Goal: Task Accomplishment & Management: Complete application form

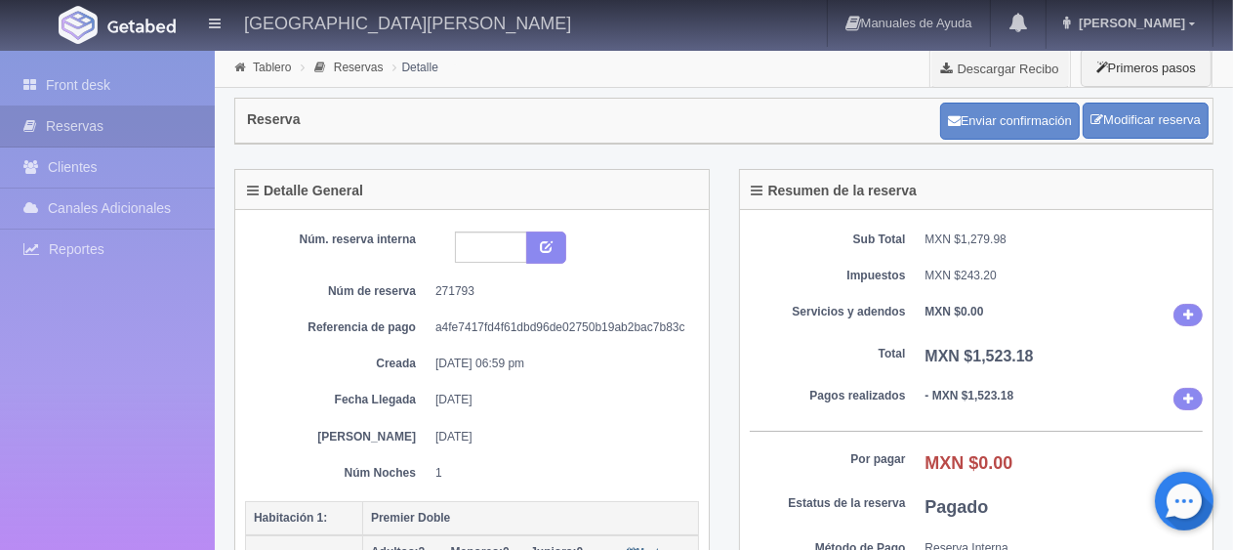
click at [166, 53] on div "Front desk Reservas Clientes Canales Adicionales [GEOGRAPHIC_DATA] Reportes Rep…" at bounding box center [107, 326] width 215 height 550
click at [156, 80] on link "Front desk" at bounding box center [107, 85] width 215 height 40
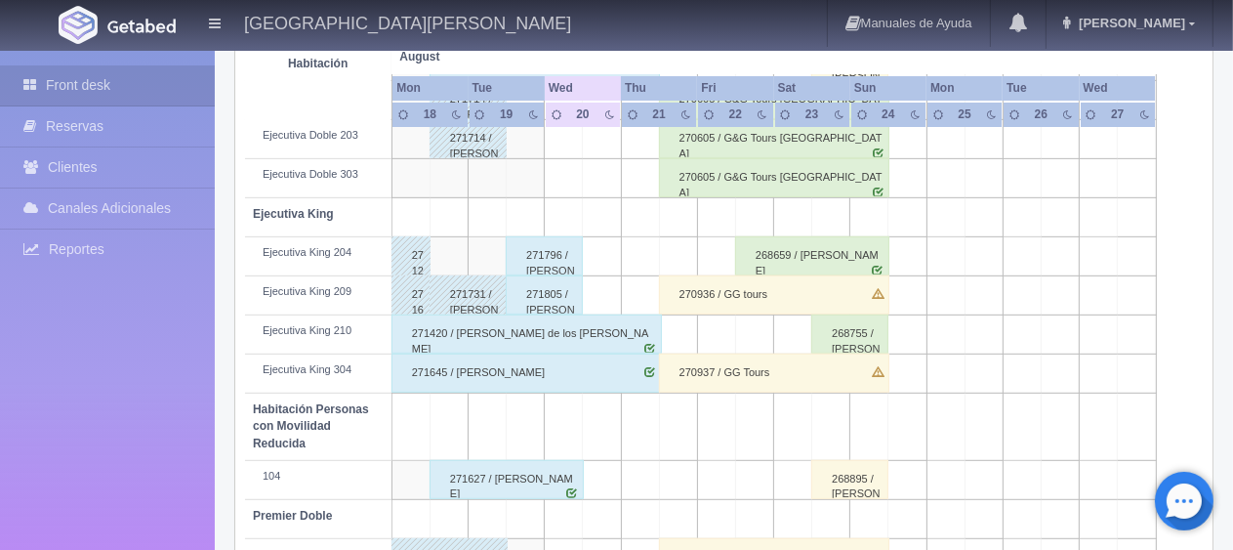
scroll to position [1040, 0]
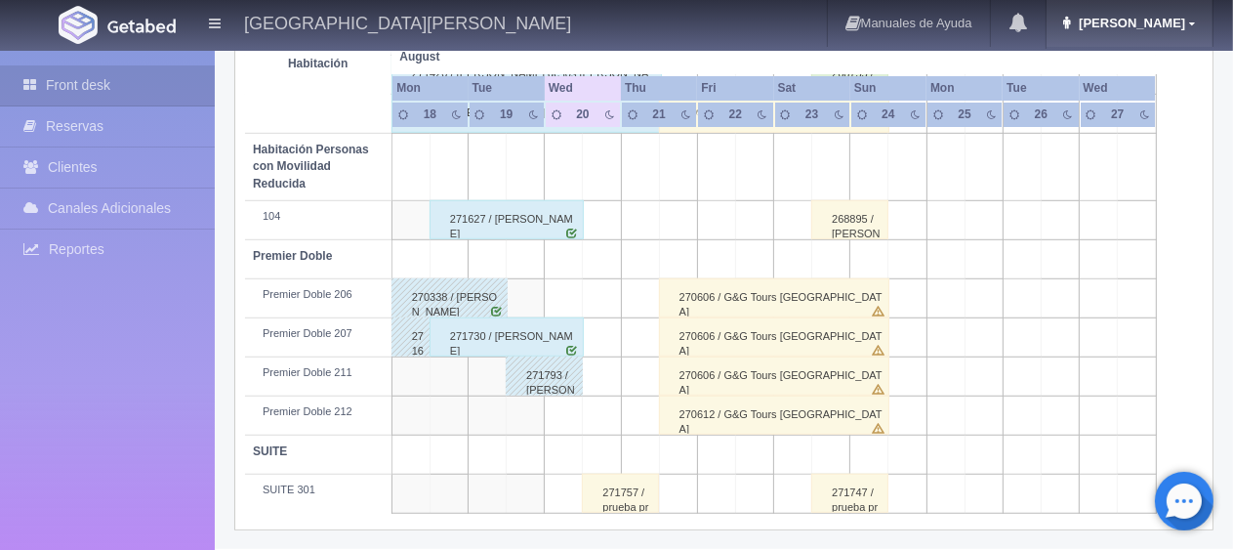
click at [1169, 33] on link "Jessica" at bounding box center [1129, 23] width 166 height 47
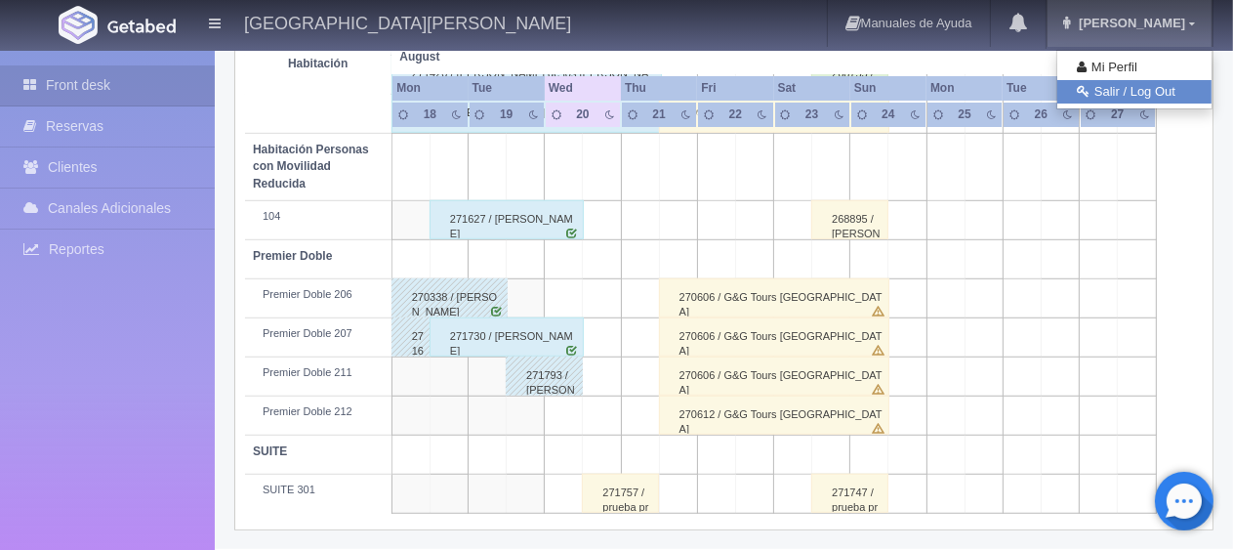
click at [1158, 84] on link "Salir / Log Out" at bounding box center [1134, 92] width 154 height 24
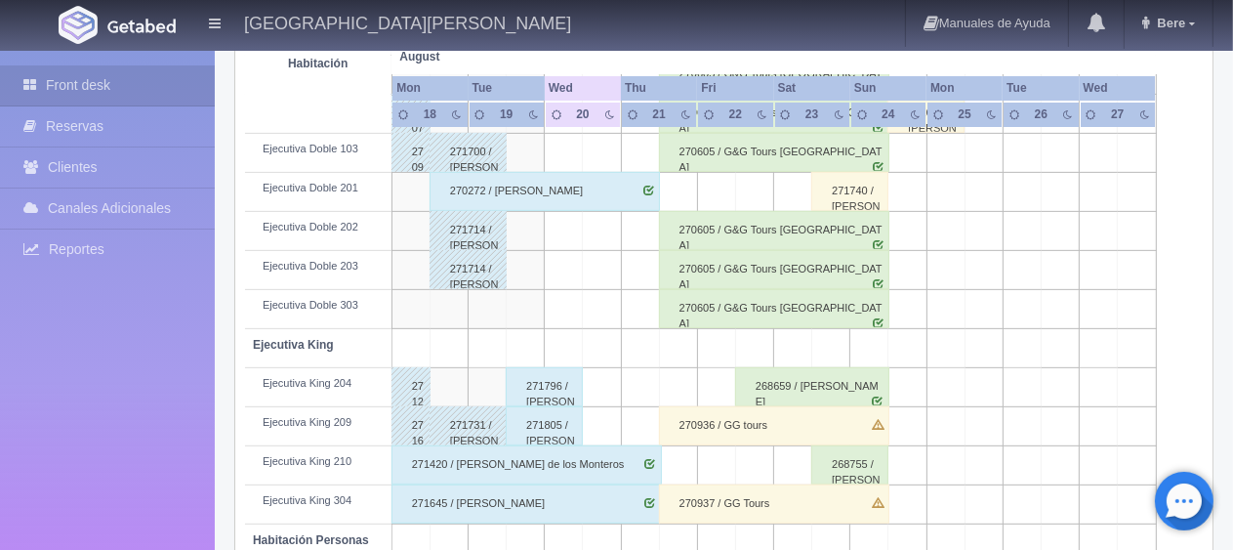
scroll to position [1040, 0]
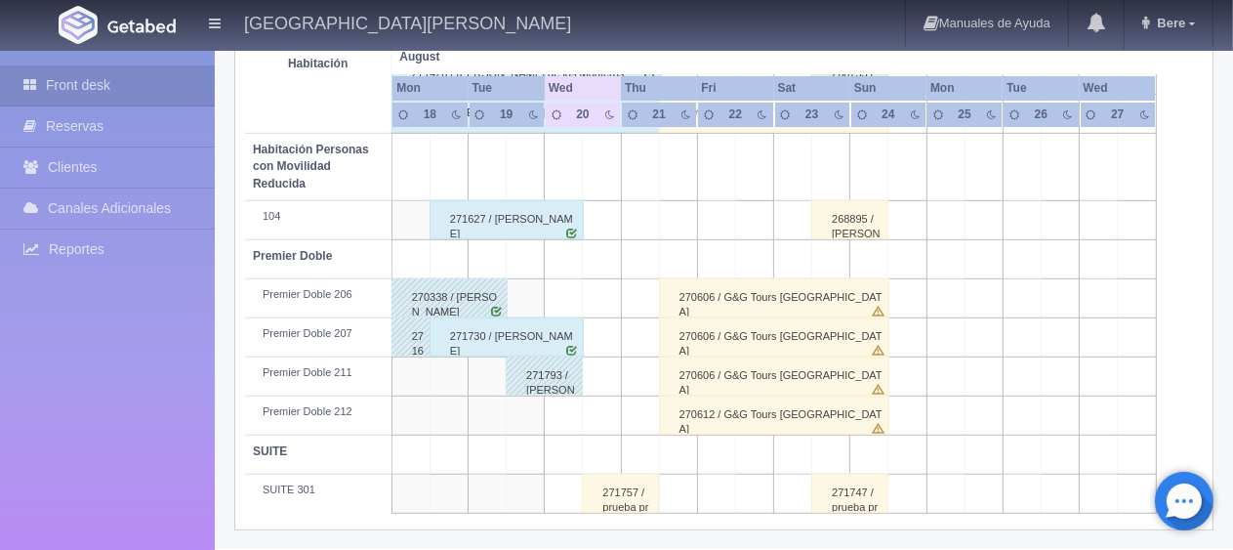
click at [627, 484] on div "271757 / prueba prueba" at bounding box center [620, 492] width 77 height 39
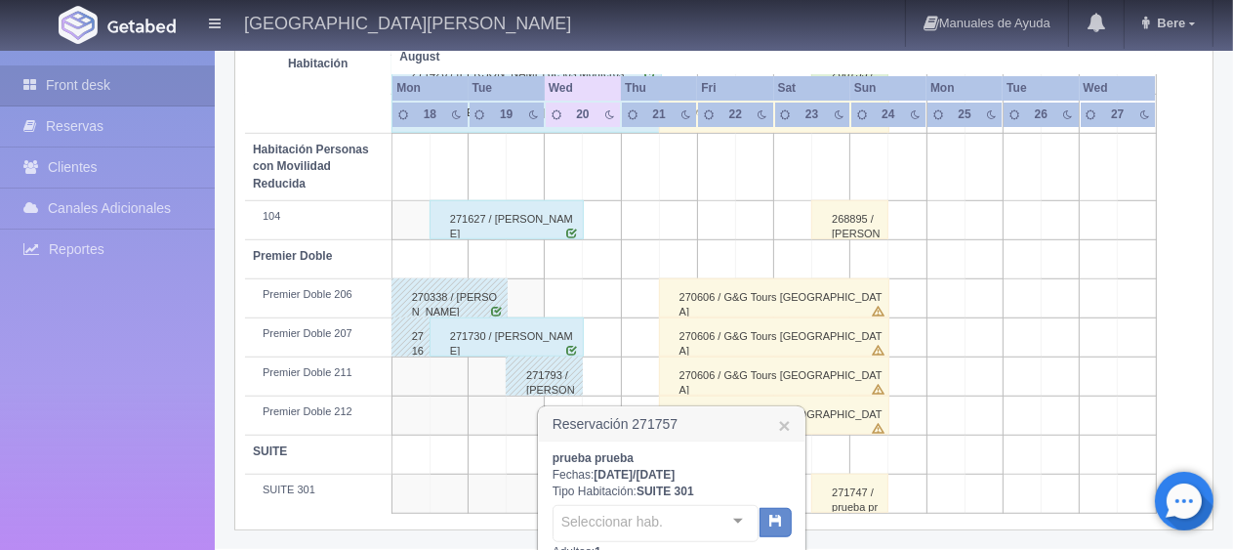
scroll to position [1236, 0]
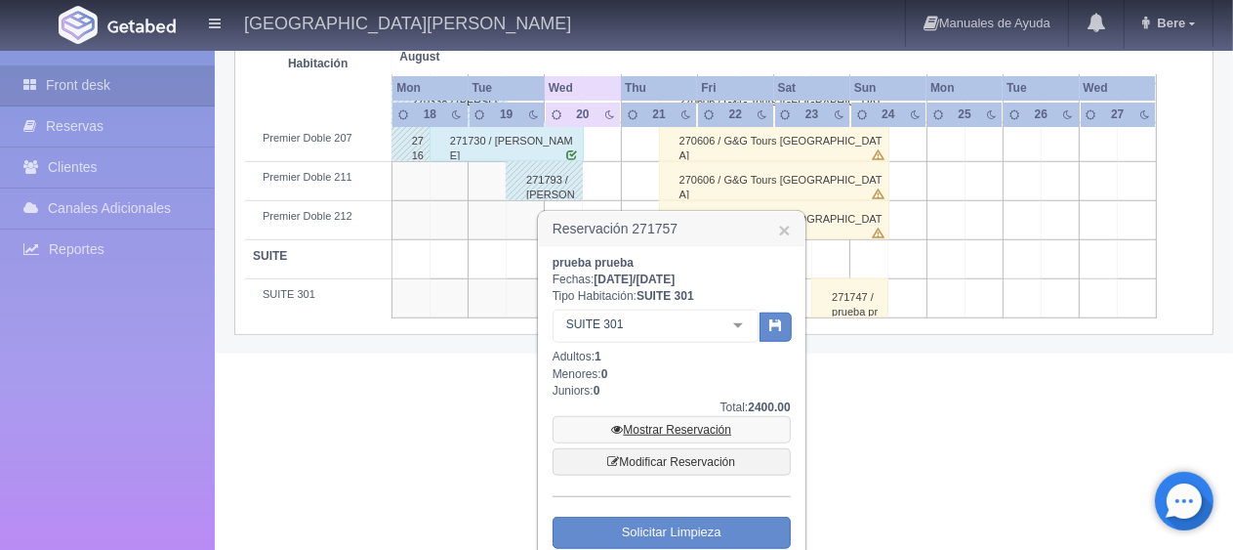
click at [670, 424] on link "Mostrar Reservación" at bounding box center [671, 429] width 238 height 27
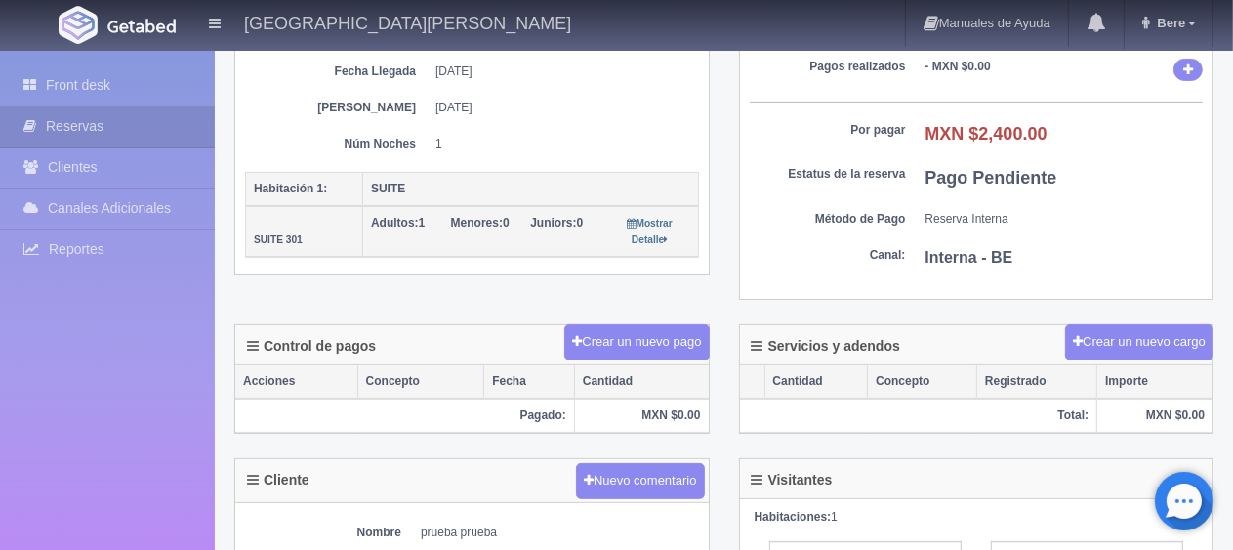
scroll to position [134, 0]
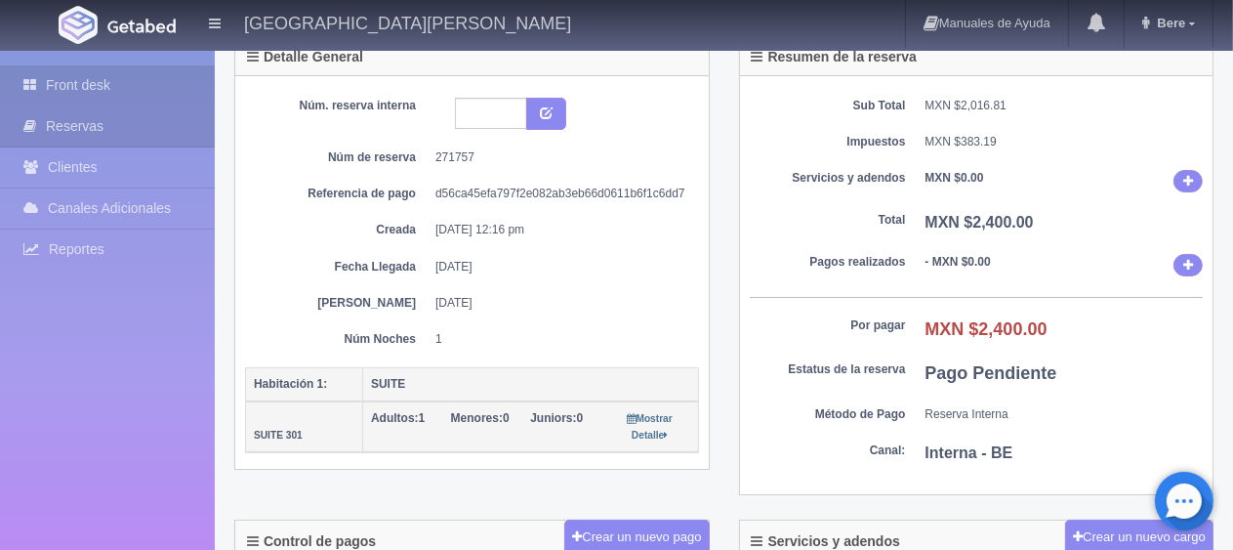
click at [83, 80] on link "Front desk" at bounding box center [107, 85] width 215 height 40
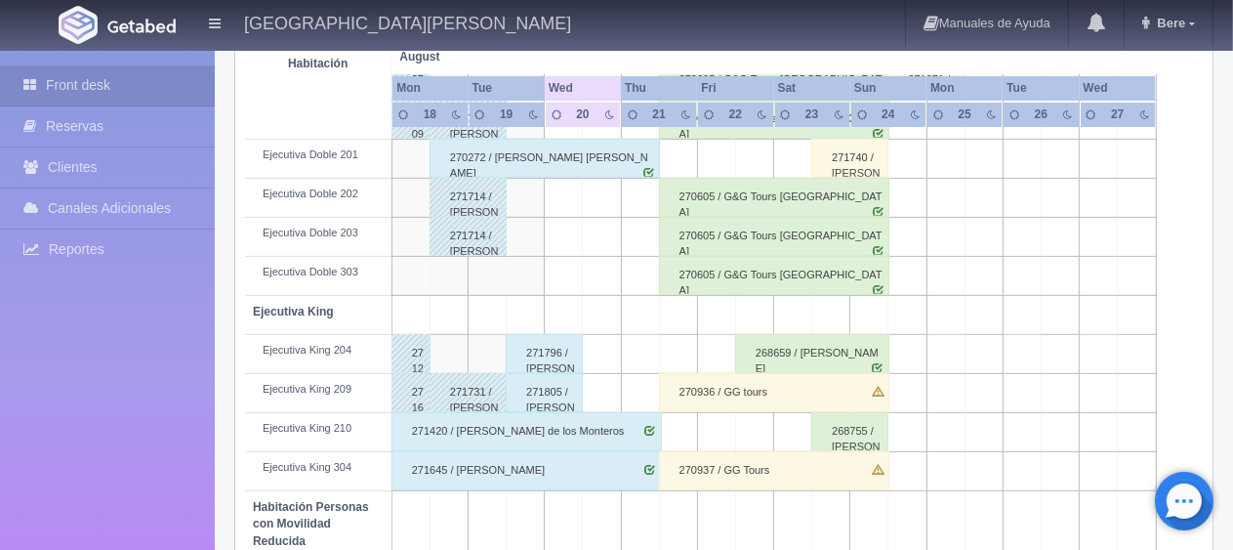
scroll to position [781, 0]
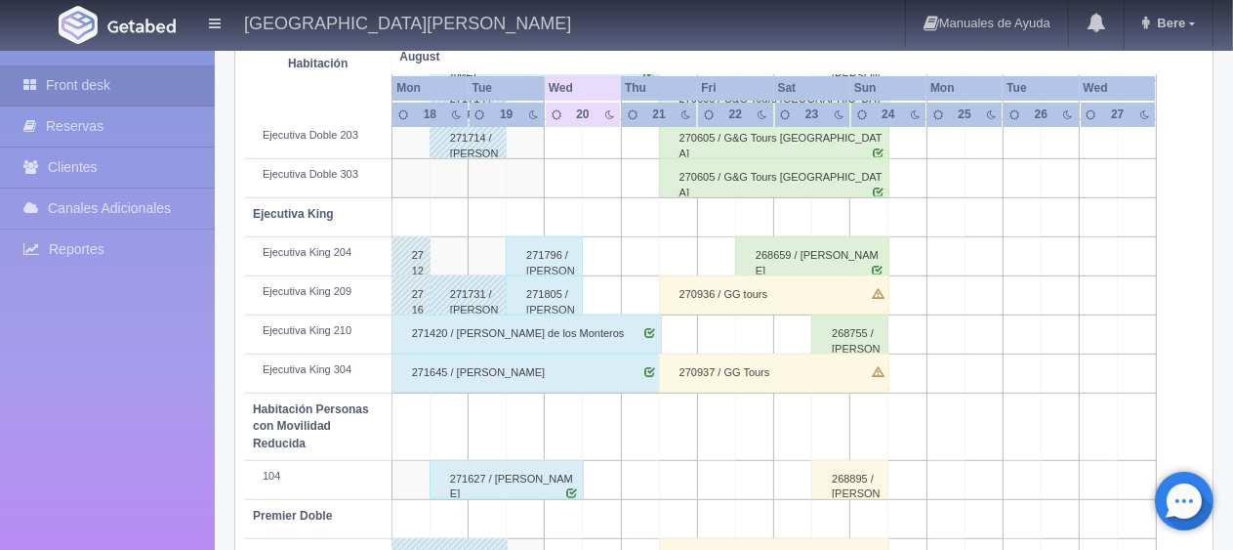
click at [552, 289] on div "271805 / [PERSON_NAME]" at bounding box center [544, 294] width 77 height 39
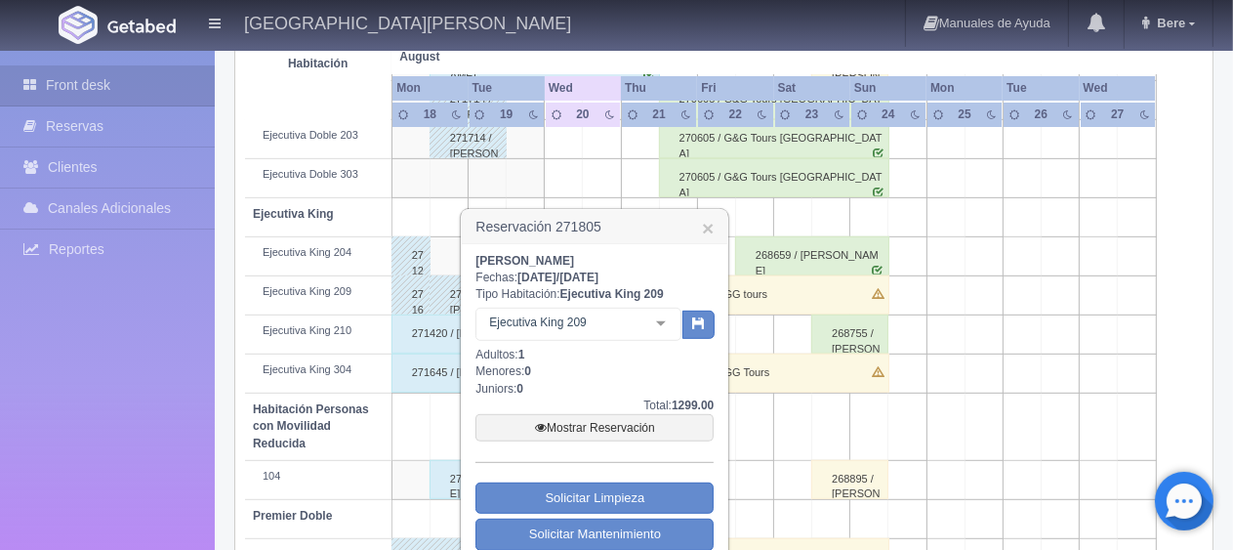
scroll to position [976, 0]
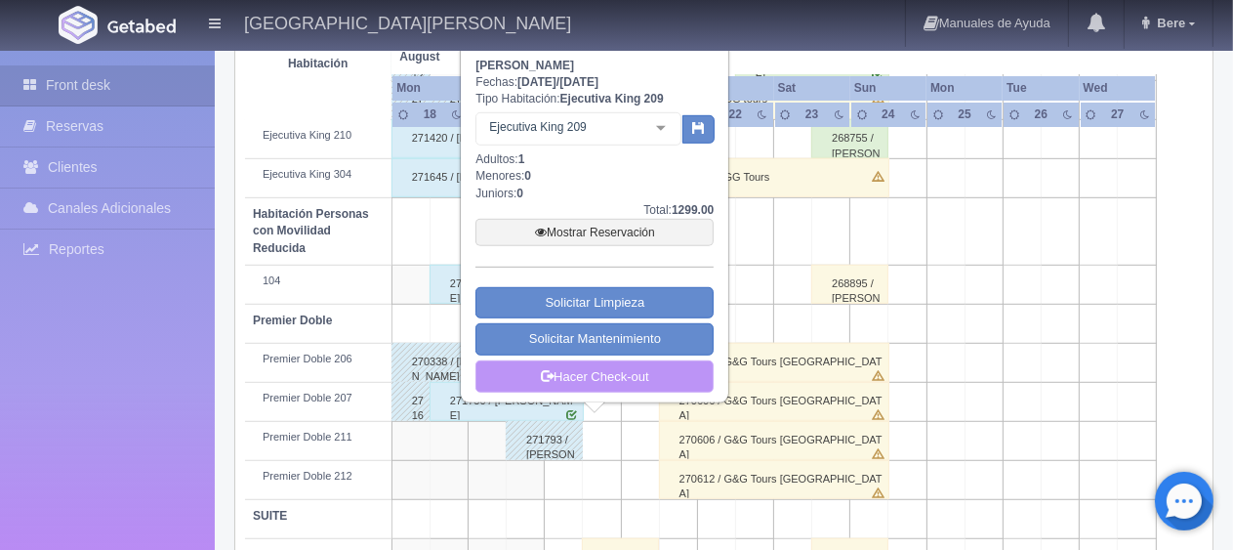
click at [622, 379] on link "Hacer Check-out" at bounding box center [594, 376] width 238 height 33
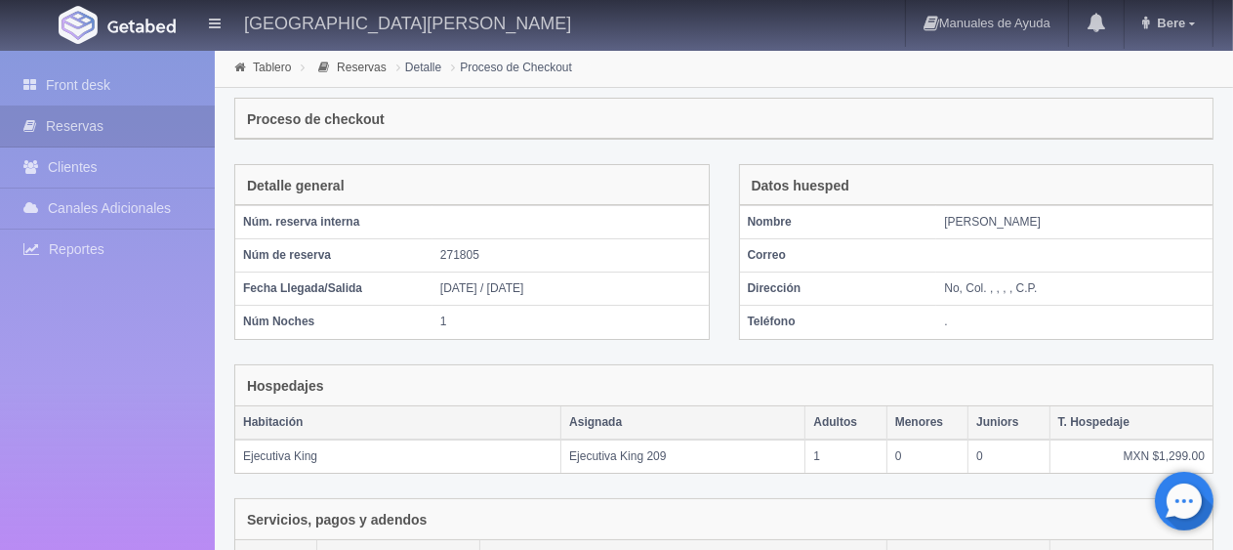
scroll to position [329, 0]
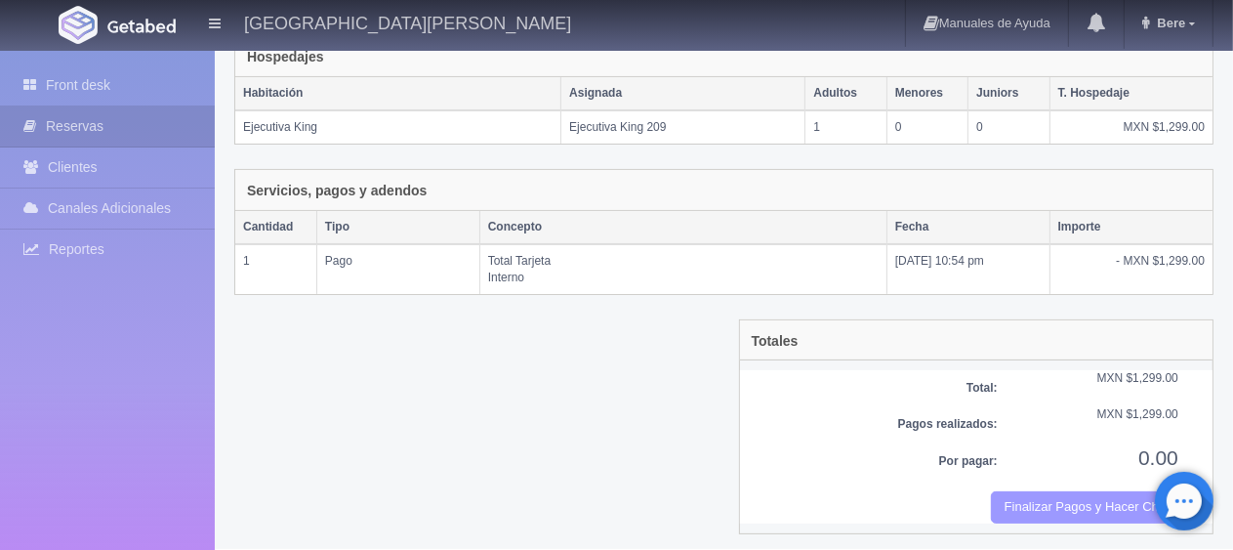
click at [1067, 497] on button "Finalizar Pagos y Hacer Checkout" at bounding box center [1084, 507] width 187 height 32
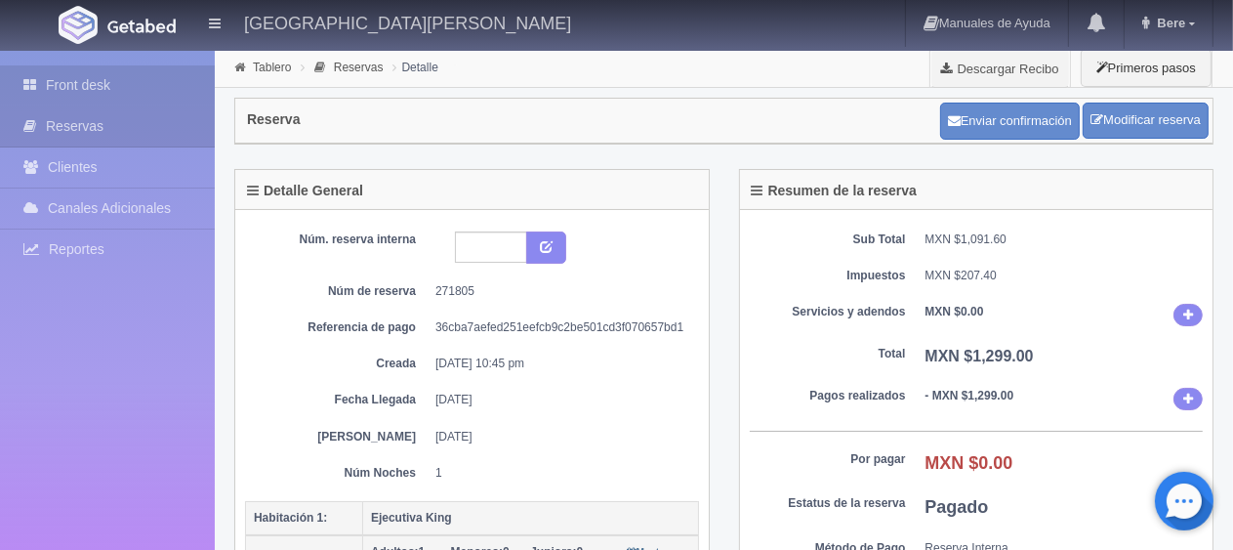
click at [95, 76] on link "Front desk" at bounding box center [107, 85] width 215 height 40
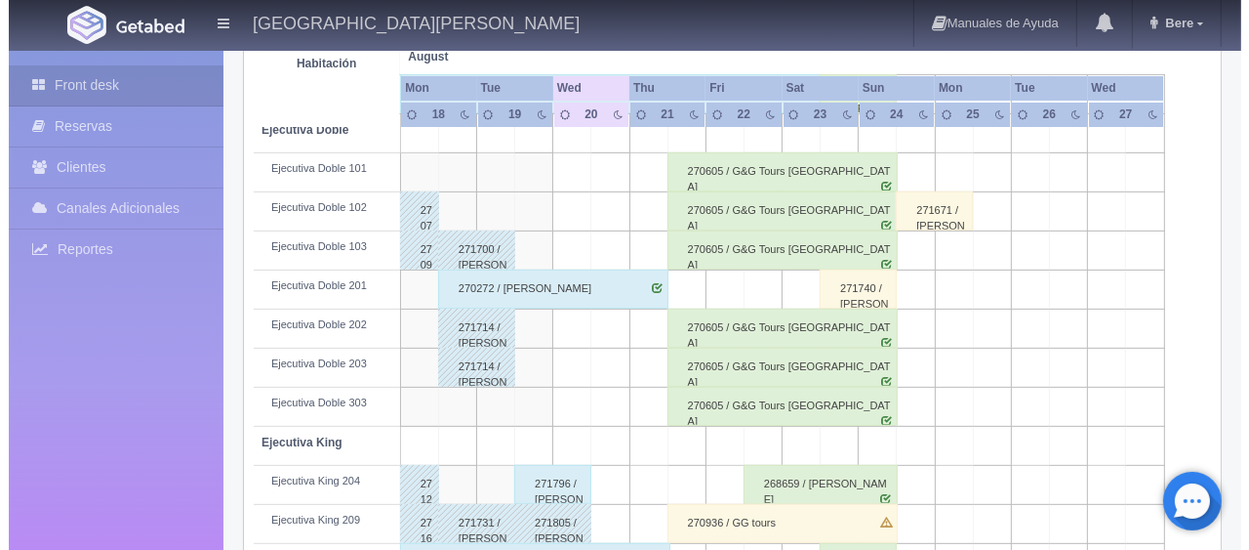
scroll to position [64, 0]
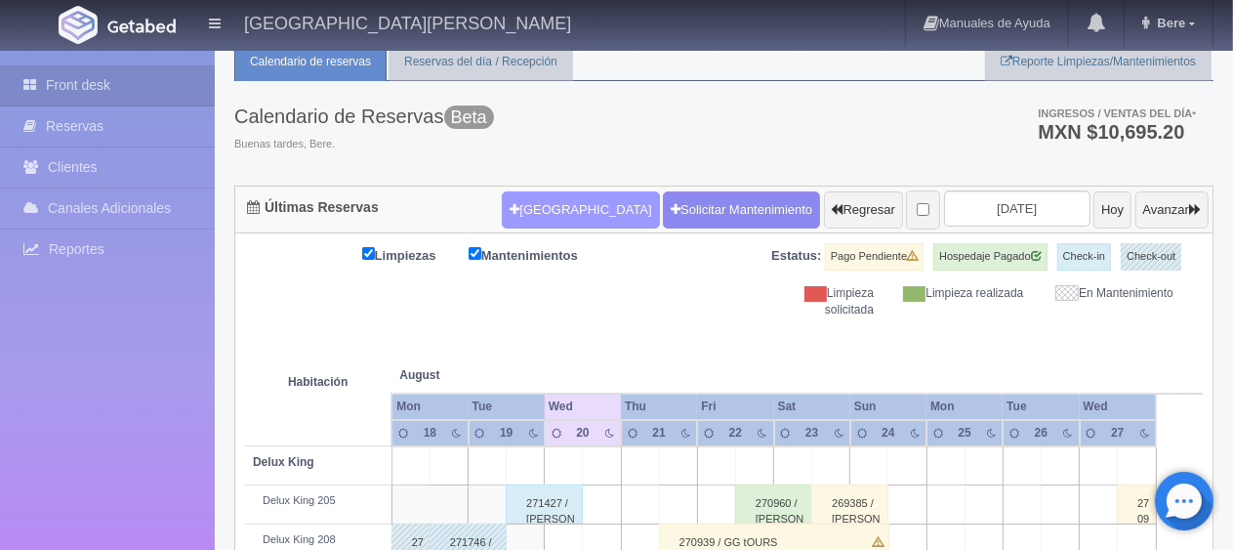
click at [538, 195] on button "[GEOGRAPHIC_DATA]" at bounding box center [580, 209] width 157 height 37
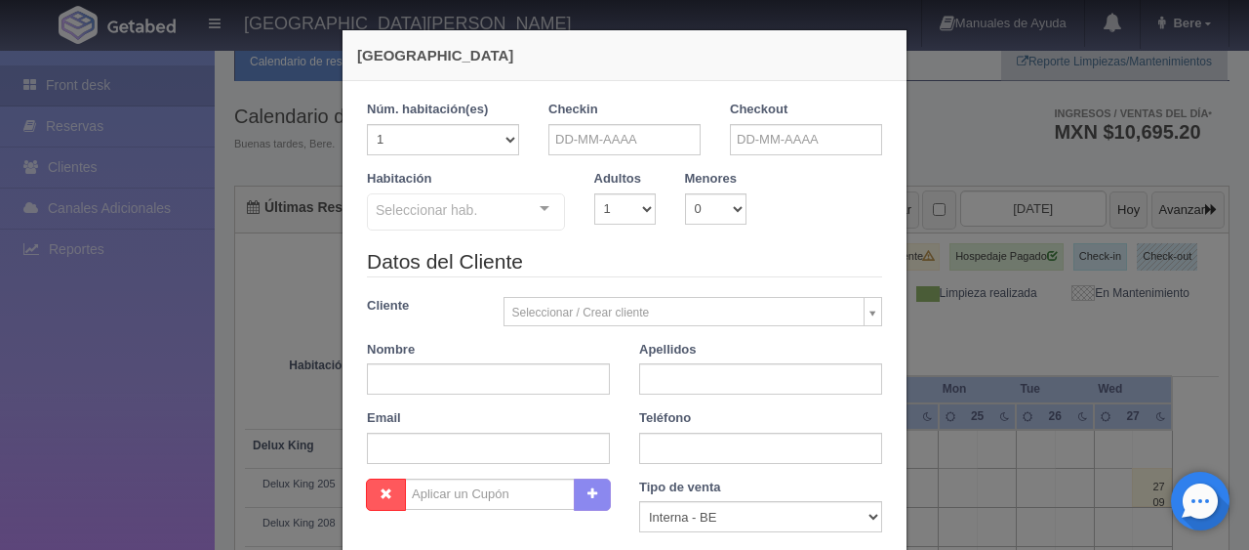
checkbox input "false"
click at [560, 142] on input "text" at bounding box center [625, 139] width 152 height 31
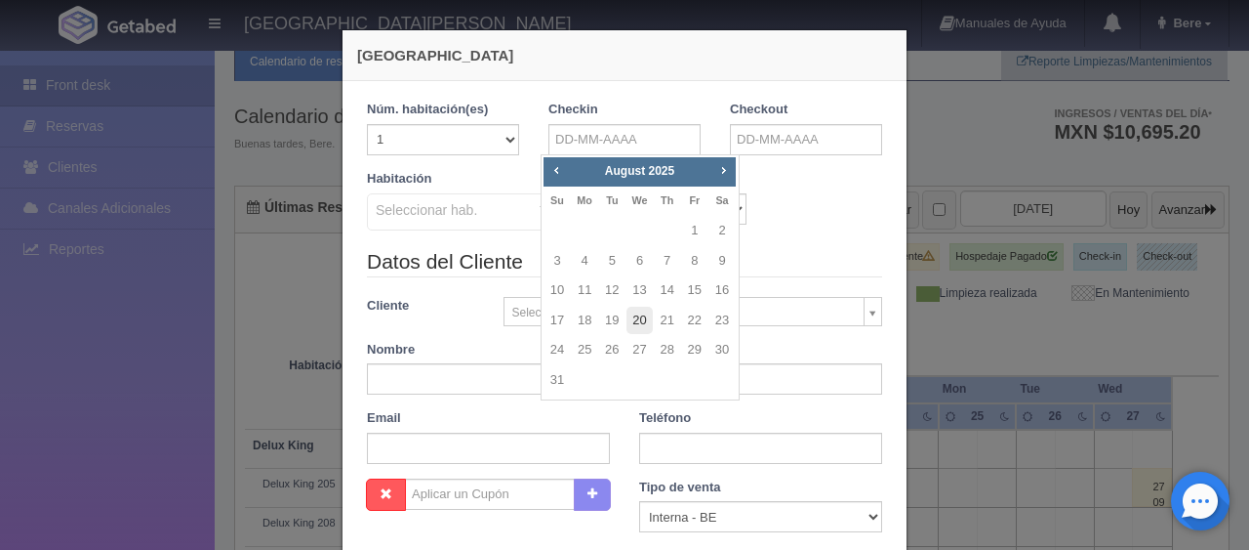
click at [638, 319] on link "20" at bounding box center [639, 320] width 25 height 28
type input "[DATE]"
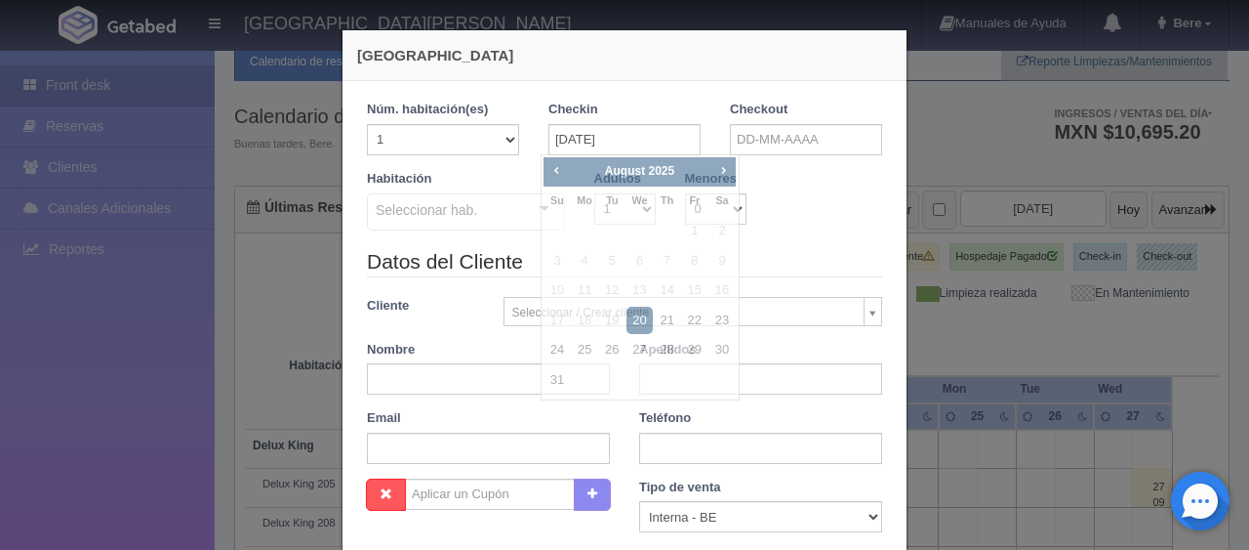
checkbox input "false"
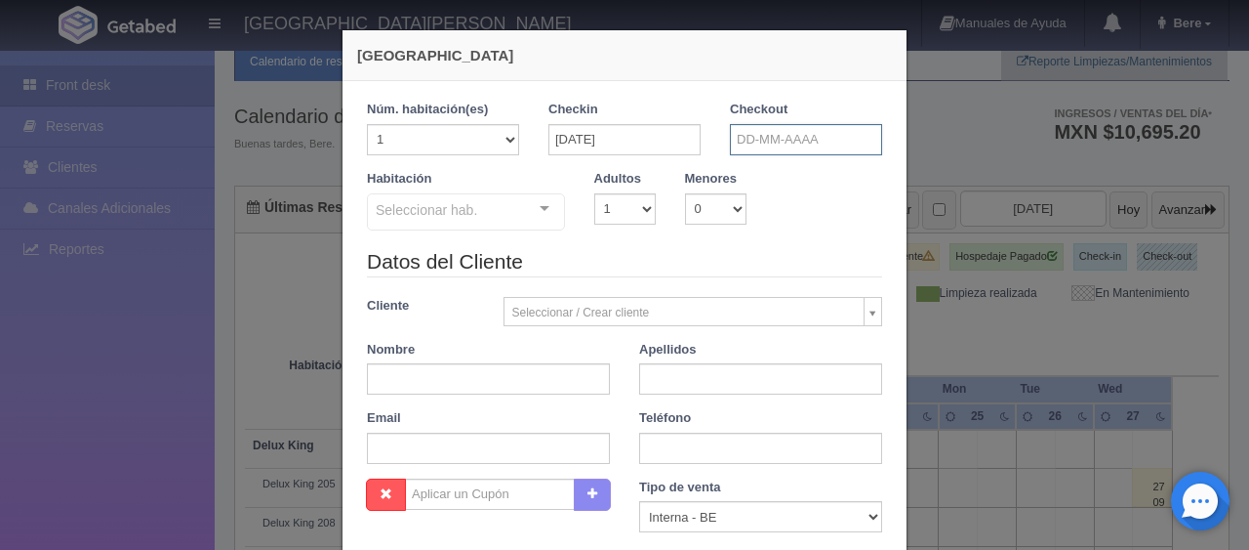
click at [777, 125] on input "text" at bounding box center [806, 139] width 152 height 31
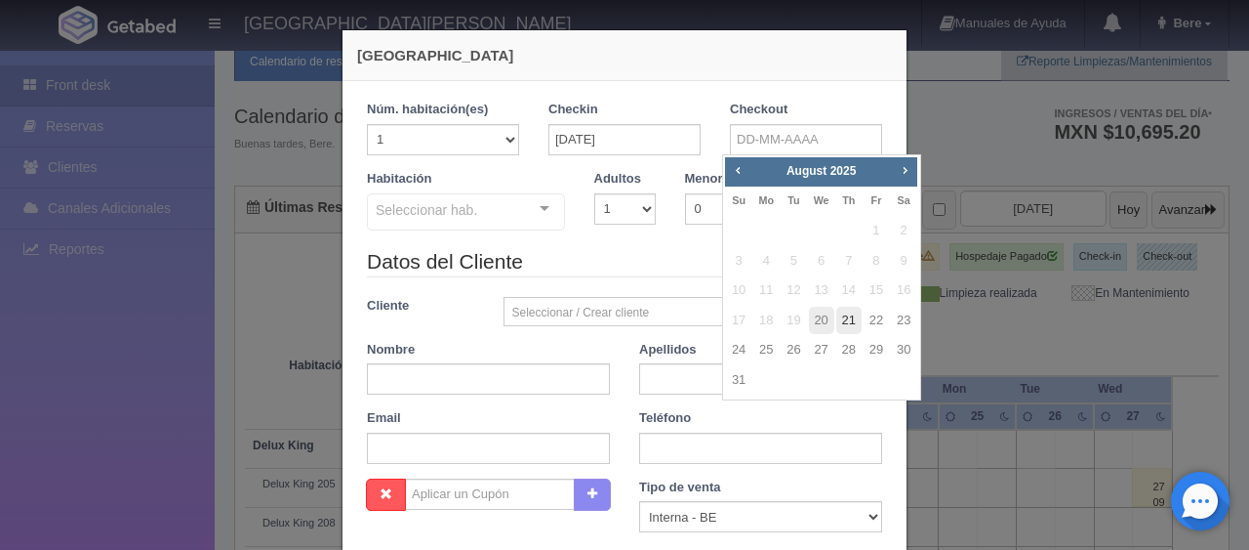
click at [842, 318] on link "21" at bounding box center [848, 320] width 25 height 28
type input "21-08-2025"
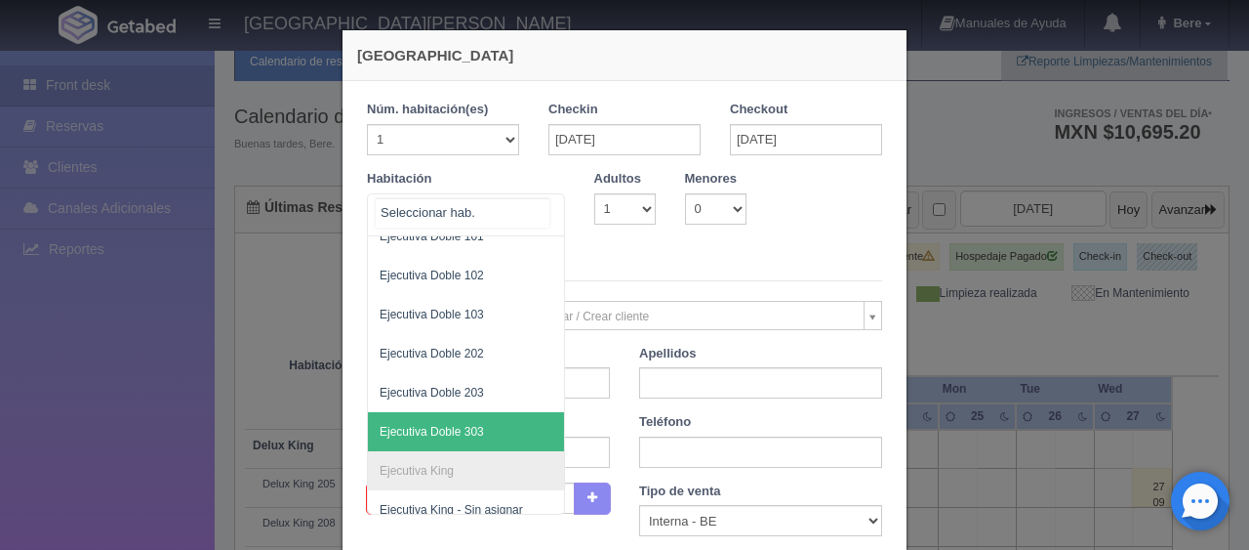
scroll to position [390, 0]
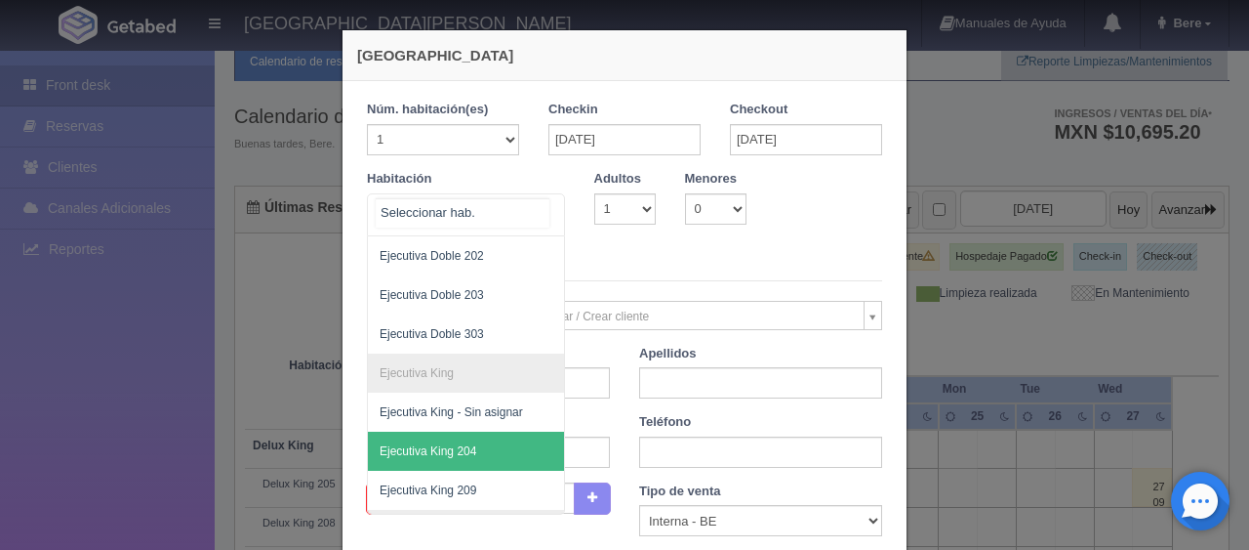
click at [460, 453] on span "Ejecutiva King 204" at bounding box center [428, 451] width 97 height 14
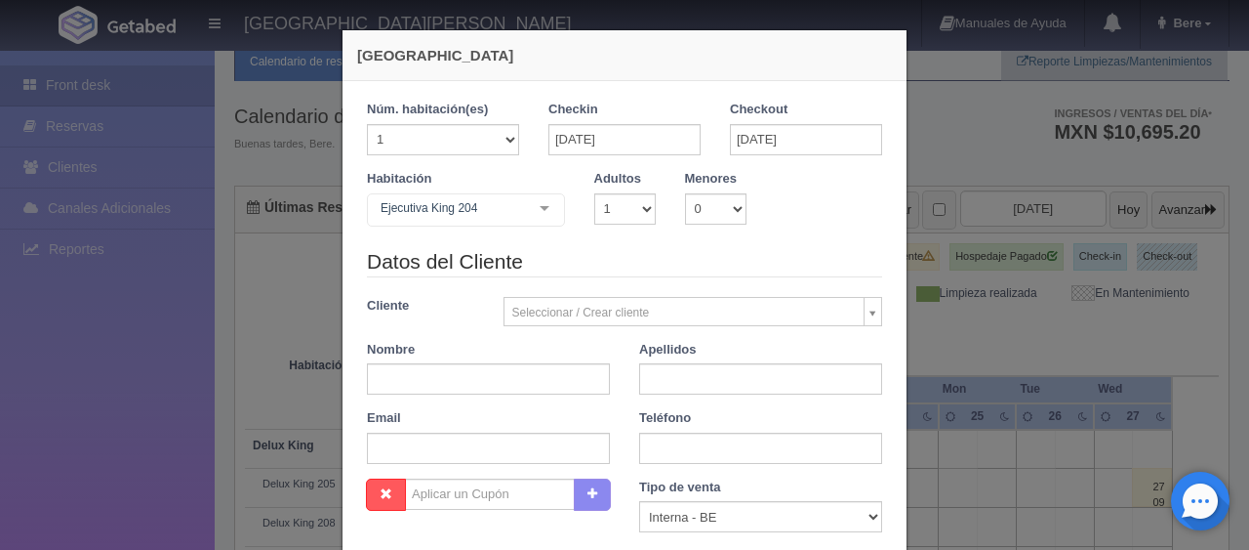
checkbox input "false"
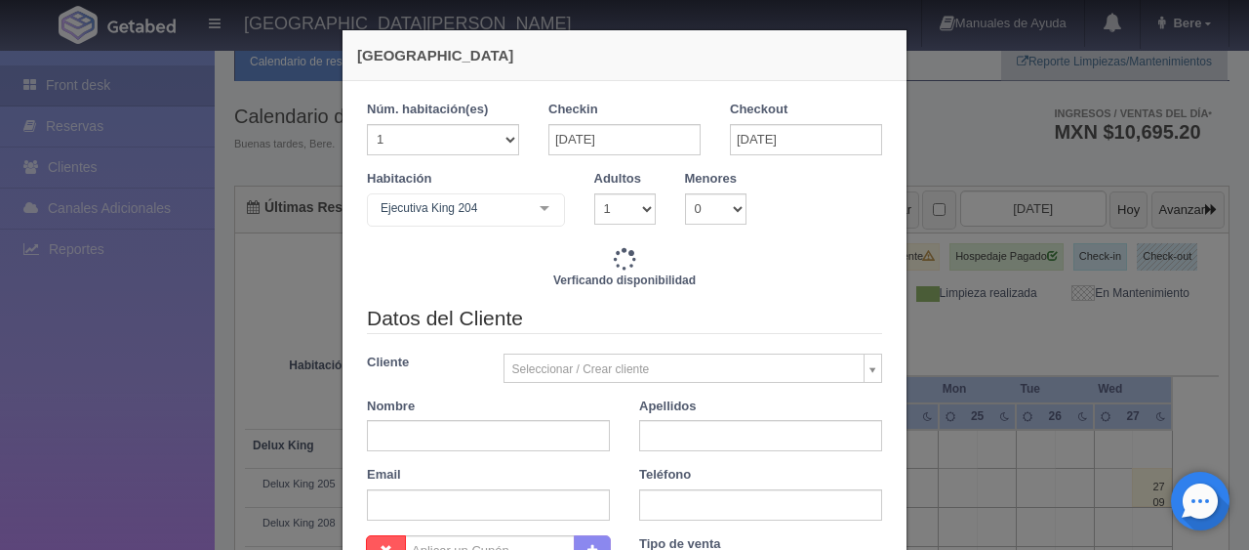
scroll to position [195, 0]
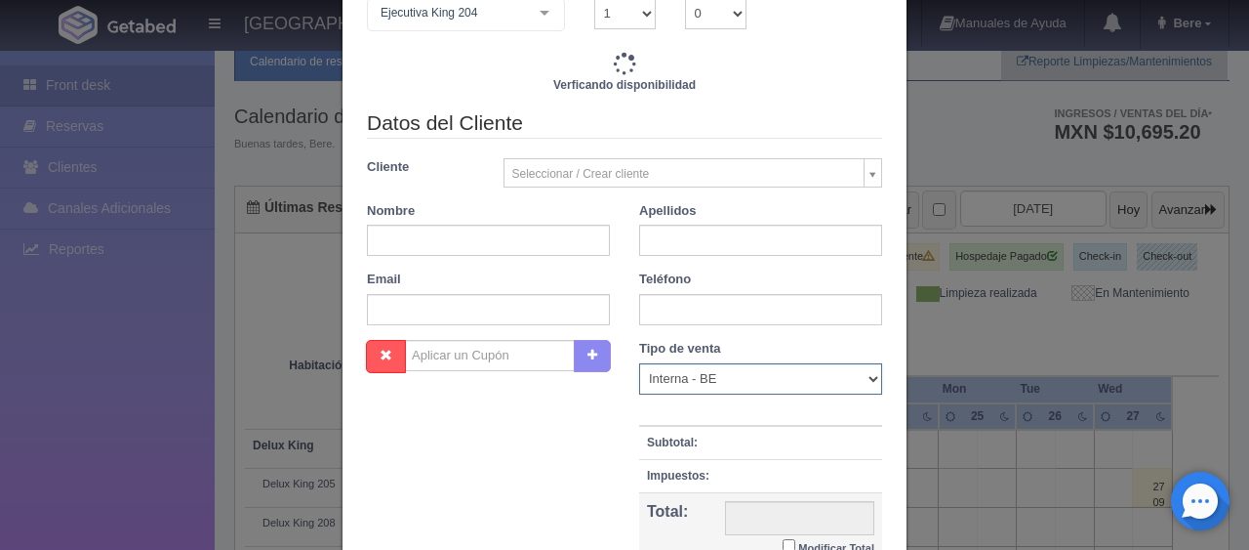
type input "1299.00"
checkbox input "false"
click at [684, 384] on select "Correo Electronico Interna - BE Llamada OTA Externa Otro WALK IN" at bounding box center [760, 378] width 243 height 31
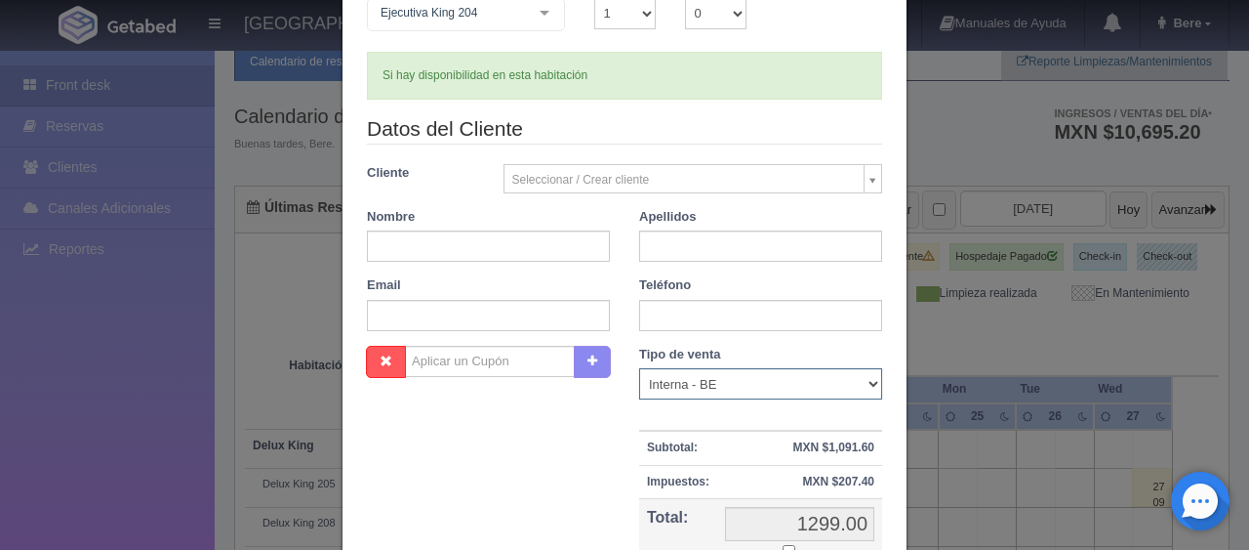
select select "phone"
click at [639, 368] on select "Correo Electronico Interna - BE Llamada OTA Externa Otro WALK IN" at bounding box center [760, 383] width 243 height 31
click at [379, 240] on input "text" at bounding box center [488, 245] width 243 height 31
type input "Daniel Michelle"
click at [684, 254] on input "text" at bounding box center [760, 245] width 243 height 31
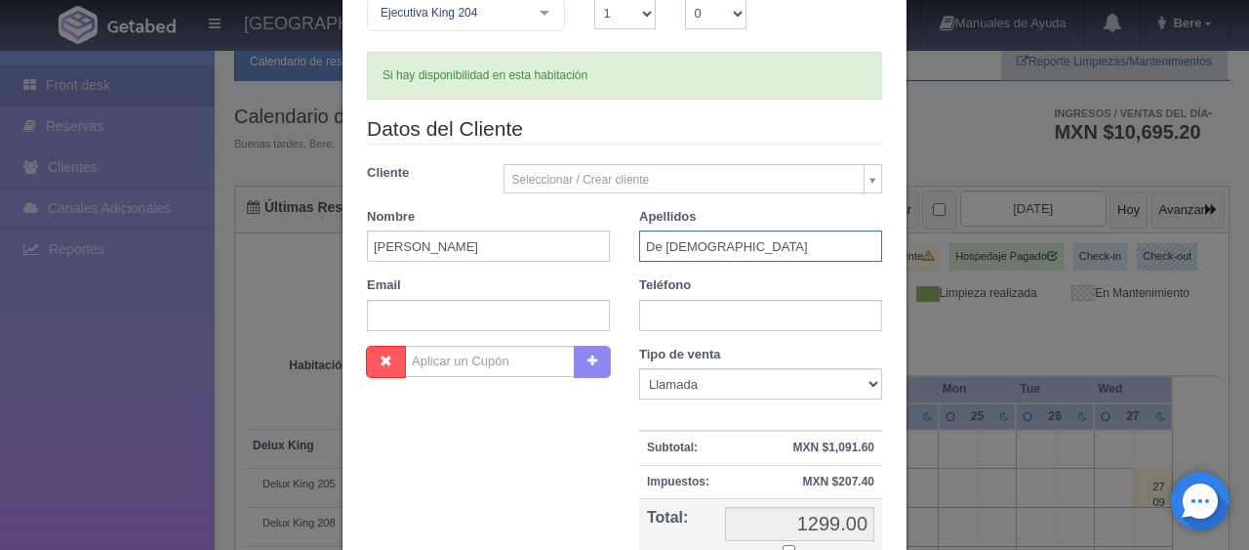
type input "De Jesus"
click at [659, 321] on input "text" at bounding box center [760, 315] width 243 height 31
click at [689, 322] on input "text" at bounding box center [760, 315] width 243 height 31
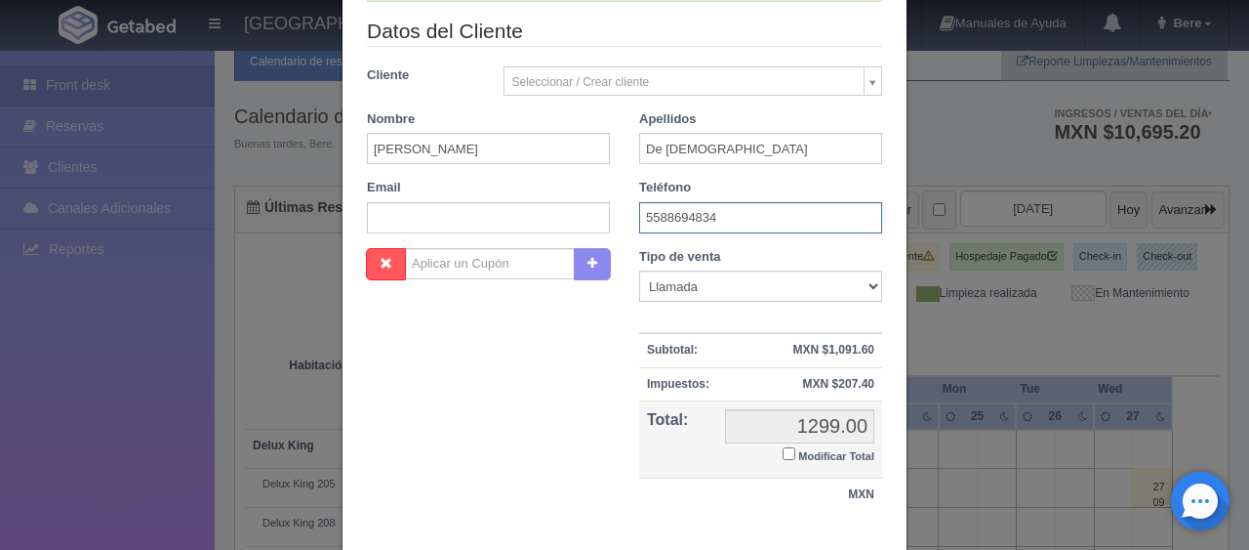
scroll to position [406, 0]
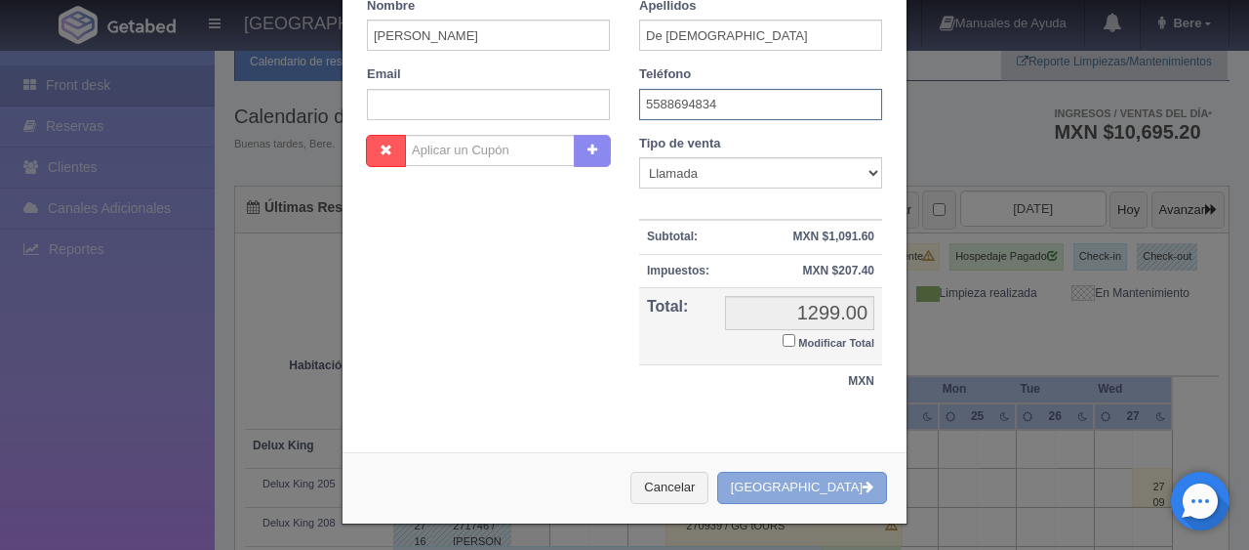
type input "5588694834"
click at [820, 473] on button "[GEOGRAPHIC_DATA]" at bounding box center [802, 487] width 170 height 32
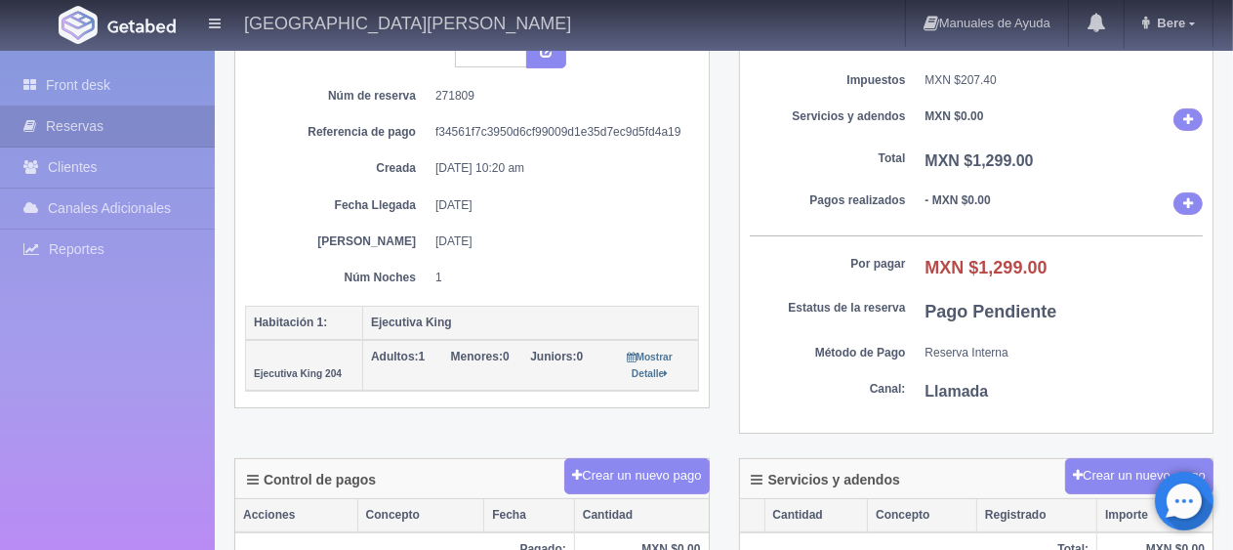
scroll to position [98, 0]
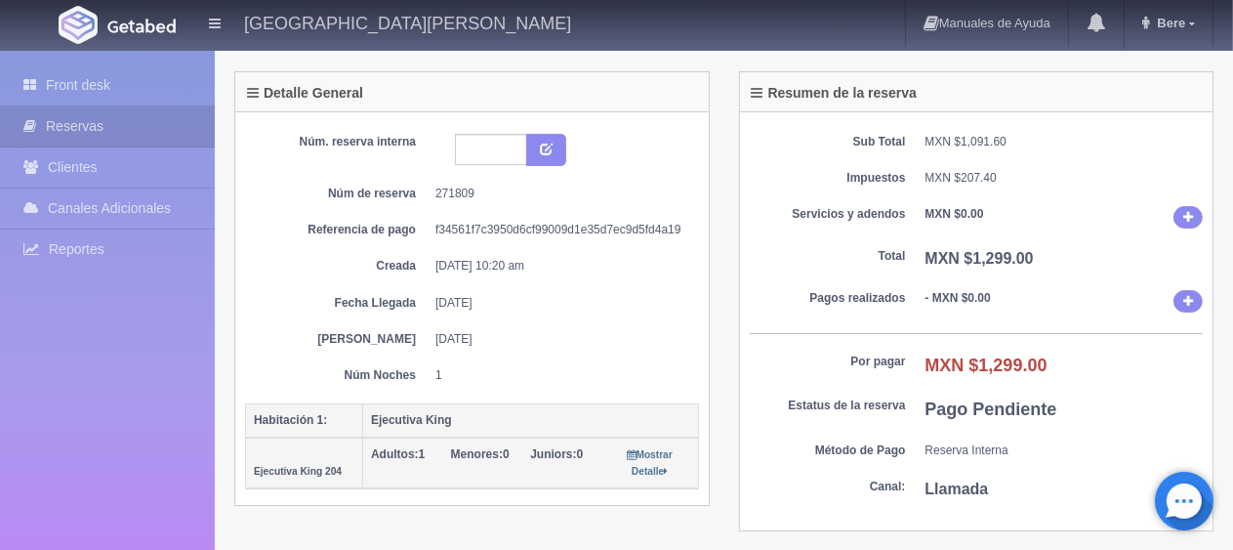
click at [734, 365] on div "Resumen de la reserva Sub Total MXN $1,091.60 Impuestos MXN $207.40 Servicios y…" at bounding box center [976, 313] width 505 height 485
click at [721, 420] on div "Detalle General Núm. reserva interna Núm de reserva 271809 Referencia de pago f…" at bounding box center [472, 301] width 505 height 460
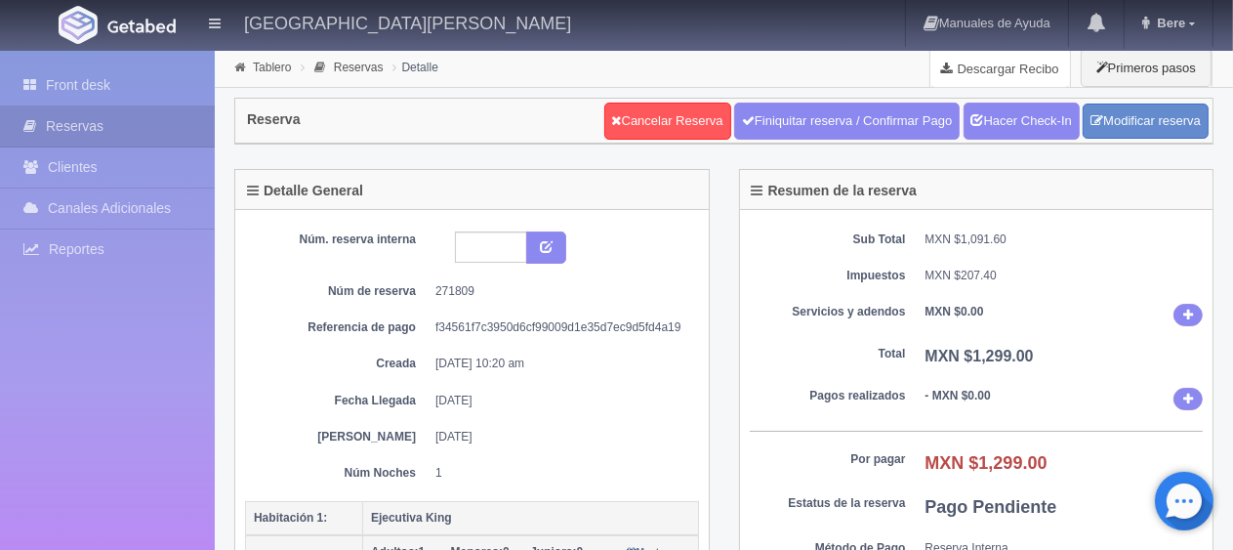
click at [968, 69] on link "Descargar Recibo" at bounding box center [1000, 68] width 140 height 39
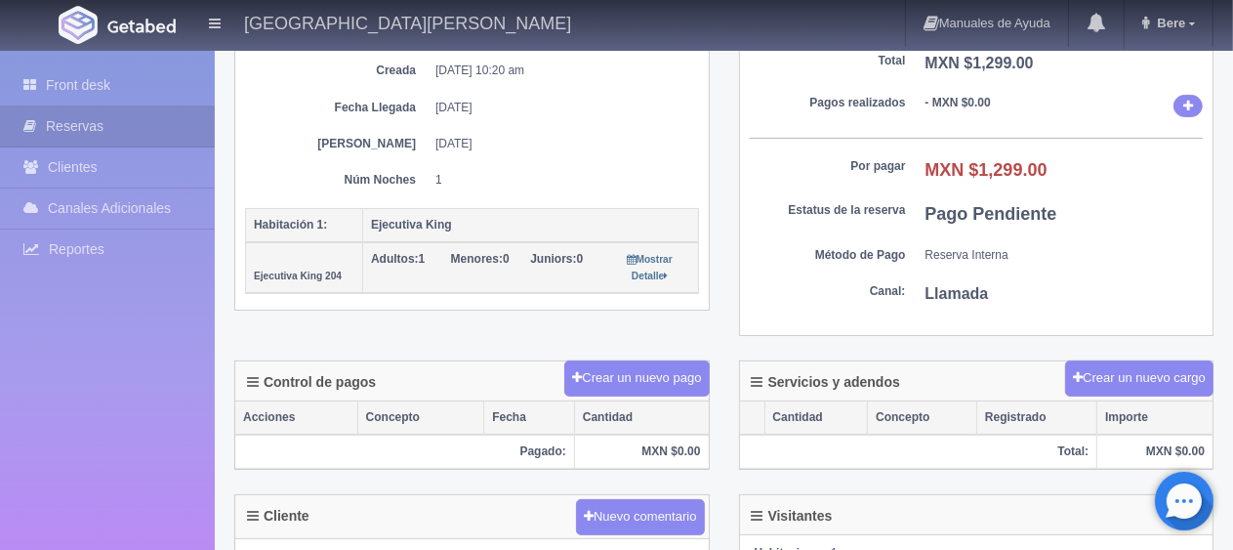
scroll to position [488, 0]
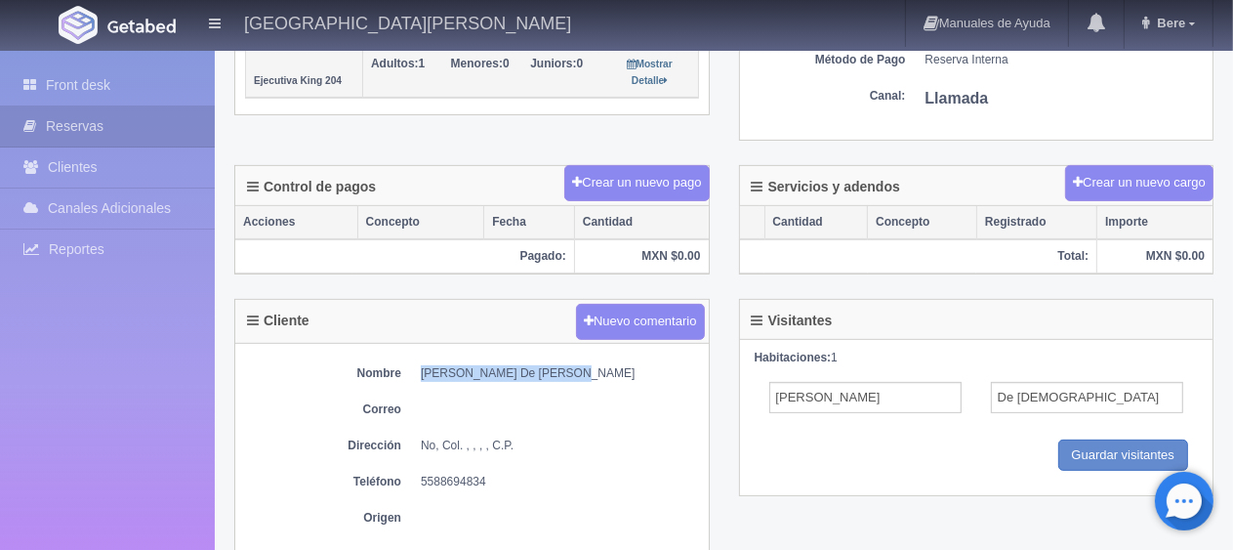
drag, startPoint x: 421, startPoint y: 373, endPoint x: 579, endPoint y: 369, distance: 158.2
click at [579, 369] on dd "[PERSON_NAME] De [PERSON_NAME]" at bounding box center [560, 373] width 278 height 17
copy dd "[PERSON_NAME] De [PERSON_NAME]"
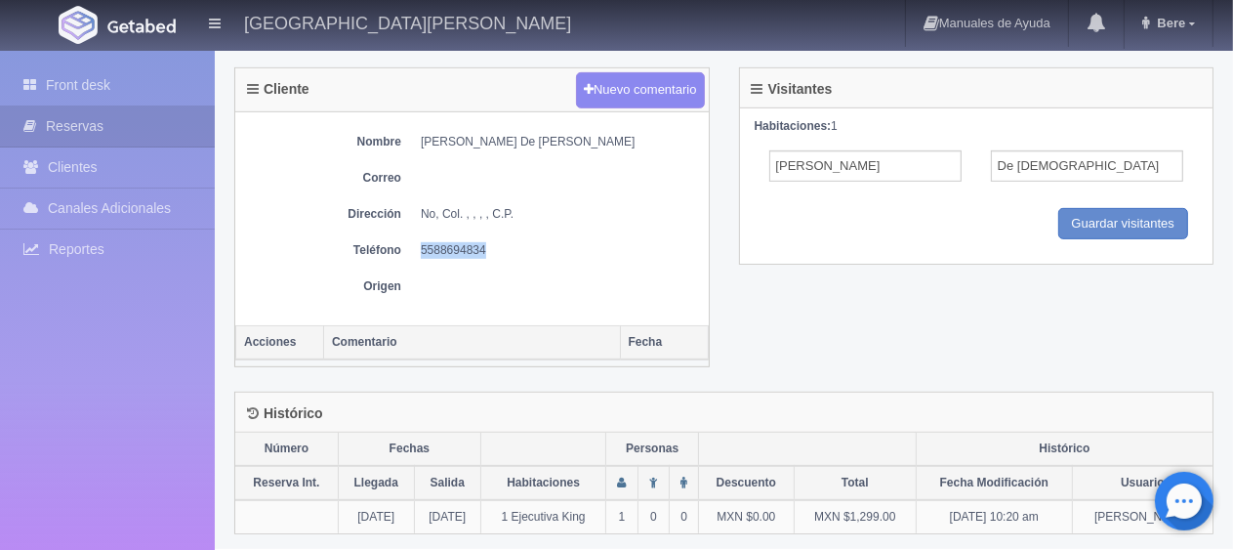
drag, startPoint x: 403, startPoint y: 252, endPoint x: 531, endPoint y: 248, distance: 127.9
click at [531, 248] on dl "Teléfono 5588694834" at bounding box center [472, 250] width 454 height 17
copy dd "5588694834"
click at [525, 176] on dd at bounding box center [560, 178] width 278 height 17
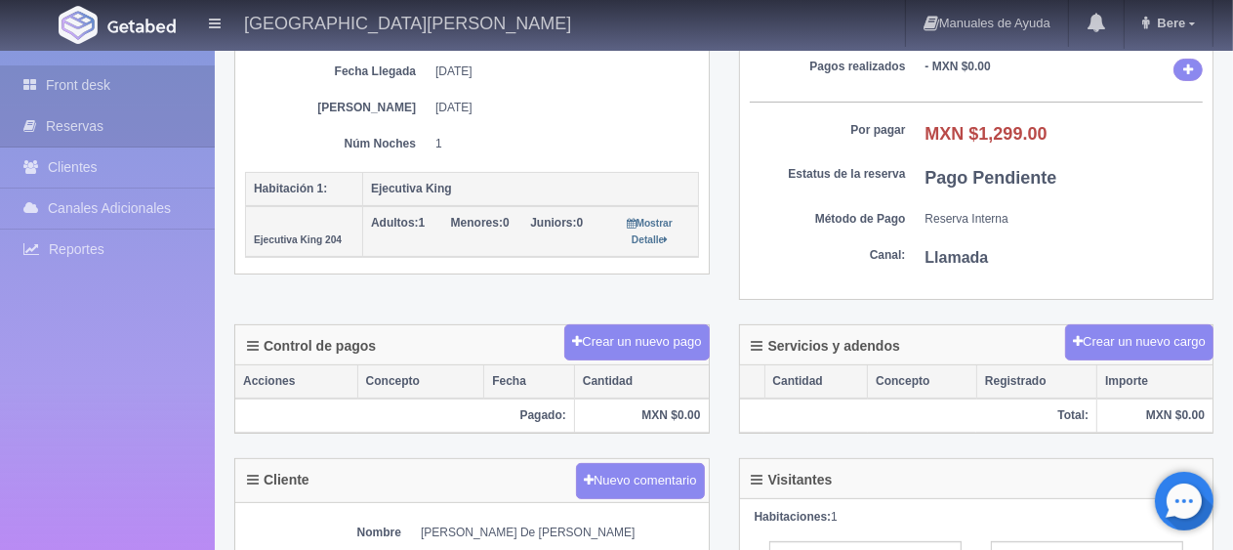
click at [37, 77] on icon at bounding box center [34, 85] width 22 height 20
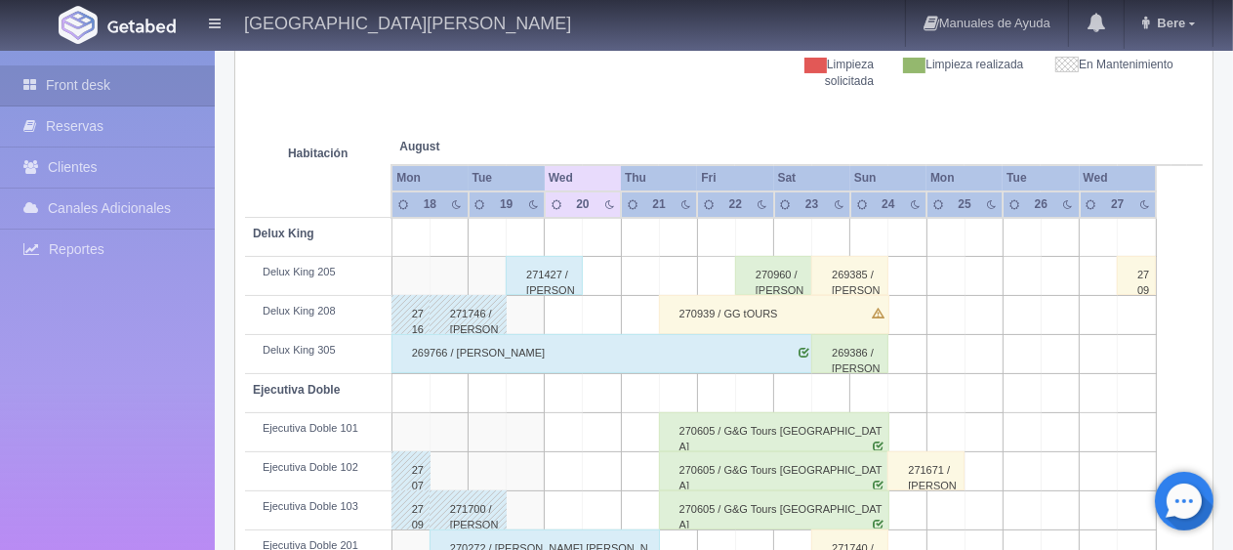
scroll to position [586, 0]
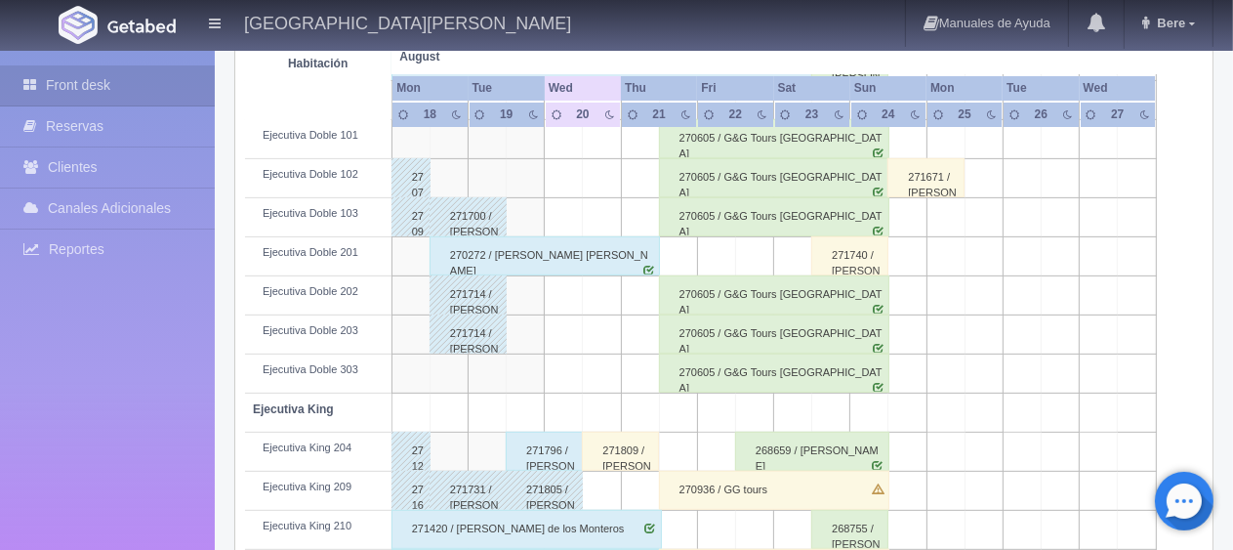
click at [534, 444] on div "271796 / [PERSON_NAME]" at bounding box center [544, 450] width 77 height 39
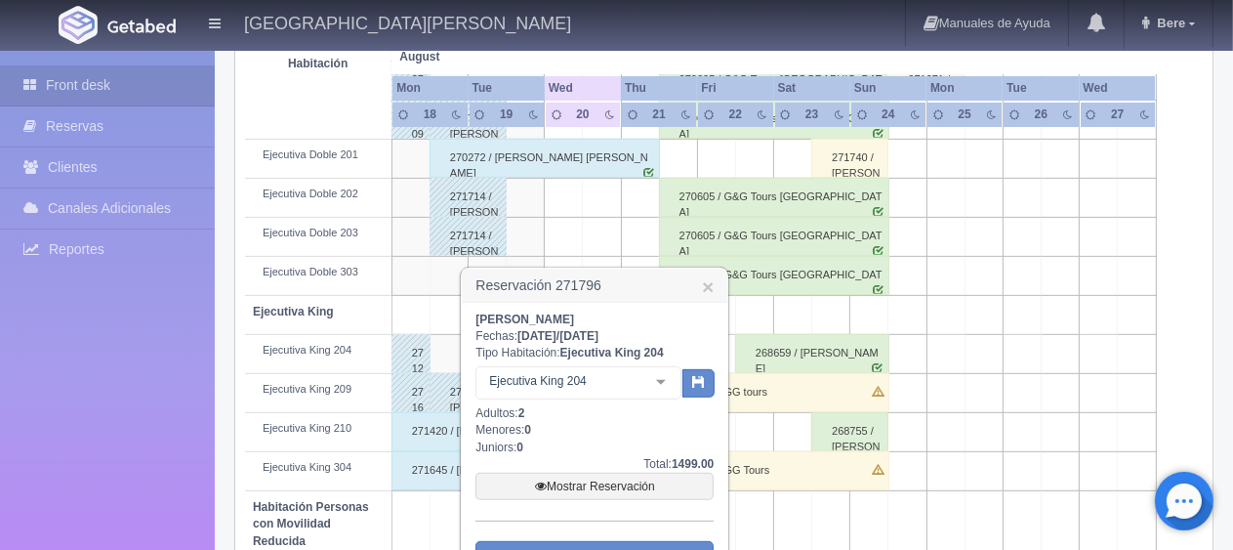
scroll to position [878, 0]
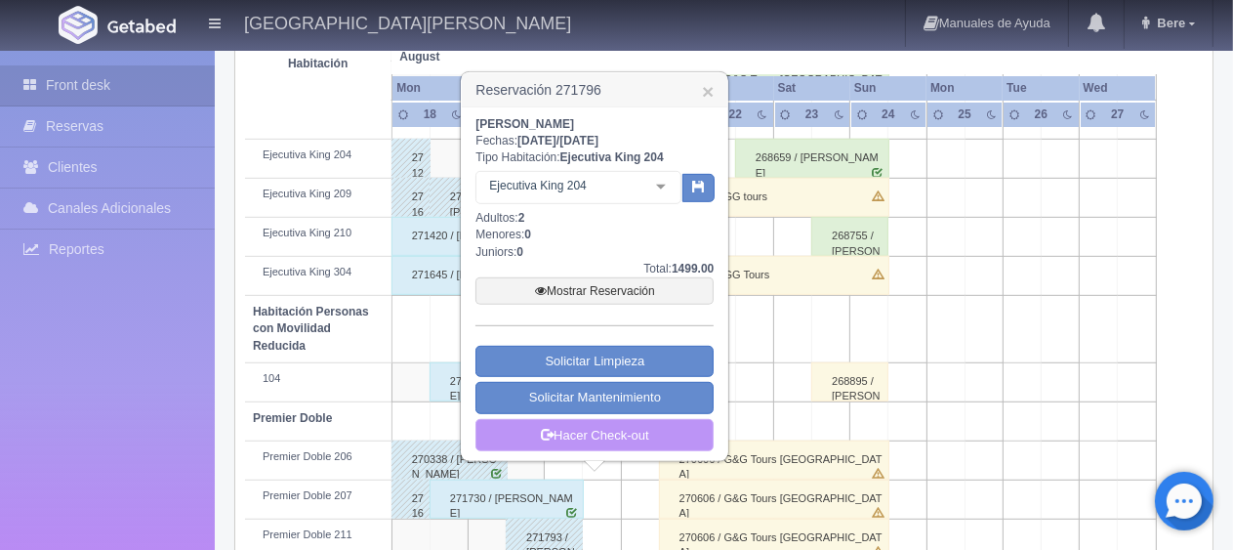
click at [632, 431] on link "Hacer Check-out" at bounding box center [594, 435] width 238 height 33
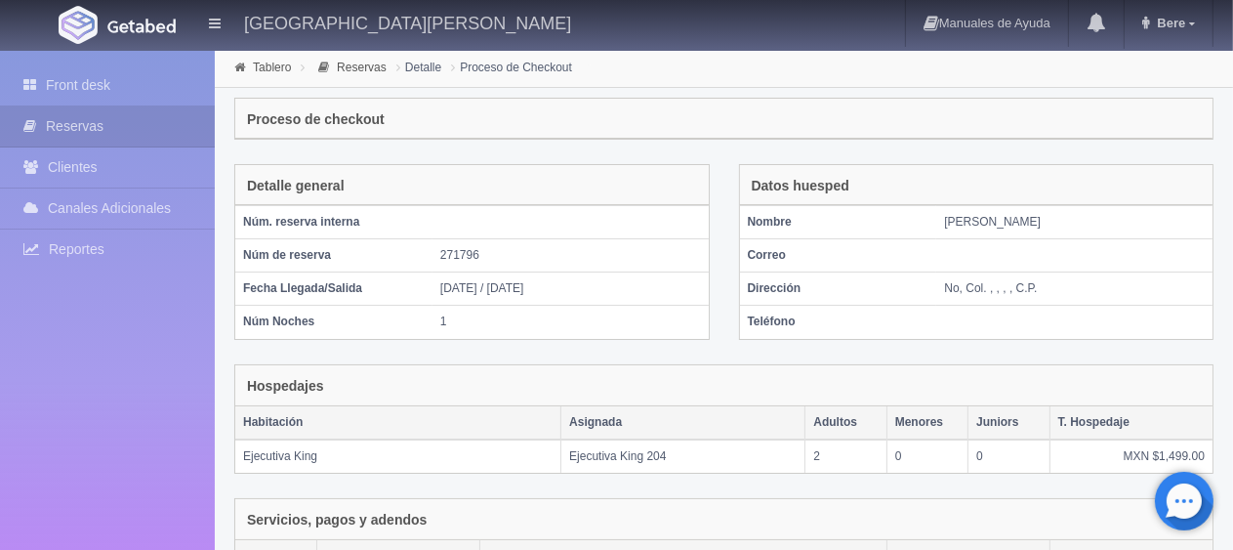
scroll to position [329, 0]
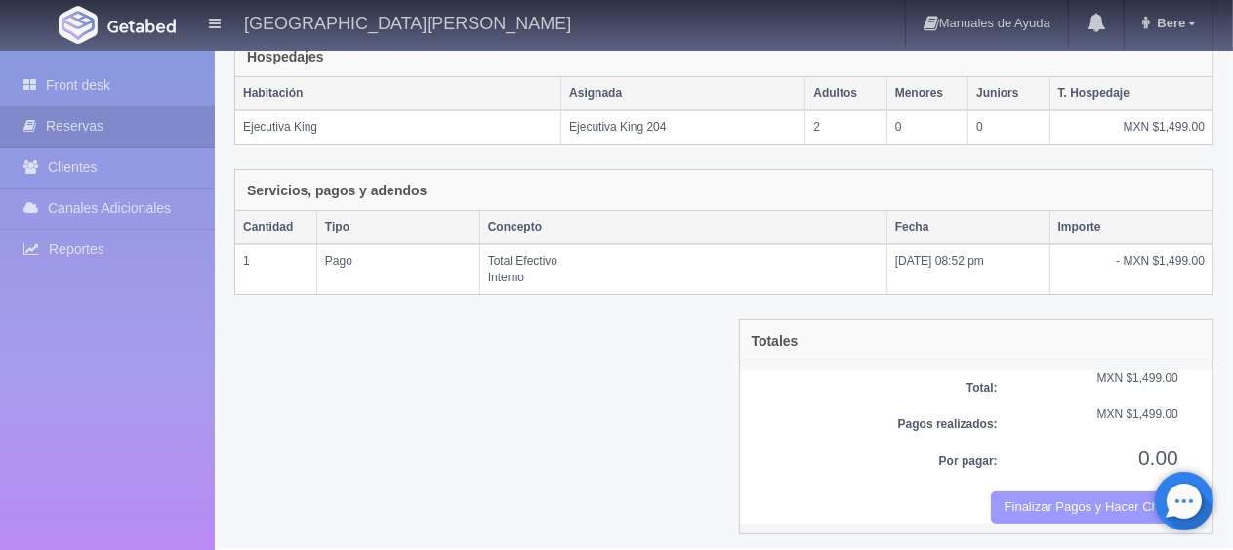
click at [1027, 495] on button "Finalizar Pagos y Hacer Checkout" at bounding box center [1084, 507] width 187 height 32
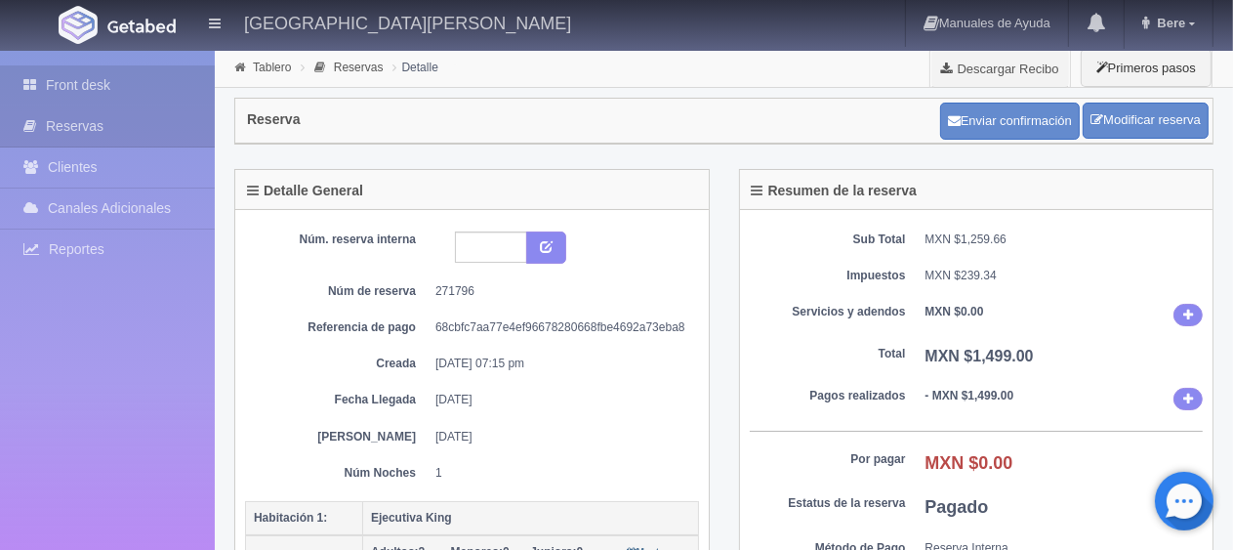
click at [92, 85] on link "Front desk" at bounding box center [107, 85] width 215 height 40
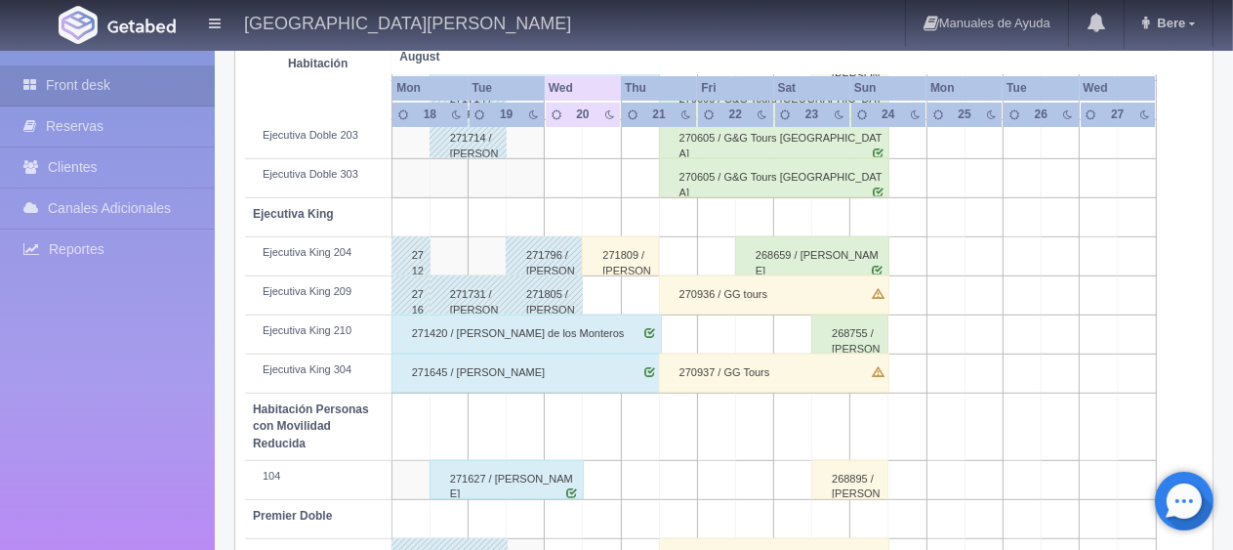
scroll to position [976, 0]
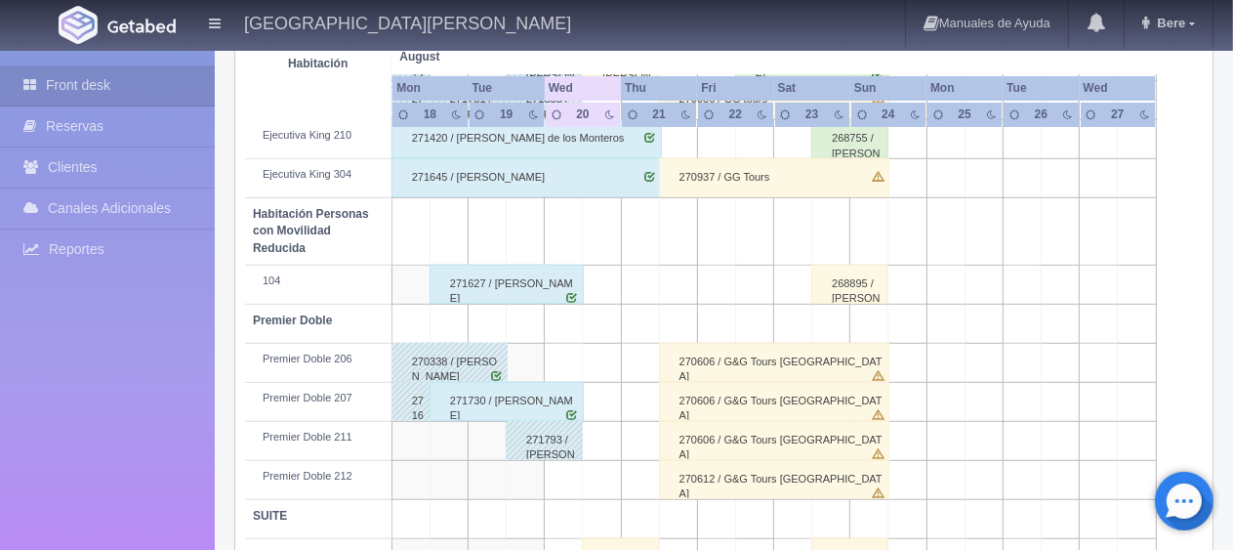
click at [501, 291] on div "271627 / Magdalena Guedea" at bounding box center [506, 284] width 154 height 39
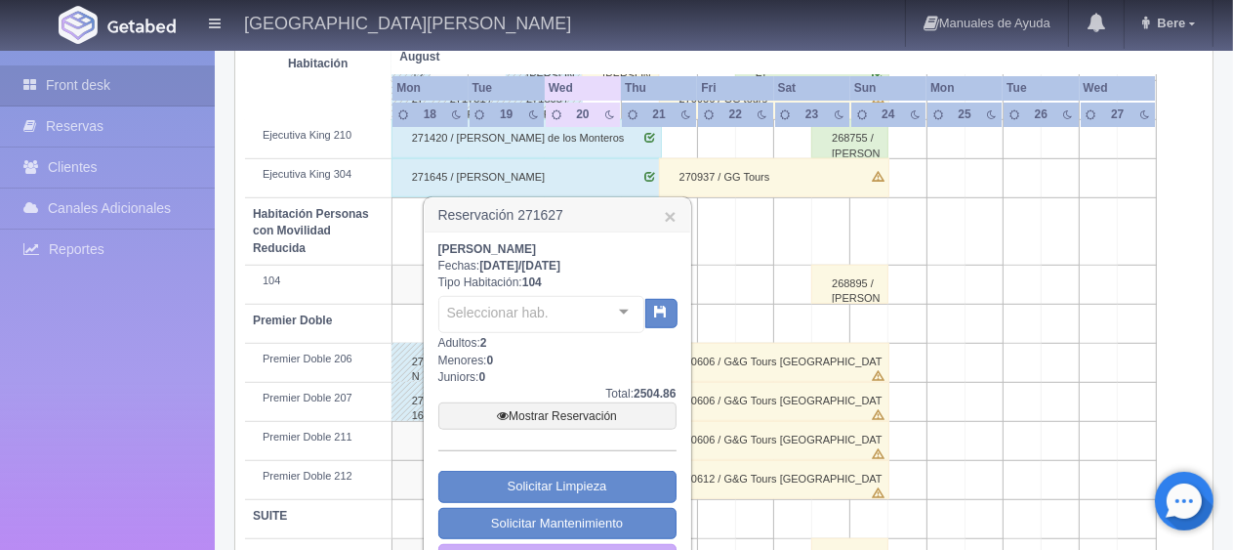
scroll to position [1040, 0]
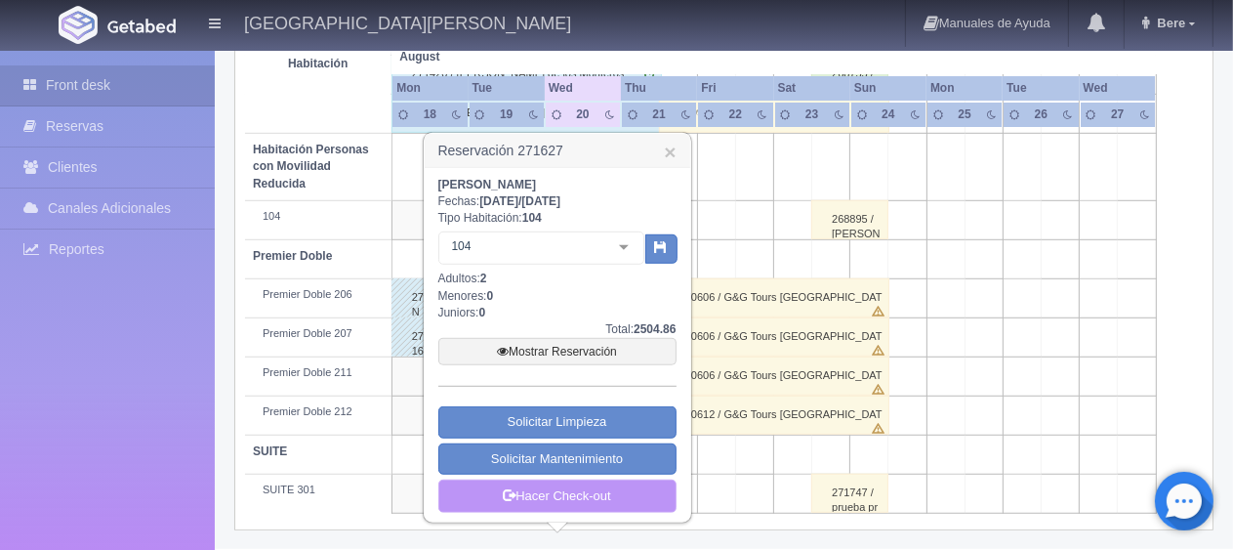
click at [559, 490] on link "Hacer Check-out" at bounding box center [557, 495] width 238 height 33
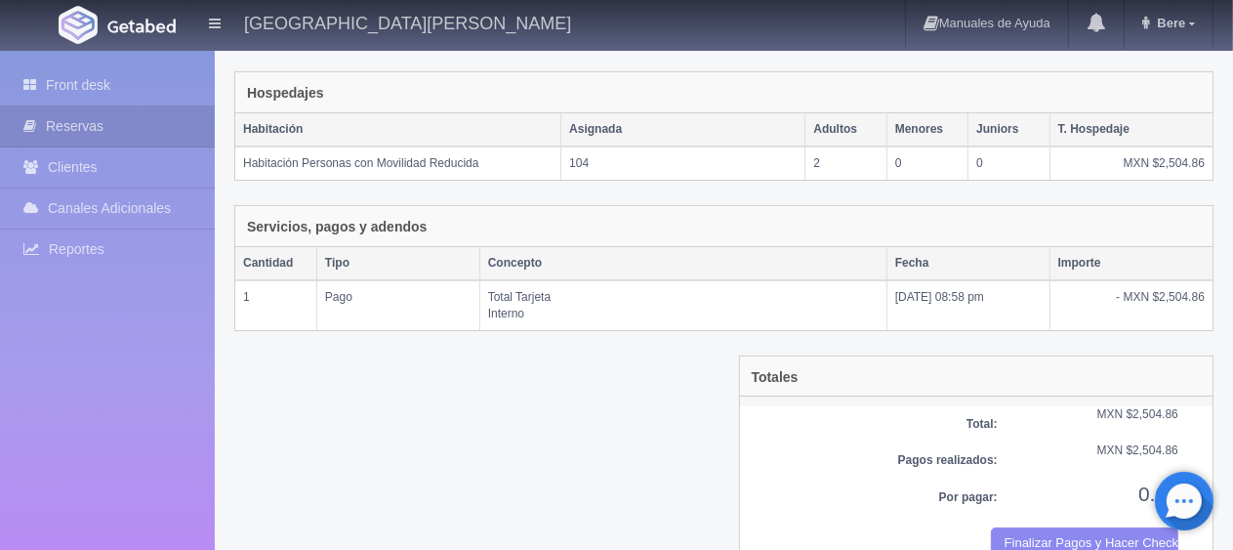
scroll to position [329, 0]
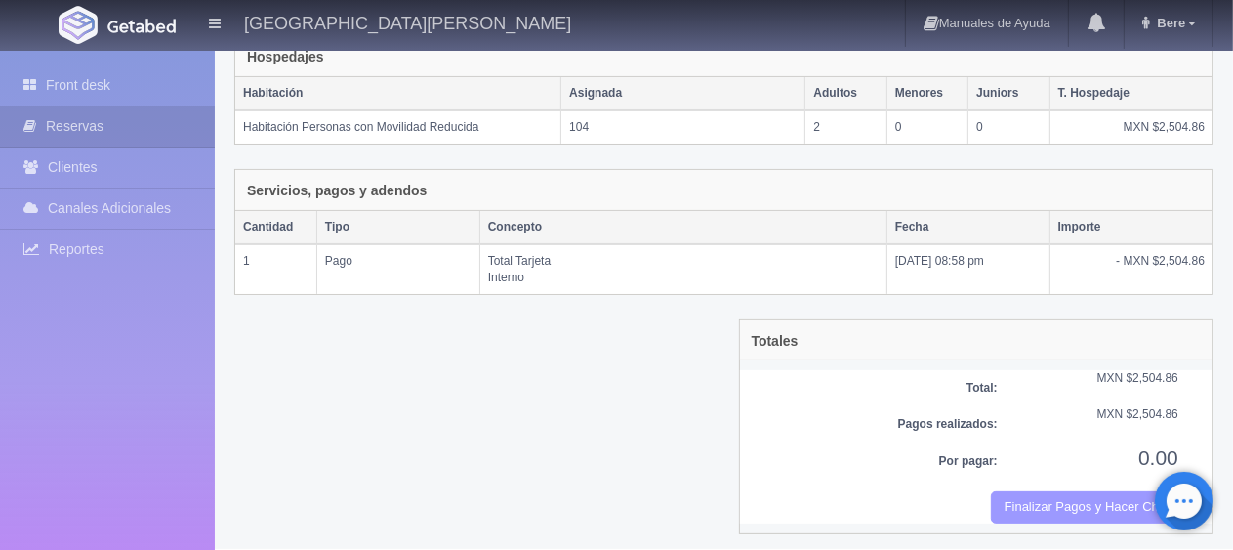
click at [1040, 498] on button "Finalizar Pagos y Hacer Checkout" at bounding box center [1084, 507] width 187 height 32
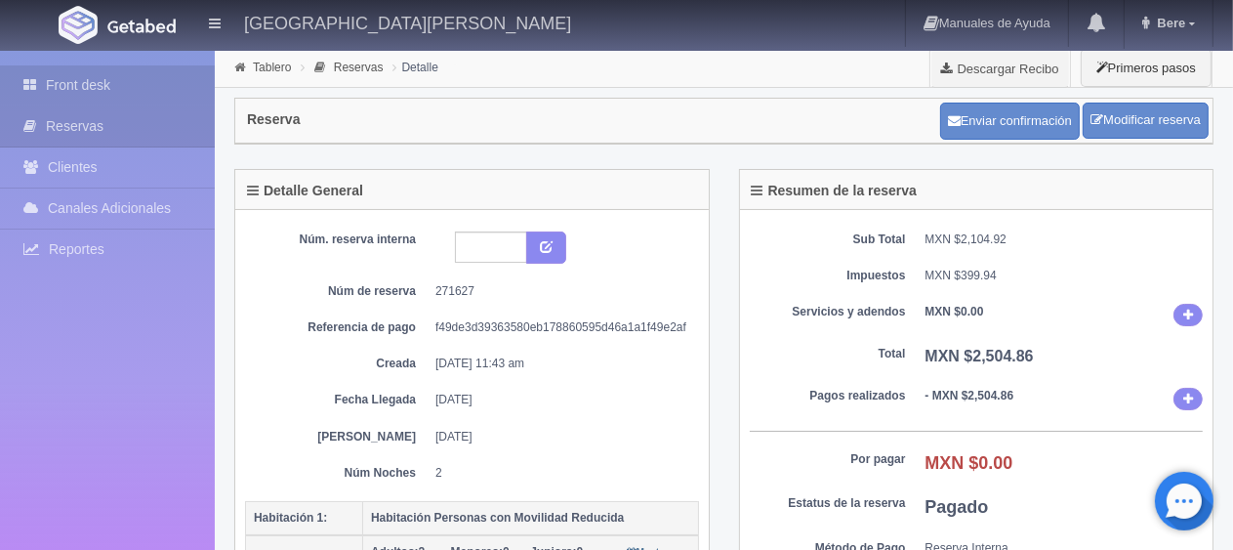
click at [87, 92] on link "Front desk" at bounding box center [107, 85] width 215 height 40
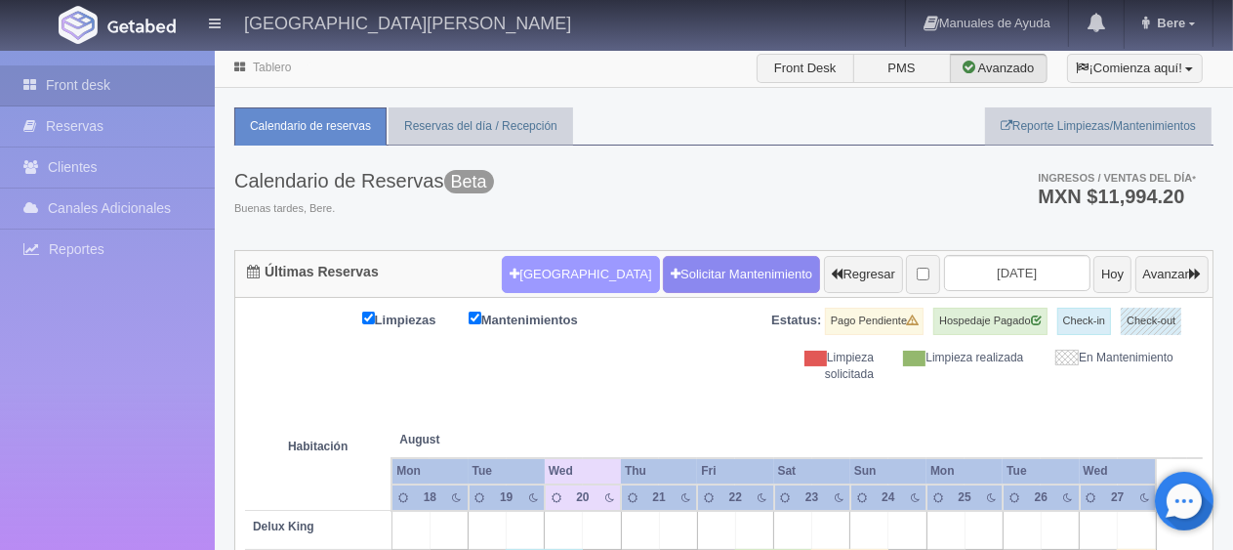
click at [504, 268] on button "[GEOGRAPHIC_DATA]" at bounding box center [580, 274] width 157 height 37
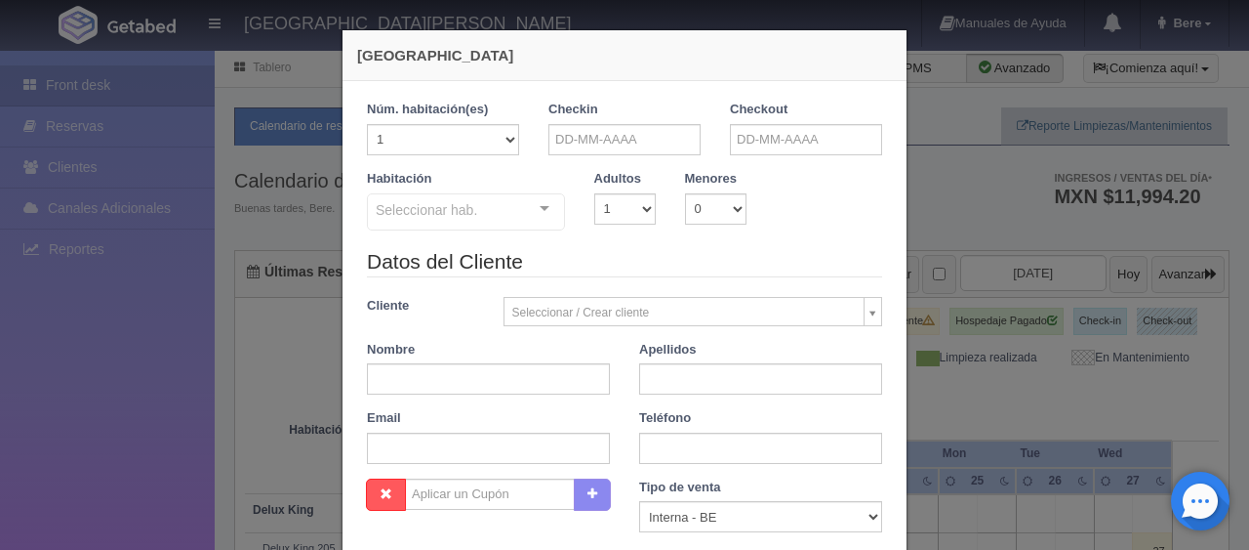
checkbox input "false"
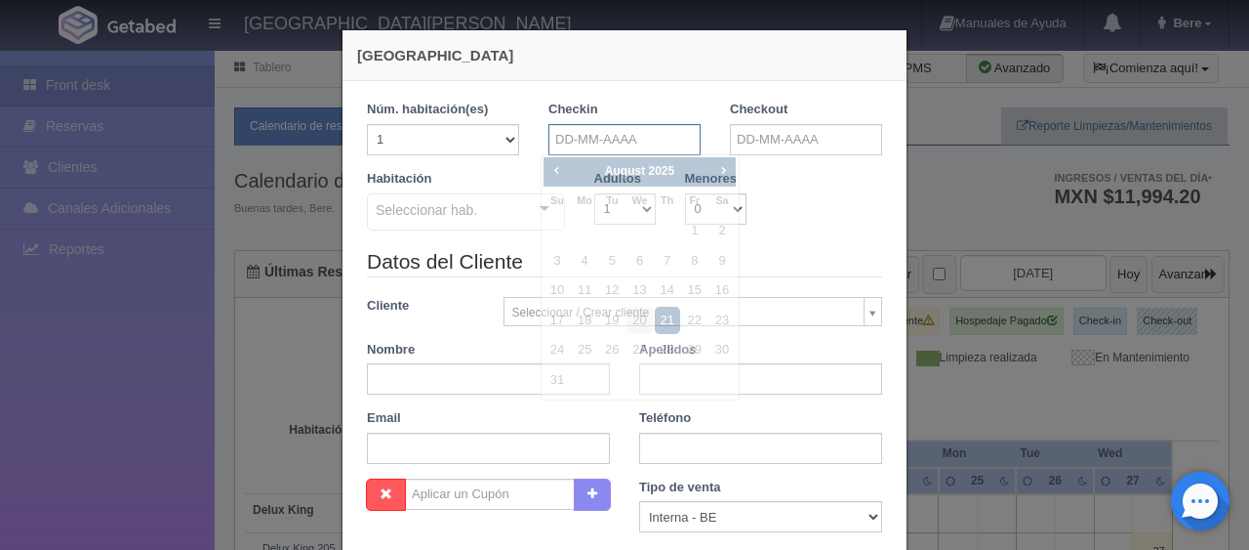
click at [557, 131] on input "text" at bounding box center [625, 139] width 152 height 31
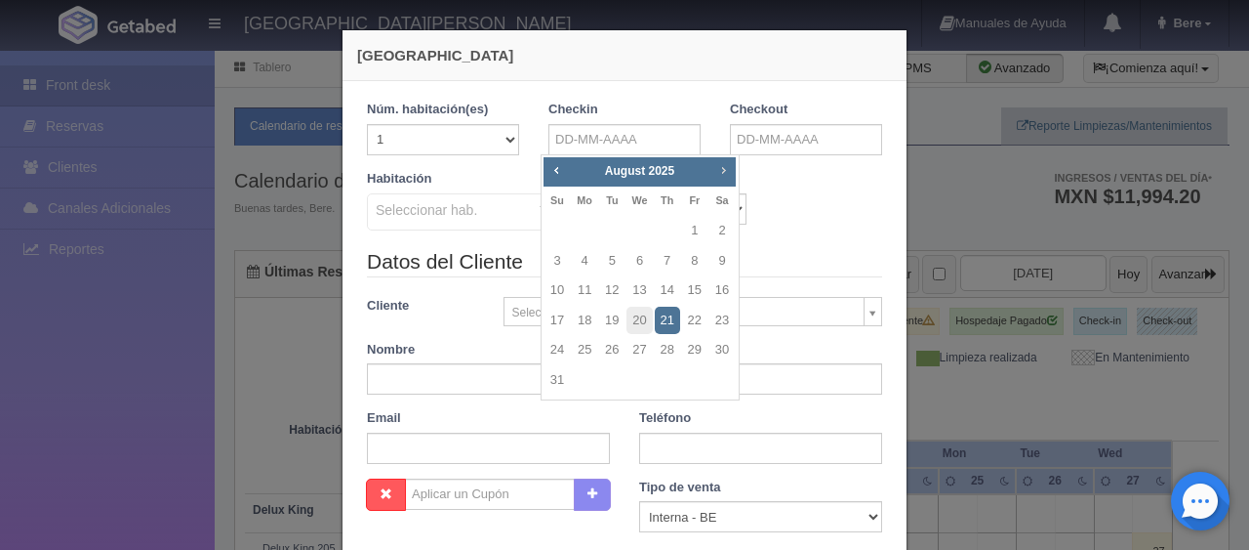
click at [725, 165] on span "Next" at bounding box center [723, 170] width 16 height 16
click at [687, 293] on link "19" at bounding box center [694, 290] width 25 height 28
type input "19-09-2025"
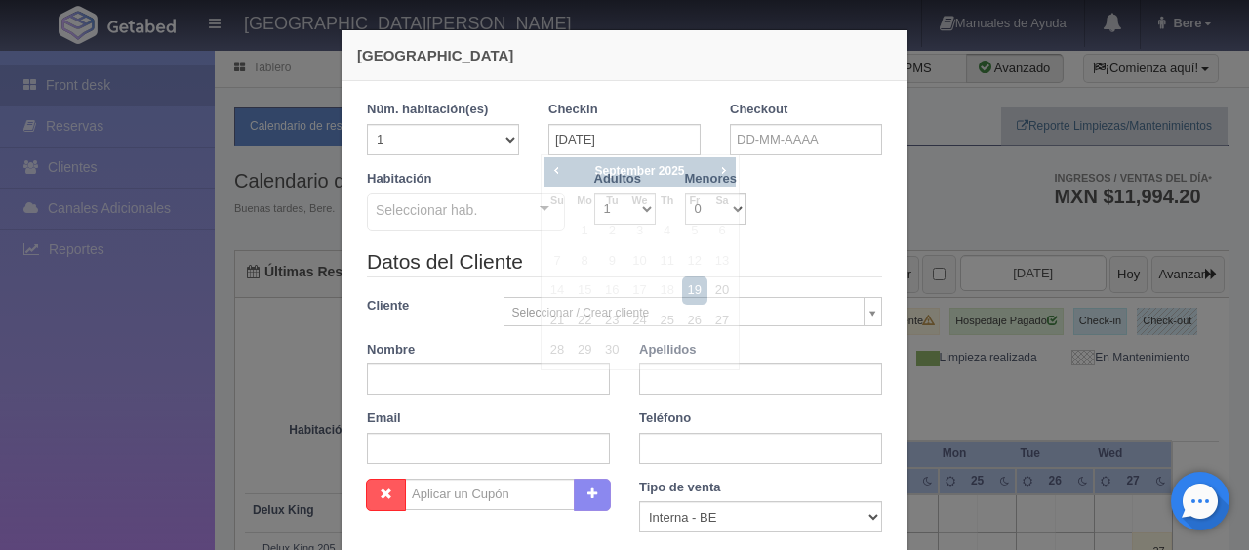
checkbox input "false"
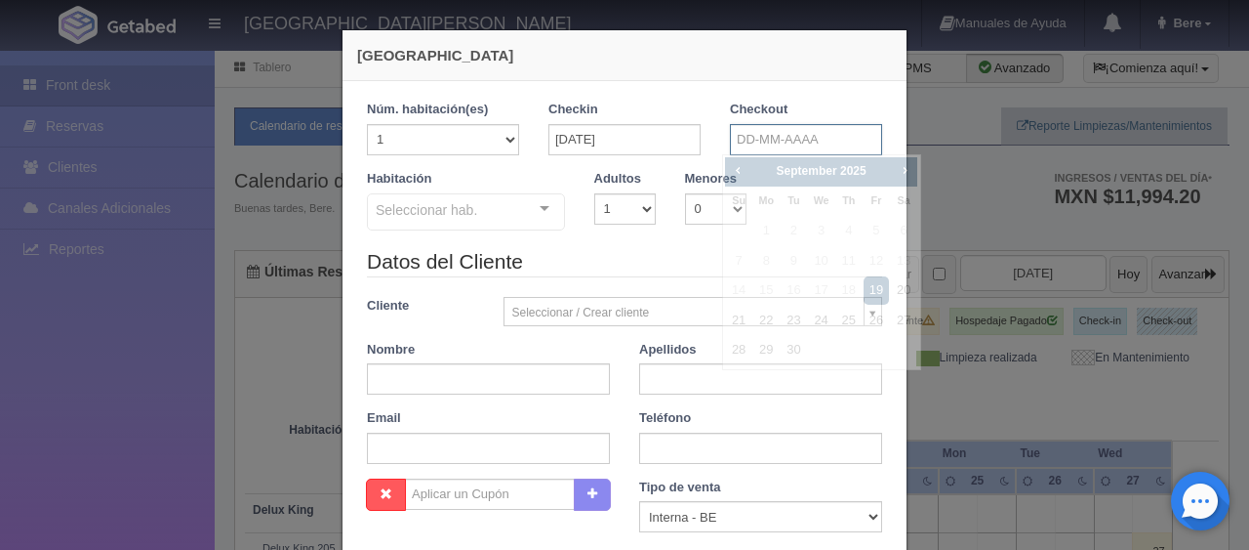
click at [738, 140] on input "text" at bounding box center [806, 139] width 152 height 31
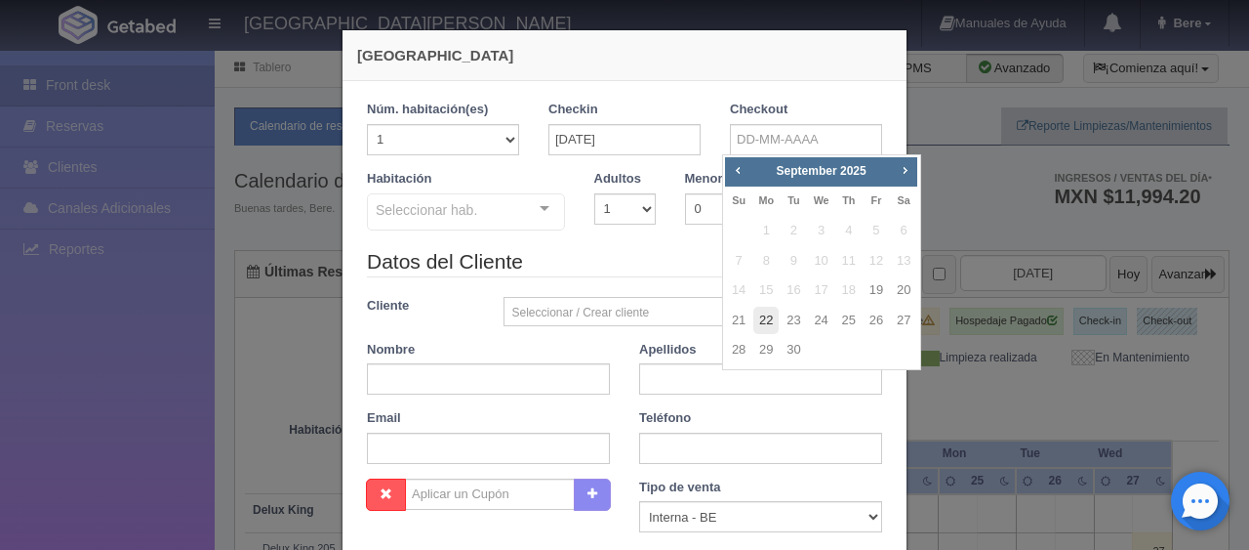
click at [768, 324] on link "22" at bounding box center [766, 320] width 25 height 28
type input "22-09-2025"
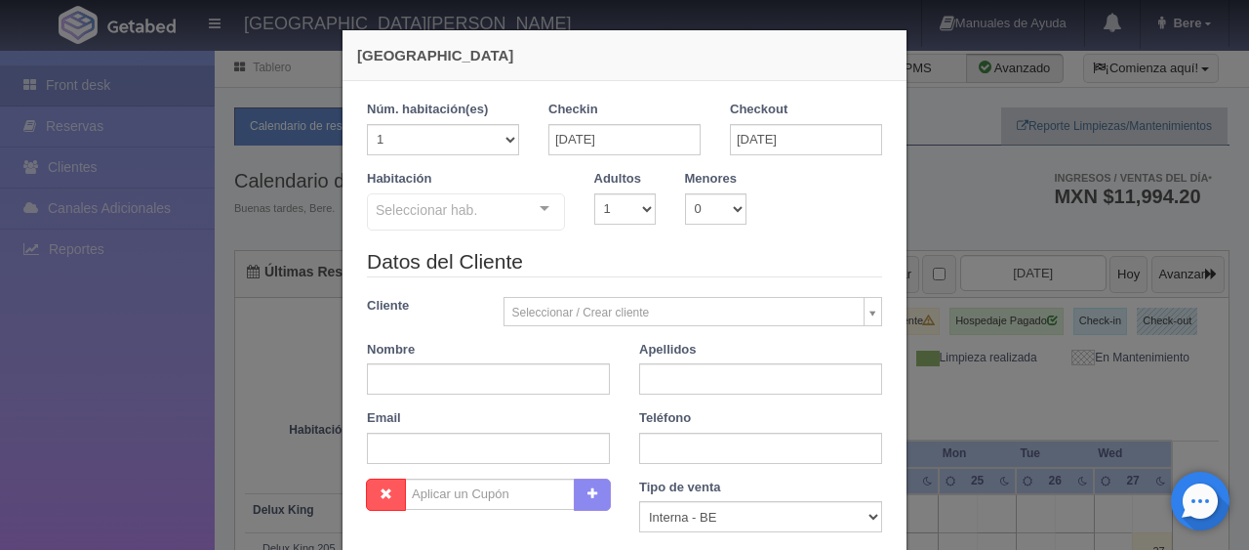
checkbox input "false"
click at [518, 373] on input "text" at bounding box center [488, 378] width 243 height 31
paste input ": jose gomez"
drag, startPoint x: 363, startPoint y: 379, endPoint x: 321, endPoint y: 388, distance: 43.1
click at [357, 381] on div "Nombre : jose gomez" at bounding box center [488, 368] width 272 height 55
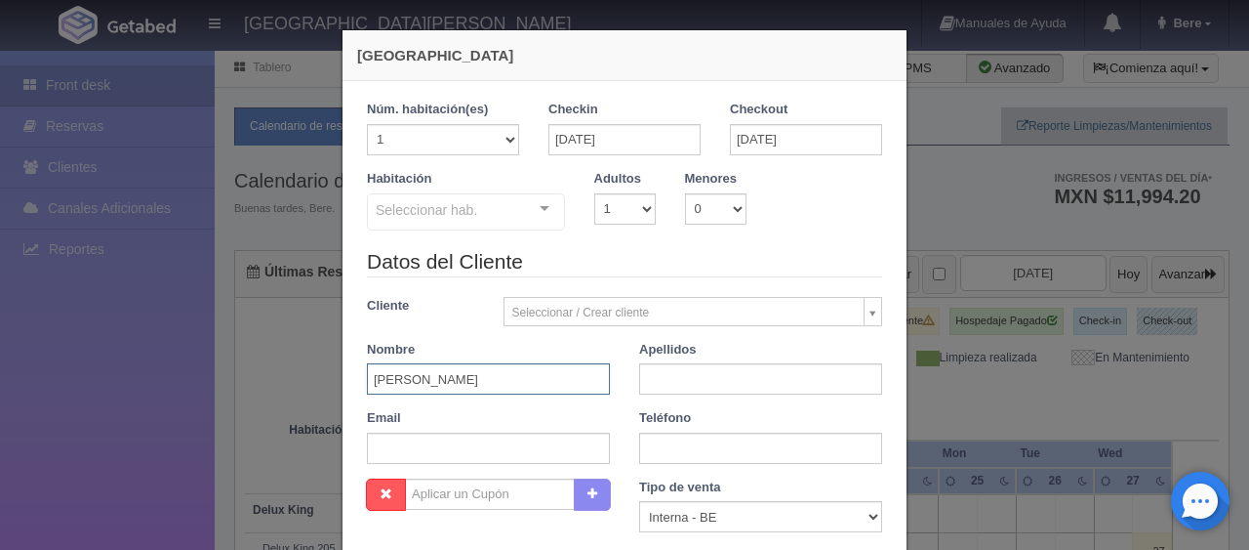
drag, startPoint x: 461, startPoint y: 377, endPoint x: 400, endPoint y: 384, distance: 60.9
click at [401, 384] on input "José Gómez" at bounding box center [488, 378] width 243 height 31
type input "José Gómez"
click at [650, 387] on input "text" at bounding box center [760, 378] width 243 height 31
paste input "Gómez"
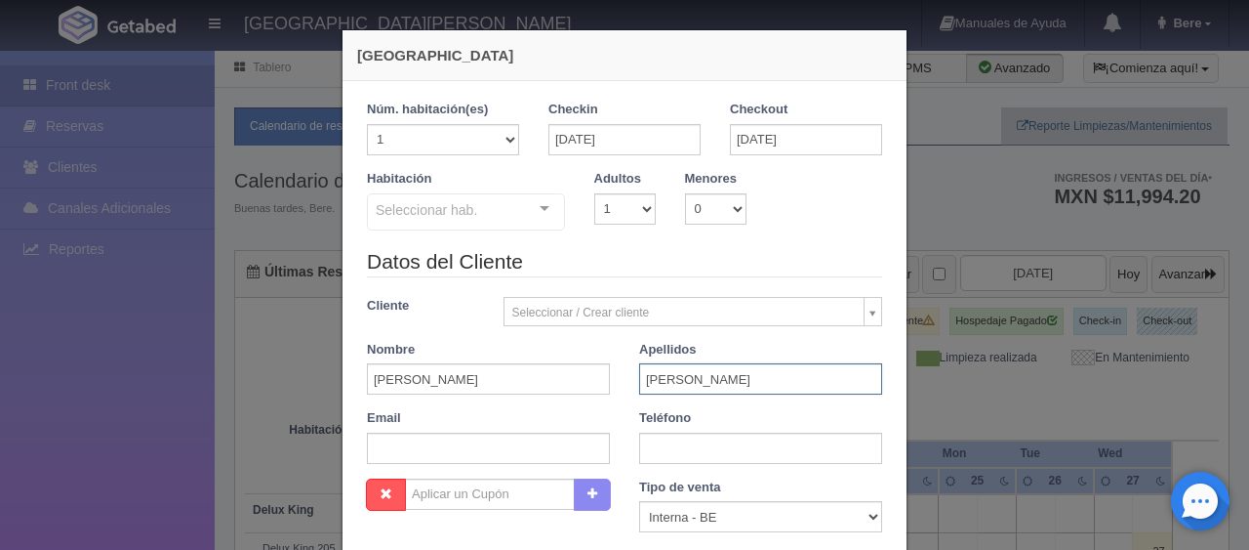
type input "Gómez"
click at [472, 372] on input "José Gómez" at bounding box center [488, 378] width 243 height 31
type input "José"
click at [715, 502] on select "Correo Electronico Interna - BE Llamada OTA Externa Otro WALK IN" at bounding box center [760, 516] width 243 height 31
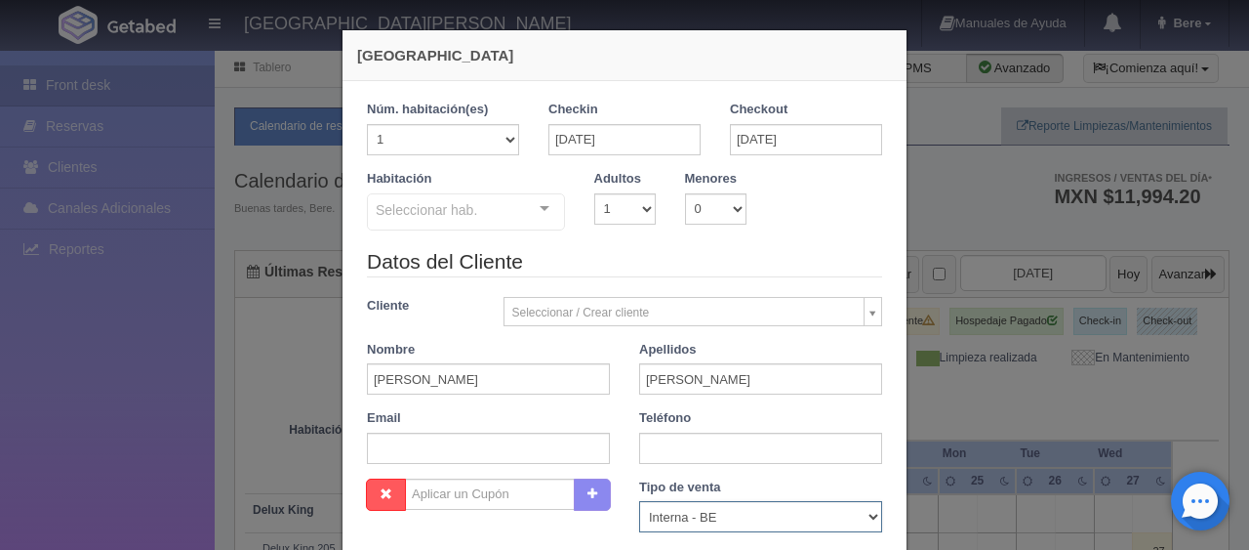
click at [714, 511] on select "Correo Electronico Interna - BE Llamada OTA Externa Otro WALK IN" at bounding box center [760, 516] width 243 height 31
click at [712, 522] on select "Correo Electronico Interna - BE Llamada OTA Externa Otro WALK IN" at bounding box center [760, 516] width 243 height 31
select select "extota"
click at [639, 501] on select "Correo Electronico Interna - BE Llamada OTA Externa Otro WALK IN" at bounding box center [760, 516] width 243 height 31
click at [696, 449] on input "text" at bounding box center [760, 447] width 243 height 31
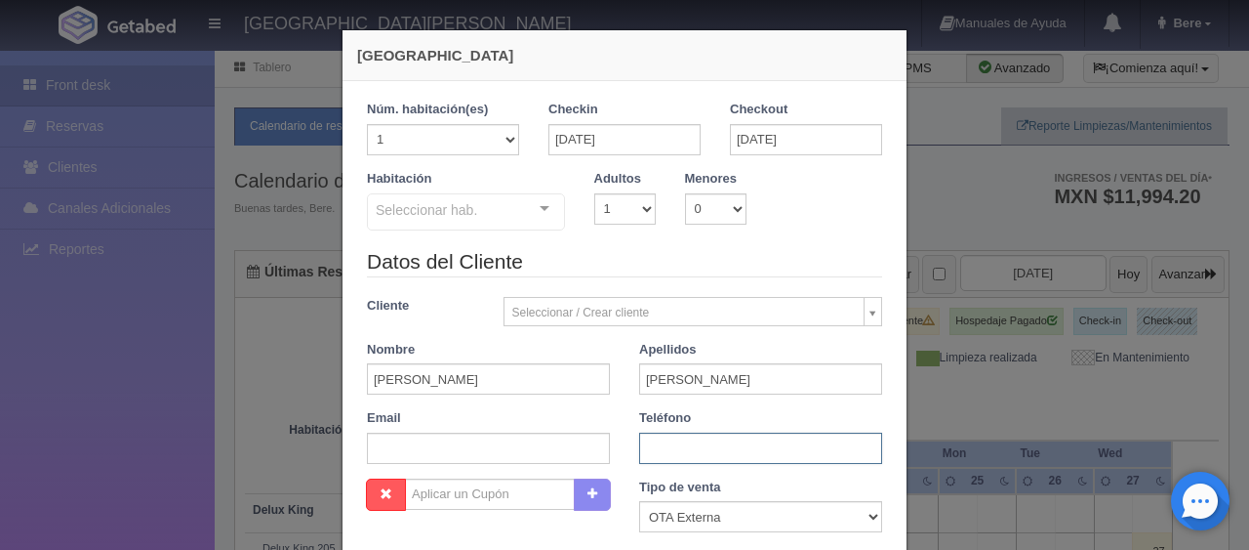
paste input "0 (0) 6611165730"
type input "0 (0) 6611165730"
click at [453, 440] on input "text" at bounding box center [488, 447] width 243 height 31
paste input "rilr2q2xtj@m.expediapartnercentral.com"
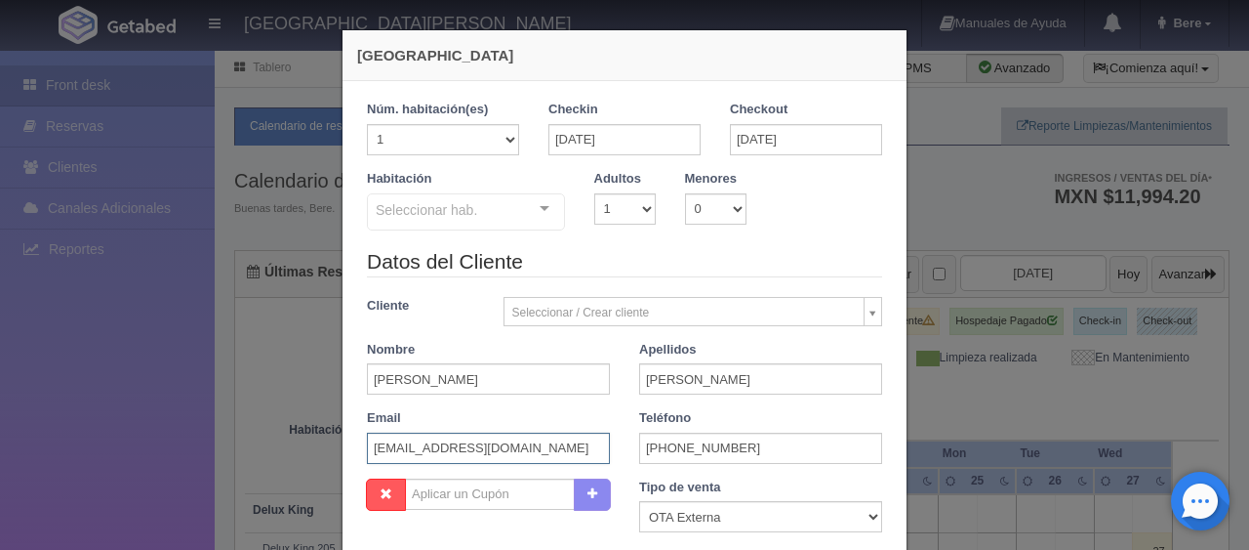
type input "rilr2q2xtj@m.expediapartnercentral.com"
click at [601, 209] on select "1 2 3 4 5 6 7 8 9 10" at bounding box center [624, 208] width 61 height 31
select select "2"
click at [594, 193] on select "1 2 3 4 5 6 7 8 9 10" at bounding box center [624, 208] width 61 height 31
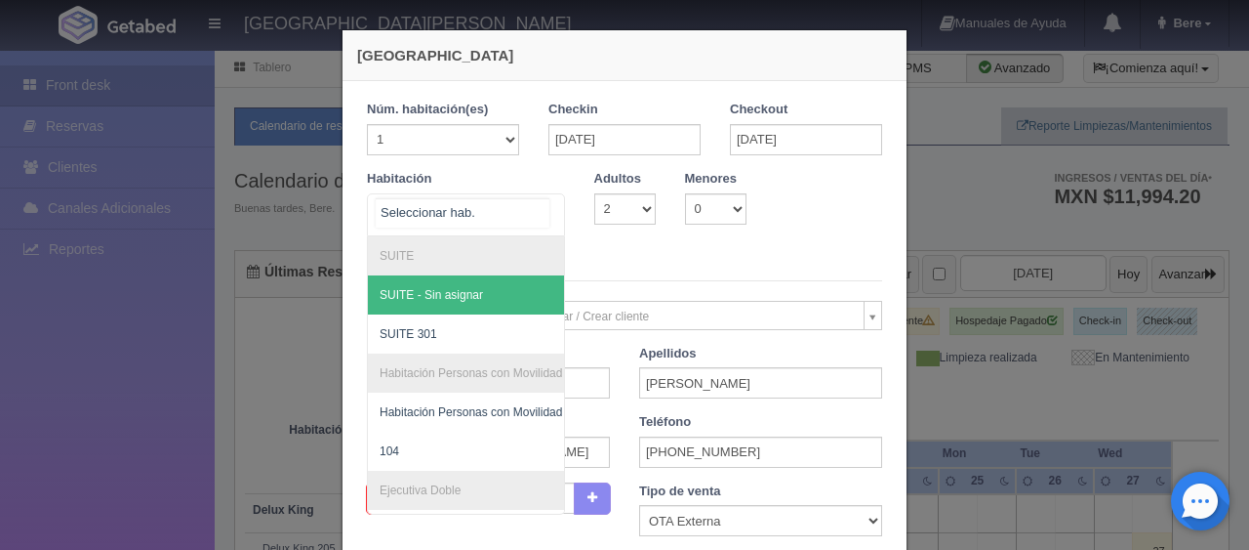
click at [519, 209] on div "SUITE SUITE - Sin asignar SUITE 301 Habitación Personas con Movilidad Reducida …" at bounding box center [466, 214] width 198 height 43
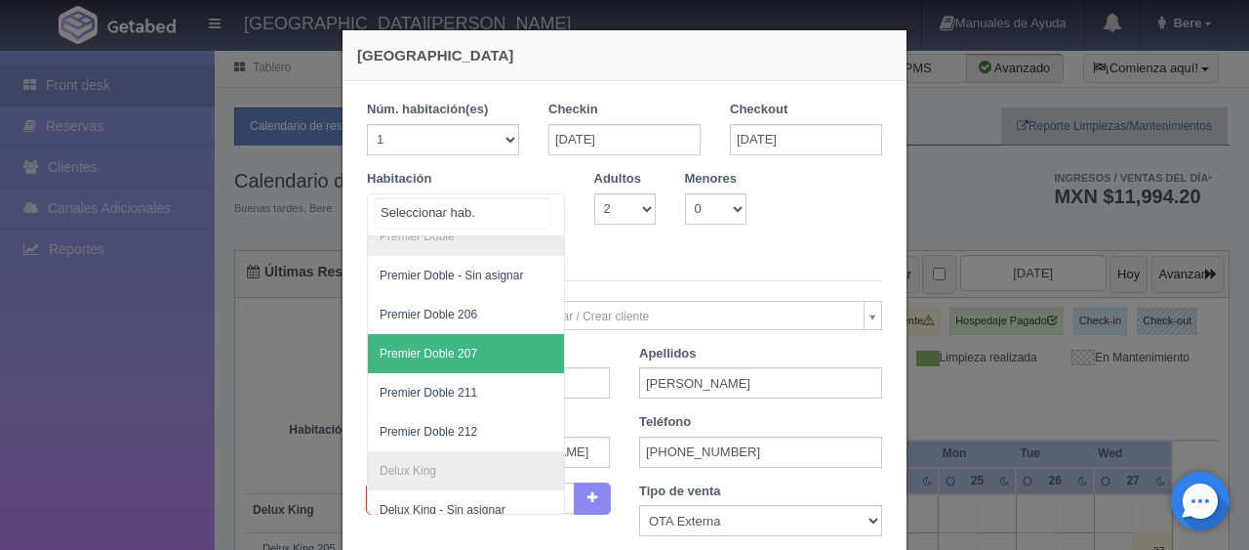
scroll to position [832, 0]
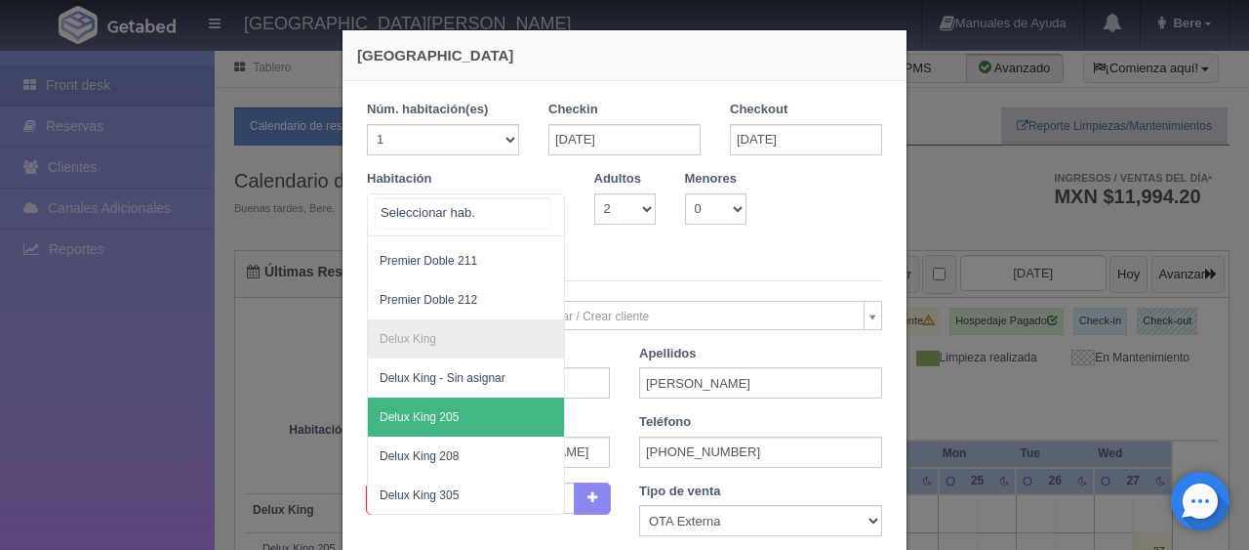
click at [461, 409] on span "Delux King 205" at bounding box center [532, 416] width 328 height 39
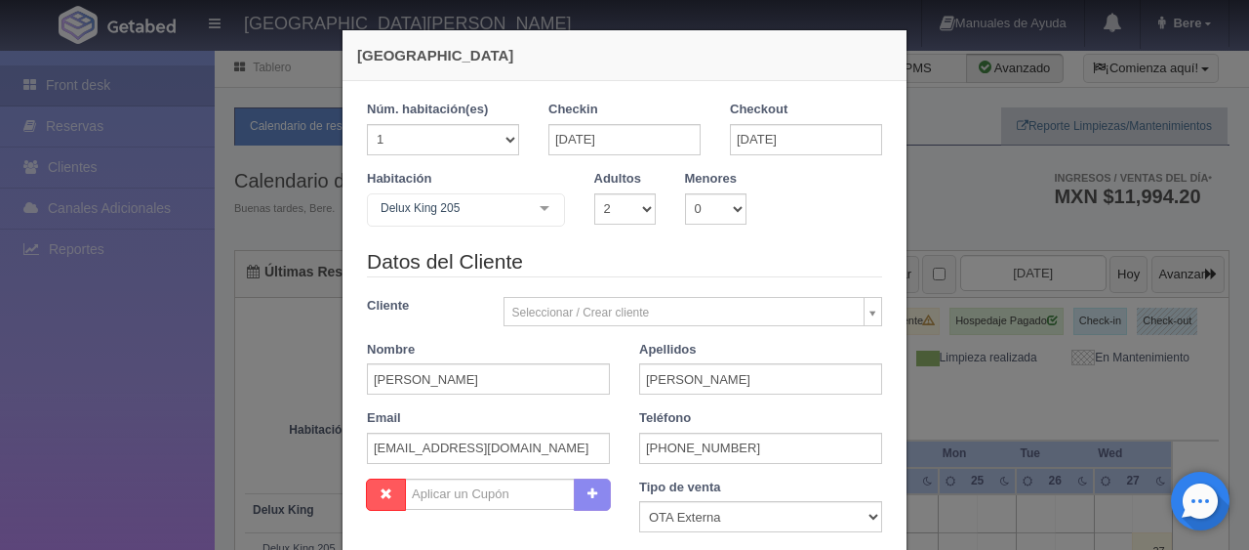
checkbox input "false"
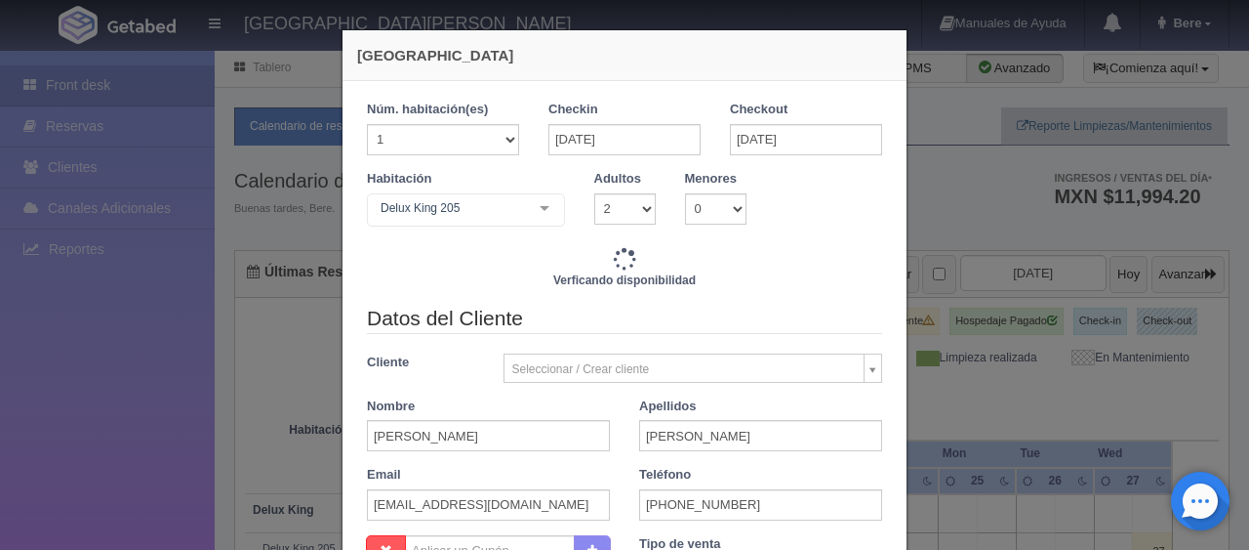
type input "4497.00"
checkbox input "false"
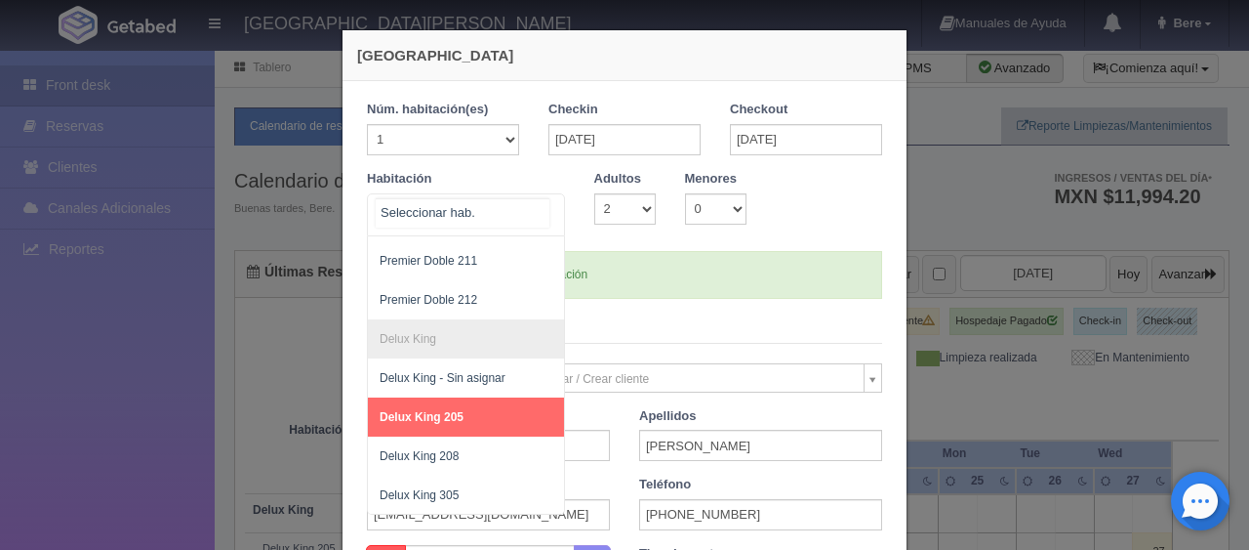
click at [428, 222] on div at bounding box center [466, 214] width 198 height 43
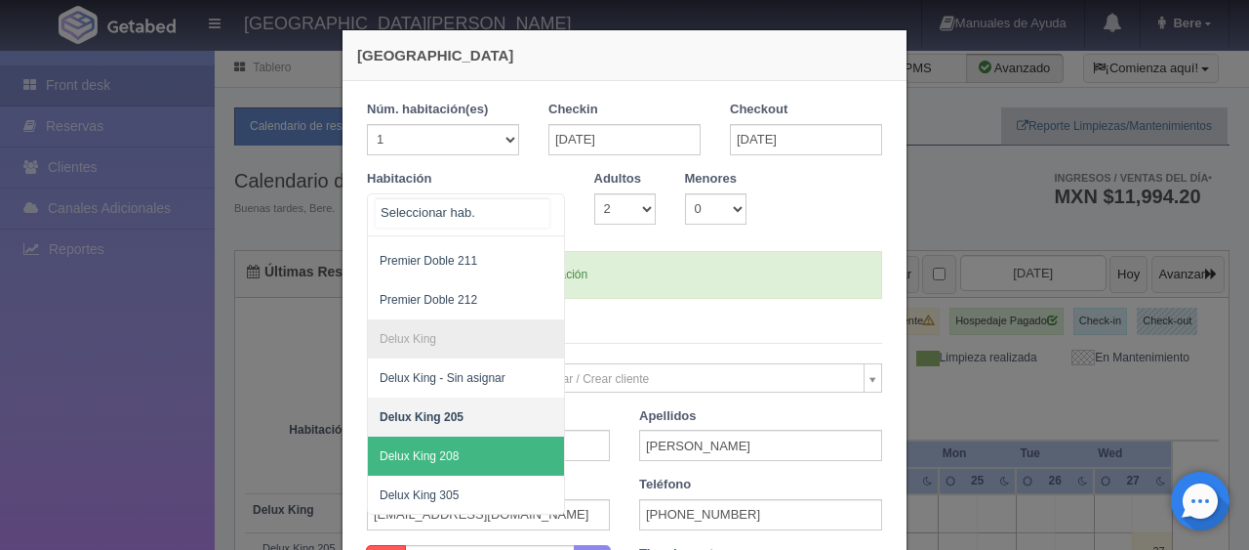
click at [463, 437] on span "Delux King 208" at bounding box center [532, 455] width 328 height 39
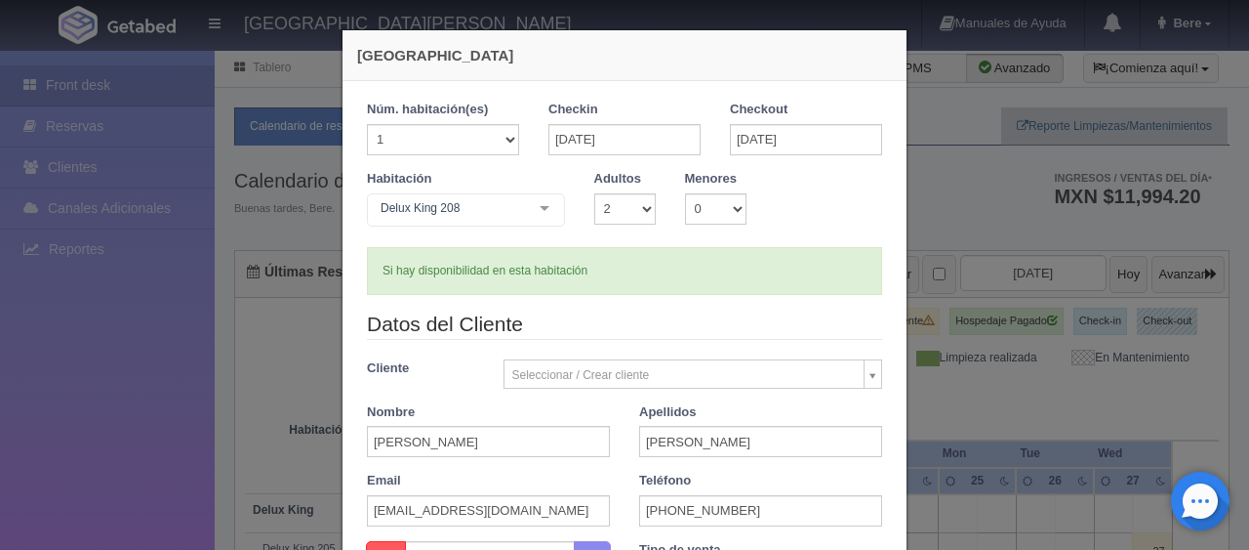
checkbox input "false"
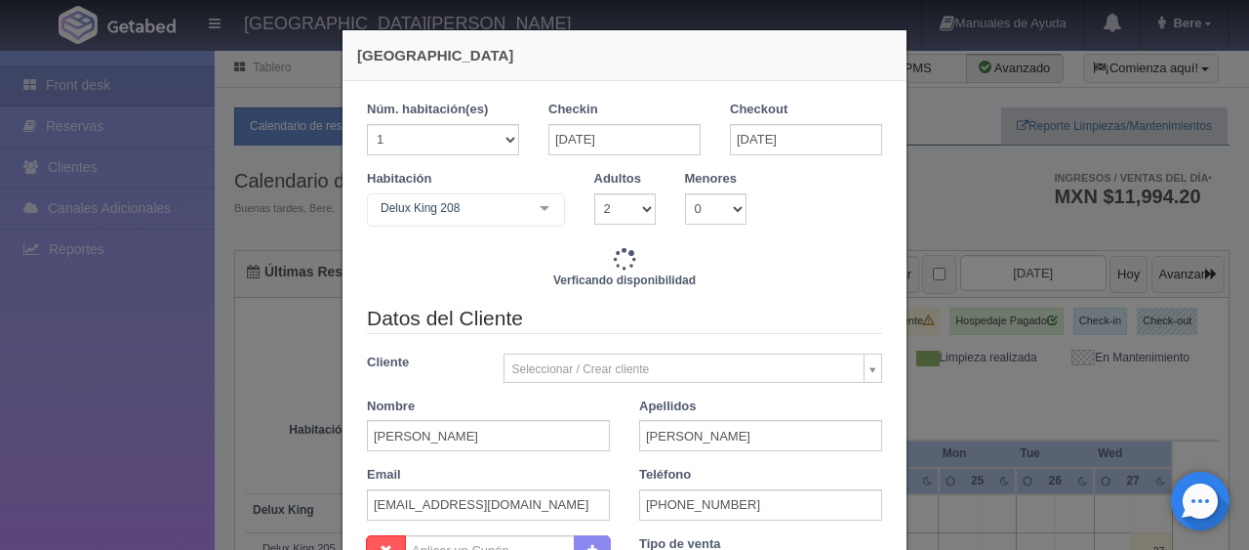
type input "4497.00"
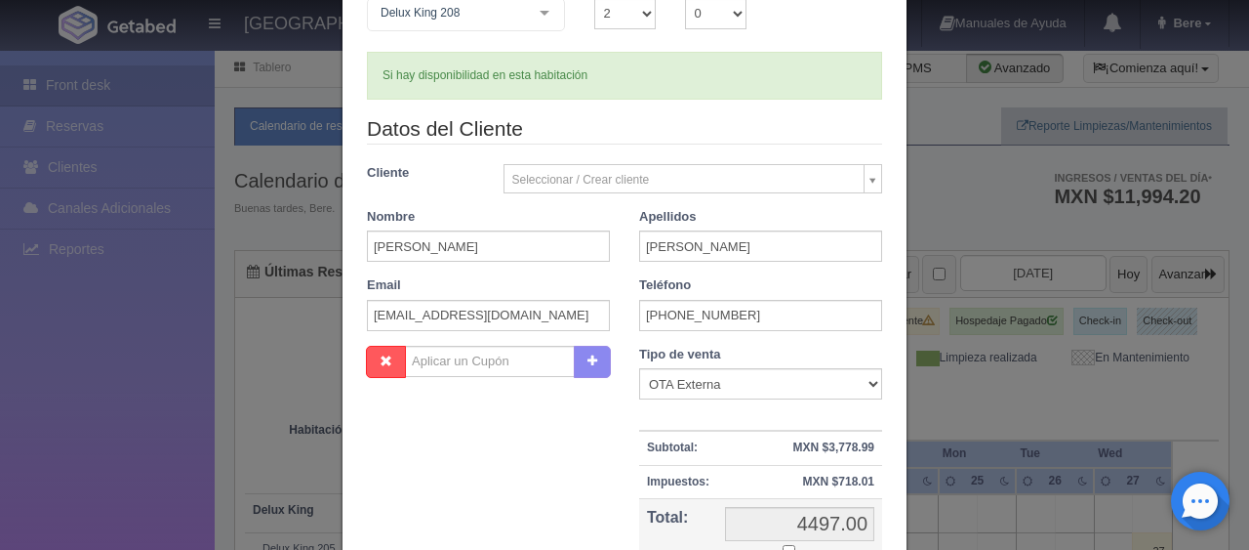
scroll to position [293, 0]
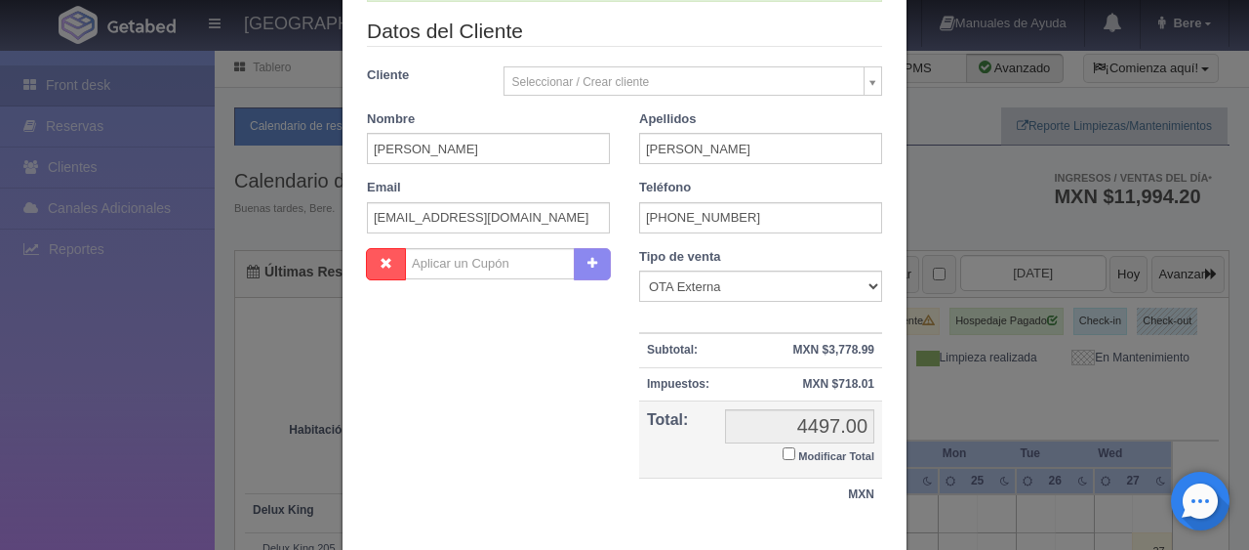
click at [787, 453] on label "Modificar Total" at bounding box center [829, 454] width 92 height 22
click at [787, 453] on input "Modificar Total" at bounding box center [789, 453] width 13 height 13
checkbox input "true"
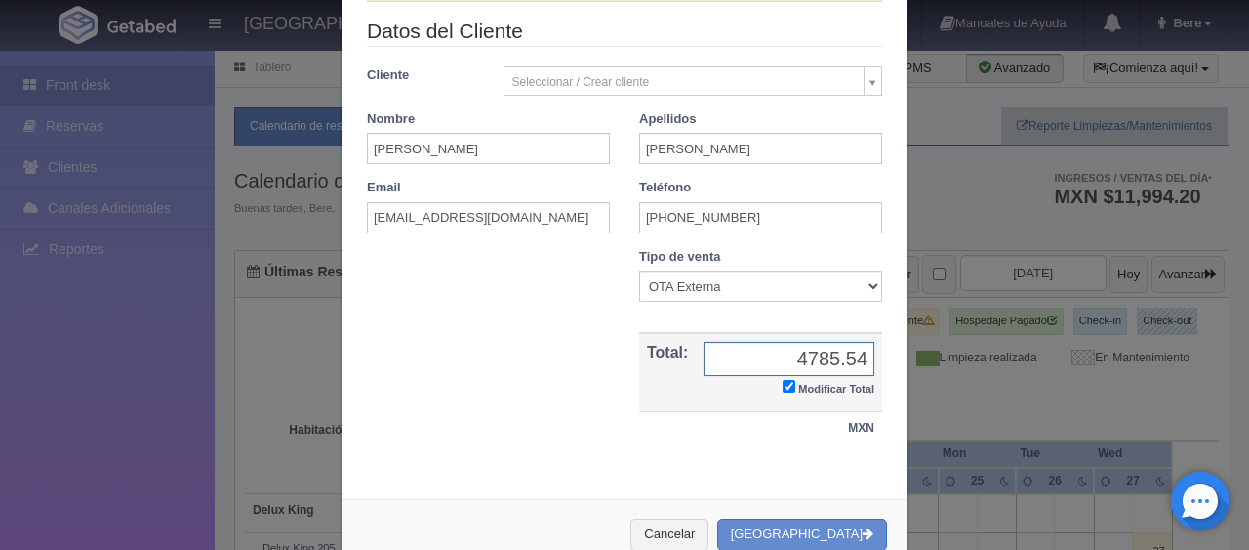
type input "4785.54"
click at [820, 512] on div "Cancelar Crear Reserva" at bounding box center [625, 534] width 564 height 71
click at [826, 527] on button "[GEOGRAPHIC_DATA]" at bounding box center [802, 534] width 170 height 32
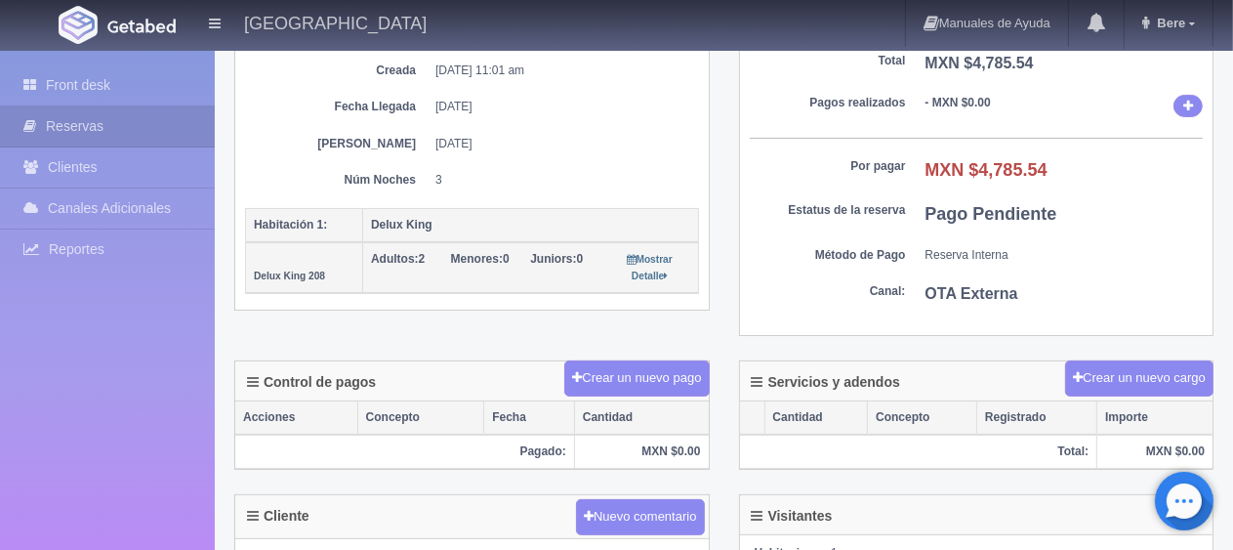
scroll to position [488, 0]
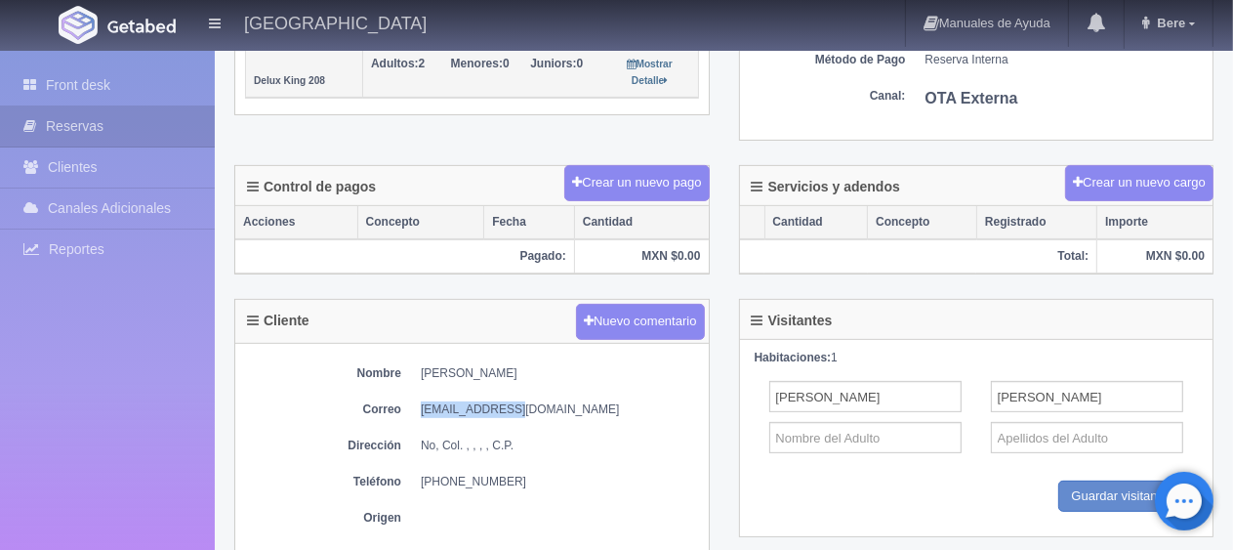
drag, startPoint x: 430, startPoint y: 377, endPoint x: 500, endPoint y: 377, distance: 69.3
click at [500, 377] on div "Nombre [PERSON_NAME] [EMAIL_ADDRESS][DOMAIN_NAME] Dirección No, Col. , , , , C.…" at bounding box center [471, 450] width 473 height 213
drag, startPoint x: 496, startPoint y: 375, endPoint x: 605, endPoint y: 380, distance: 109.4
click at [605, 380] on div "Nombre [PERSON_NAME] [EMAIL_ADDRESS][DOMAIN_NAME] Dirección No, Col. , , , , C.…" at bounding box center [471, 450] width 473 height 213
click at [587, 365] on dd "[PERSON_NAME]" at bounding box center [560, 373] width 278 height 17
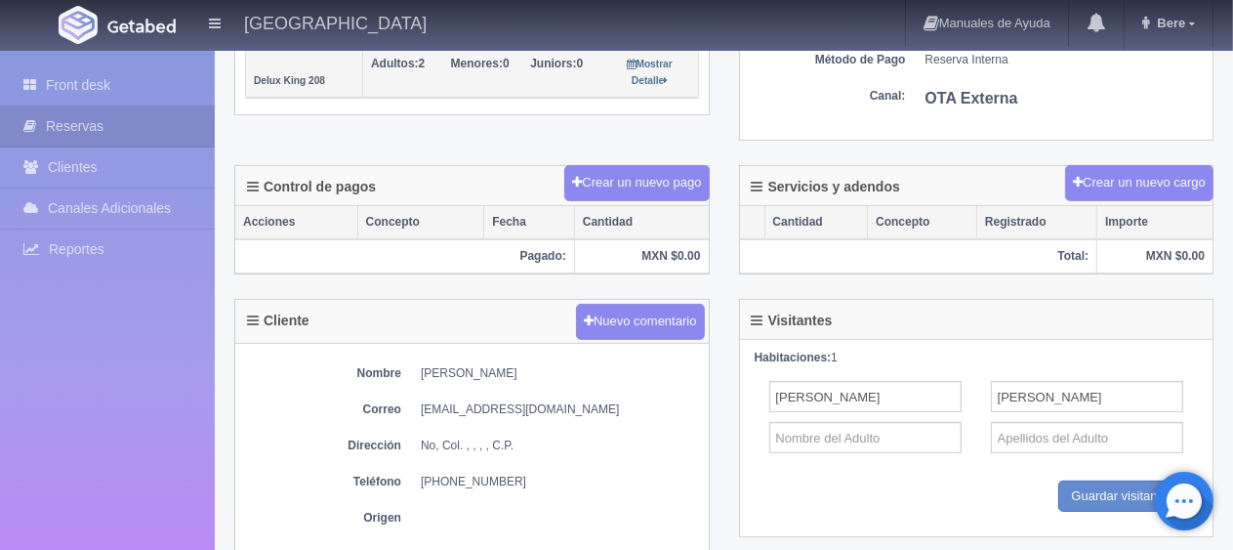
click at [555, 369] on dd "[PERSON_NAME]" at bounding box center [560, 373] width 278 height 17
click at [489, 357] on div "Nombre [PERSON_NAME] [EMAIL_ADDRESS][DOMAIN_NAME] Dirección No, Col. , , , , C.…" at bounding box center [471, 450] width 473 height 213
drag, startPoint x: 488, startPoint y: 366, endPoint x: 404, endPoint y: 363, distance: 84.0
click at [410, 369] on dl "Nombre [PERSON_NAME]" at bounding box center [472, 373] width 454 height 17
copy dd "[PERSON_NAME]"
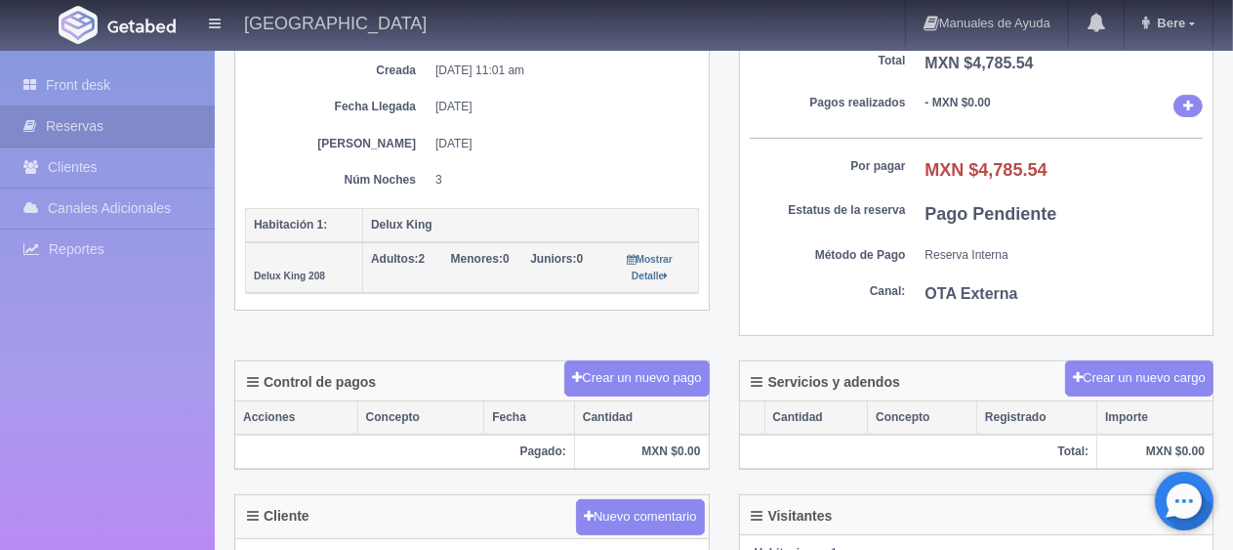
scroll to position [586, 0]
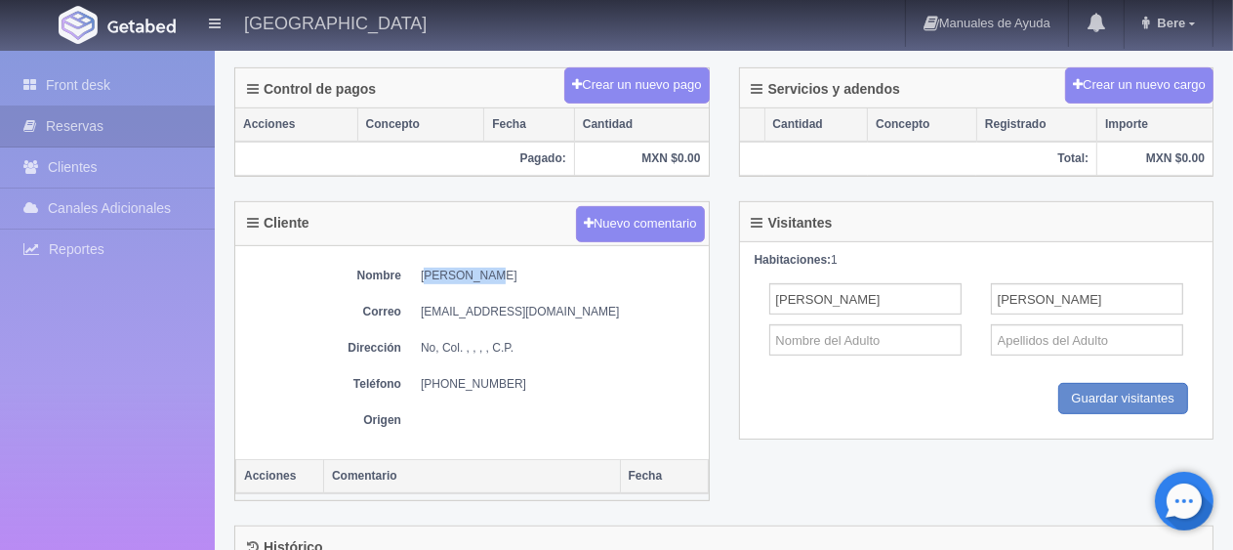
drag, startPoint x: 404, startPoint y: 382, endPoint x: 592, endPoint y: 379, distance: 188.4
click at [592, 379] on dl "Teléfono [PHONE_NUMBER]" at bounding box center [472, 384] width 454 height 17
copy dd "[PHONE_NUMBER]"
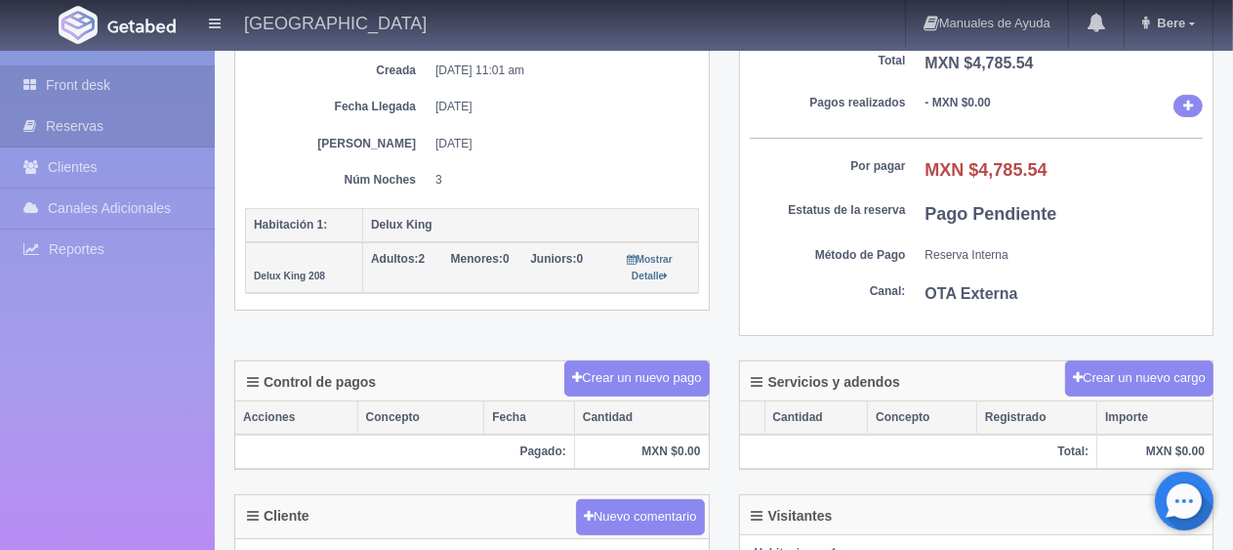
click at [168, 81] on link "Front desk" at bounding box center [107, 85] width 215 height 40
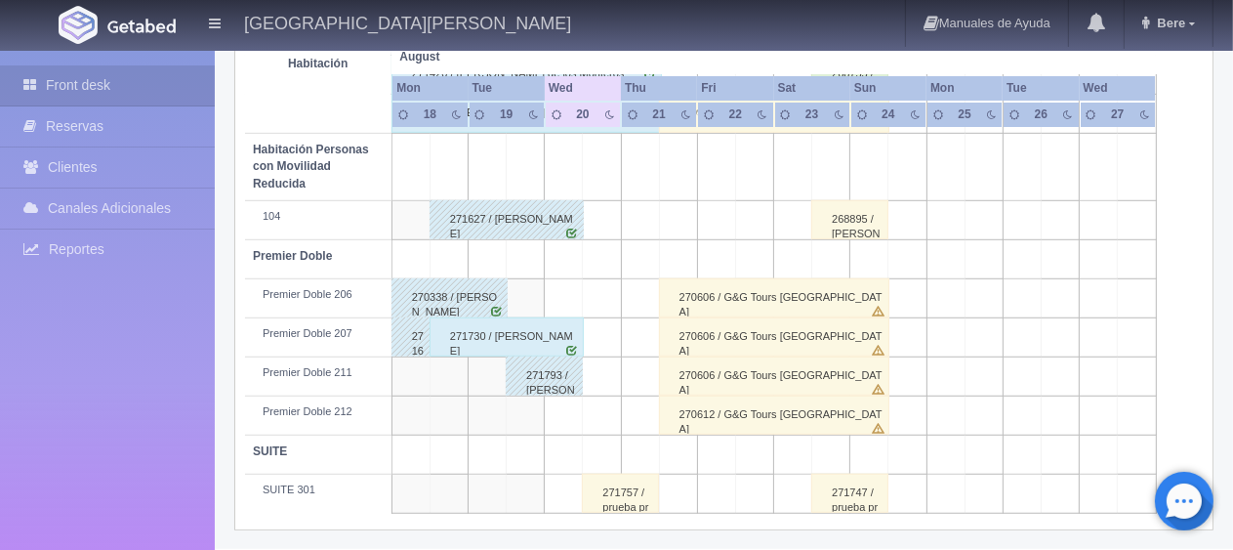
scroll to position [748, 0]
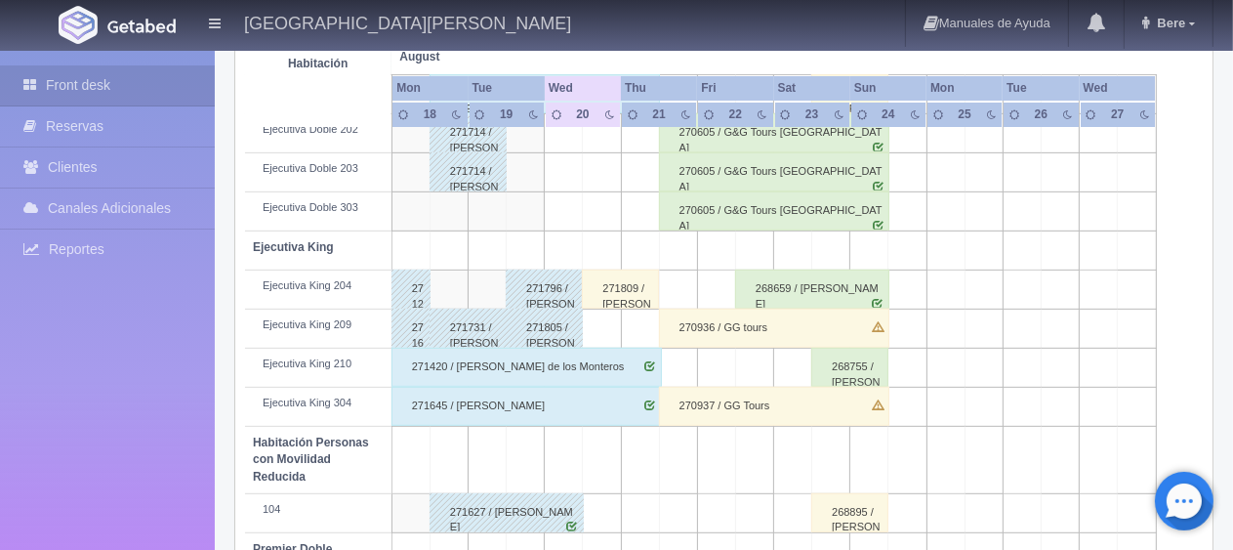
click at [533, 286] on div "271796 / [PERSON_NAME]" at bounding box center [544, 288] width 77 height 39
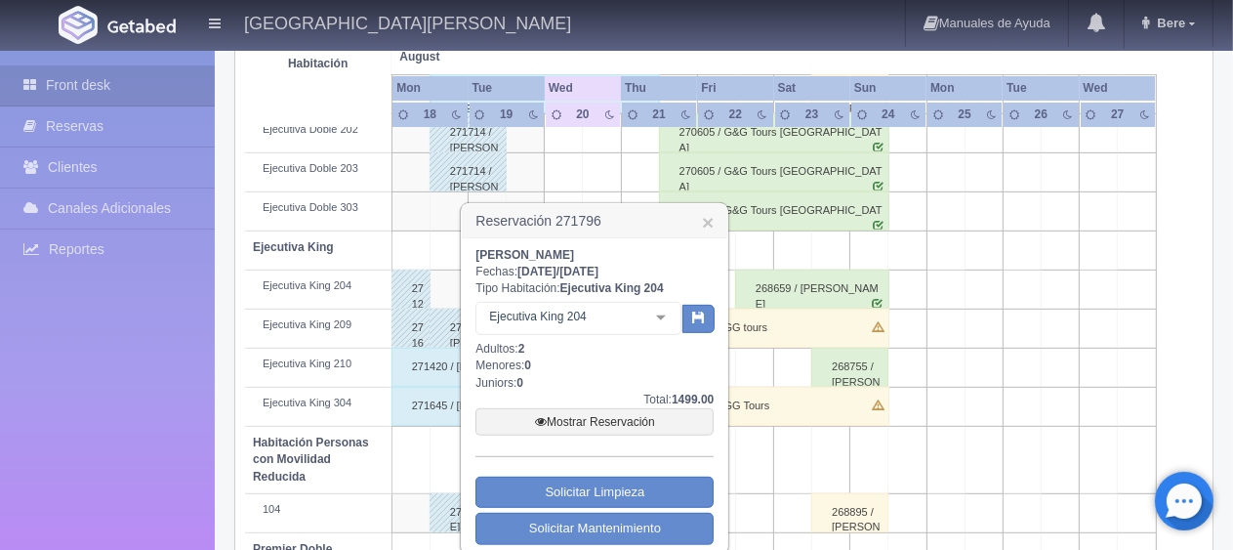
click at [699, 218] on h3 "Reservación 271796 ×" at bounding box center [594, 221] width 265 height 34
click at [704, 228] on link "×" at bounding box center [708, 222] width 12 height 20
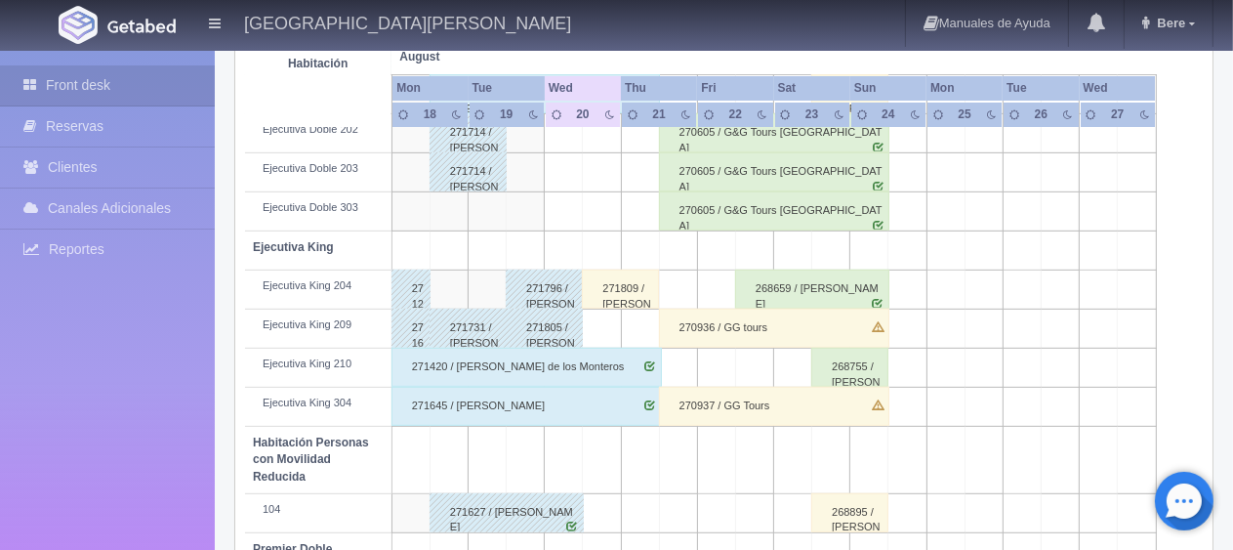
click at [551, 337] on div "271805 / [PERSON_NAME]" at bounding box center [544, 327] width 77 height 39
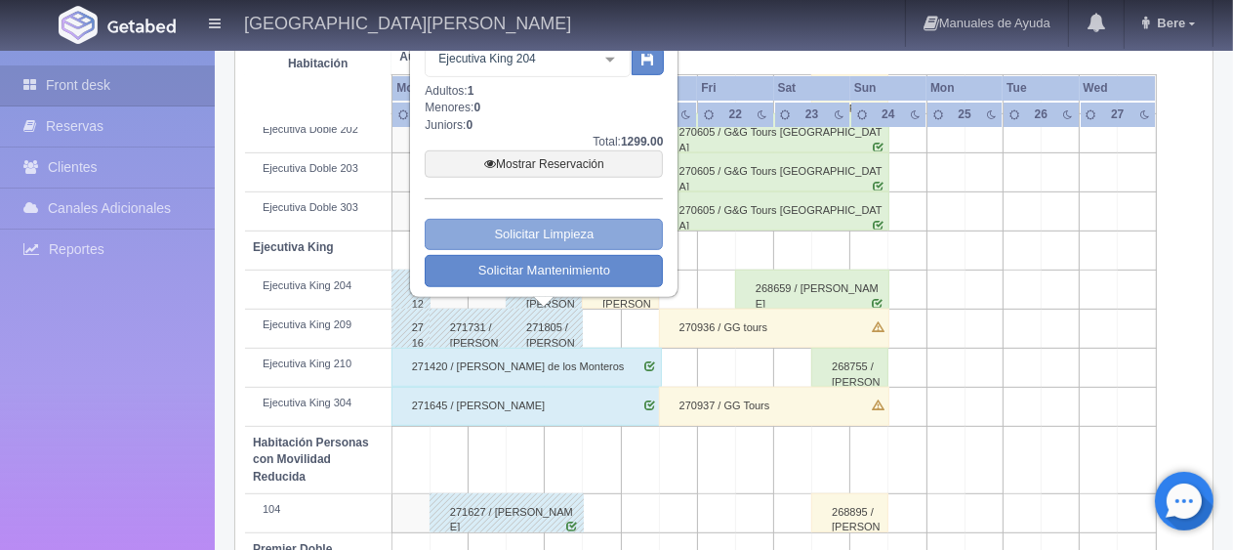
scroll to position [650, 0]
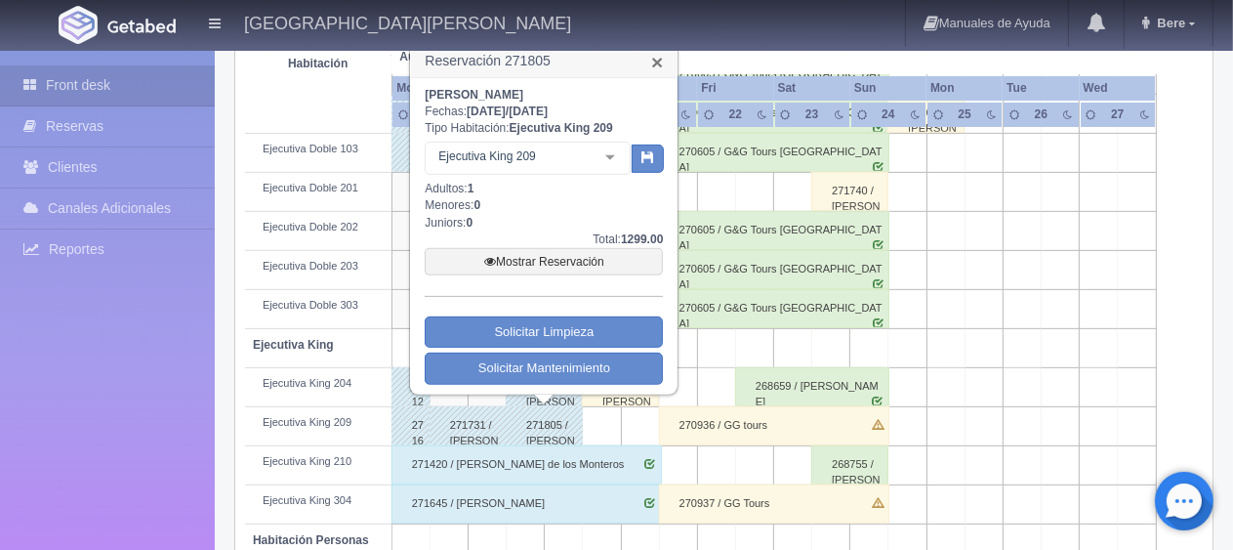
click at [653, 61] on link "×" at bounding box center [657, 62] width 12 height 20
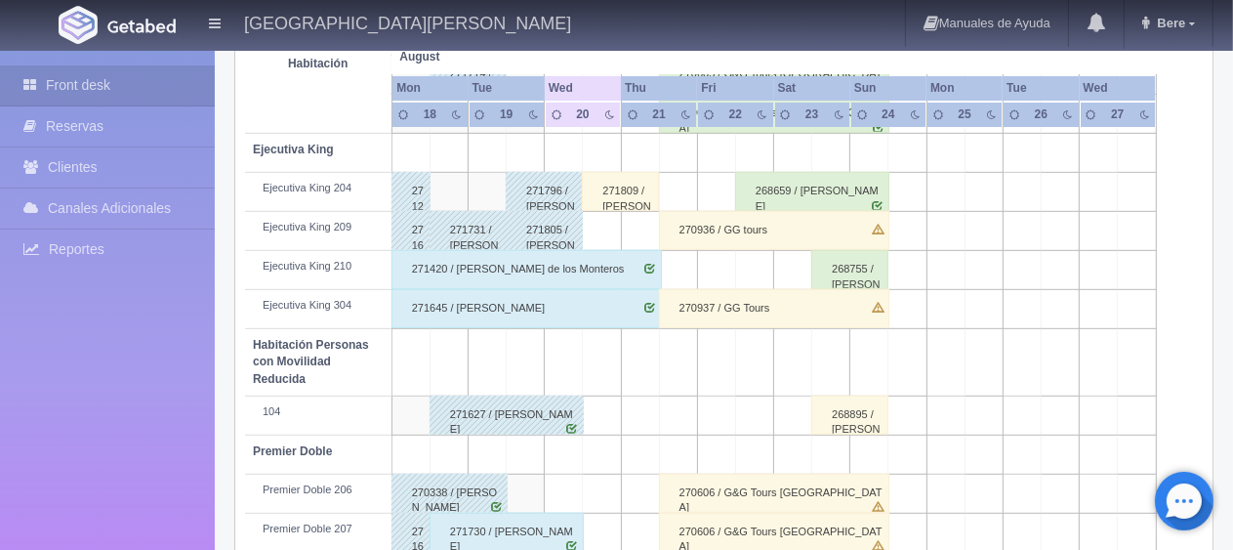
scroll to position [1040, 0]
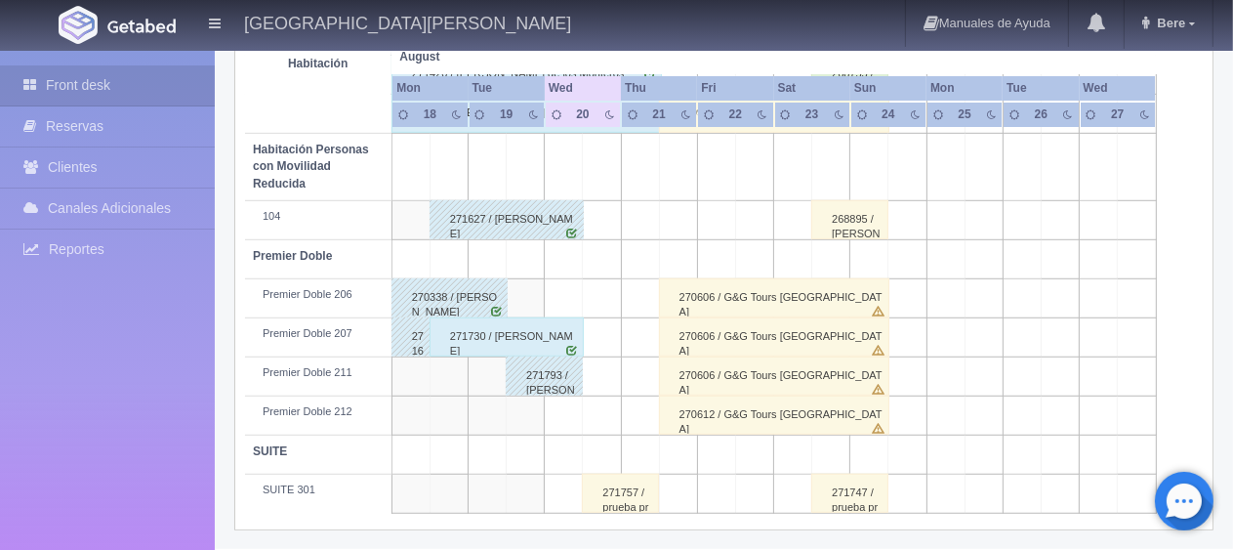
click at [547, 378] on div "271793 / Miguel Bustos ." at bounding box center [544, 375] width 77 height 39
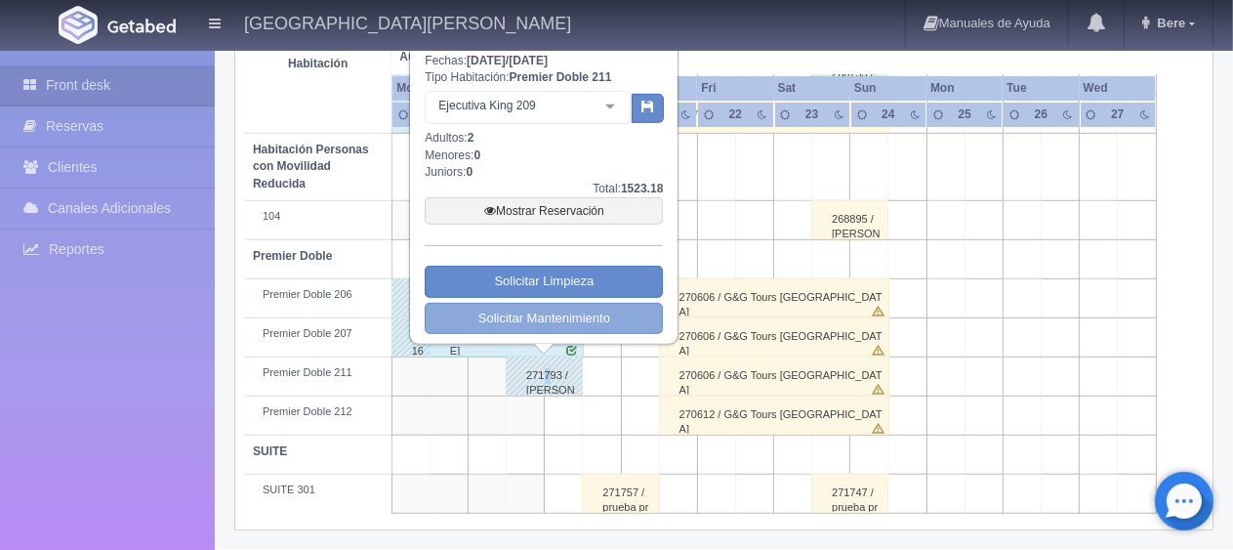
scroll to position [845, 0]
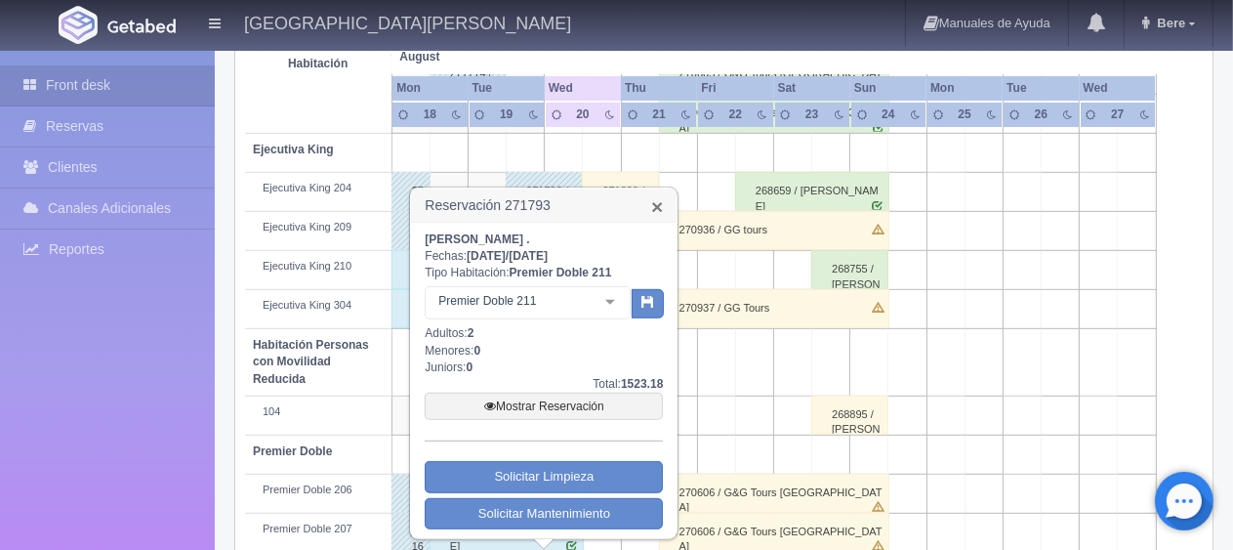
click at [656, 208] on link "×" at bounding box center [657, 206] width 12 height 20
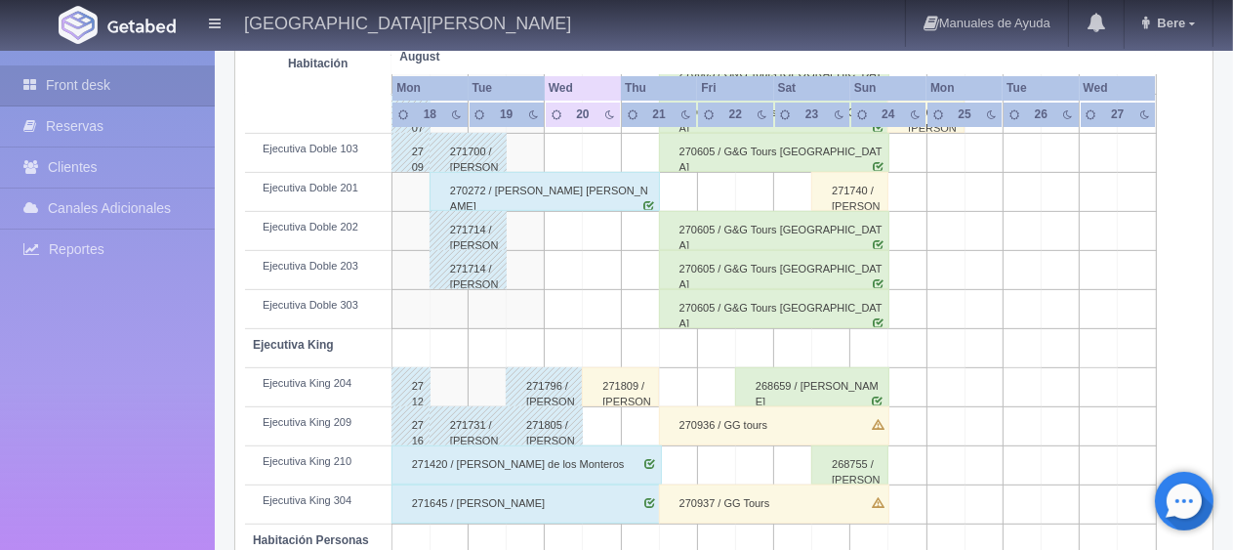
scroll to position [64, 0]
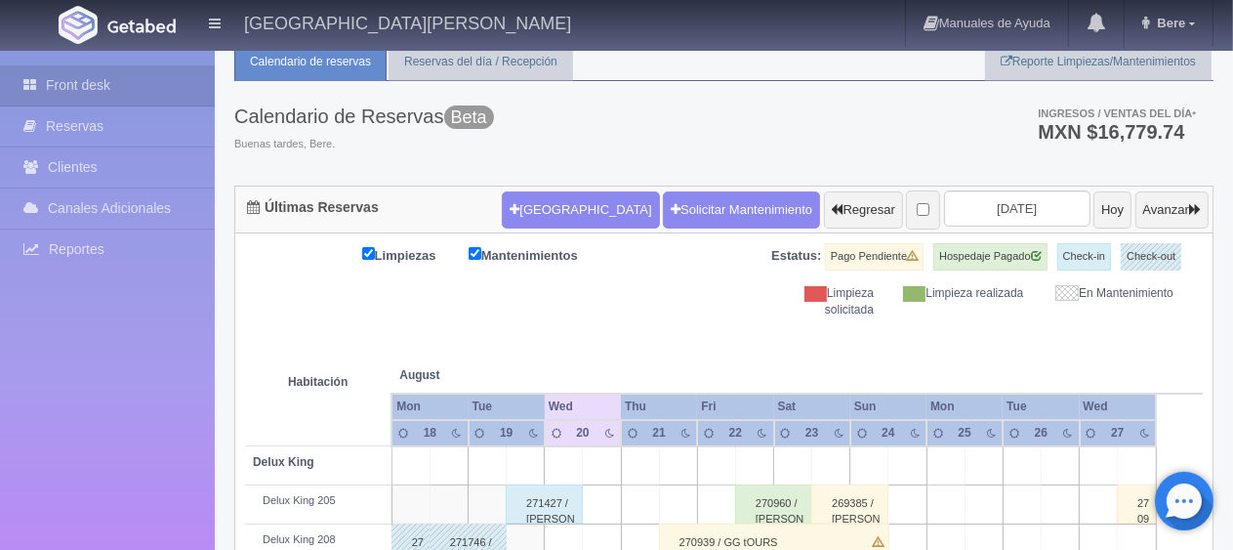
click at [673, 342] on th at bounding box center [716, 355] width 114 height 74
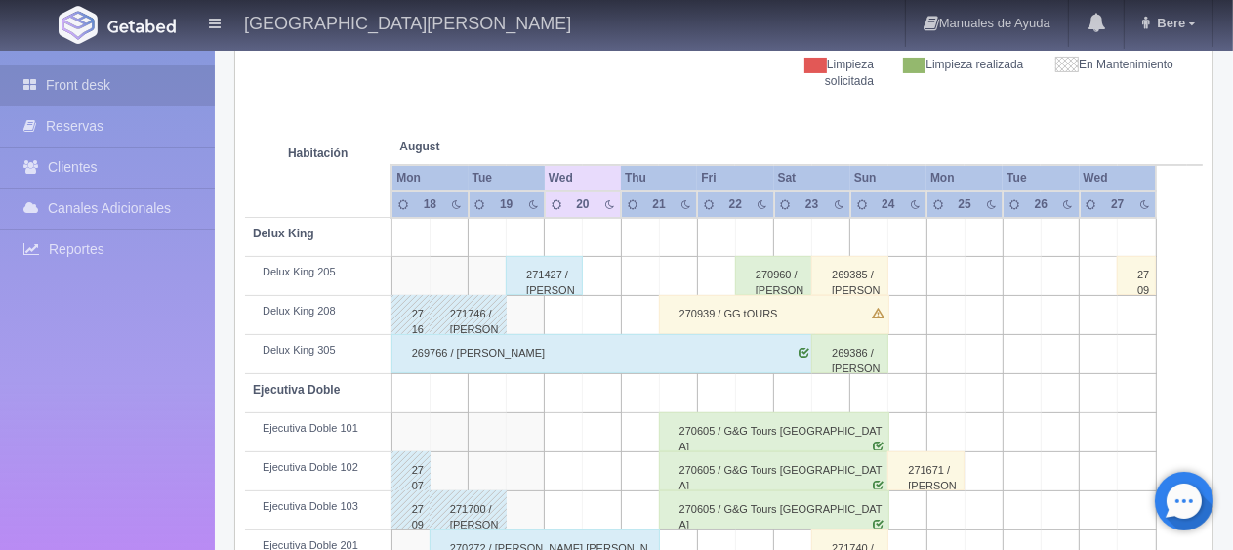
scroll to position [390, 0]
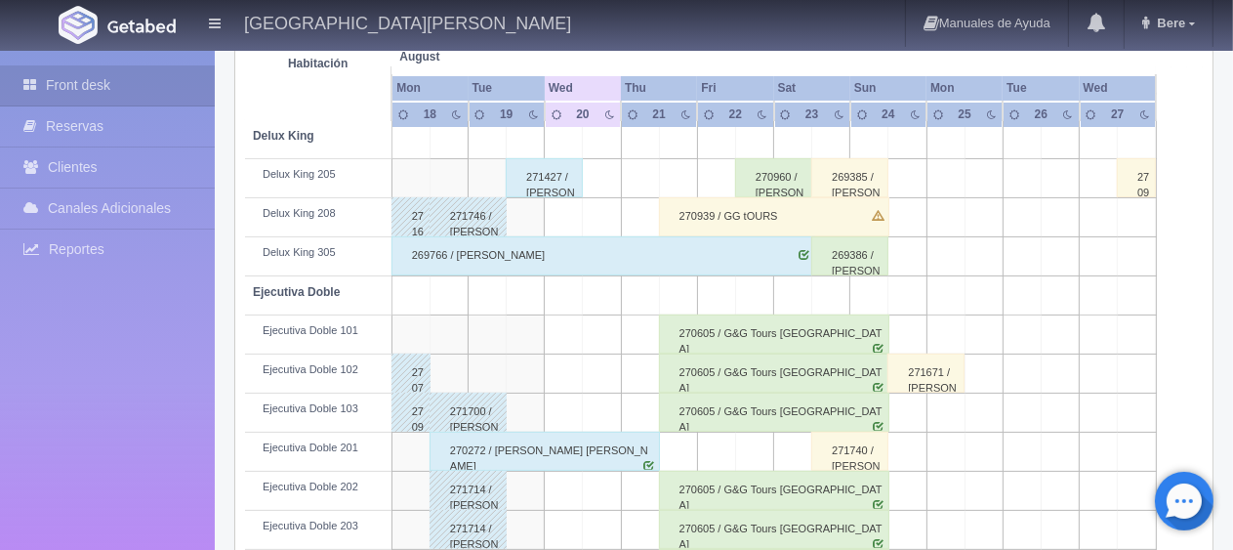
click at [718, 209] on div "270939 / GG tOURS" at bounding box center [774, 216] width 230 height 39
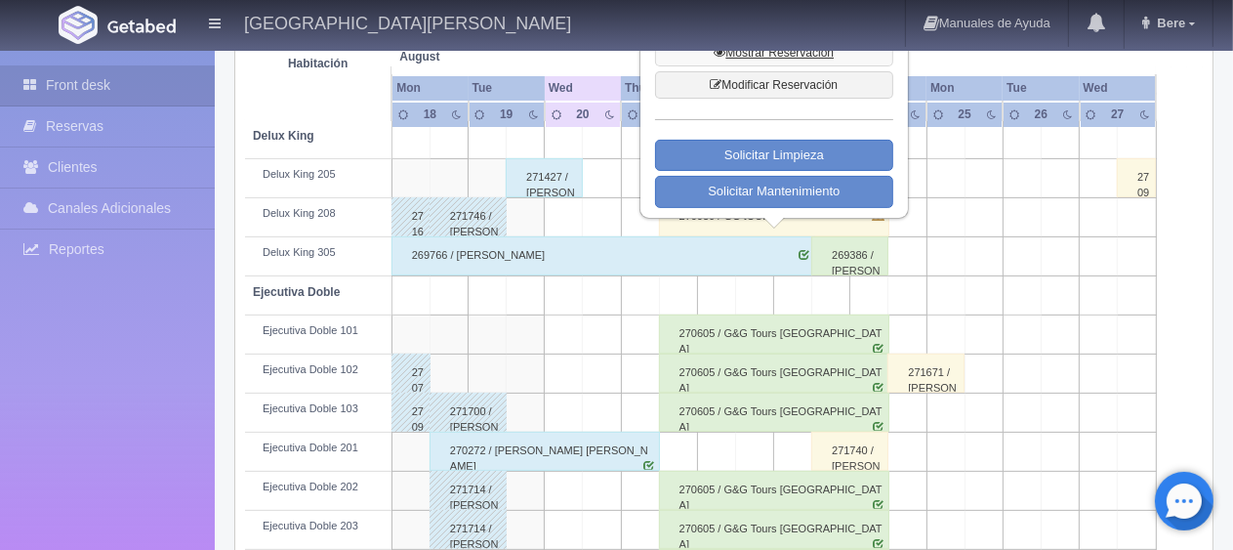
click at [781, 58] on link "Mostrar Reservación" at bounding box center [774, 52] width 238 height 27
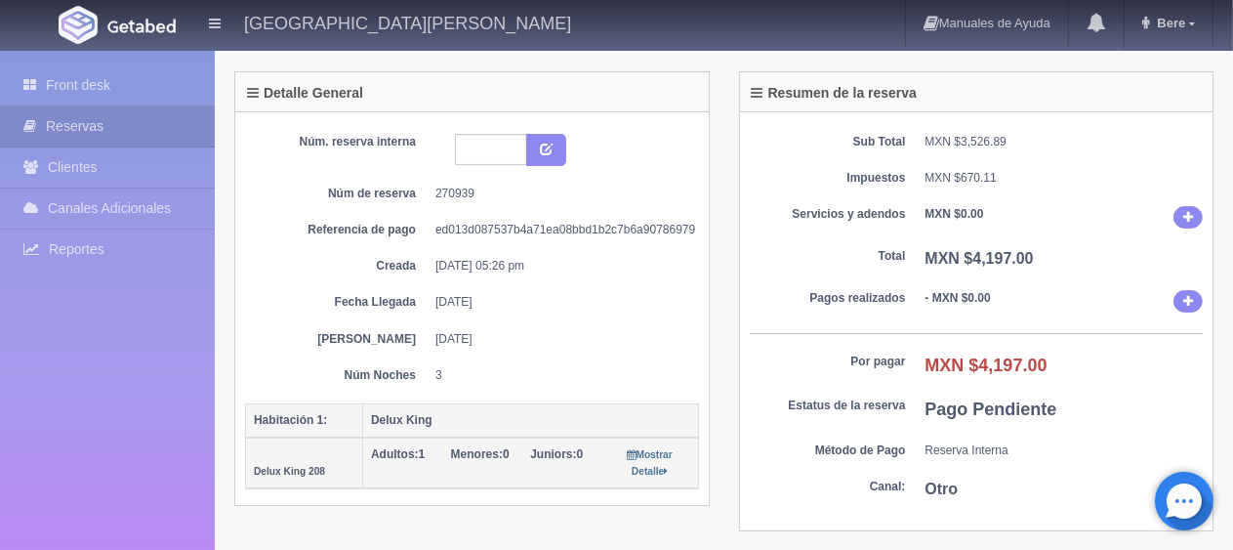
scroll to position [195, 0]
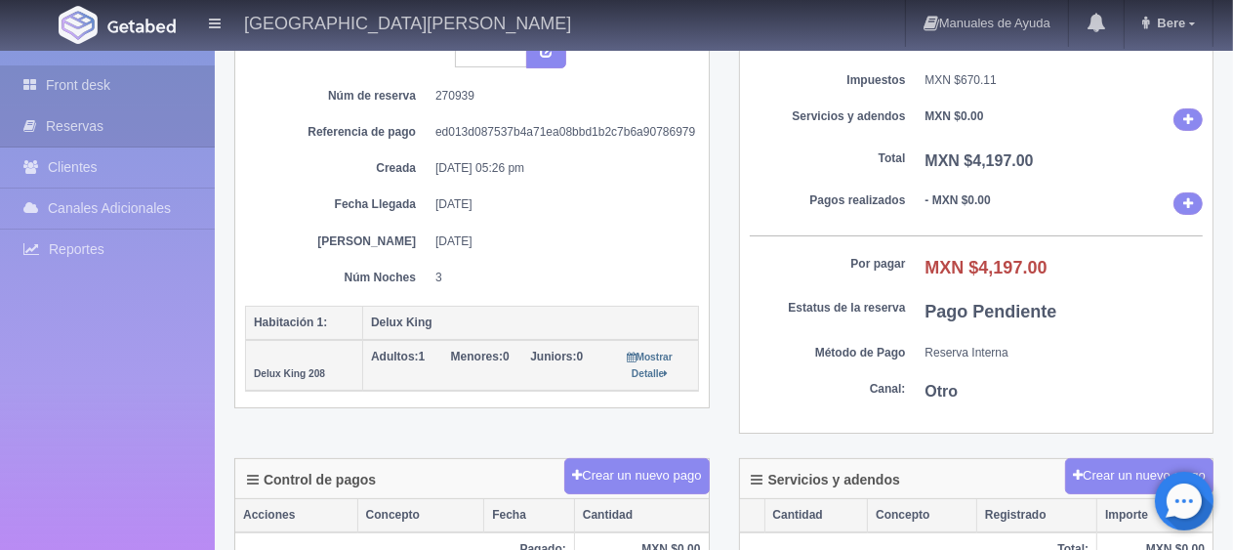
click at [147, 76] on link "Front desk" at bounding box center [107, 85] width 215 height 40
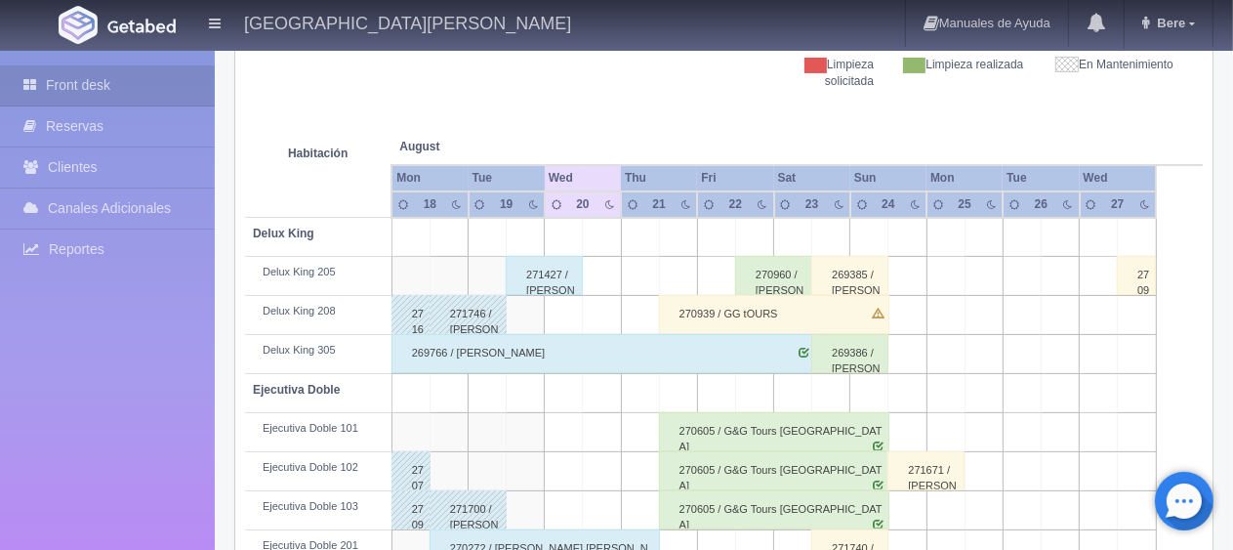
scroll to position [390, 0]
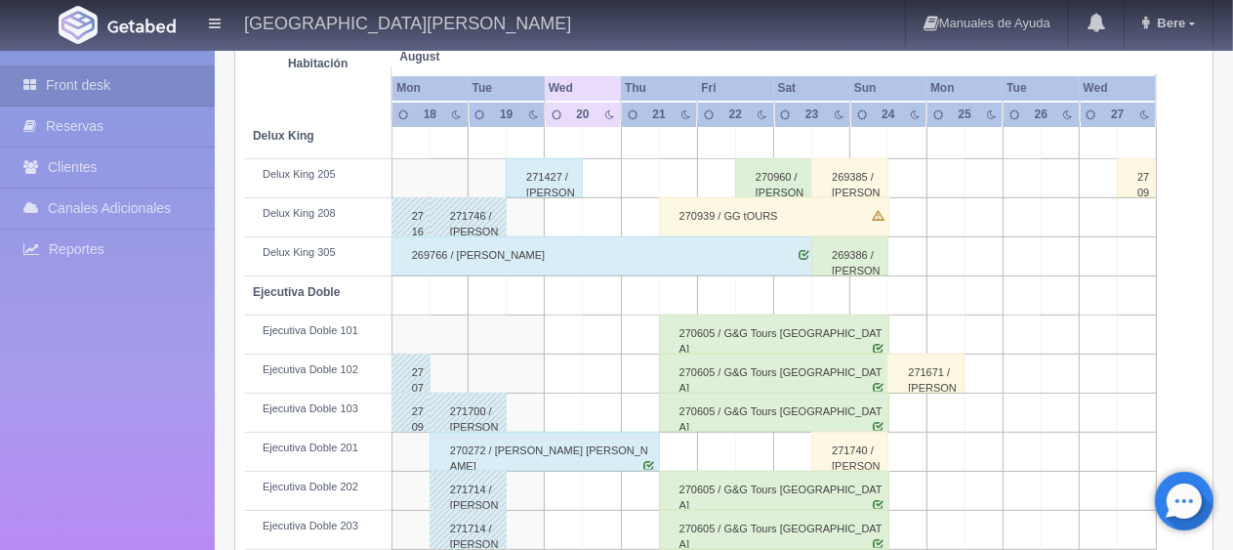
click at [751, 321] on div "270605 / G&G Tours [GEOGRAPHIC_DATA]" at bounding box center [774, 333] width 230 height 39
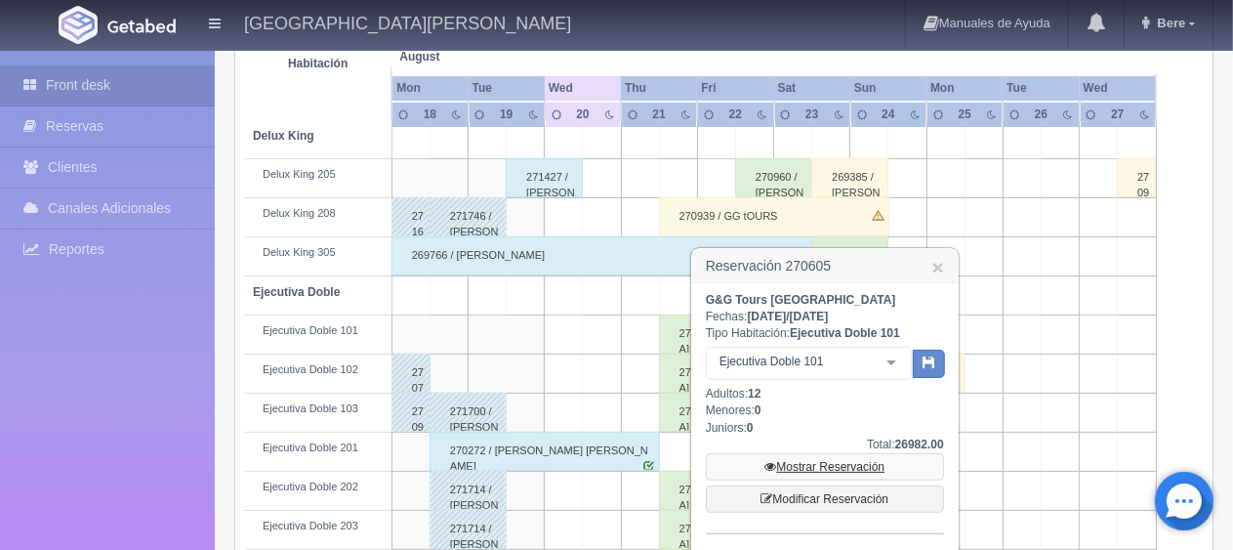
click at [801, 467] on link "Mostrar Reservación" at bounding box center [825, 466] width 238 height 27
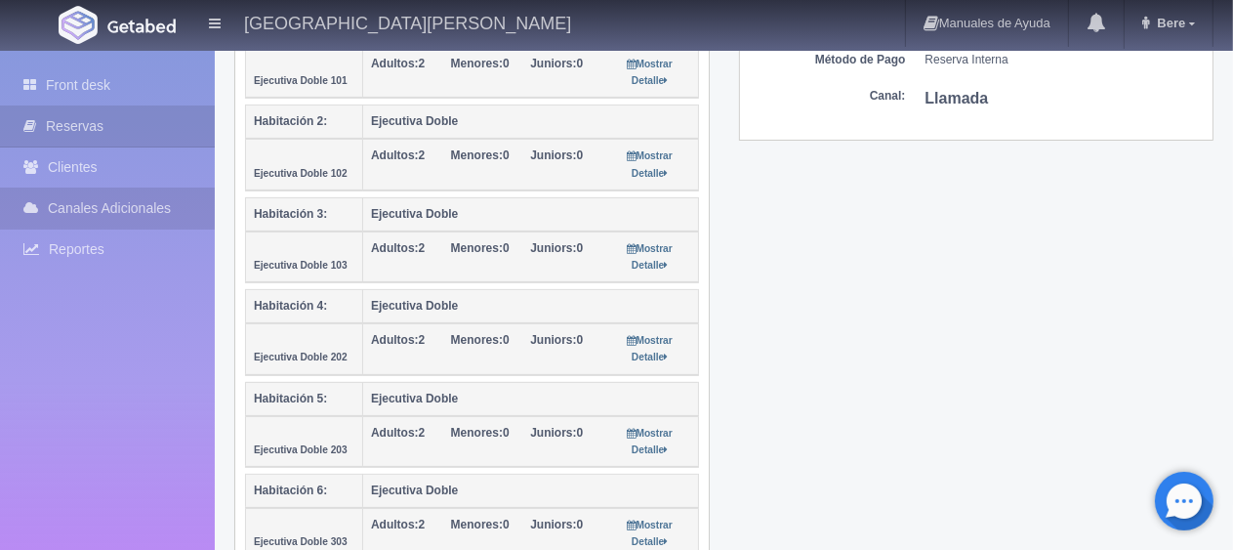
scroll to position [390, 0]
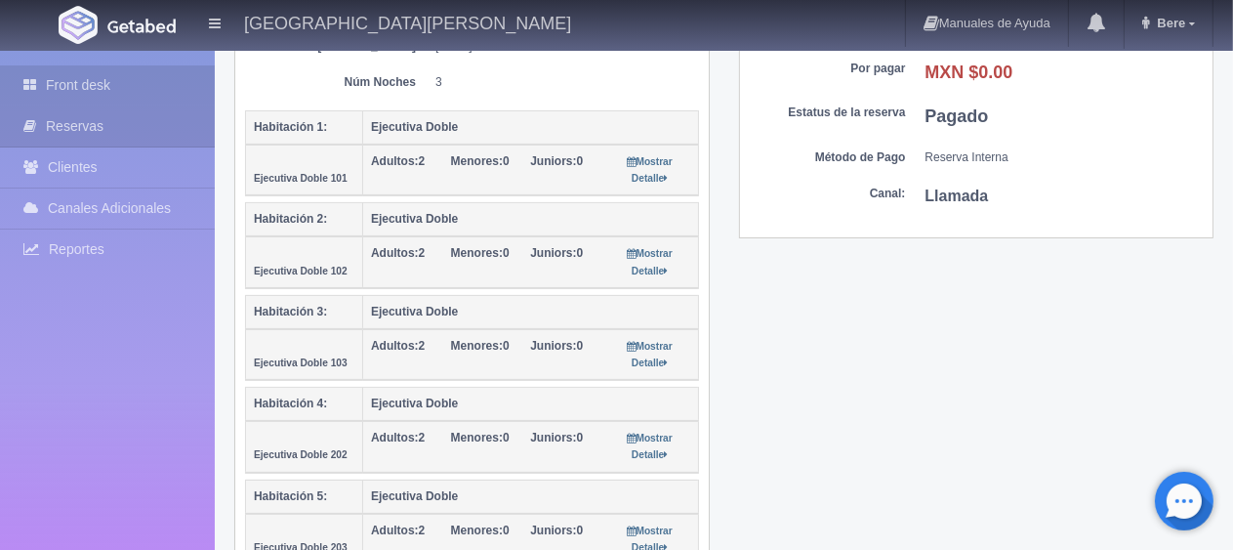
click at [54, 87] on link "Front desk" at bounding box center [107, 85] width 215 height 40
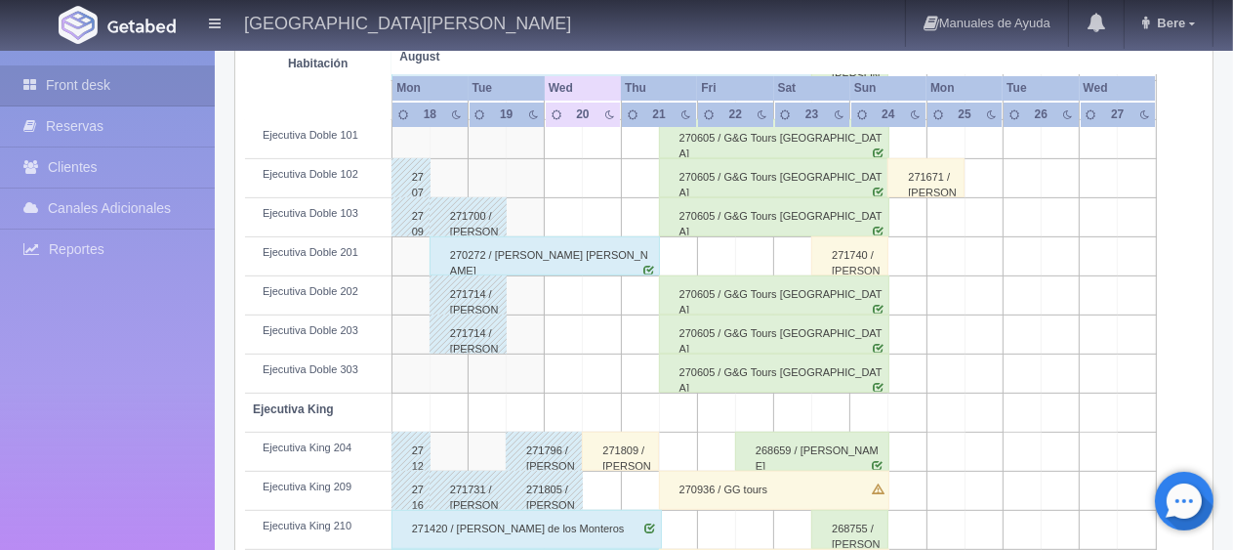
scroll to position [781, 0]
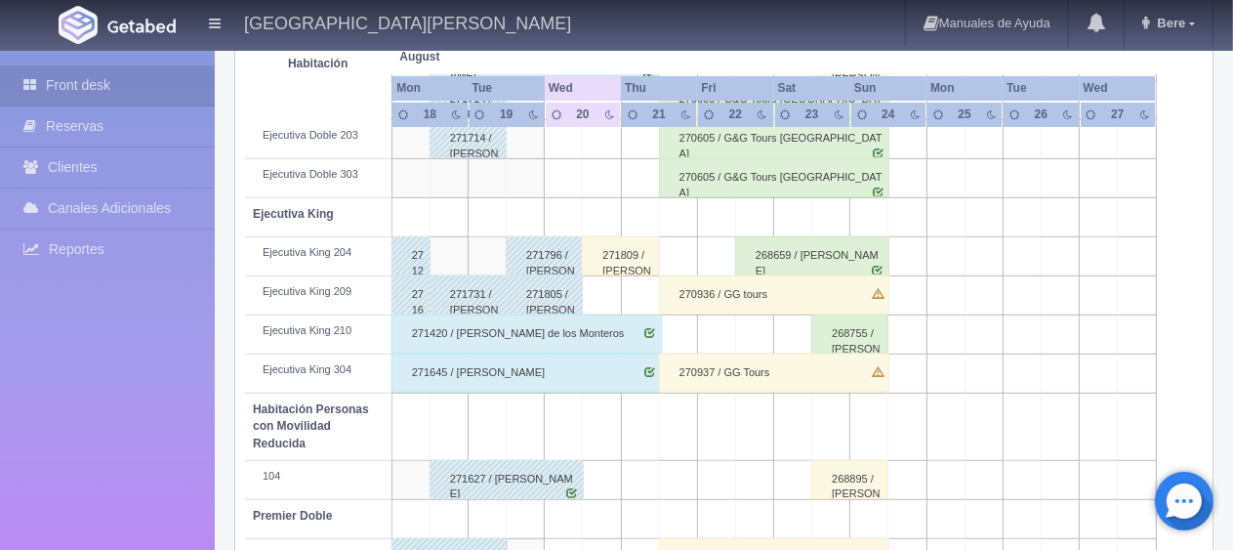
click at [714, 295] on div "270936 / GG tours" at bounding box center [774, 294] width 230 height 39
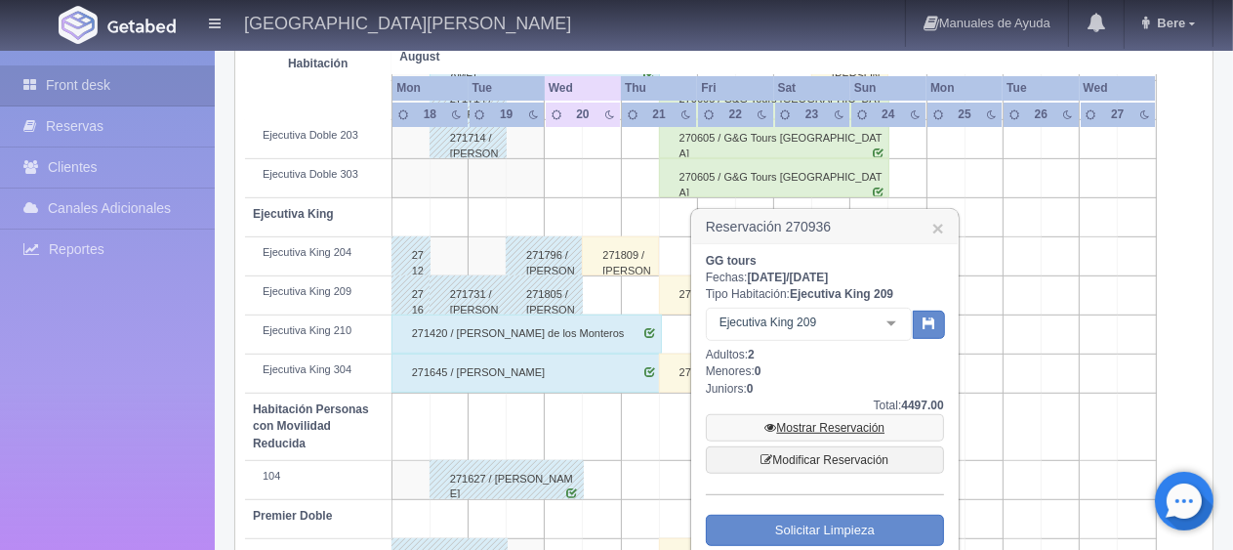
click at [833, 417] on link "Mostrar Reservación" at bounding box center [825, 427] width 238 height 27
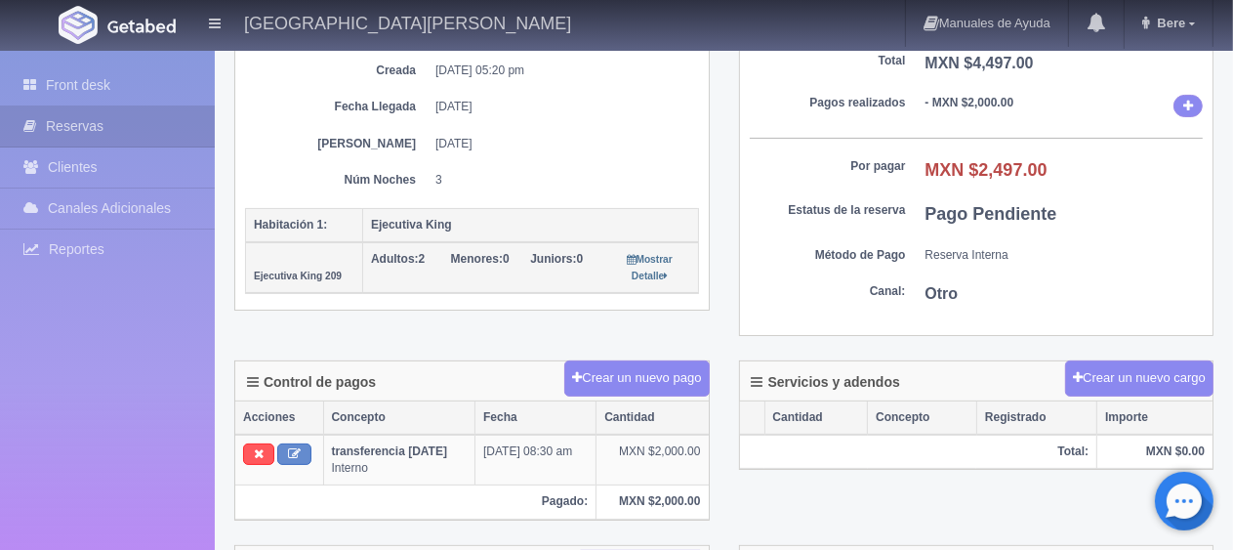
scroll to position [195, 0]
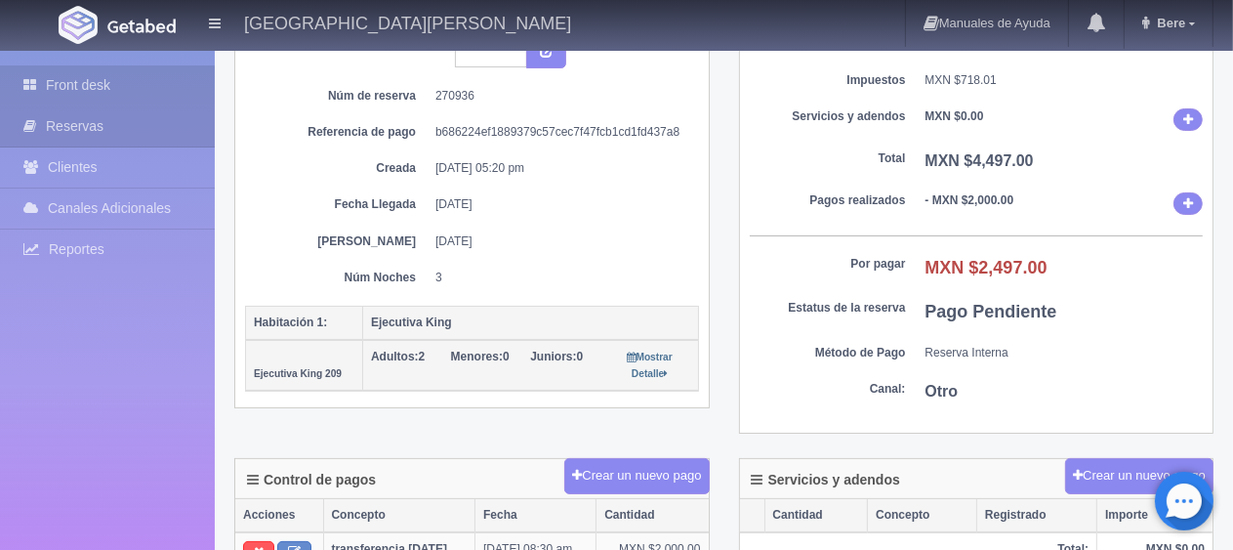
click at [143, 79] on link "Front desk" at bounding box center [107, 85] width 215 height 40
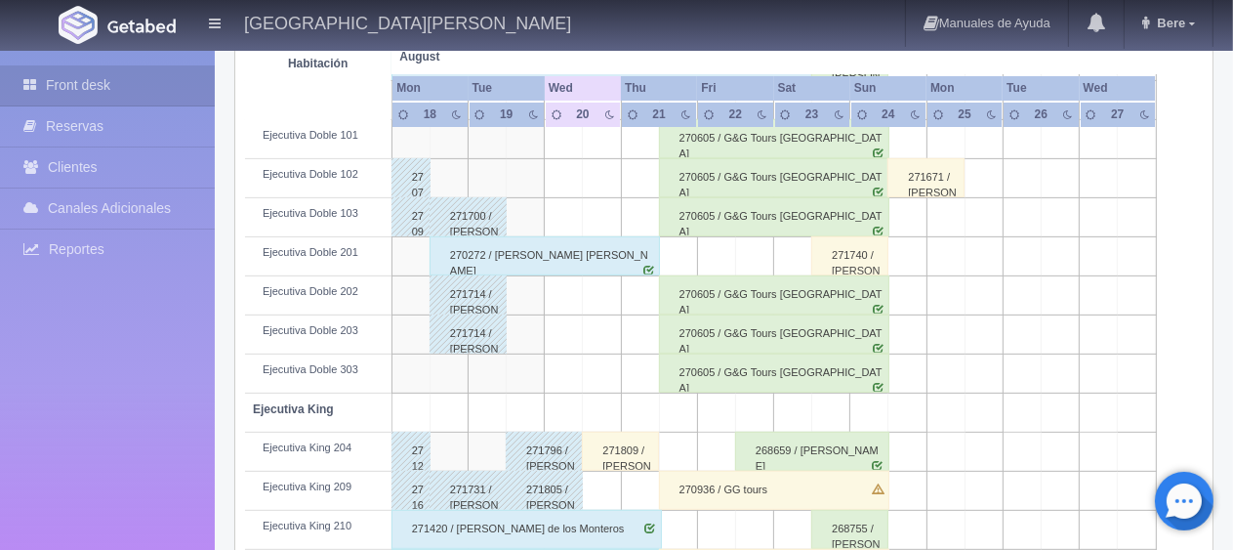
scroll to position [878, 0]
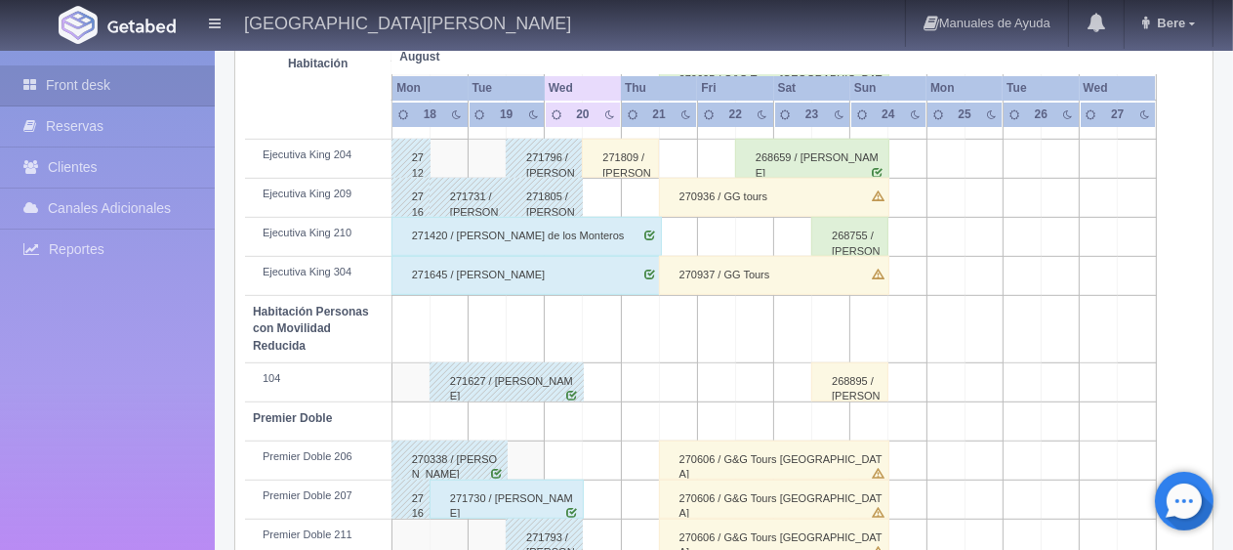
click at [719, 259] on div "270937 / GG Tours" at bounding box center [774, 275] width 230 height 39
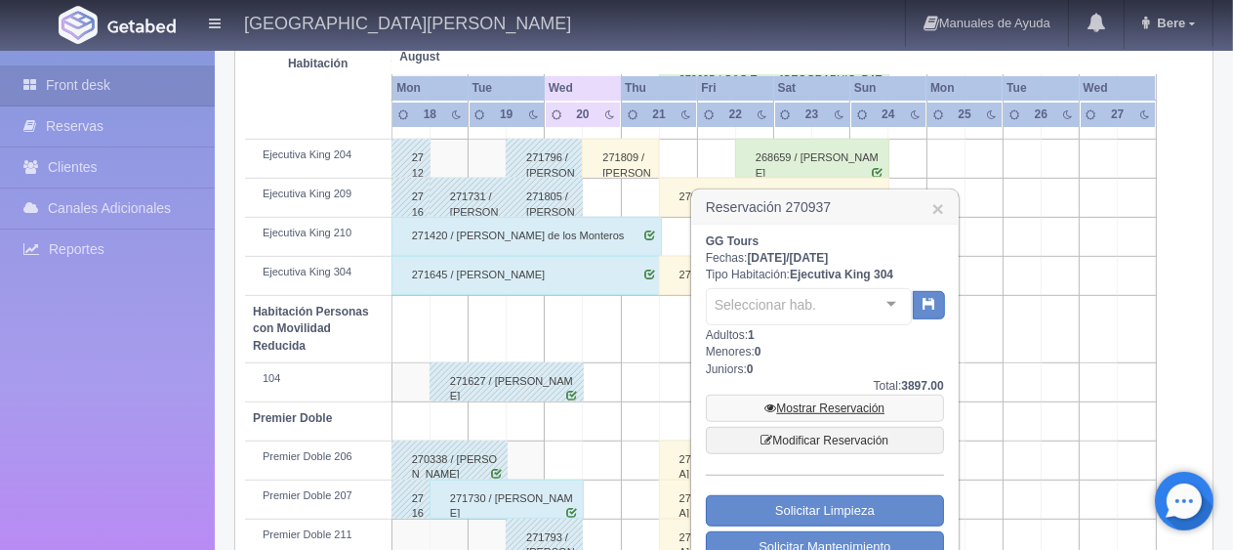
click at [799, 404] on link "Mostrar Reservación" at bounding box center [825, 407] width 238 height 27
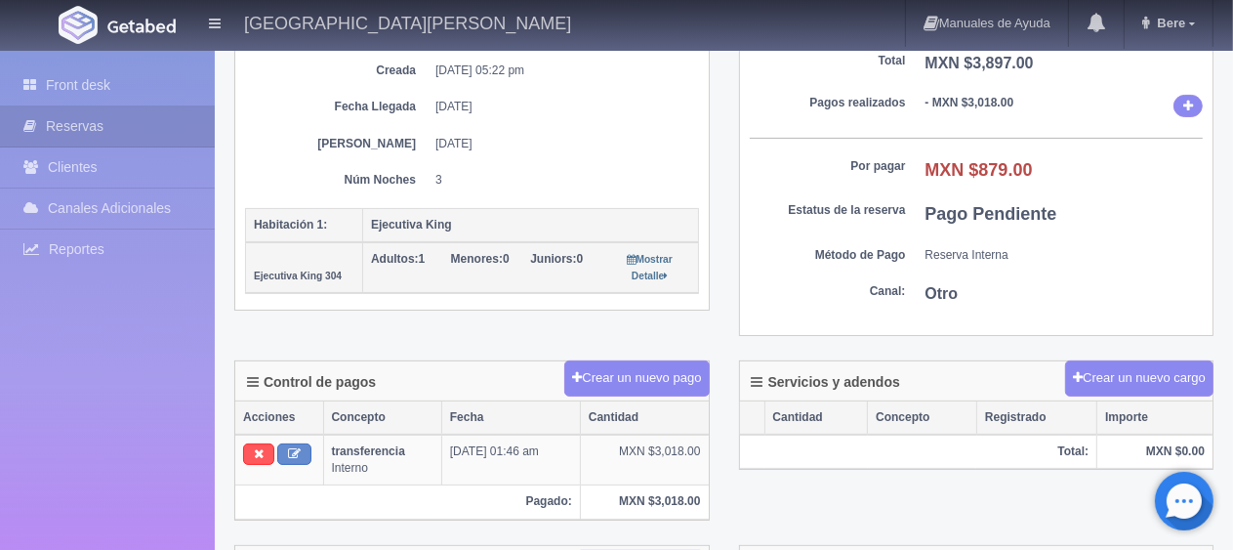
scroll to position [390, 0]
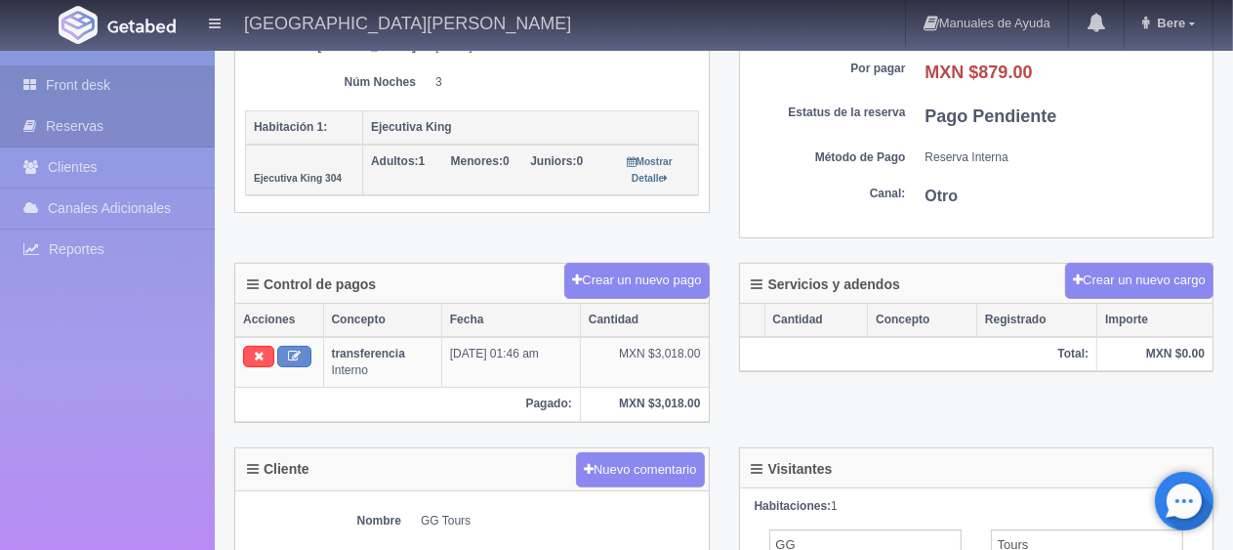
click at [104, 86] on link "Front desk" at bounding box center [107, 85] width 215 height 40
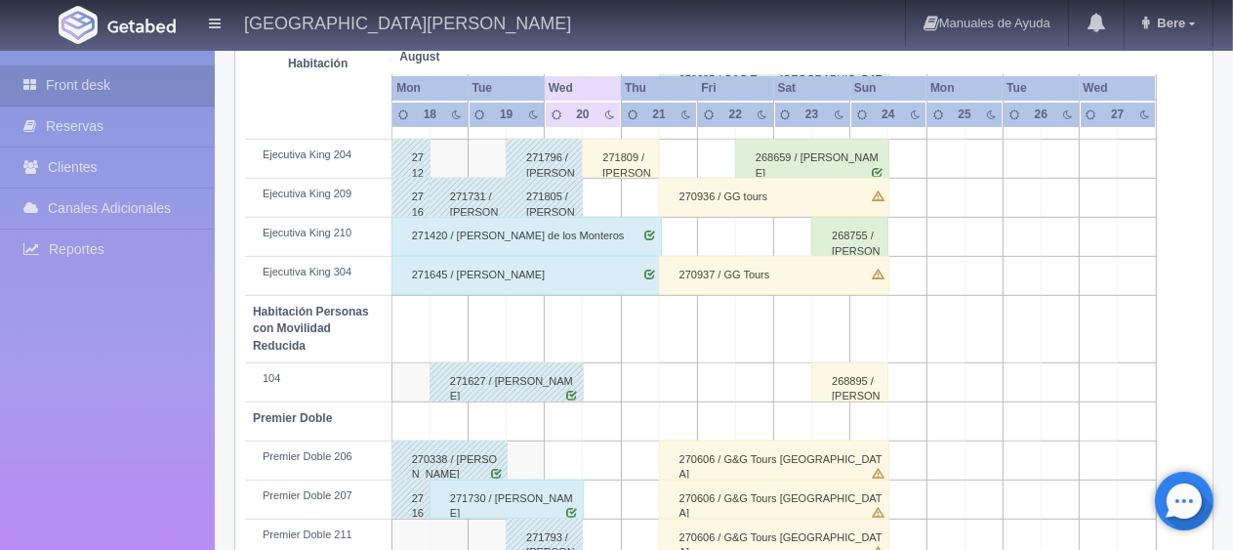
scroll to position [1040, 0]
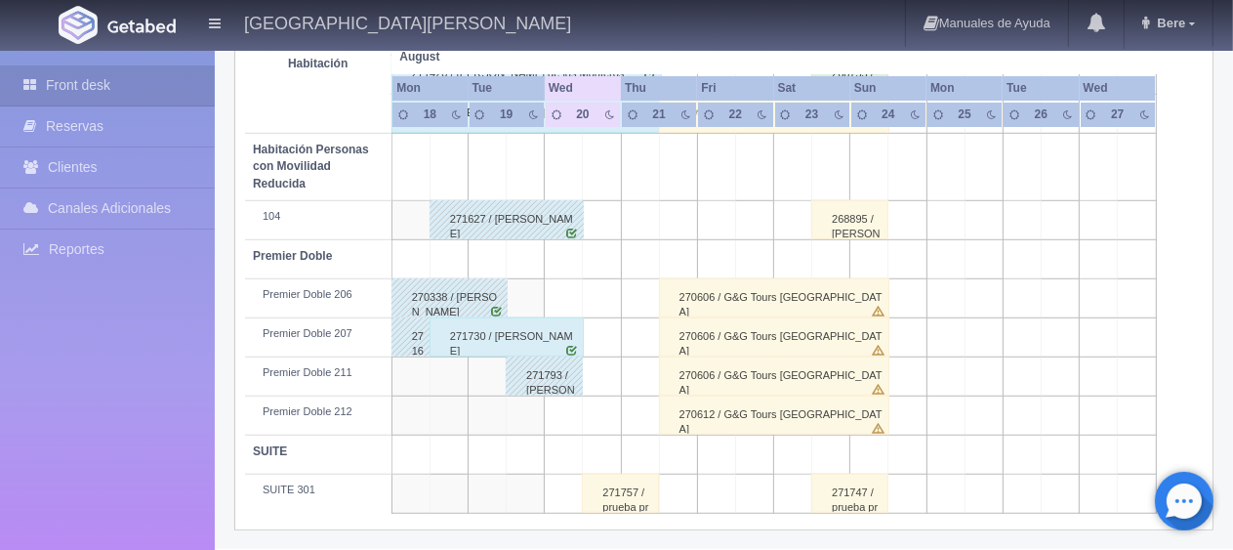
click at [714, 347] on div "270606 / G&G Tours [GEOGRAPHIC_DATA]" at bounding box center [774, 336] width 230 height 39
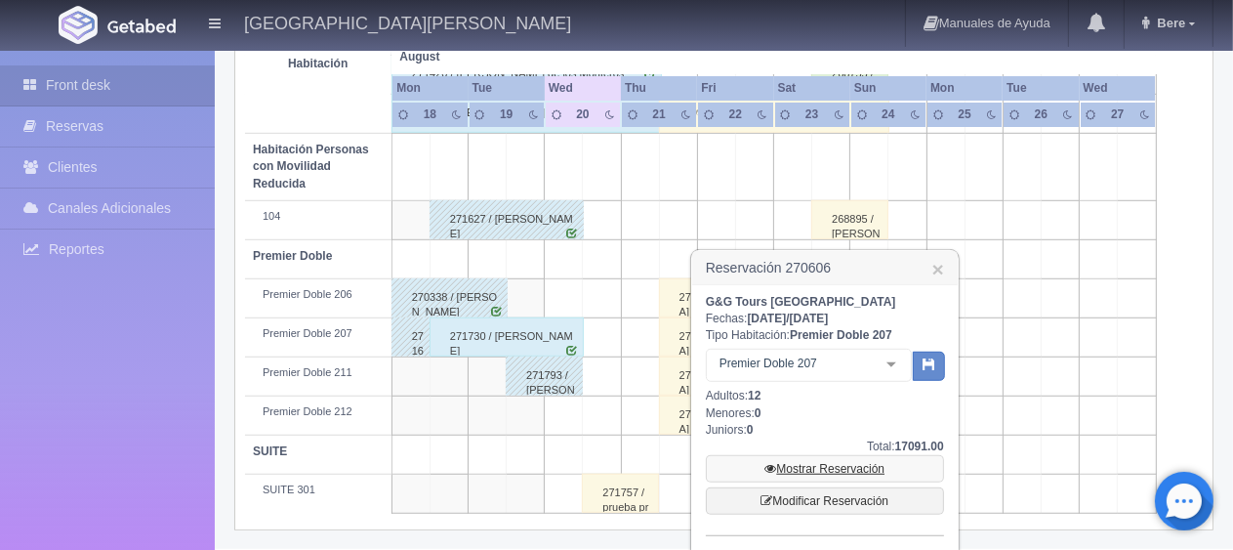
click at [815, 474] on link "Mostrar Reservación" at bounding box center [825, 468] width 238 height 27
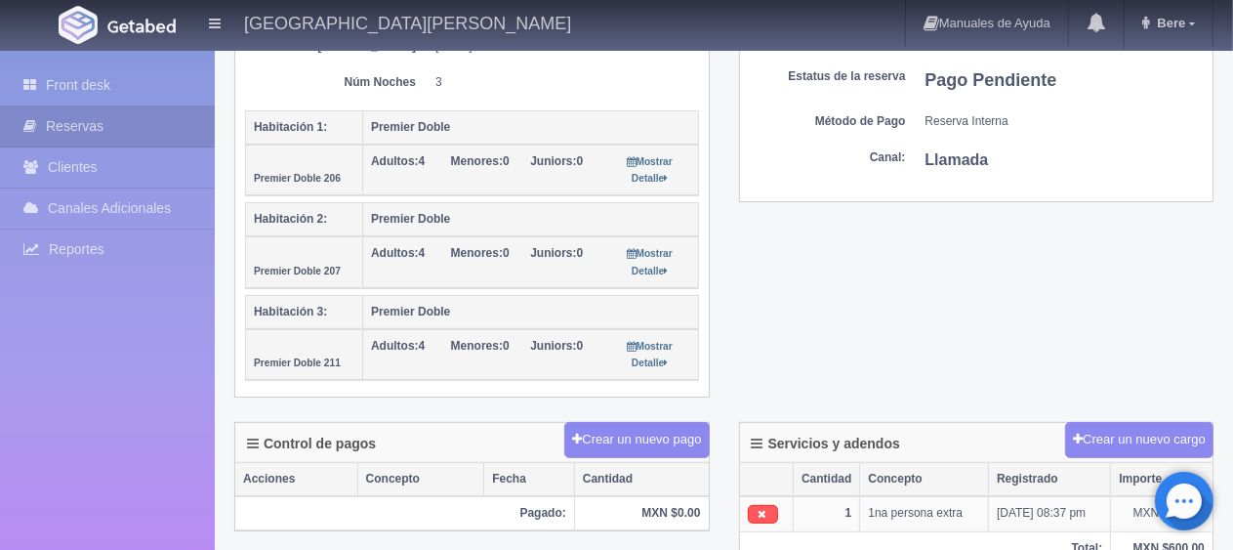
scroll to position [293, 0]
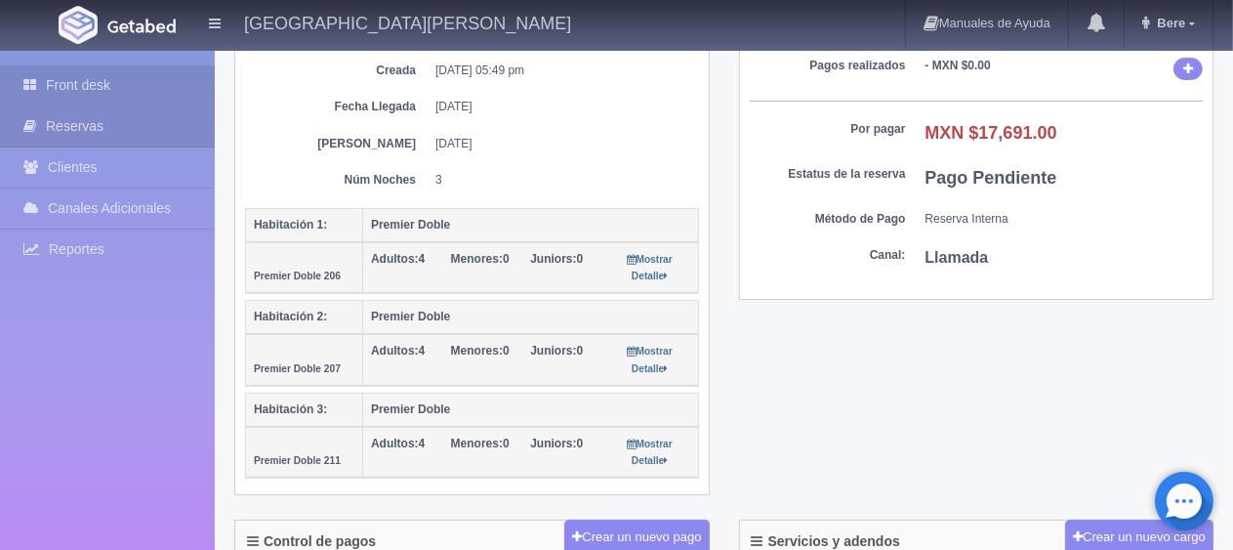
click at [130, 81] on link "Front desk" at bounding box center [107, 85] width 215 height 40
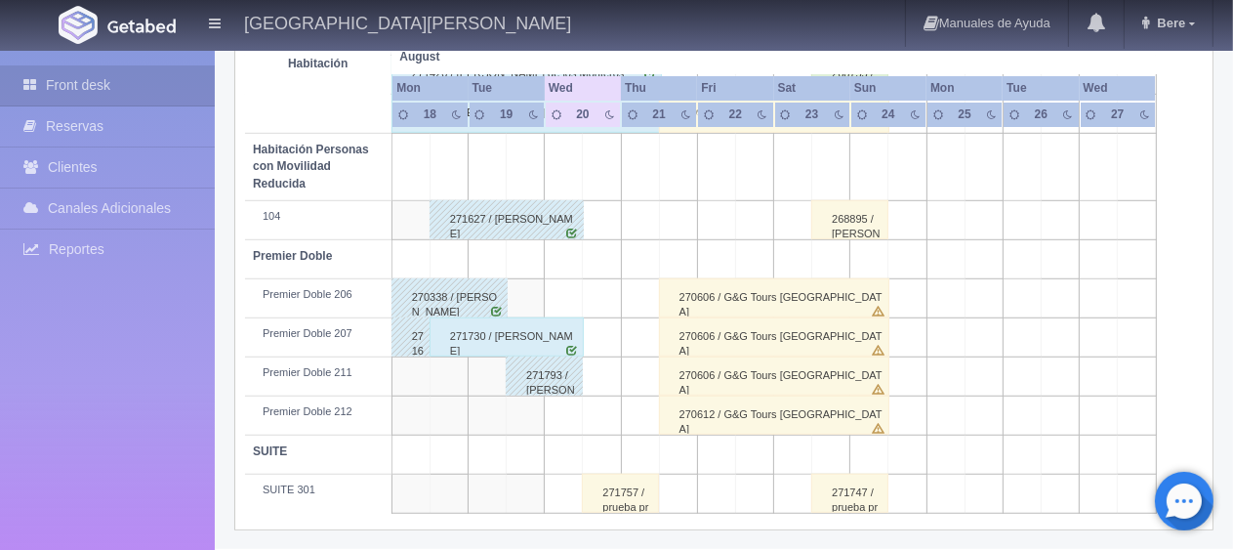
click at [752, 404] on div "270612 / G&G Tours Sonora" at bounding box center [774, 414] width 230 height 39
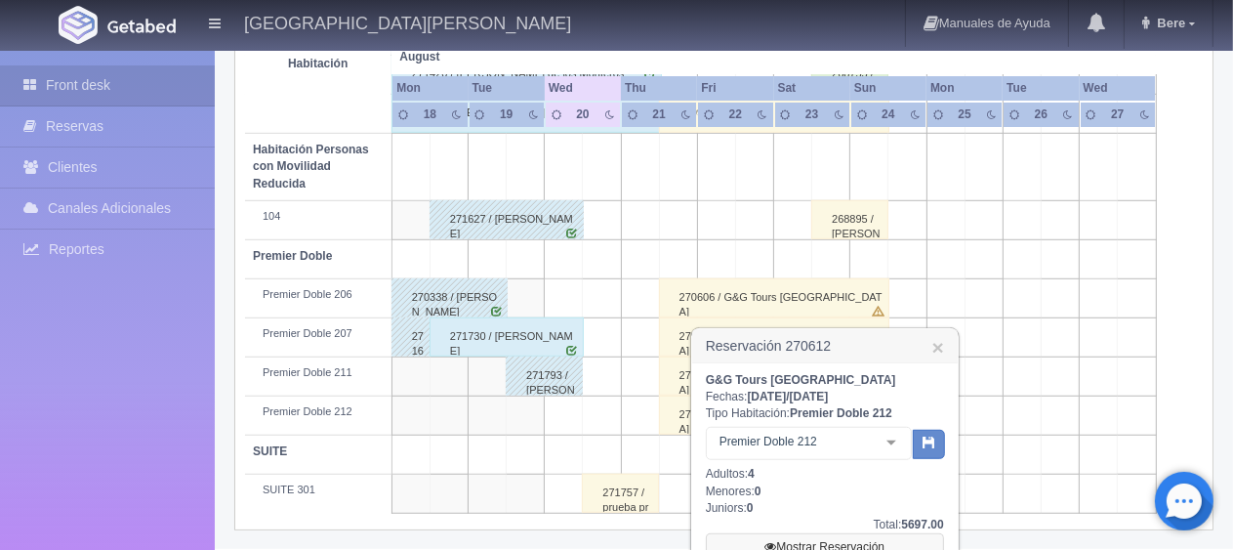
click at [822, 533] on link "Mostrar Reservación" at bounding box center [825, 546] width 238 height 27
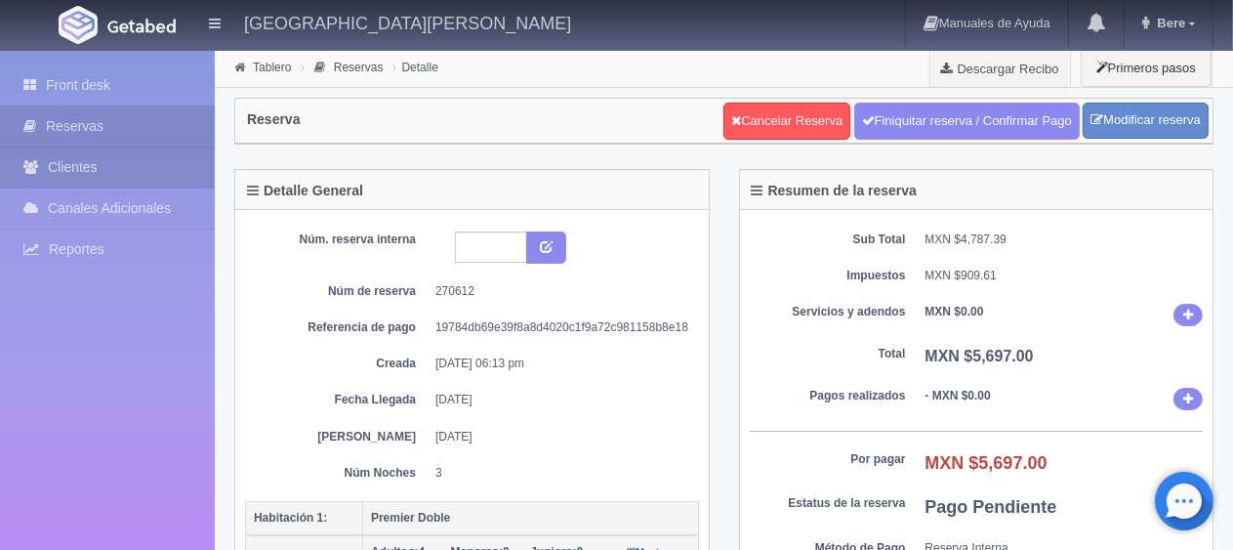
scroll to position [195, 0]
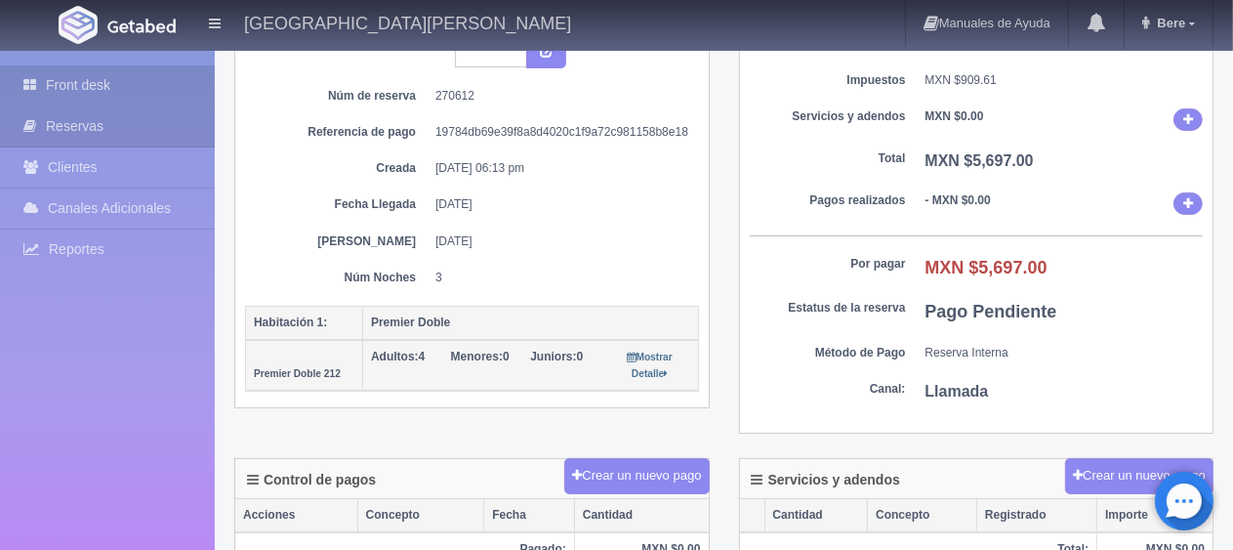
click at [74, 89] on link "Front desk" at bounding box center [107, 85] width 215 height 40
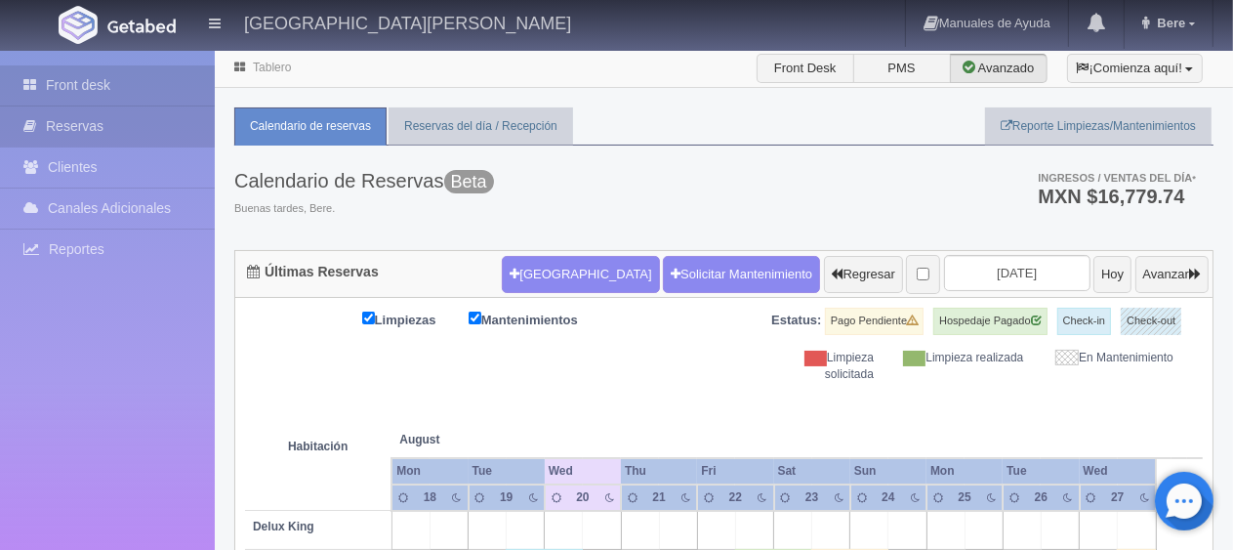
click at [124, 126] on link "Reservas" at bounding box center [107, 126] width 215 height 40
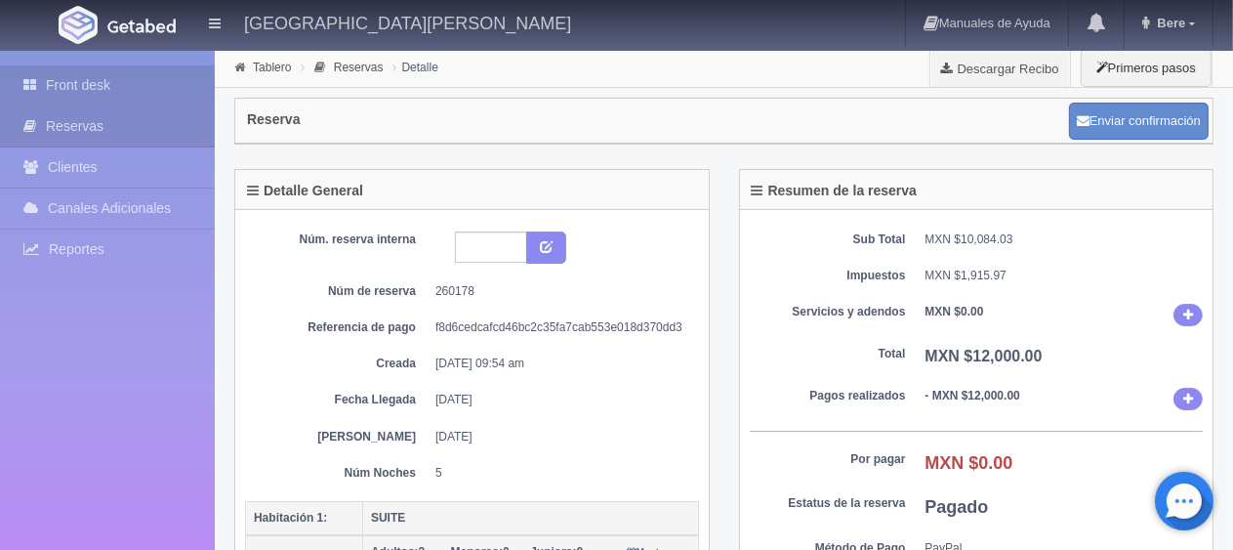
click at [61, 91] on link "Front desk" at bounding box center [107, 85] width 215 height 40
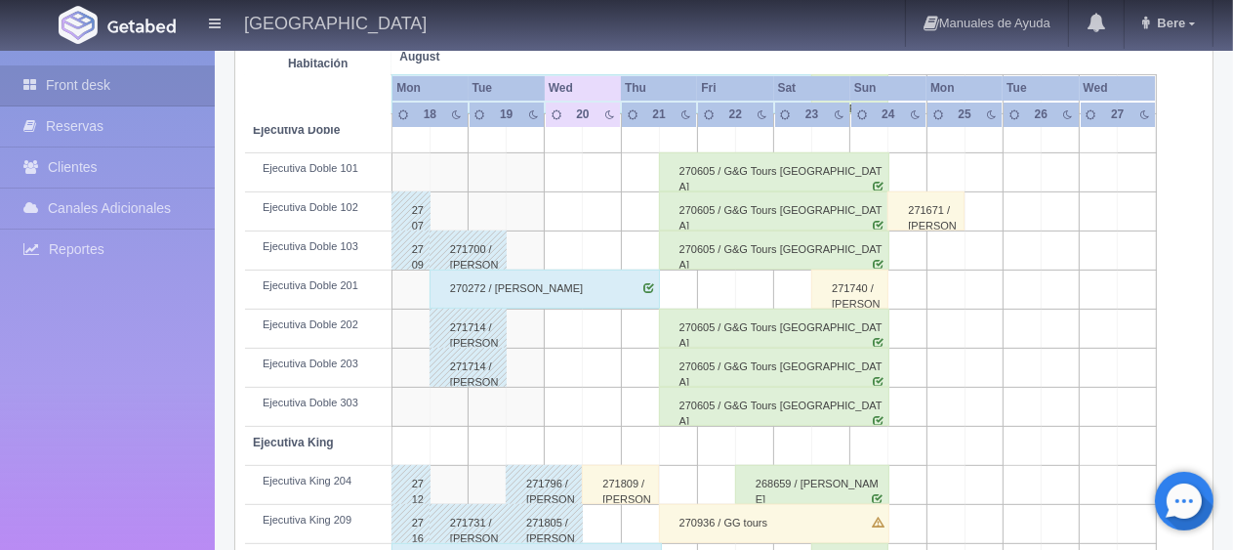
scroll to position [1040, 0]
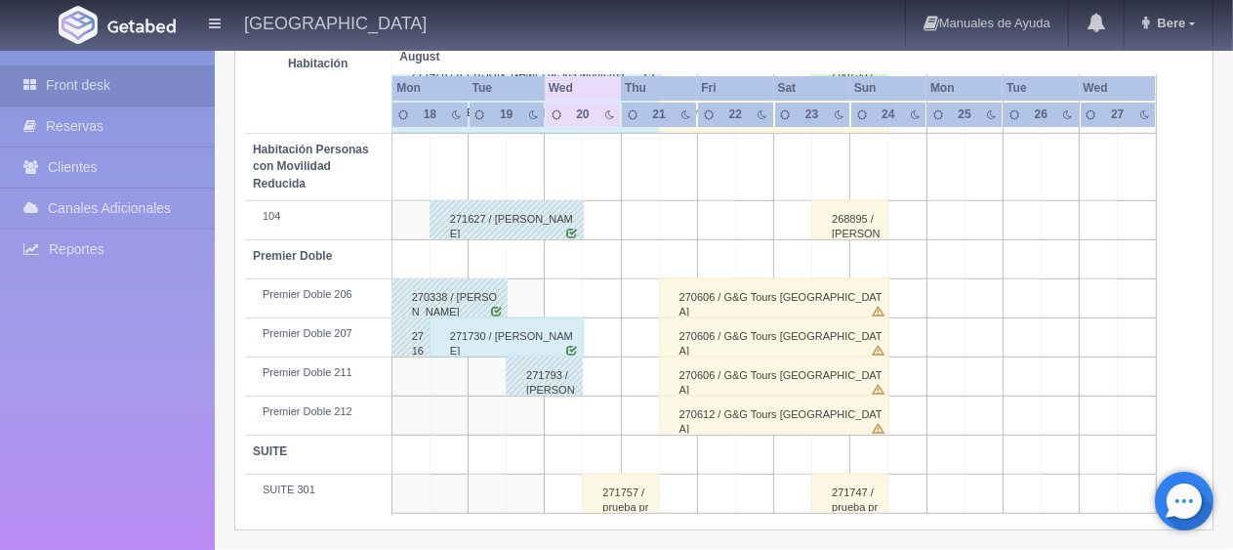
click at [623, 508] on div "271757 / prueba prueba" at bounding box center [620, 492] width 77 height 39
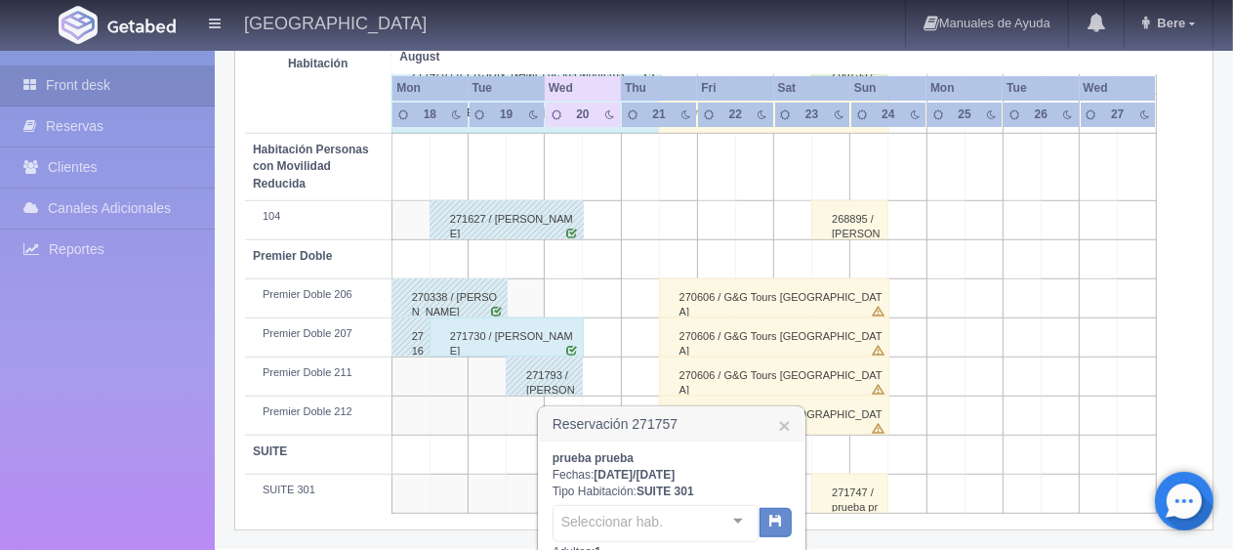
scroll to position [1236, 0]
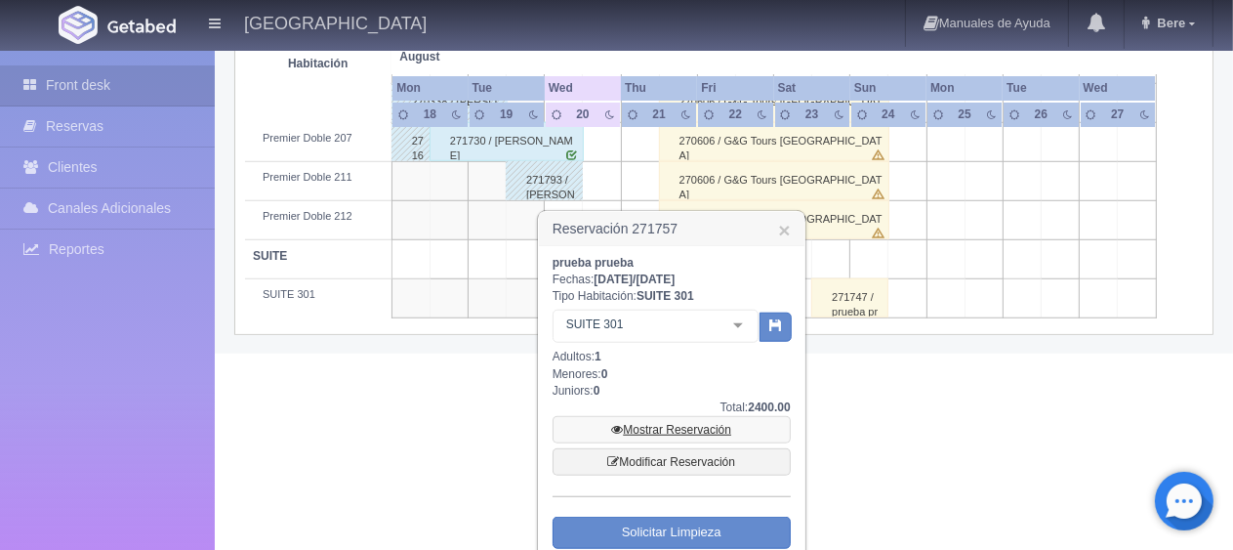
click at [657, 425] on link "Mostrar Reservación" at bounding box center [671, 429] width 238 height 27
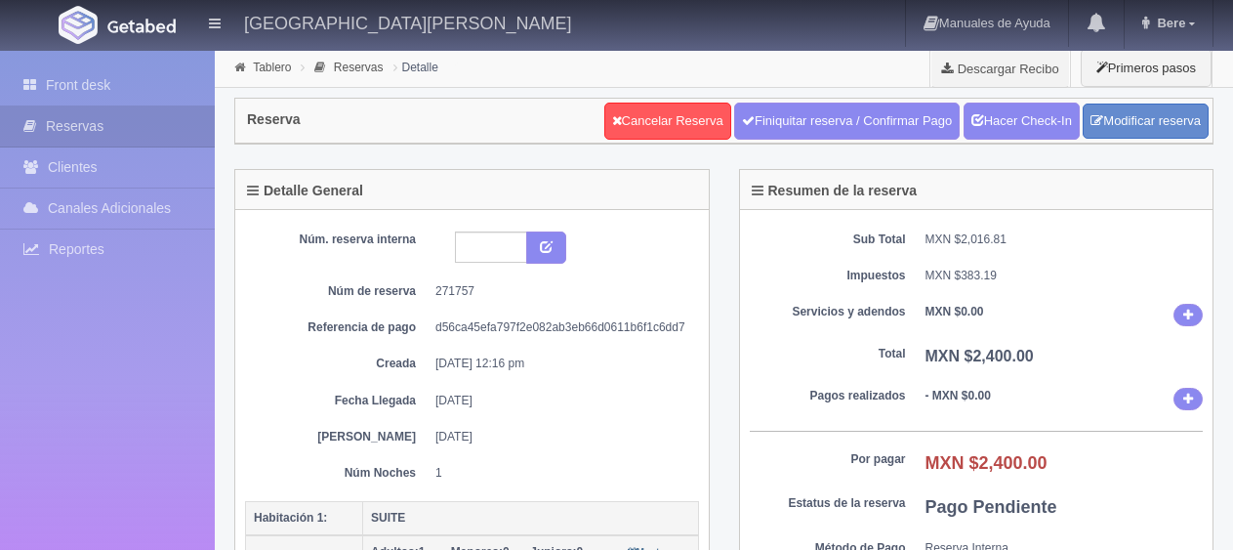
click at [632, 125] on link "Cancelar Reserva" at bounding box center [667, 120] width 127 height 37
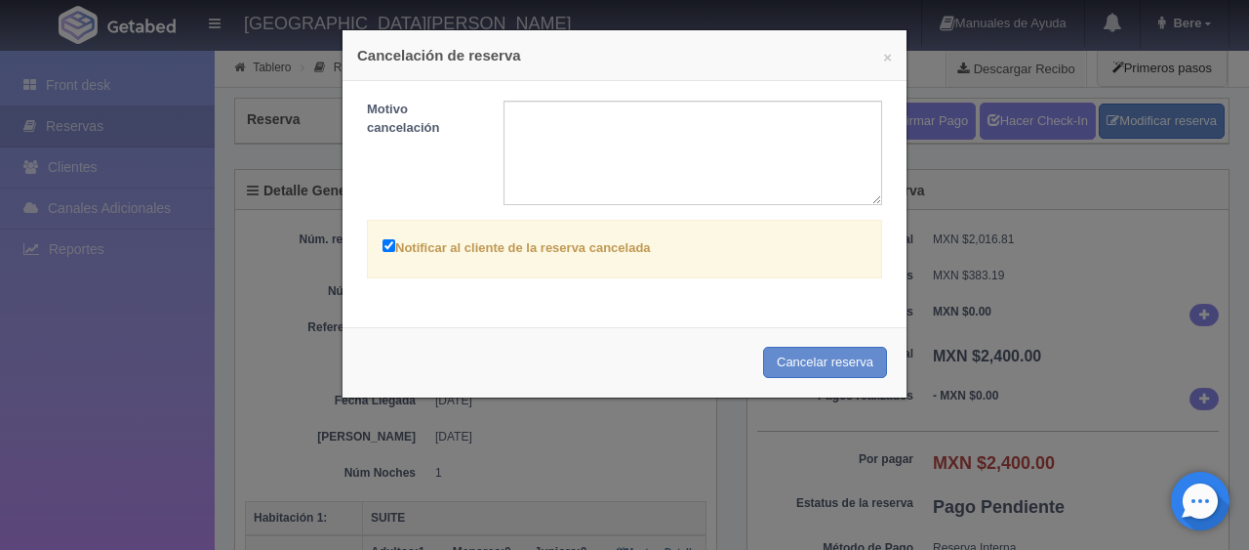
click at [545, 248] on label "Notificar al cliente de la reserva cancelada" at bounding box center [517, 246] width 268 height 22
click at [395, 248] on input "Notificar al cliente de la reserva cancelada" at bounding box center [389, 245] width 13 height 13
checkbox input "false"
click at [829, 363] on button "Cancelar reserva" at bounding box center [825, 363] width 124 height 32
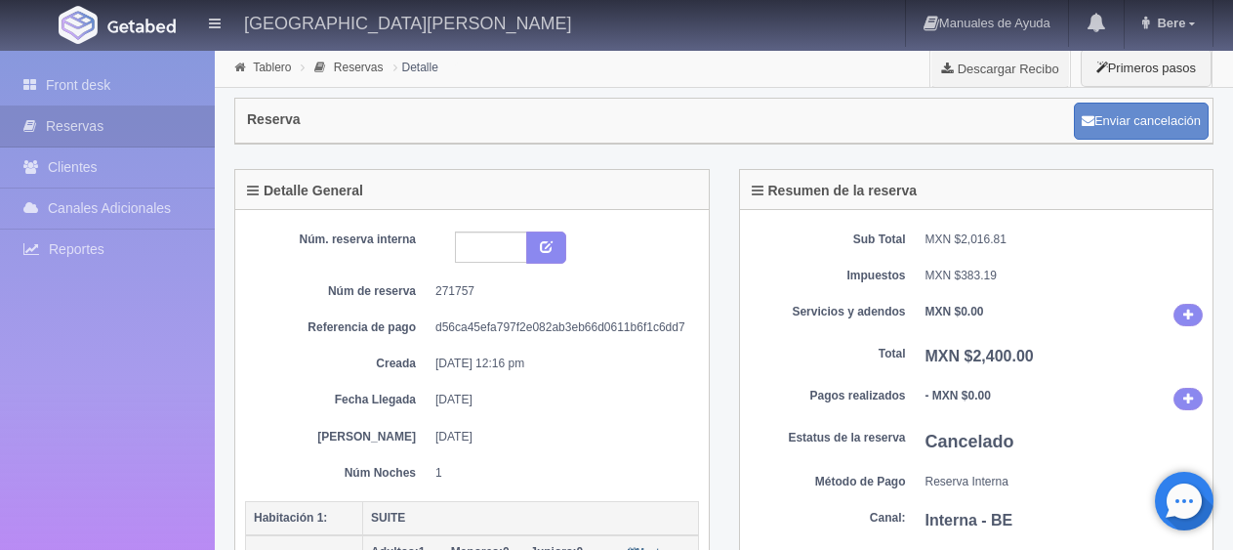
click at [121, 98] on link "Front desk" at bounding box center [107, 85] width 215 height 40
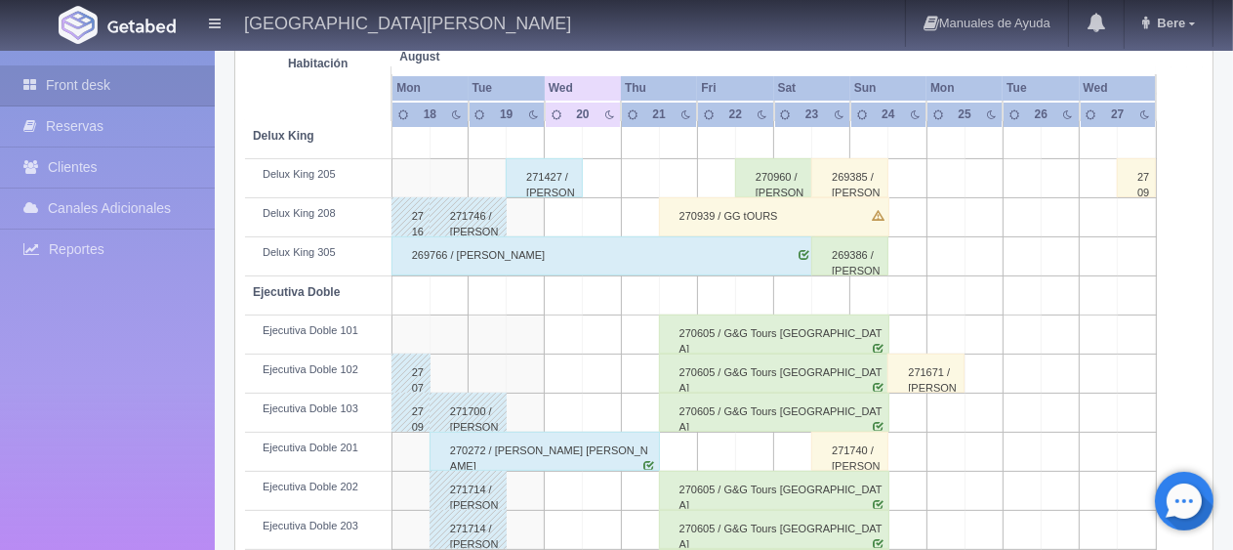
scroll to position [293, 0]
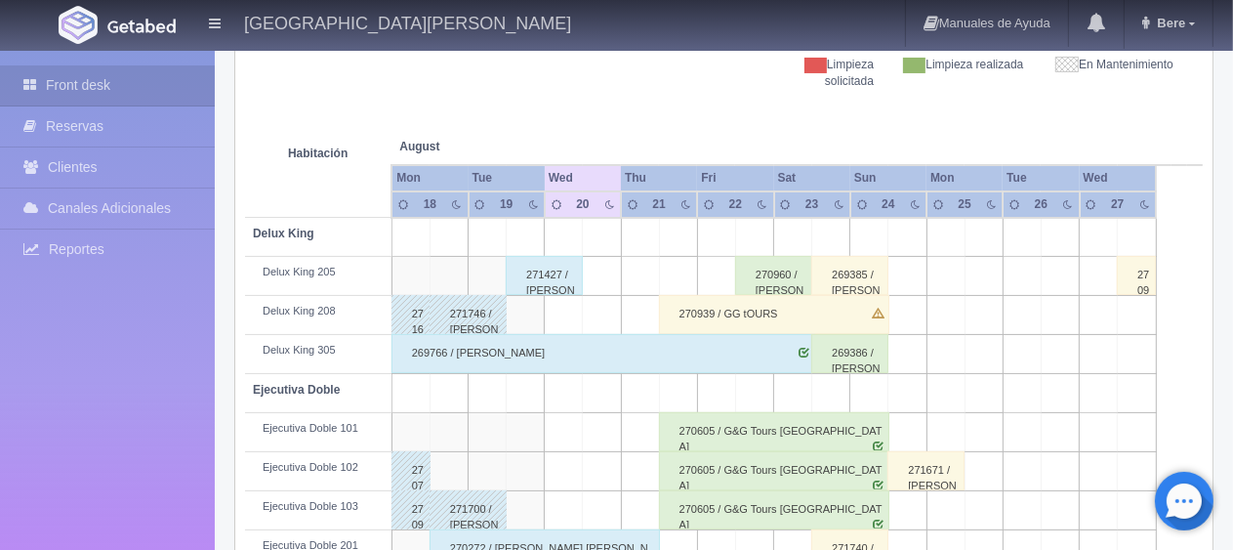
click at [551, 275] on div "271427 / [PERSON_NAME]" at bounding box center [544, 275] width 77 height 39
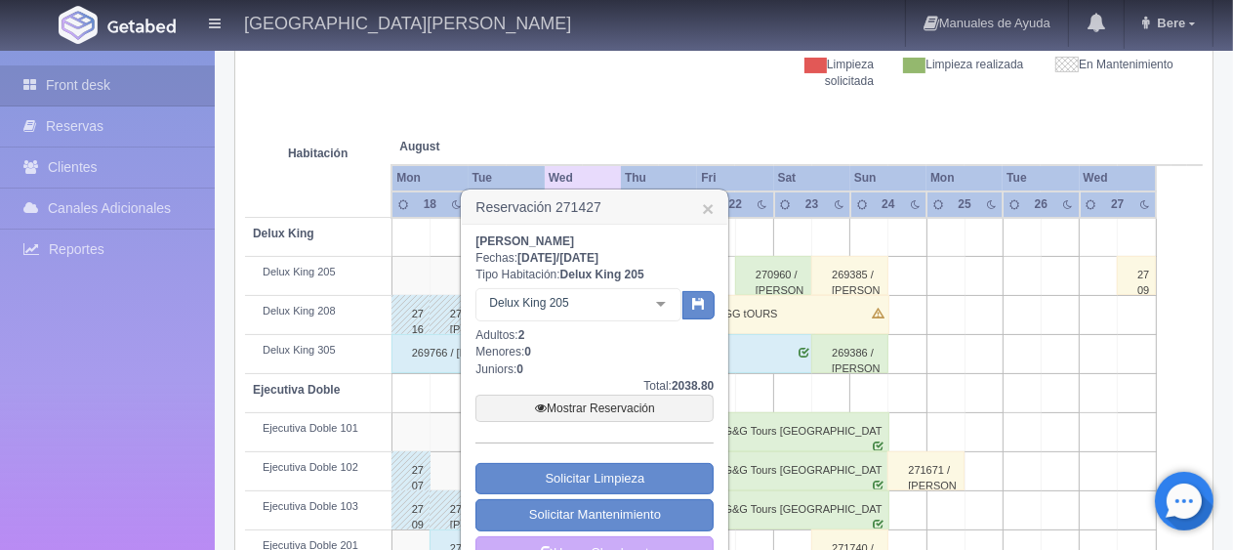
scroll to position [586, 0]
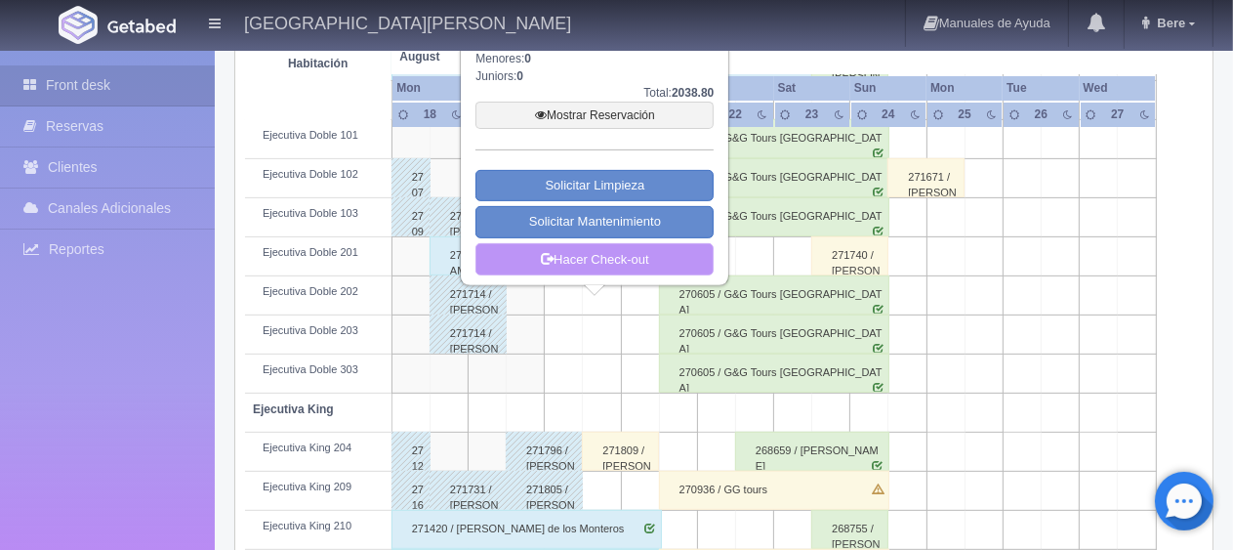
click at [617, 252] on link "Hacer Check-out" at bounding box center [594, 259] width 238 height 33
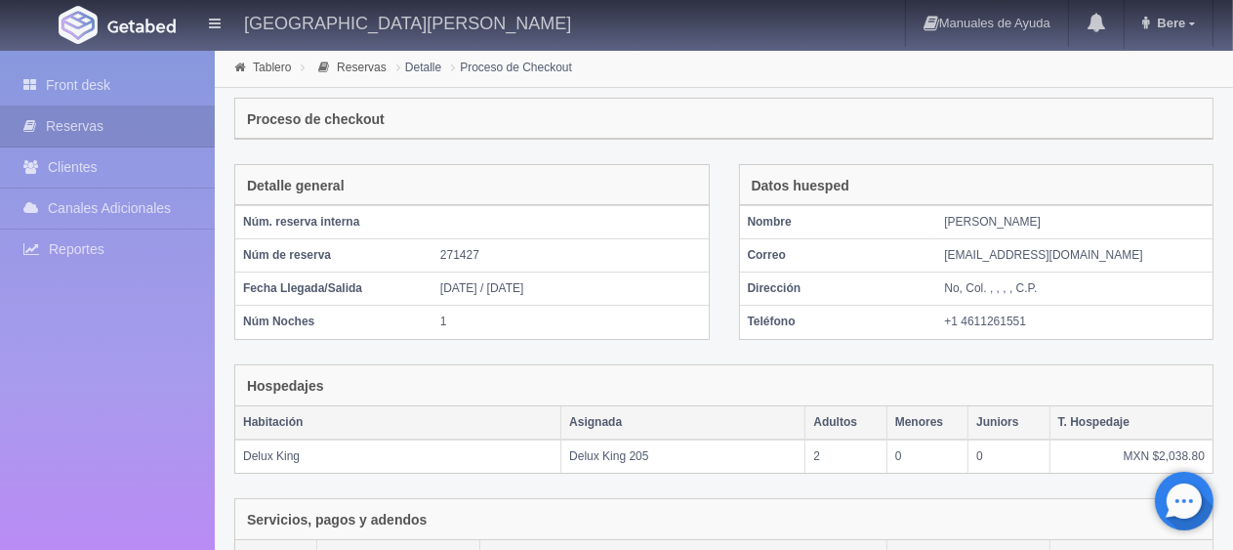
scroll to position [383, 0]
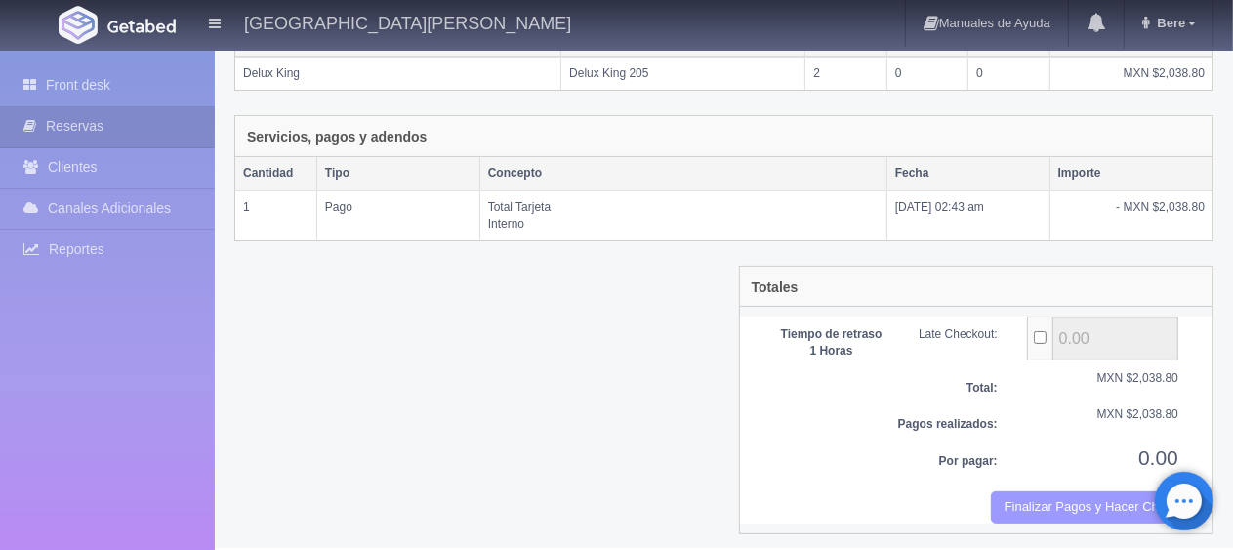
click at [1054, 509] on button "Finalizar Pagos y Hacer Checkout" at bounding box center [1084, 507] width 187 height 32
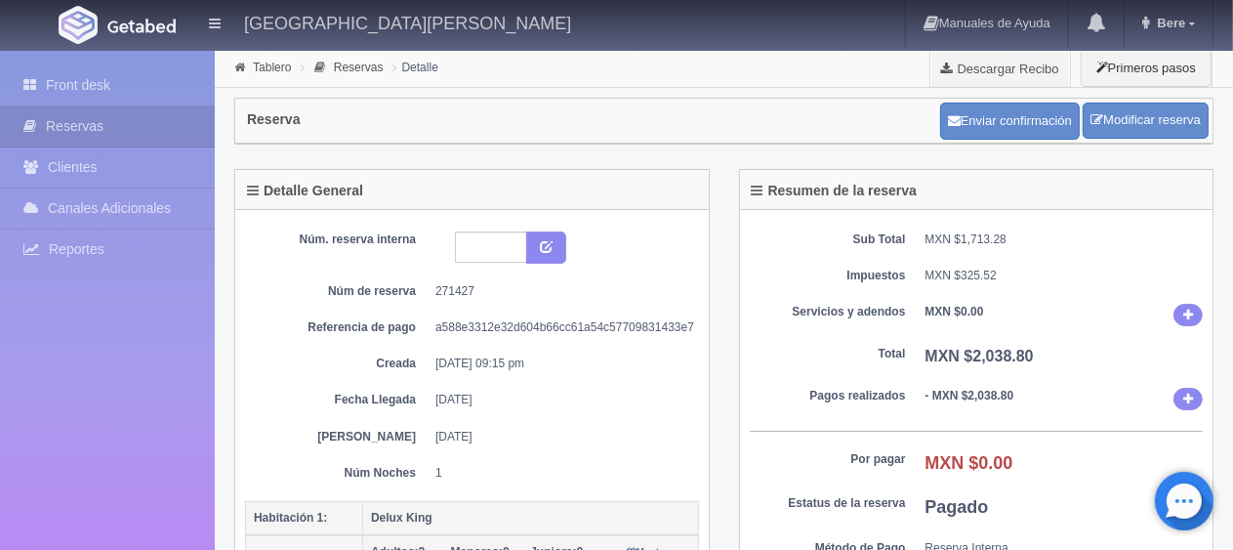
scroll to position [195, 0]
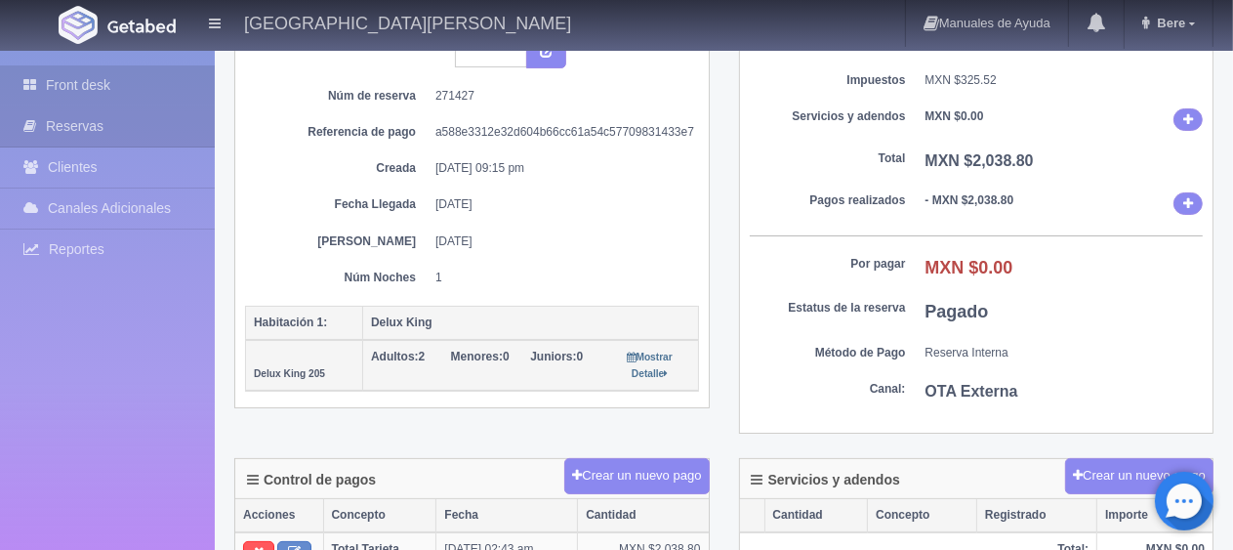
click at [114, 101] on link "Front desk" at bounding box center [107, 85] width 215 height 40
click at [113, 89] on link "Front desk" at bounding box center [107, 85] width 215 height 40
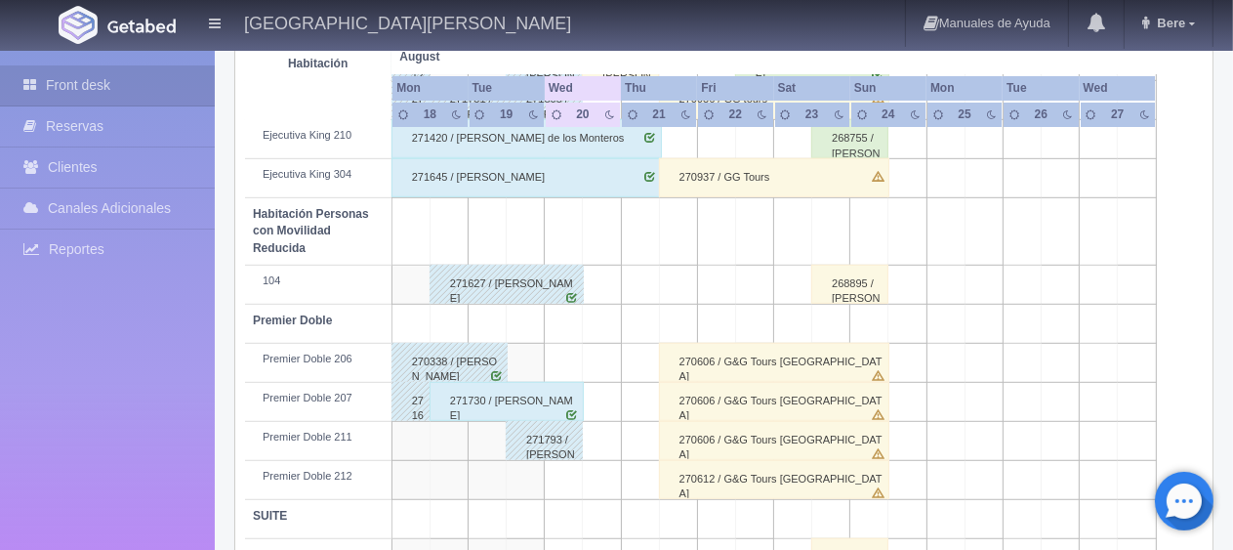
scroll to position [1040, 0]
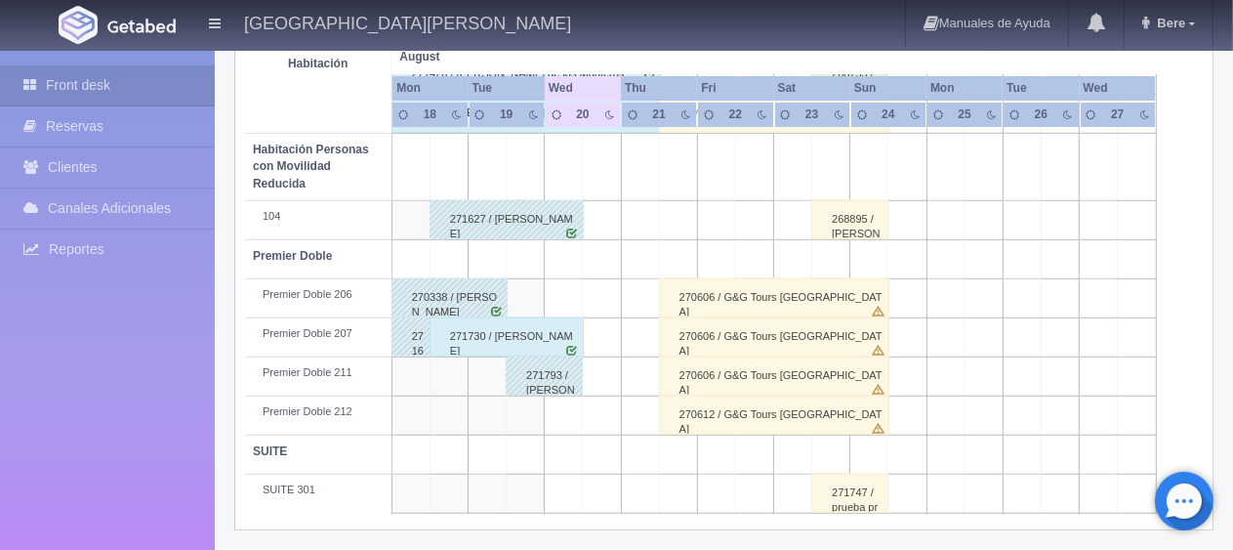
click at [488, 338] on div "271730 / Edith Castillo Castañon" at bounding box center [506, 336] width 154 height 39
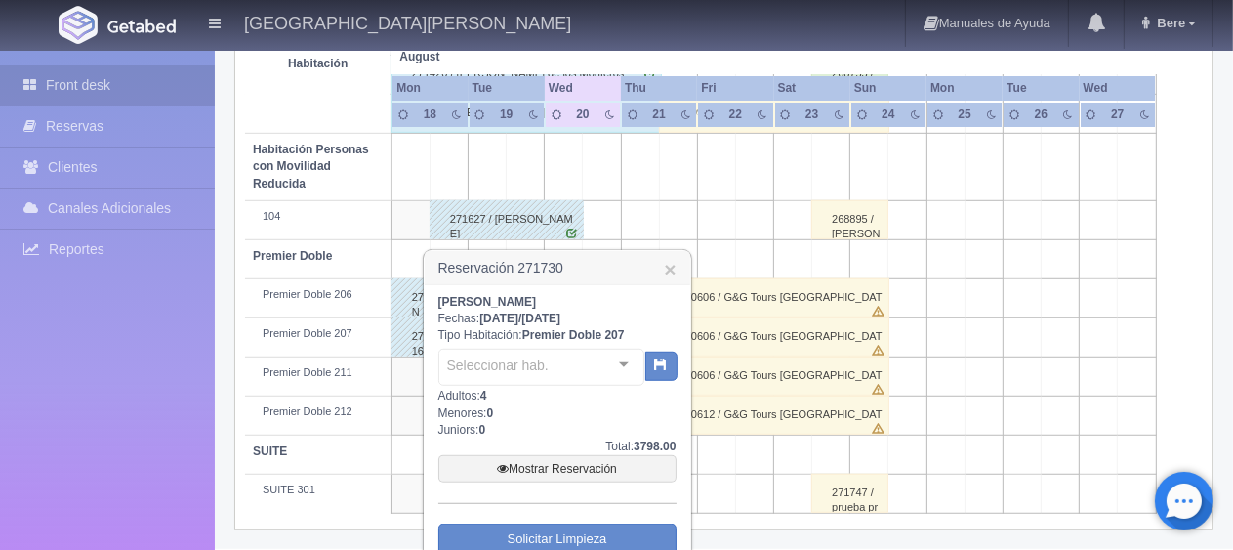
scroll to position [1137, 0]
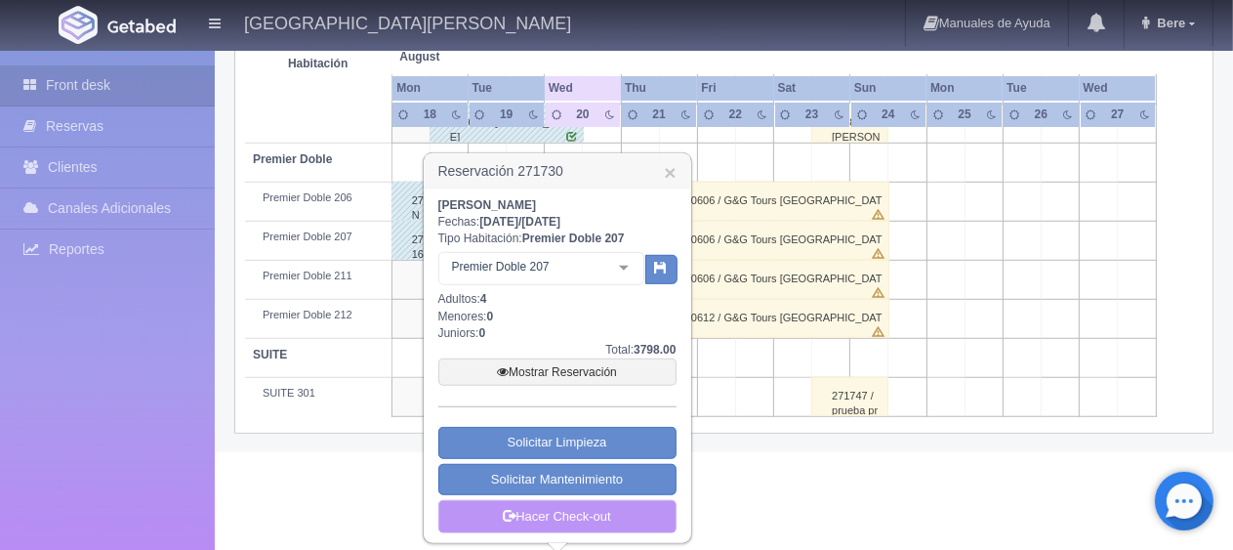
click at [582, 513] on link "Hacer Check-out" at bounding box center [557, 516] width 238 height 33
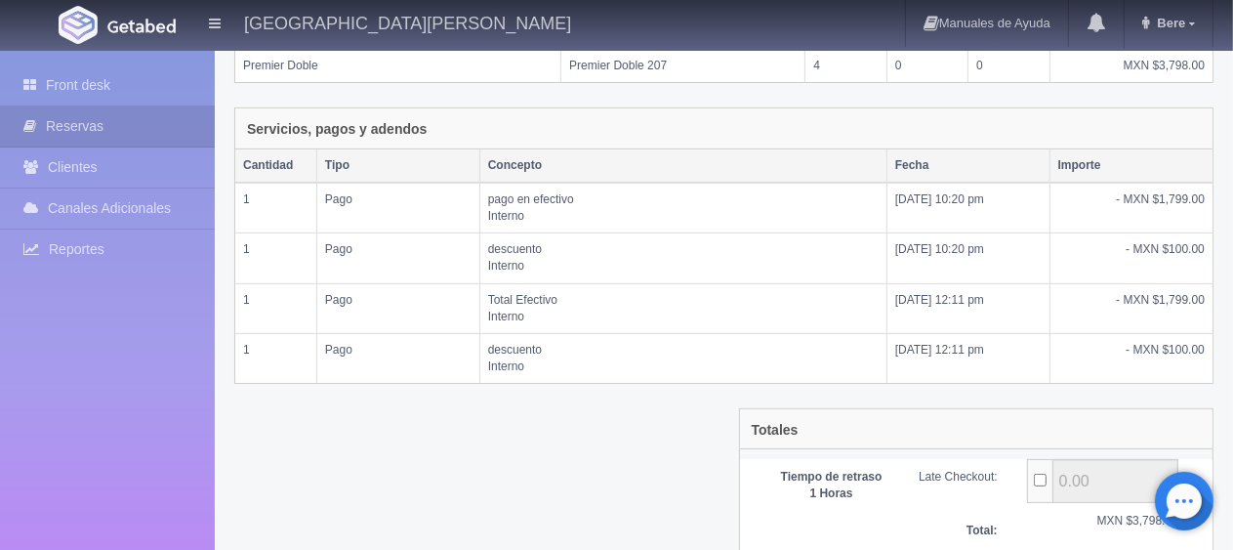
scroll to position [532, 0]
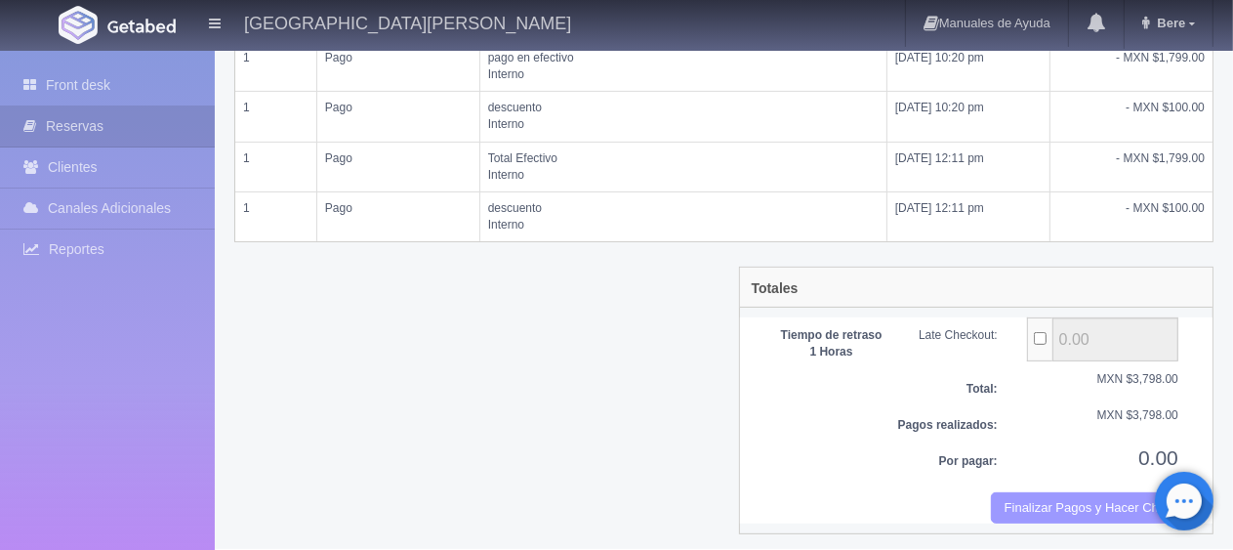
click at [1053, 492] on button "Finalizar Pagos y Hacer Checkout" at bounding box center [1084, 508] width 187 height 32
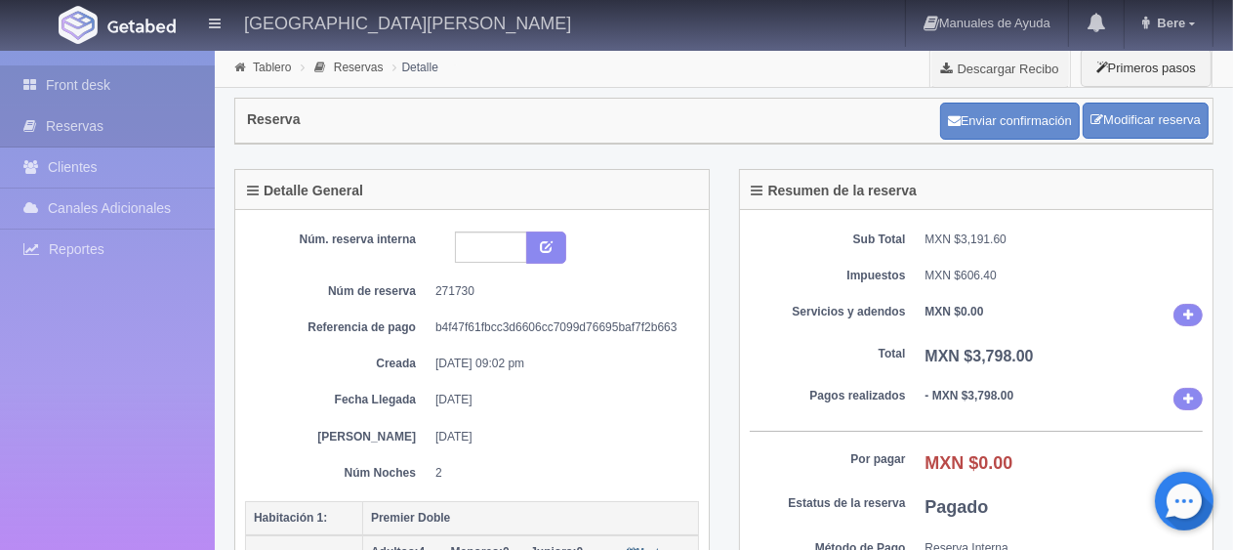
click at [81, 68] on link "Front desk" at bounding box center [107, 85] width 215 height 40
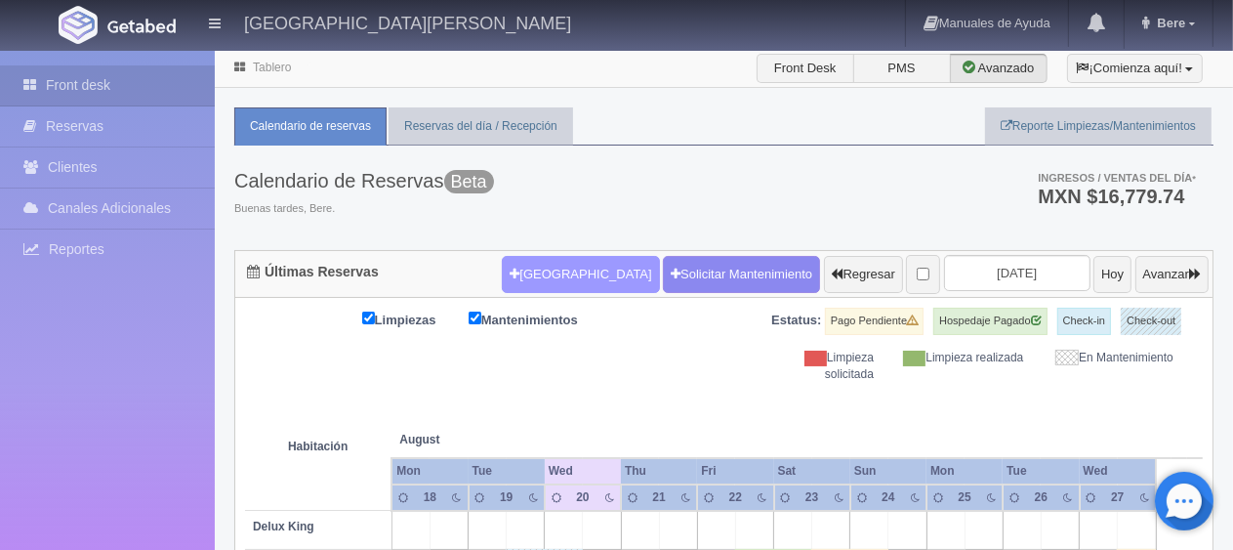
click at [549, 261] on button "[GEOGRAPHIC_DATA]" at bounding box center [580, 274] width 157 height 37
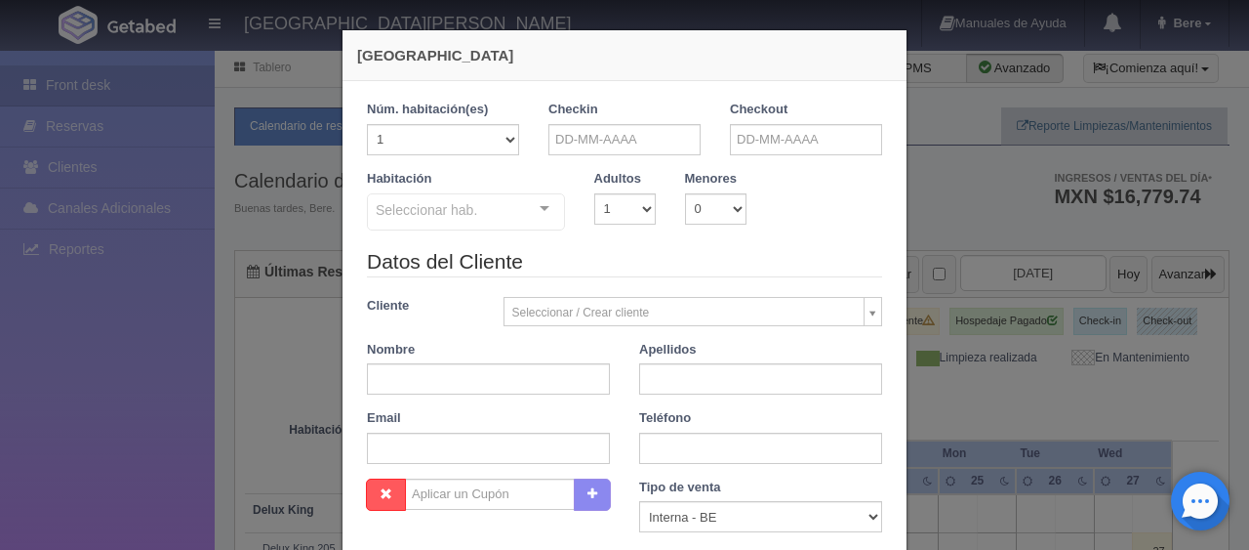
checkbox input "false"
click at [570, 143] on input "text" at bounding box center [625, 139] width 152 height 31
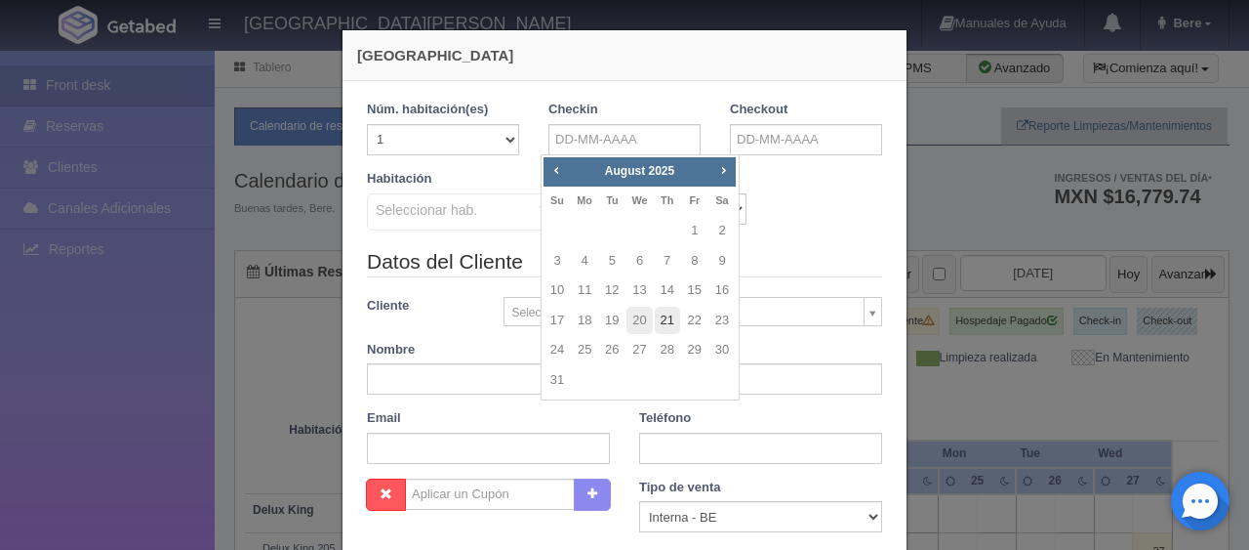
click at [676, 317] on link "21" at bounding box center [667, 320] width 25 height 28
type input "21-08-2025"
checkbox input "false"
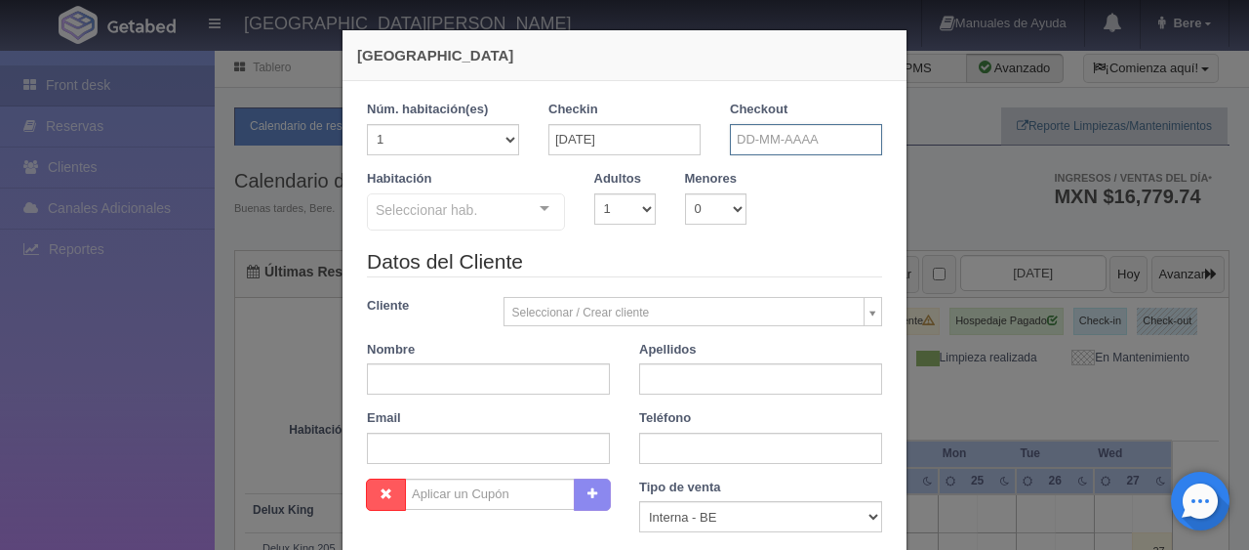
click at [766, 143] on input "text" at bounding box center [806, 139] width 152 height 31
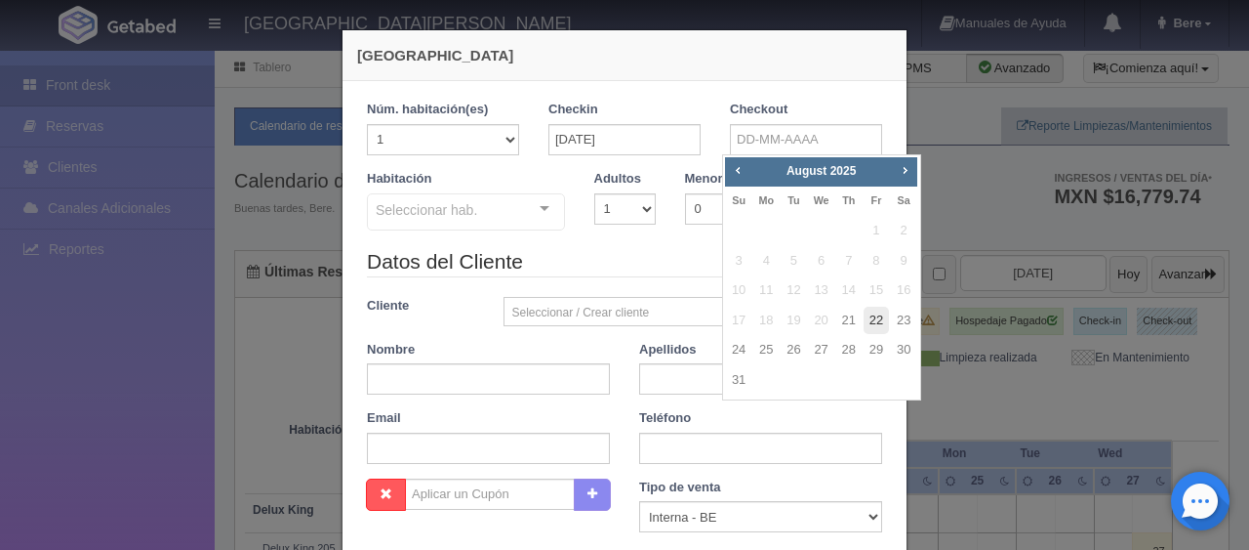
click at [874, 320] on link "22" at bounding box center [876, 320] width 25 height 28
type input "22-08-2025"
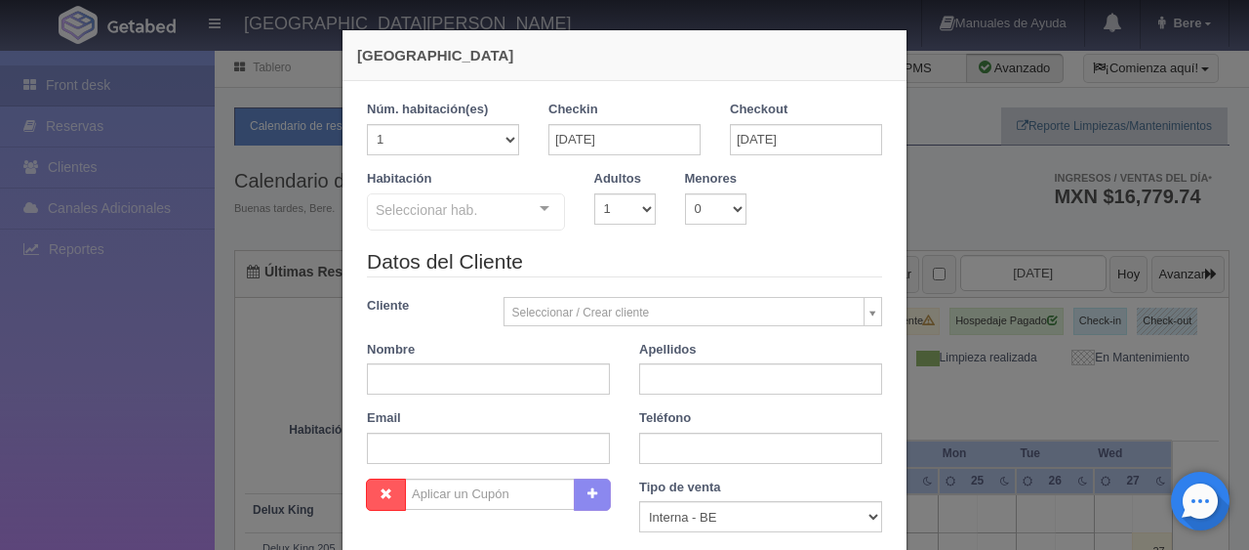
checkbox input "false"
paste input "Rodolfo Martinez"
drag, startPoint x: 409, startPoint y: 377, endPoint x: 515, endPoint y: 380, distance: 106.4
click at [515, 380] on input "Rodolfo Martinez" at bounding box center [488, 378] width 243 height 31
type input "Rodolfo Martinez"
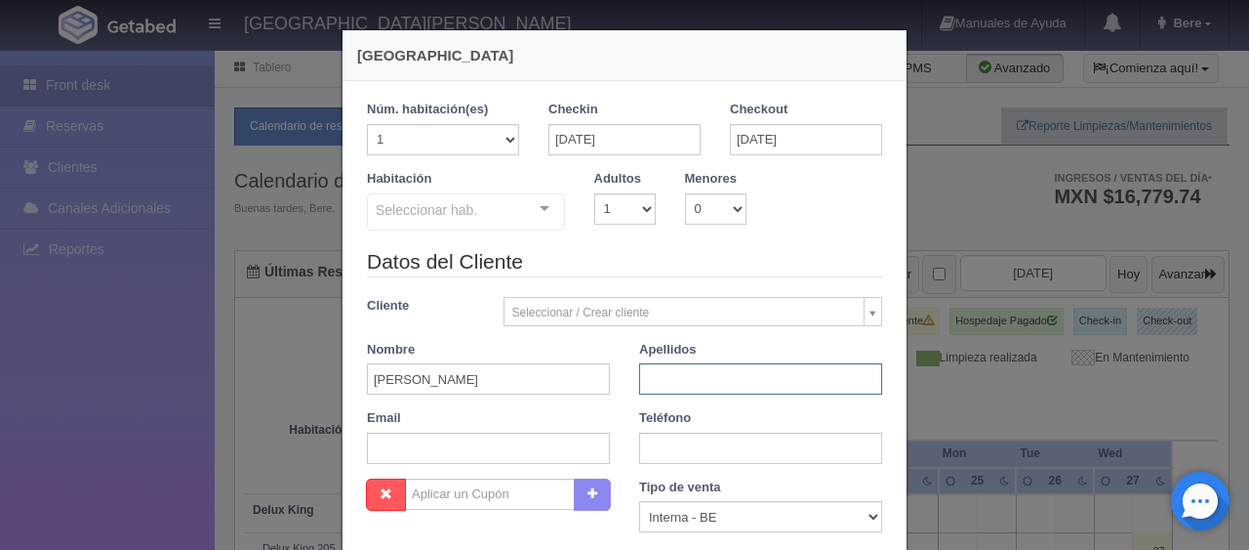
click at [657, 387] on input "text" at bounding box center [760, 378] width 243 height 31
paste input "Martinez"
type input "Martinez"
click at [473, 377] on input "Rodolfo Martinez" at bounding box center [488, 378] width 243 height 31
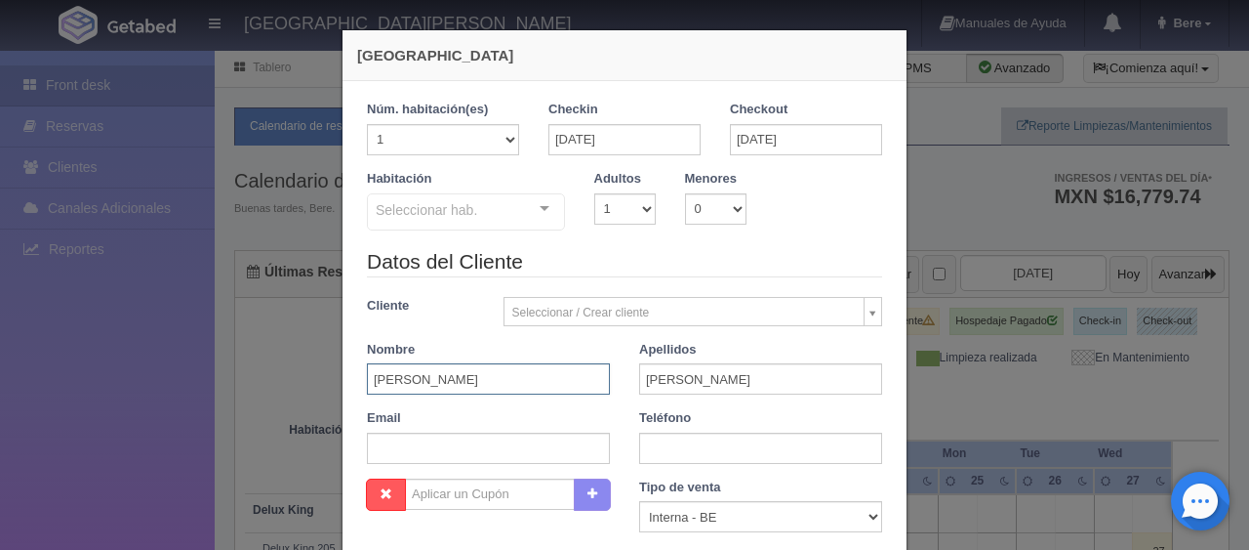
type input "Rodolfo"
click at [668, 514] on select "Correo Electronico Interna - BE Llamada OTA Externa Otro WALK IN" at bounding box center [760, 516] width 243 height 31
select select "extota"
click at [639, 501] on select "Correo Electronico Interna - BE Llamada OTA Externa Otro WALK IN" at bounding box center [760, 516] width 243 height 31
click at [553, 446] on input "text" at bounding box center [488, 447] width 243 height 31
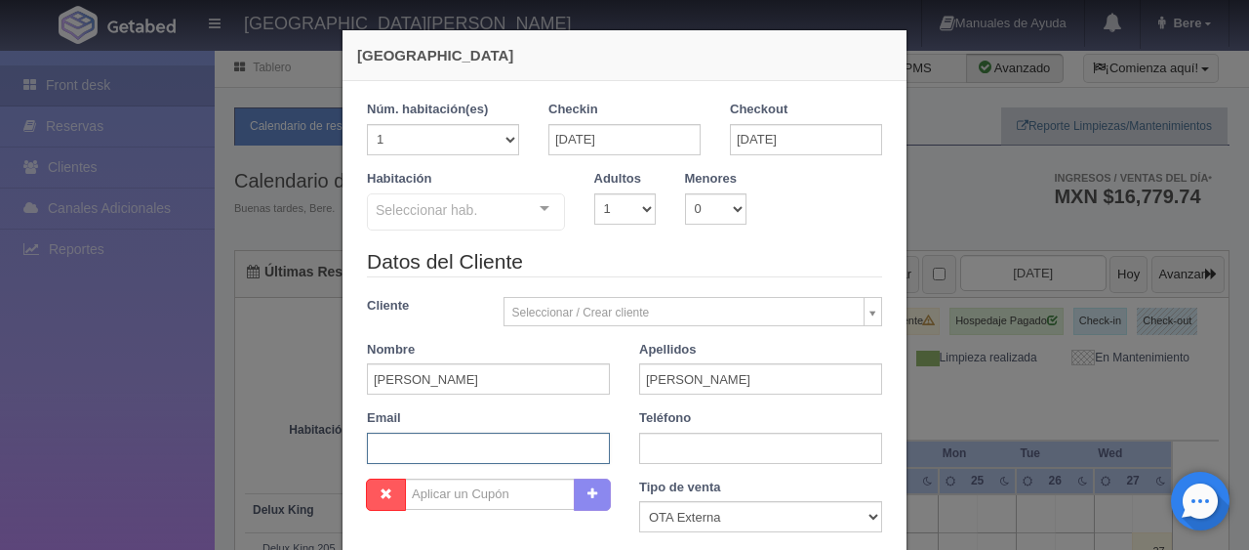
paste input "vqzjpz.789785@guest.booking.com"
type input "vqzjpz.789785@guest.booking.com"
click at [715, 451] on input "text" at bounding box center [760, 447] width 243 height 31
paste input "52 442 283 8456"
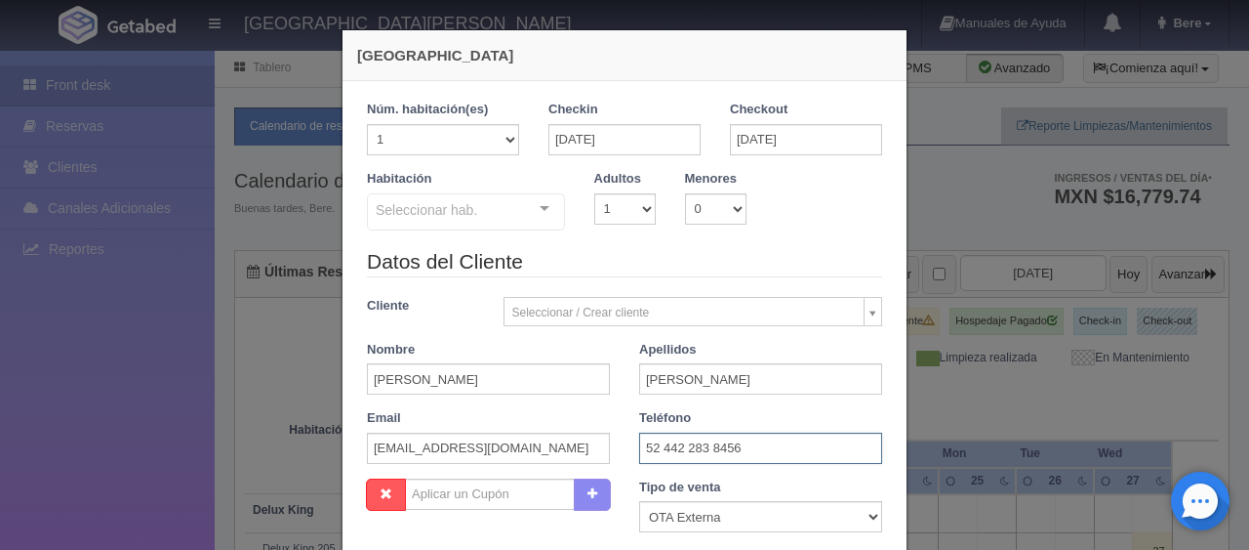
type input "52 442 283 8456"
click at [610, 214] on select "1 2 3 4 5 6 7 8 9 10" at bounding box center [624, 208] width 61 height 31
select select "3"
click at [594, 193] on select "1 2 3 4 5 6 7 8 9 10" at bounding box center [624, 208] width 61 height 31
checkbox input "false"
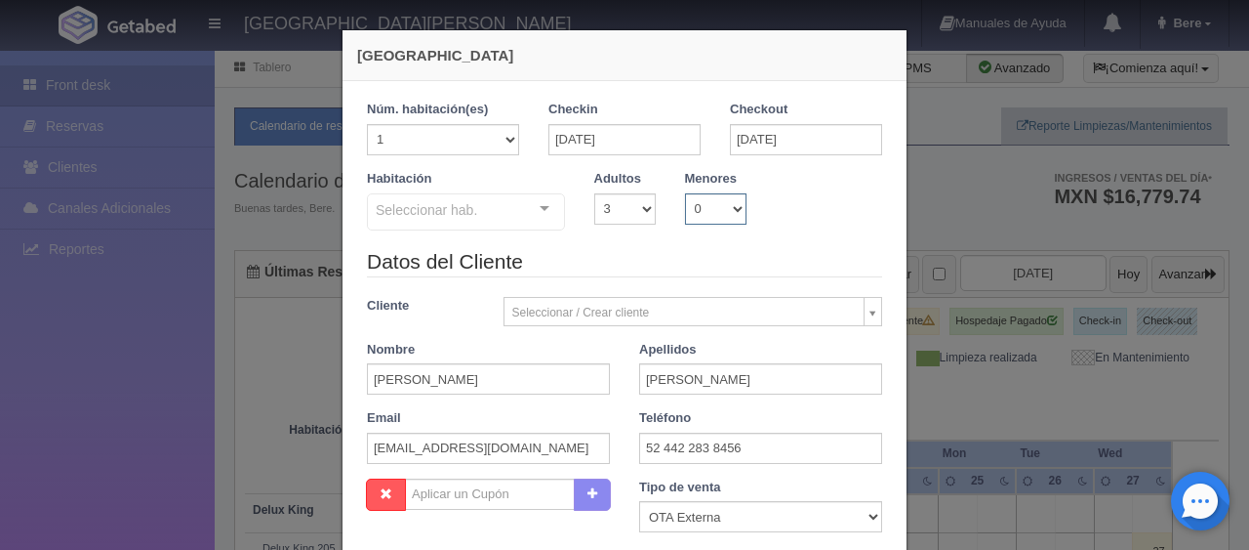
click at [732, 202] on select "0 1 2 3 4 5 6 7 8 9 10" at bounding box center [715, 208] width 61 height 31
select select "1"
click at [685, 193] on select "0 1 2 3 4 5 6 7 8 9 10" at bounding box center [715, 208] width 61 height 31
checkbox input "false"
click at [770, 207] on select "0 1 2 3 4 5 6 7 8 9 10 11 12 13 14 15 16 17 18" at bounding box center [776, 208] width 31 height 31
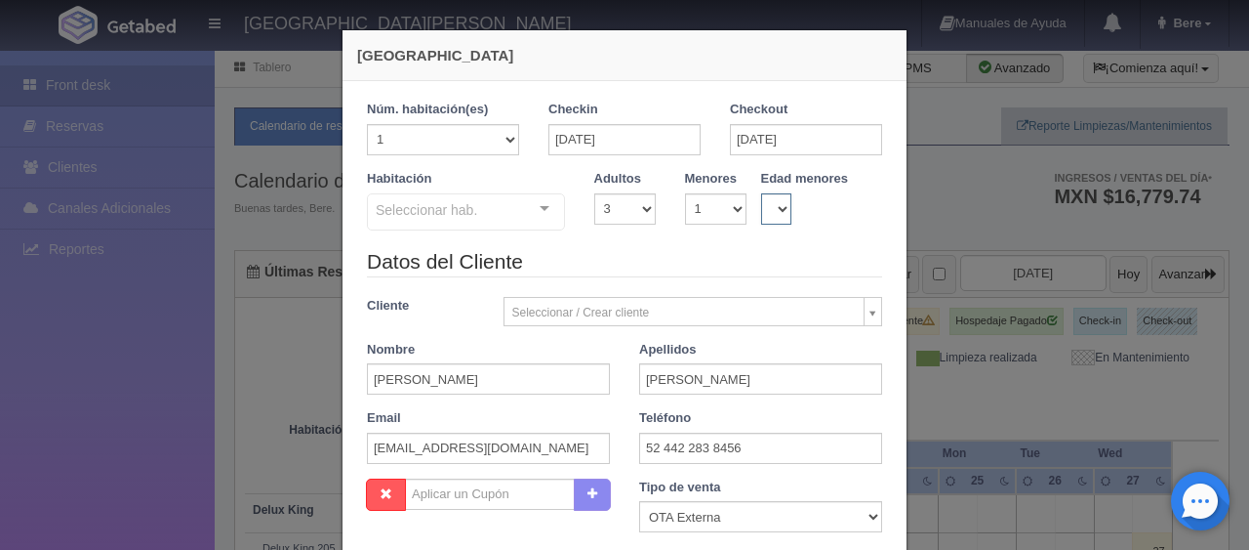
select select "8"
click at [761, 193] on select "0 1 2 3 4 5 6 7 8 9 10 11 12 13 14 15 16 17 18" at bounding box center [776, 208] width 31 height 31
click at [509, 211] on div "Seleccionar hab." at bounding box center [466, 211] width 198 height 37
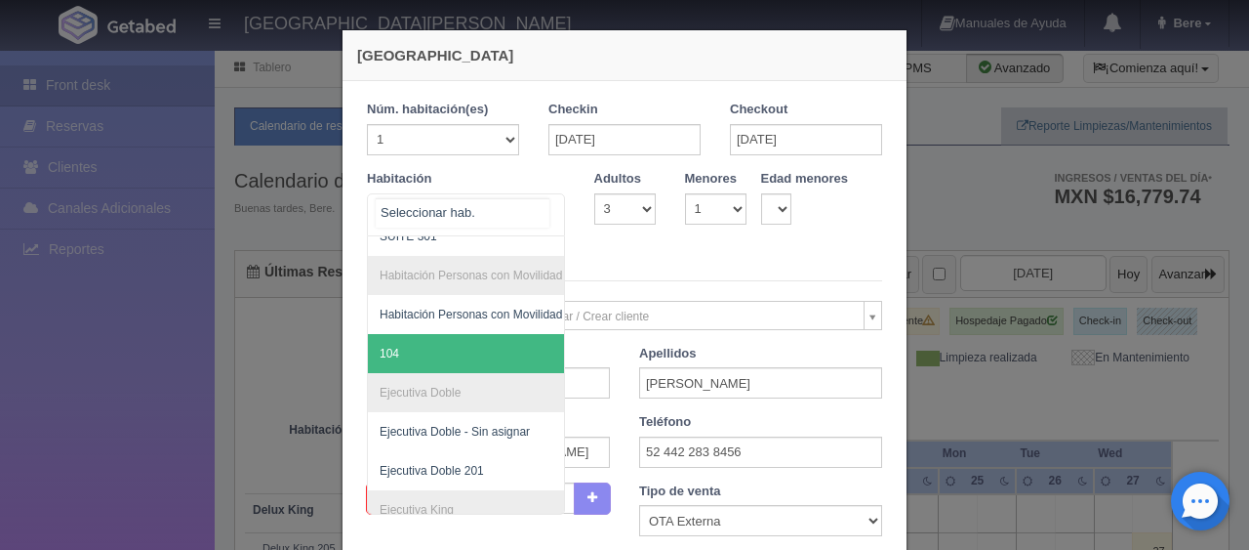
scroll to position [195, 0]
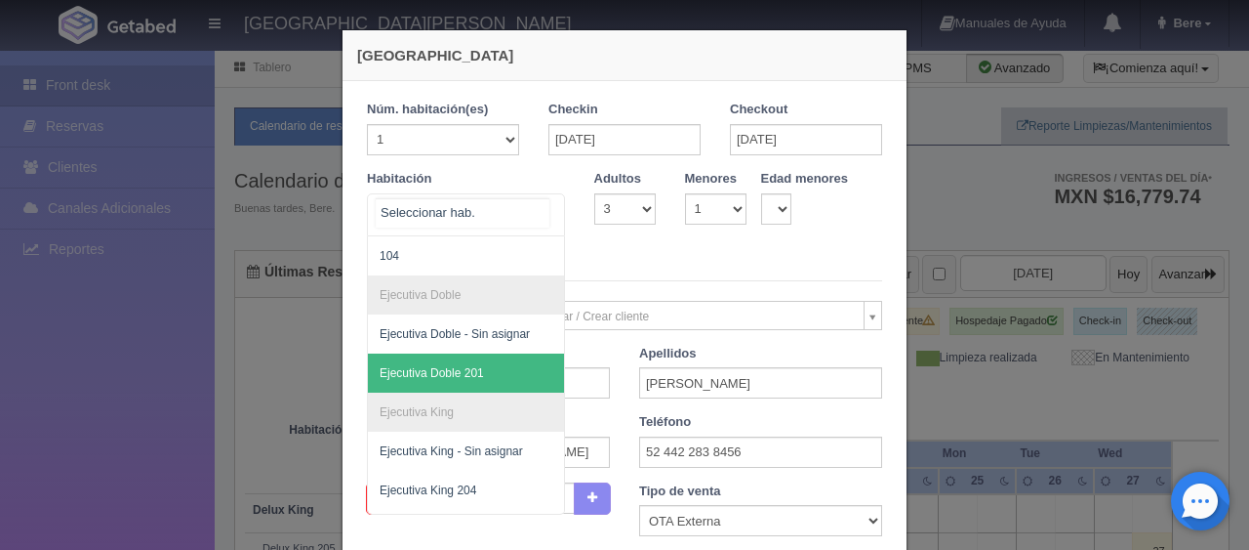
click at [480, 373] on span "Ejecutiva Doble 201" at bounding box center [532, 372] width 328 height 39
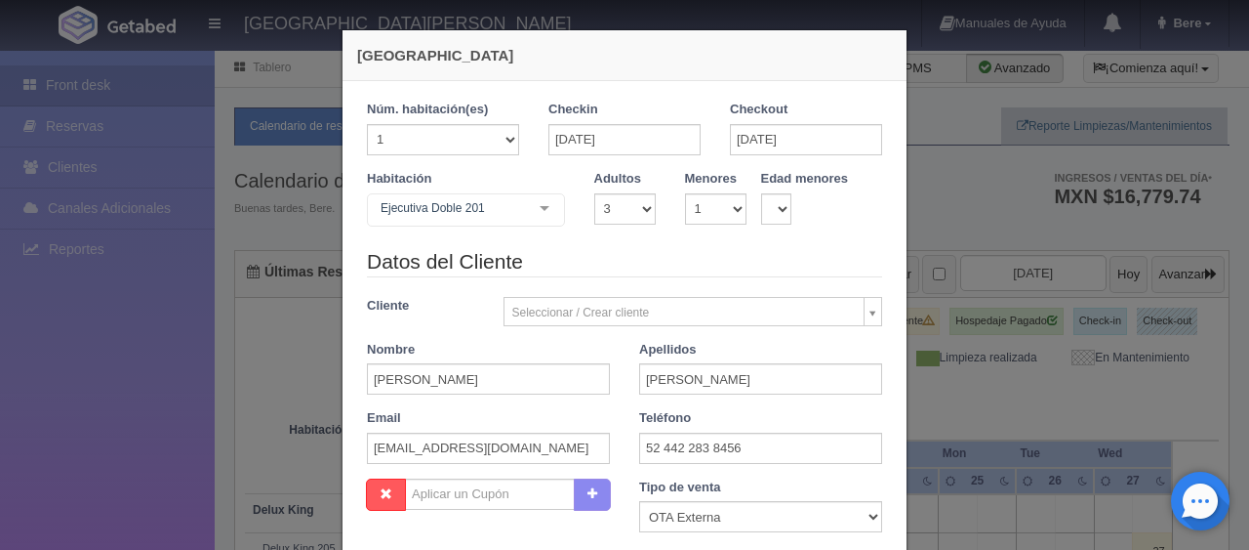
checkbox input "false"
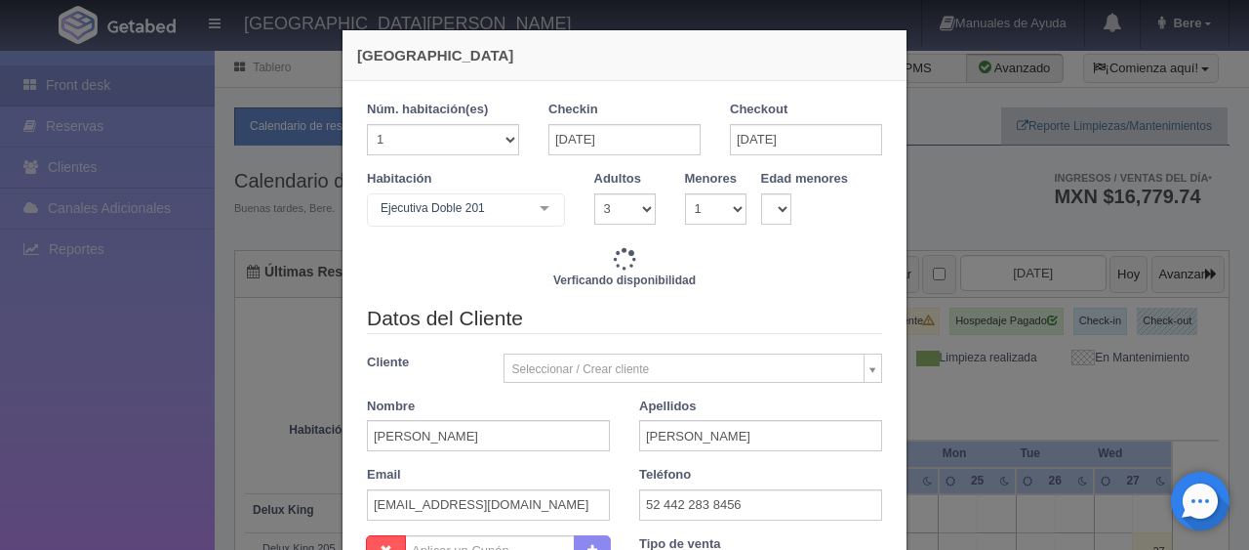
type input "1759.00"
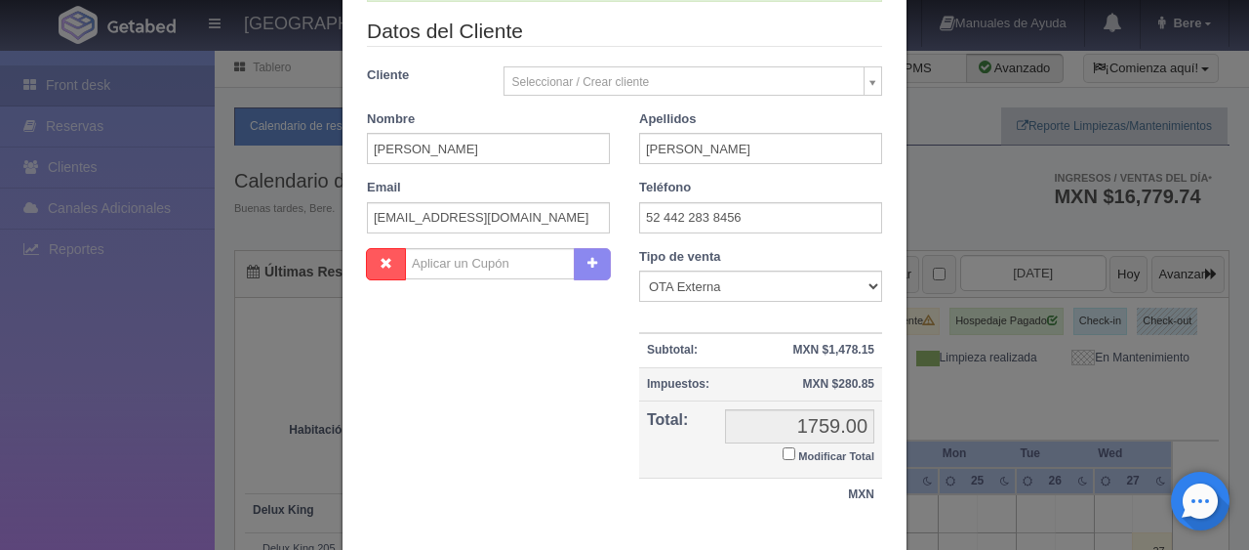
scroll to position [406, 0]
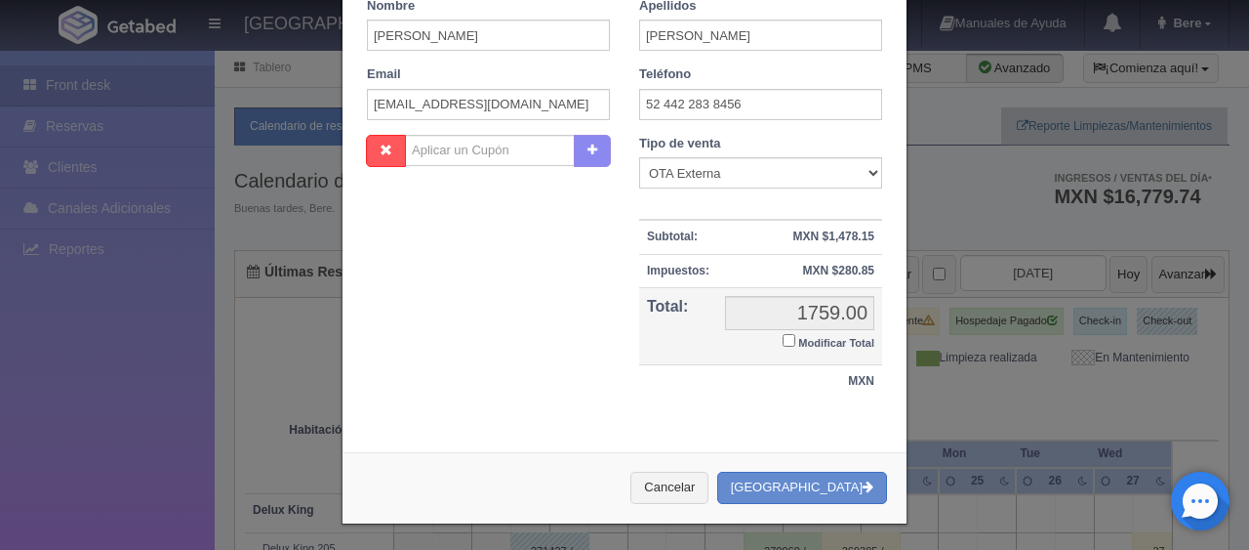
click at [783, 341] on input "Modificar Total" at bounding box center [789, 340] width 13 height 13
checkbox input "true"
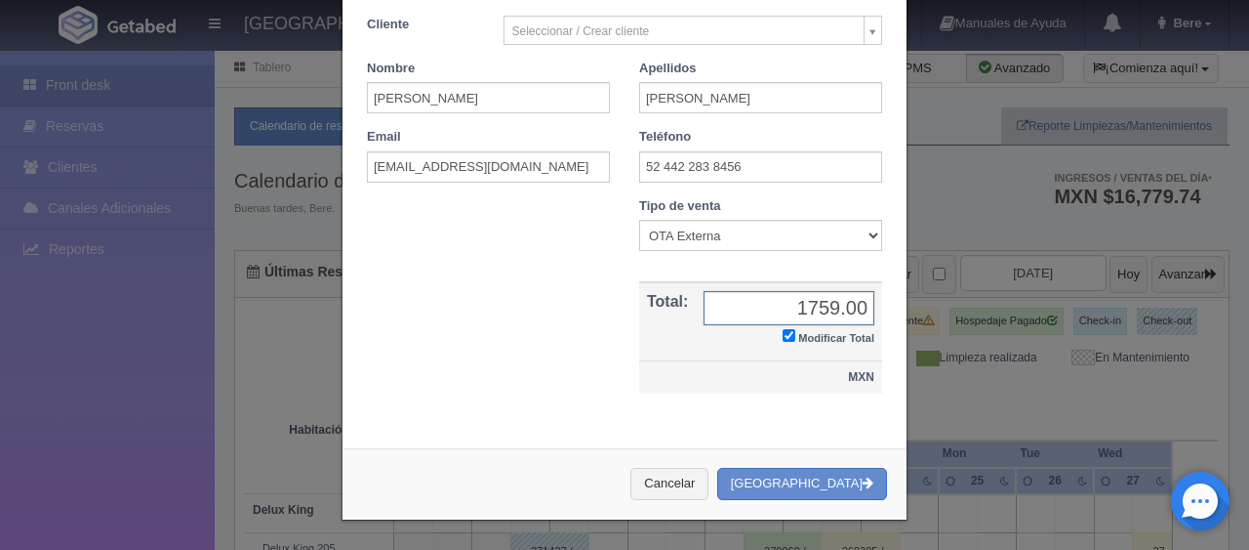
scroll to position [340, 0]
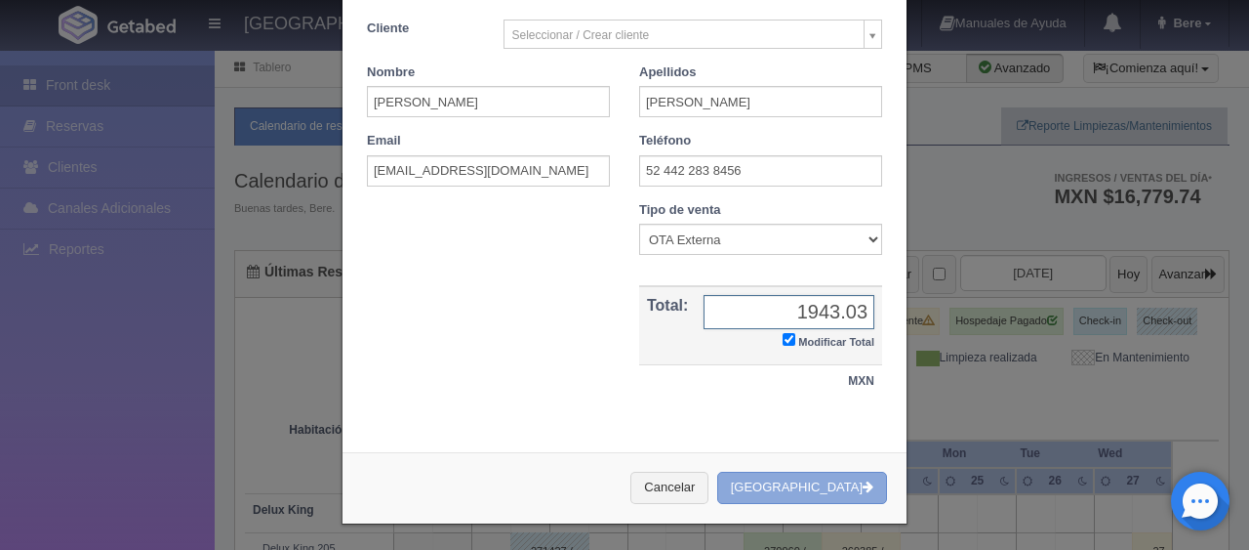
type input "1943.03"
click at [841, 483] on button "[GEOGRAPHIC_DATA]" at bounding box center [802, 487] width 170 height 32
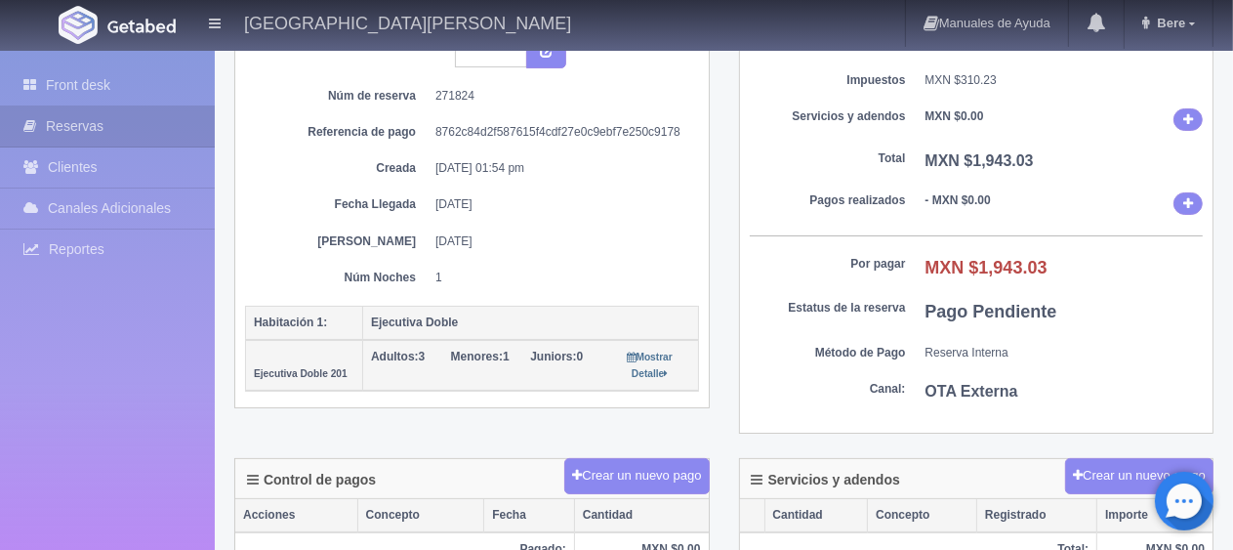
scroll to position [488, 0]
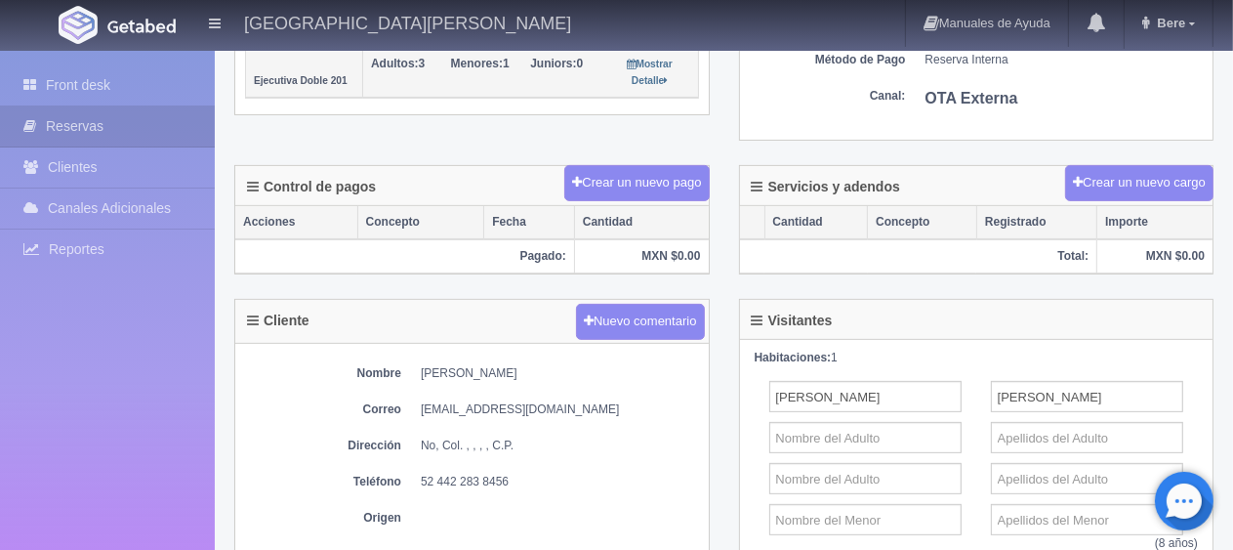
drag, startPoint x: 414, startPoint y: 366, endPoint x: 560, endPoint y: 370, distance: 146.5
click at [560, 370] on dl "Nombre [PERSON_NAME]" at bounding box center [472, 373] width 454 height 17
copy dd "[PERSON_NAME]"
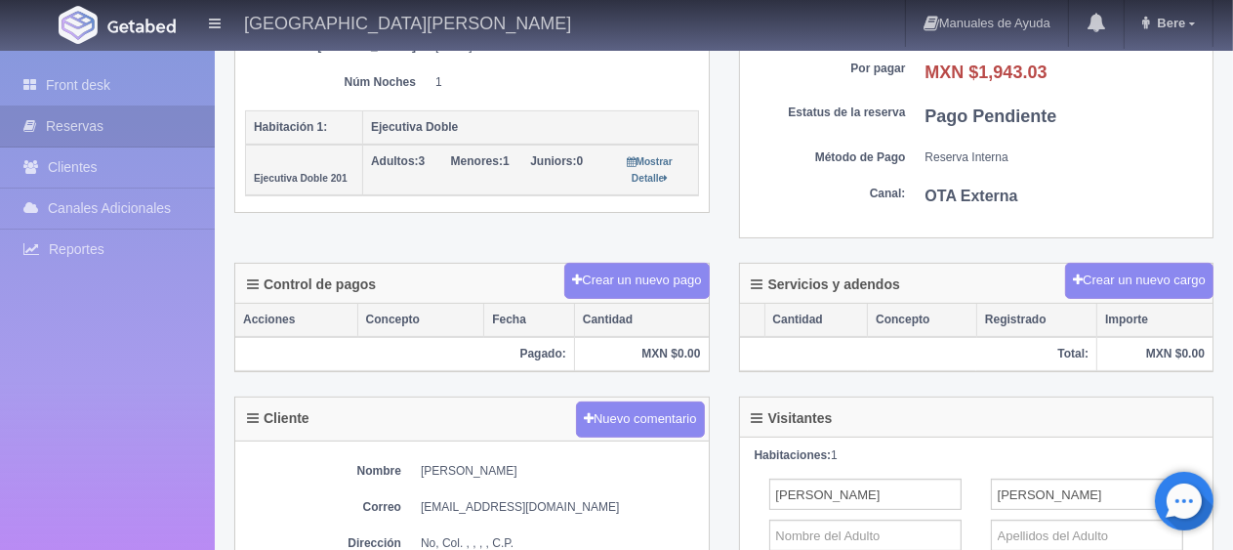
scroll to position [683, 0]
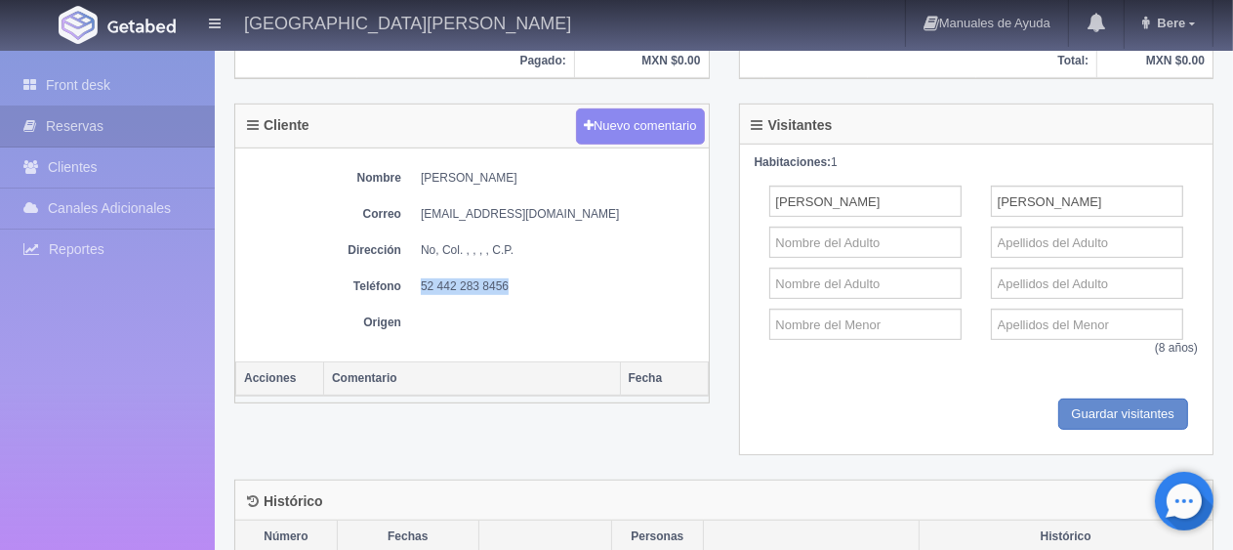
drag, startPoint x: 414, startPoint y: 287, endPoint x: 566, endPoint y: 264, distance: 154.1
click at [566, 264] on div "Nombre [PERSON_NAME] Correo [EMAIL_ADDRESS][DOMAIN_NAME] Dirección No, Col. , ,…" at bounding box center [471, 254] width 473 height 213
copy dd "52 442 283 8456"
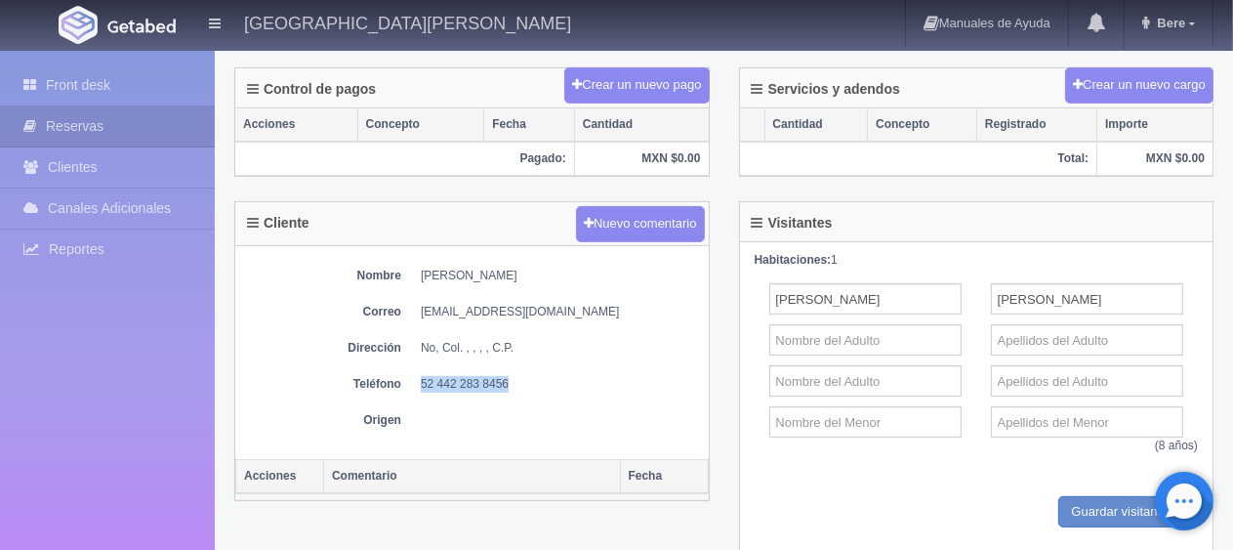
scroll to position [390, 0]
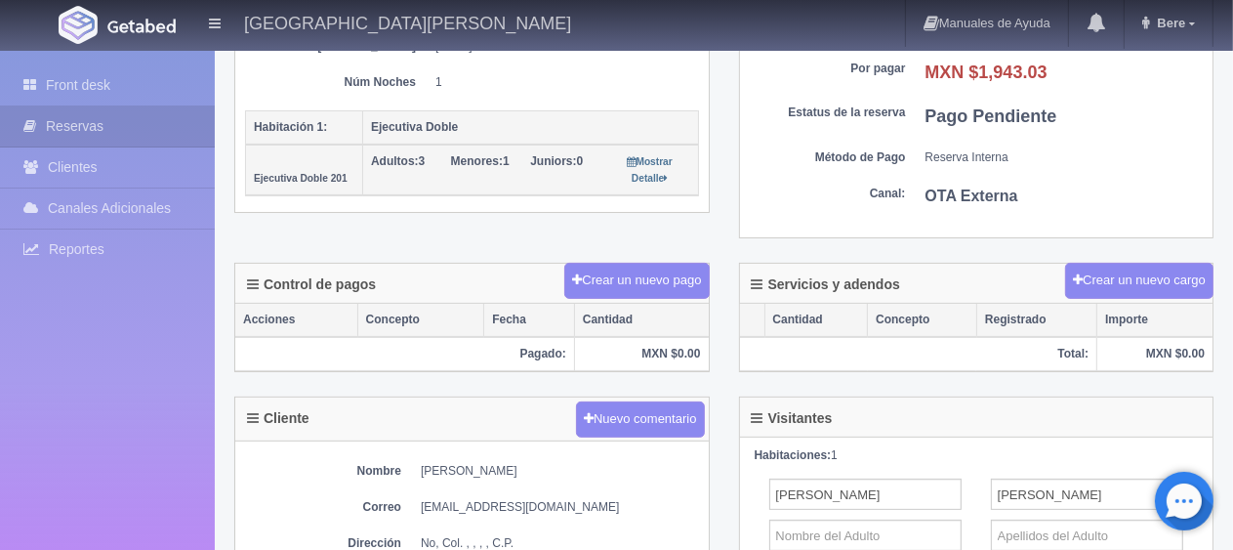
click at [486, 217] on div "Detalle General Núm. reserva interna Núm de reserva 271824 Referencia de pago 8…" at bounding box center [472, 8] width 505 height 460
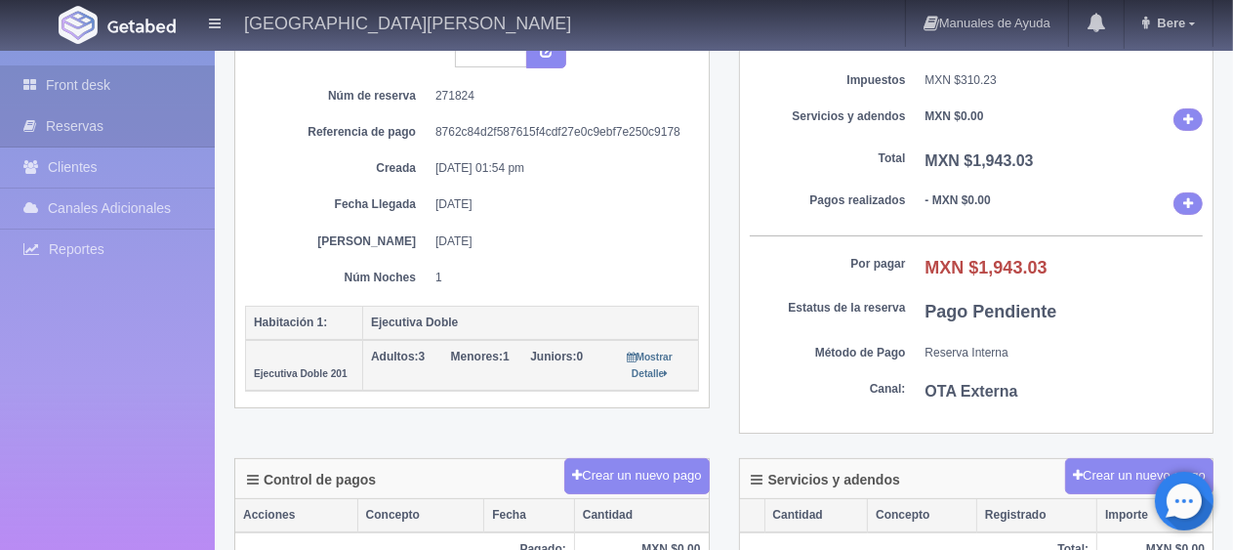
click at [136, 89] on link "Front desk" at bounding box center [107, 85] width 215 height 40
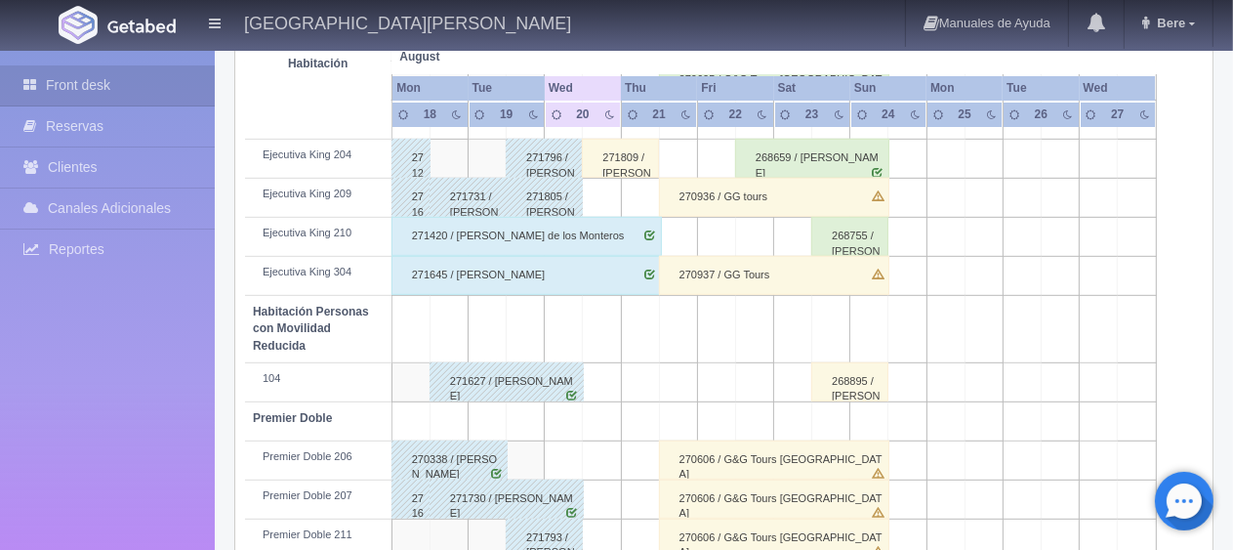
scroll to position [586, 0]
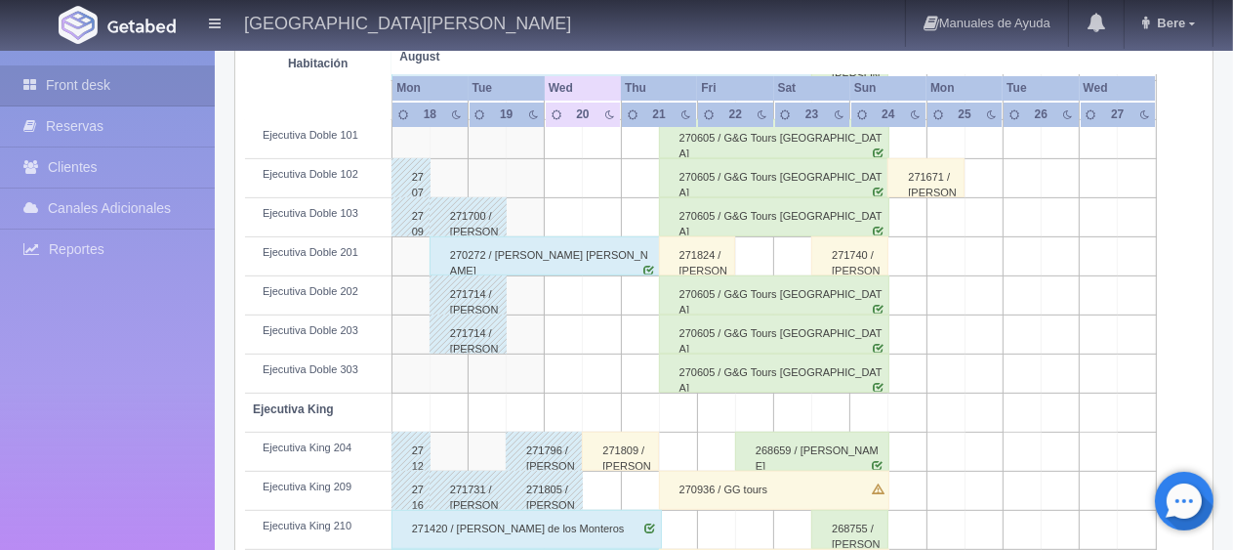
click at [687, 265] on div "271824 / [PERSON_NAME]" at bounding box center [697, 255] width 77 height 39
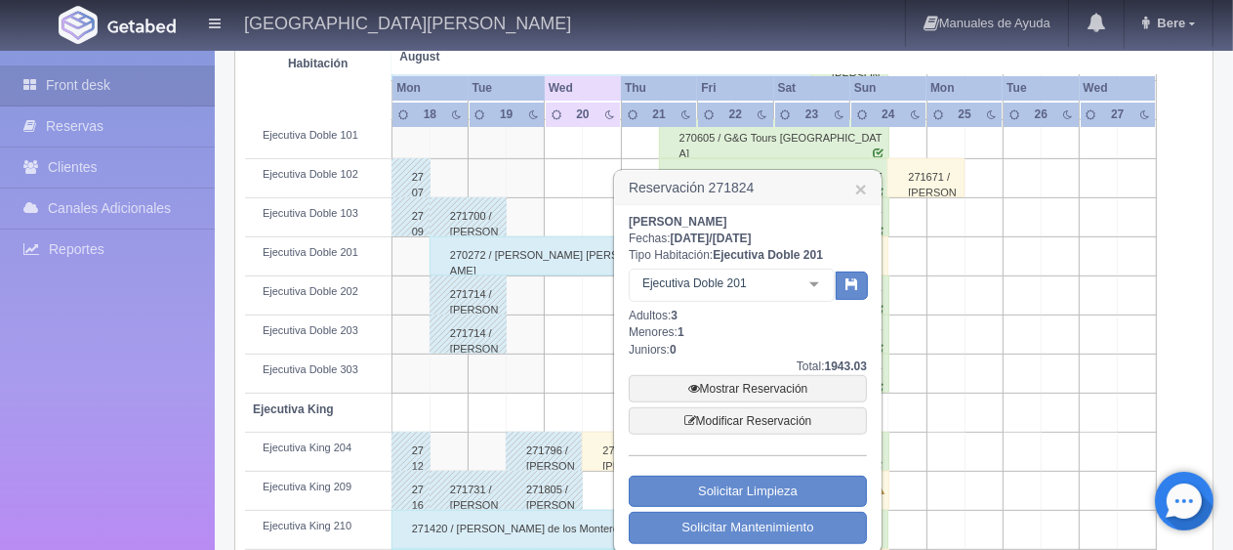
scroll to position [488, 0]
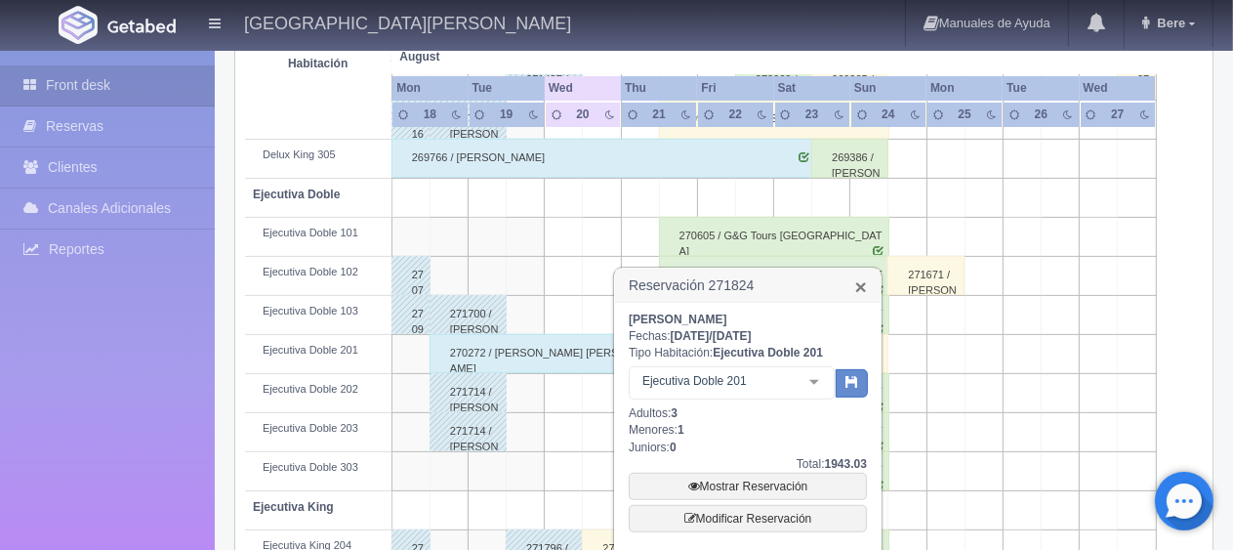
click at [861, 283] on link "×" at bounding box center [861, 286] width 12 height 20
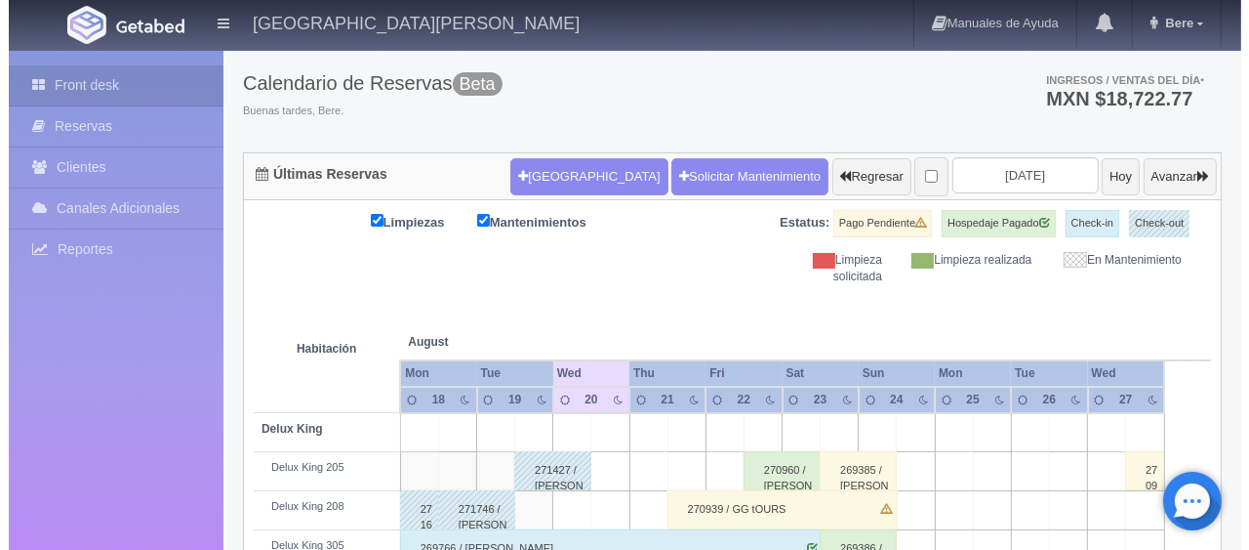
scroll to position [0, 0]
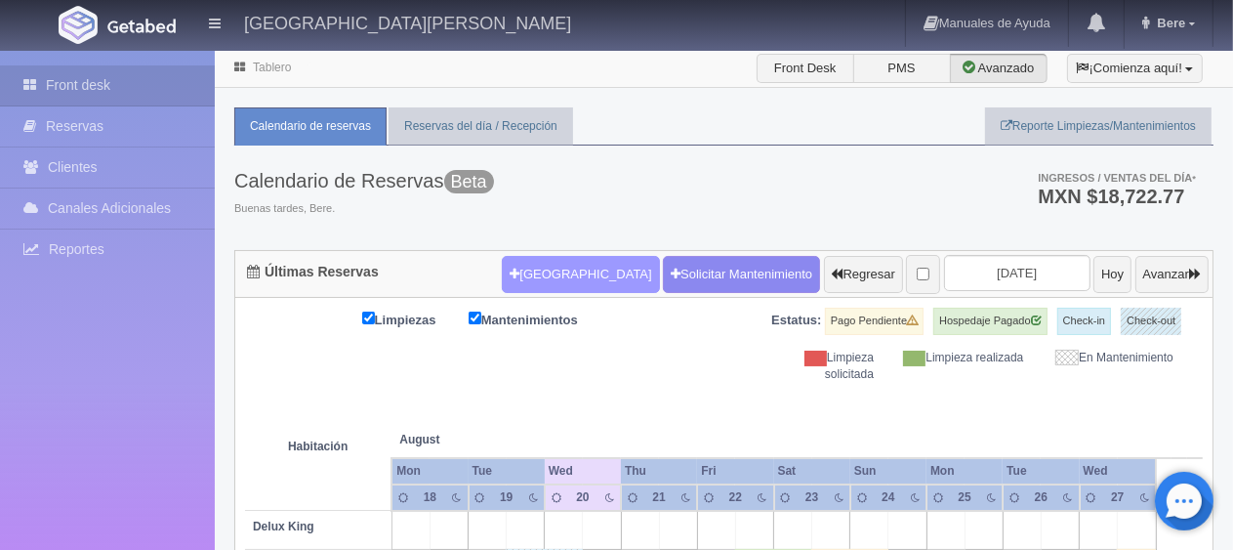
click at [568, 258] on button "Nueva Reserva" at bounding box center [580, 274] width 157 height 37
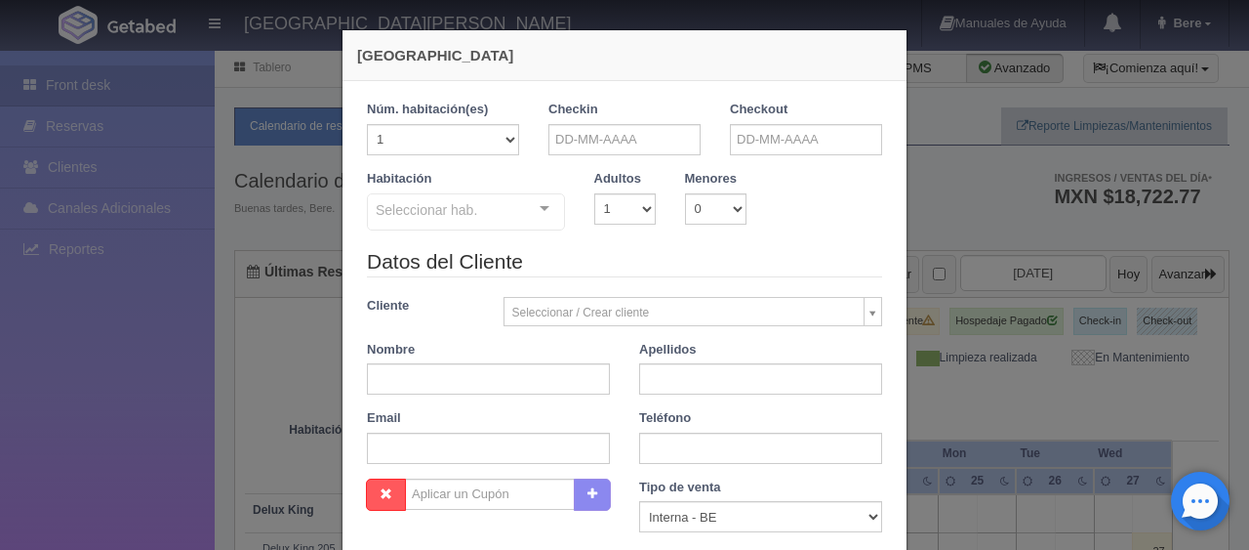
checkbox input "false"
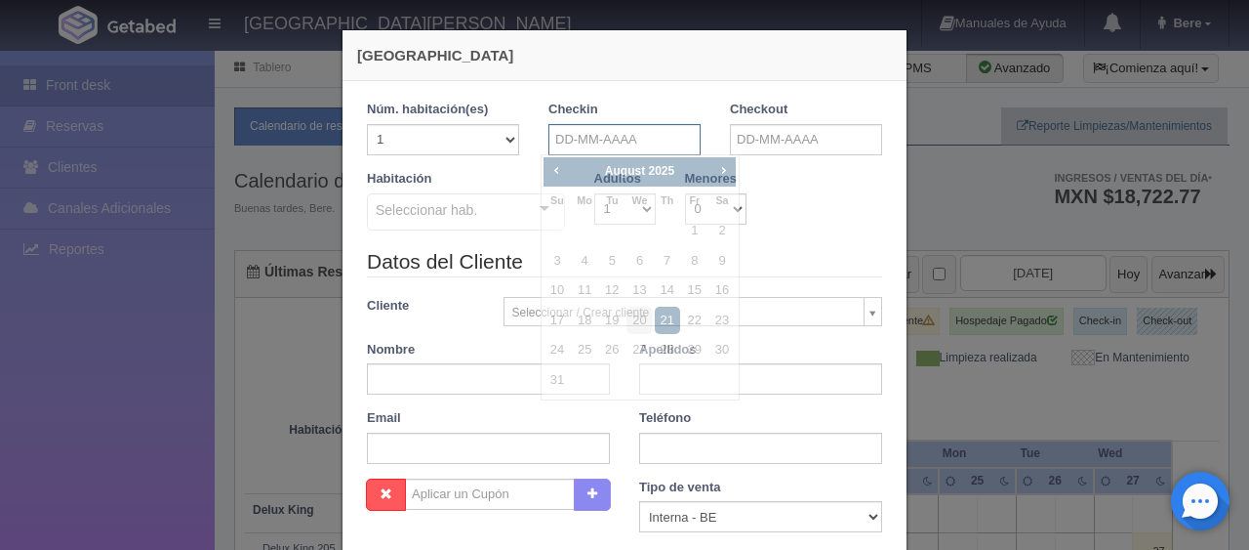
click at [624, 135] on input "text" at bounding box center [625, 139] width 152 height 31
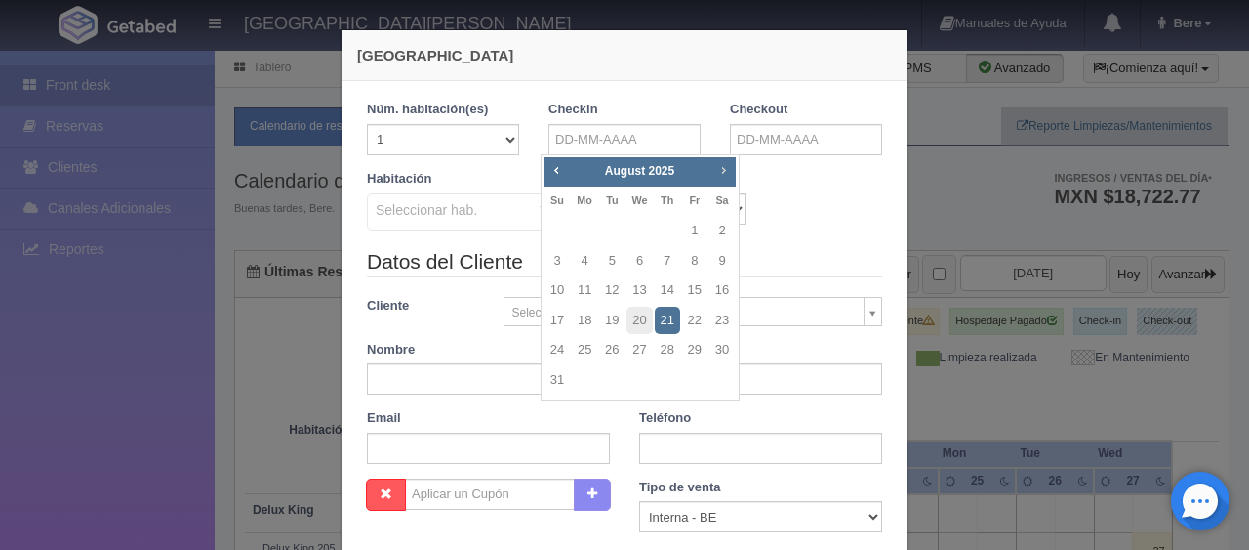
click at [725, 173] on span "Next" at bounding box center [723, 170] width 16 height 16
click at [725, 174] on span "Next" at bounding box center [723, 170] width 16 height 16
click at [692, 339] on link "31" at bounding box center [694, 350] width 25 height 28
type input "31-10-2025"
checkbox input "false"
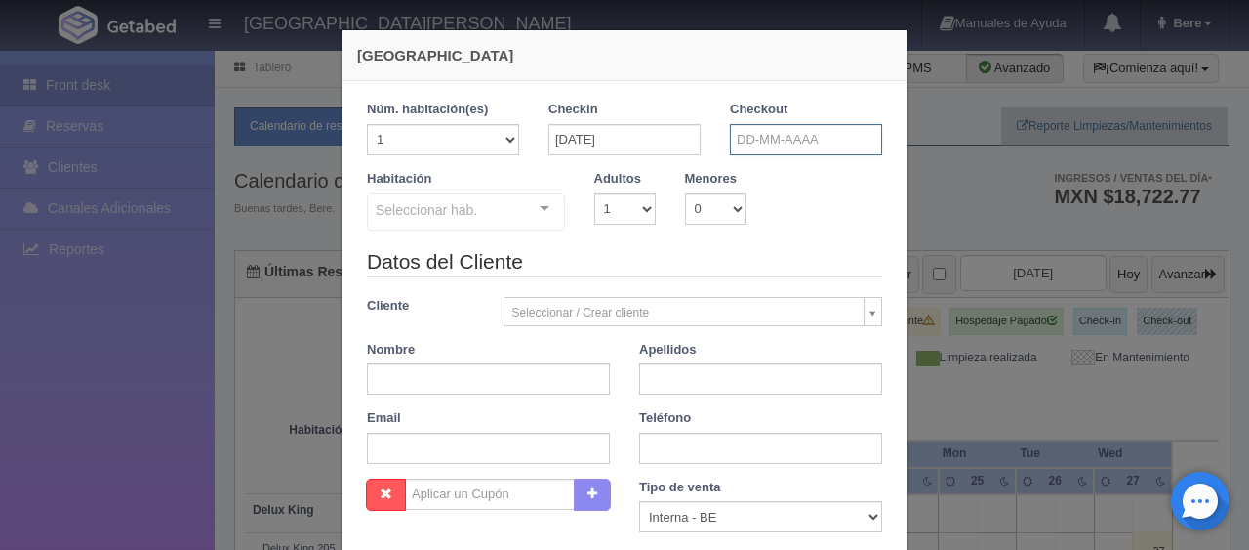
click at [773, 127] on input "text" at bounding box center [806, 139] width 152 height 31
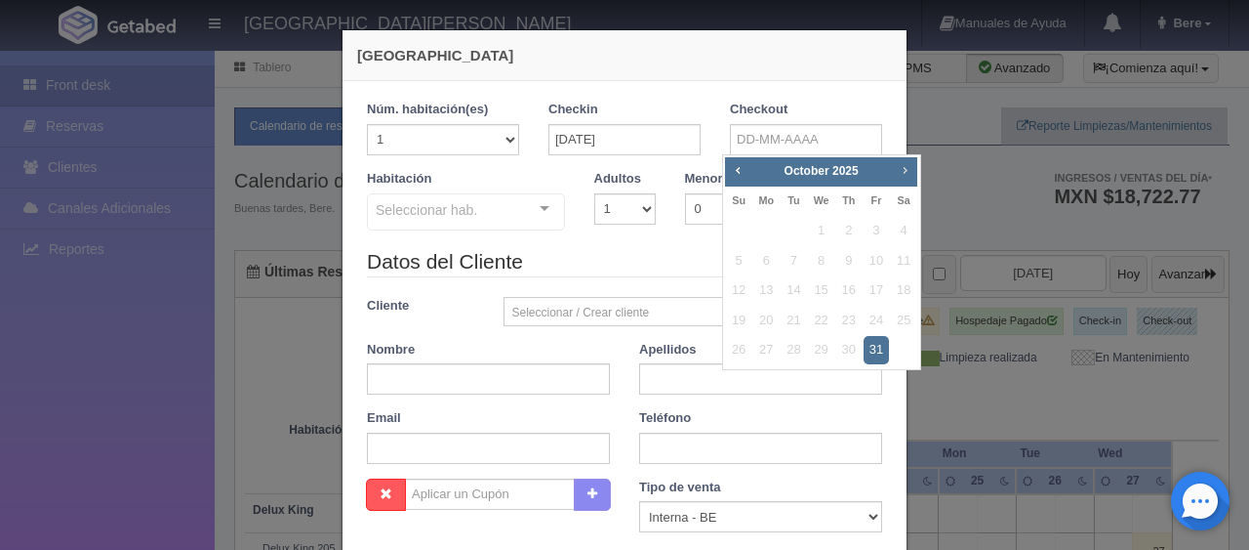
click at [910, 177] on span "Next" at bounding box center [905, 170] width 16 height 16
click at [793, 265] on link "4" at bounding box center [793, 261] width 25 height 28
type input "[DATE]"
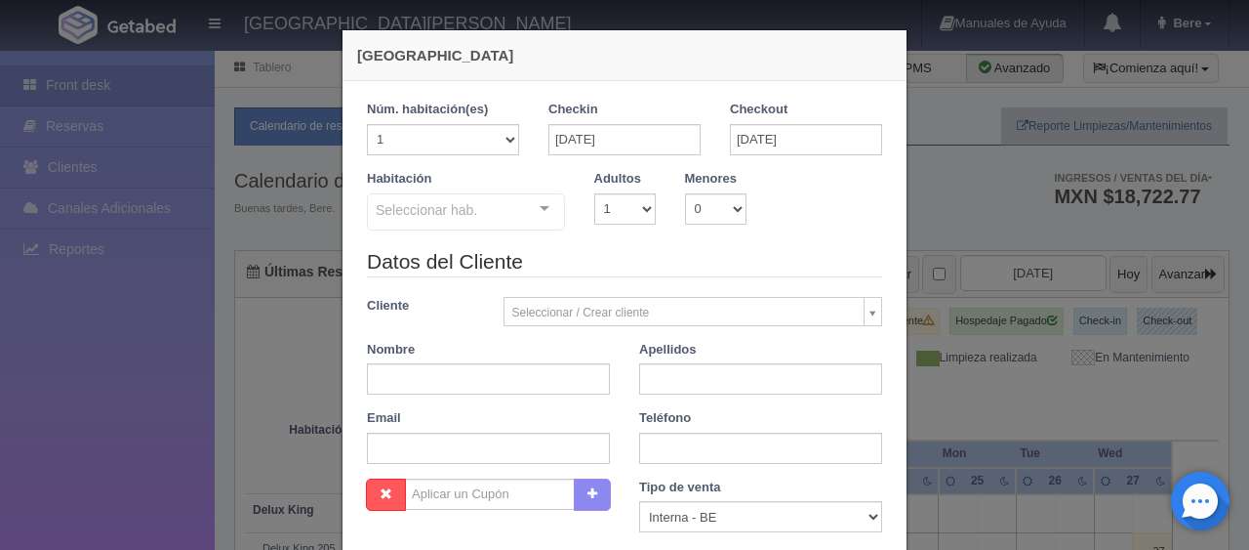
checkbox input "false"
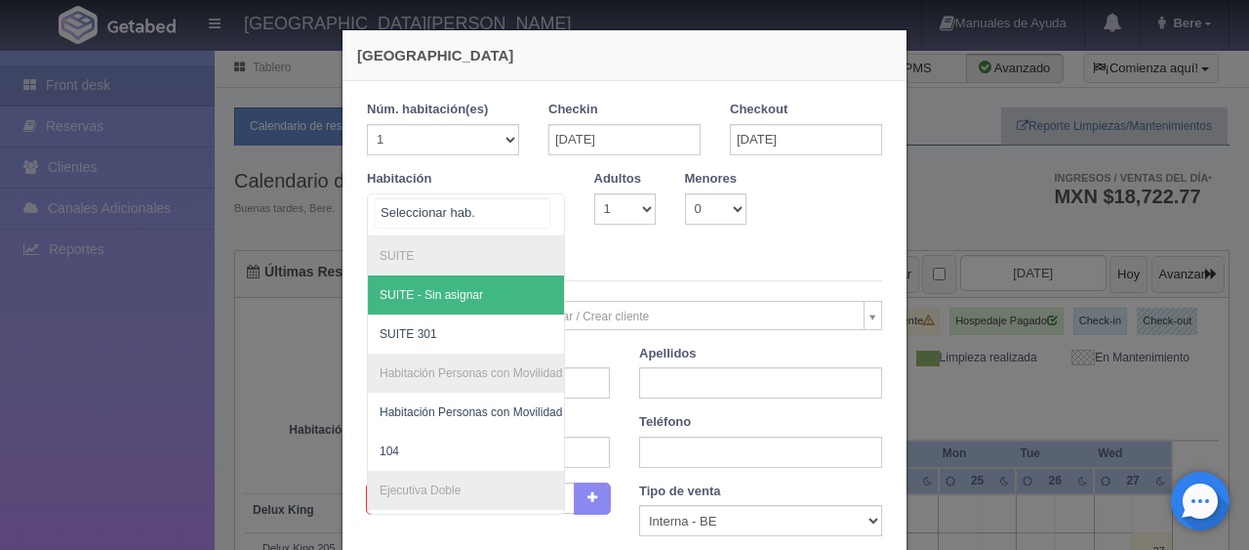
click at [535, 217] on div at bounding box center [544, 208] width 39 height 29
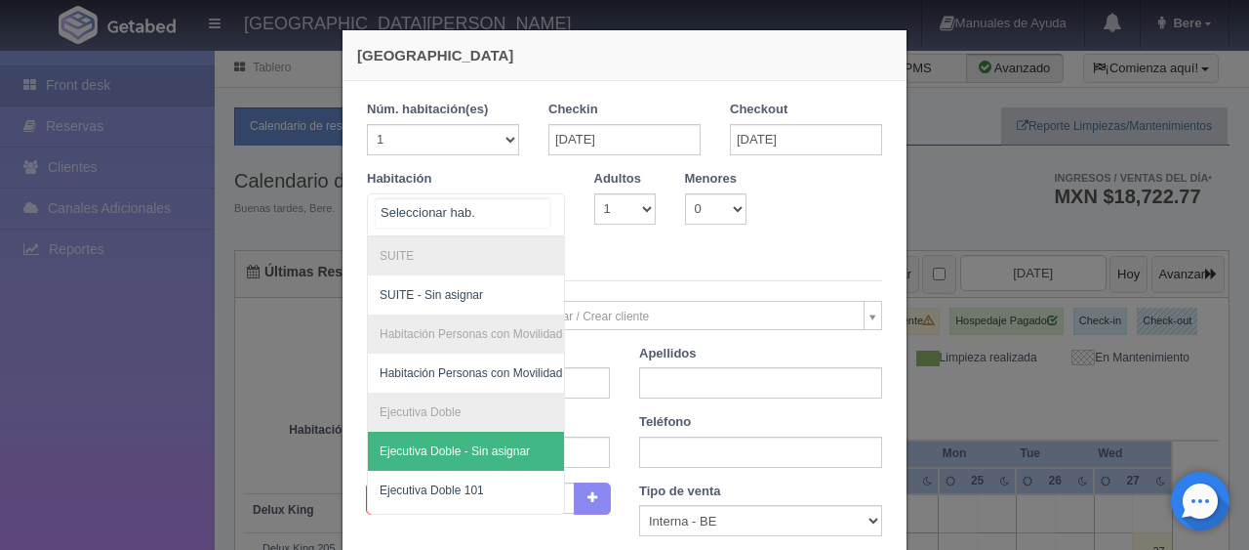
click at [535, 210] on div at bounding box center [544, 208] width 39 height 29
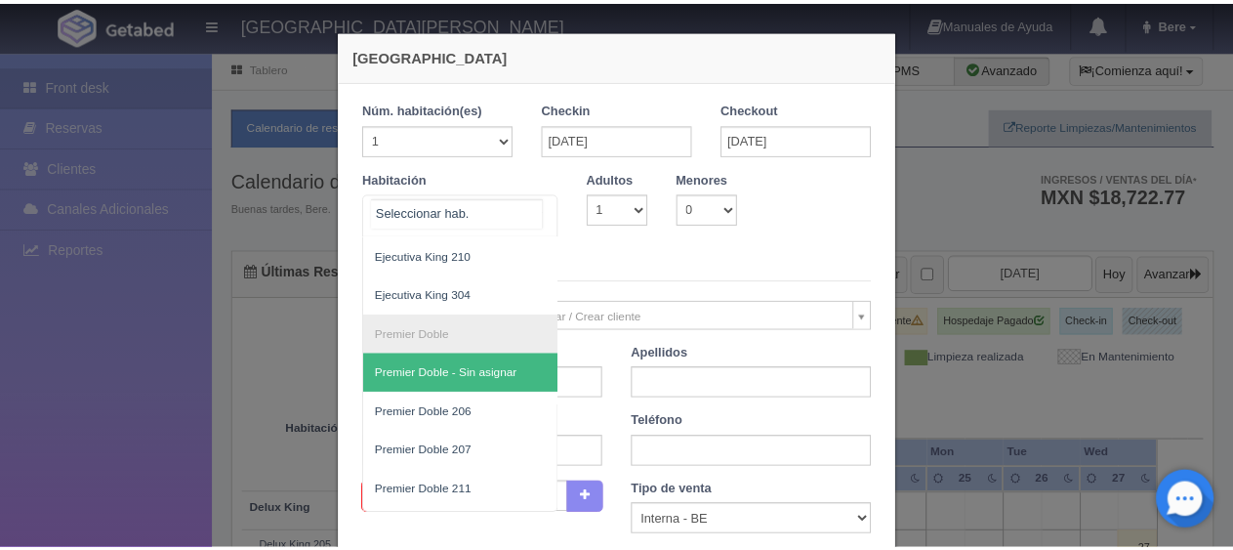
scroll to position [488, 0]
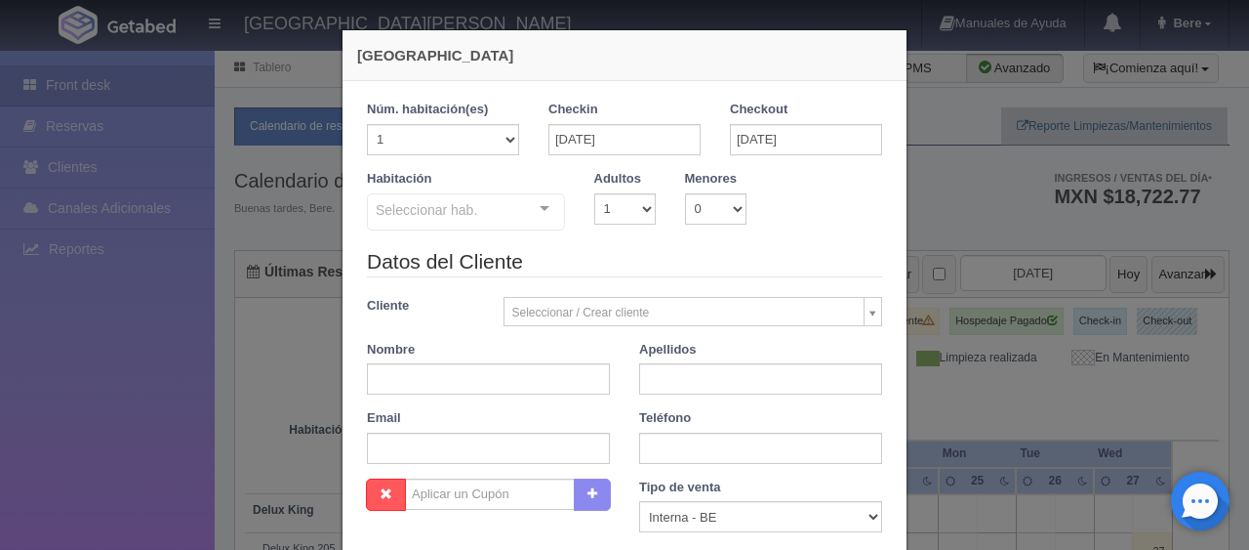
click at [975, 402] on div "Nueva Reserva 1 Núm. habitación(es) 1 2 3 4 5 6 7 8 9 10 11 12 13 14 15 16 17 1…" at bounding box center [624, 275] width 1249 height 550
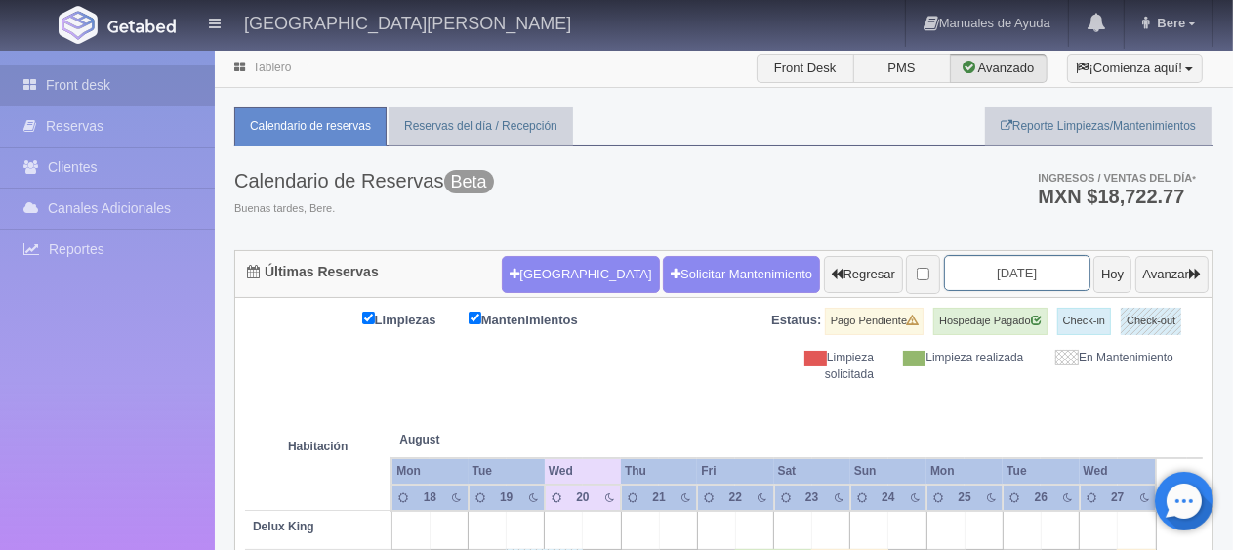
click at [960, 272] on input "[DATE]" at bounding box center [1017, 273] width 146 height 36
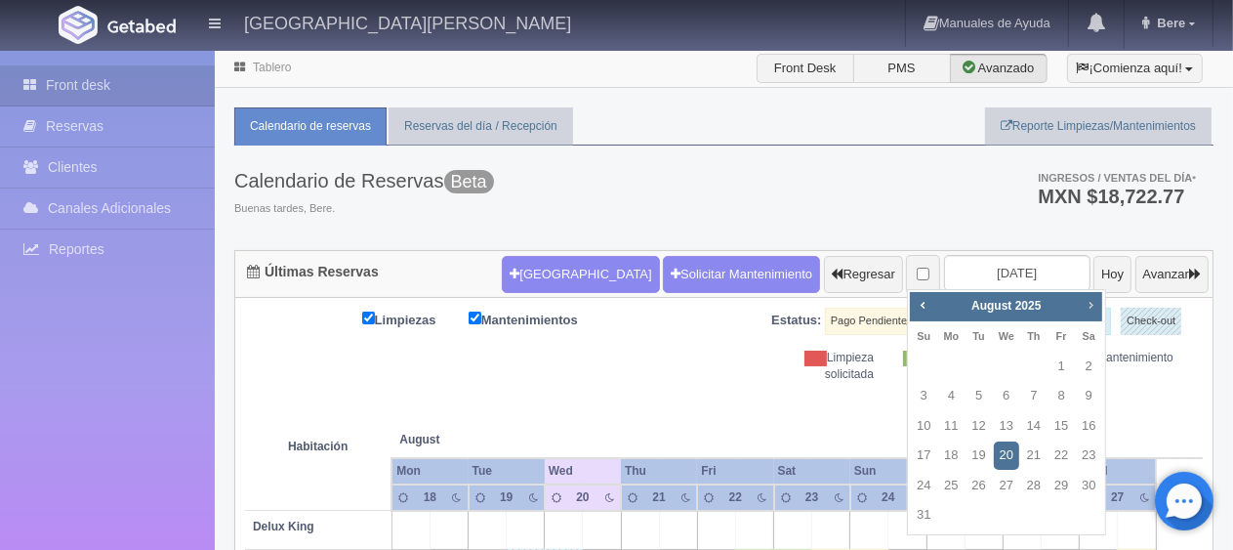
click at [1091, 307] on span "Next" at bounding box center [1090, 305] width 16 height 16
click at [1091, 308] on span "Next" at bounding box center [1090, 305] width 16 height 16
click at [1066, 484] on link "31" at bounding box center [1060, 485] width 25 height 28
type input "2025-10-31"
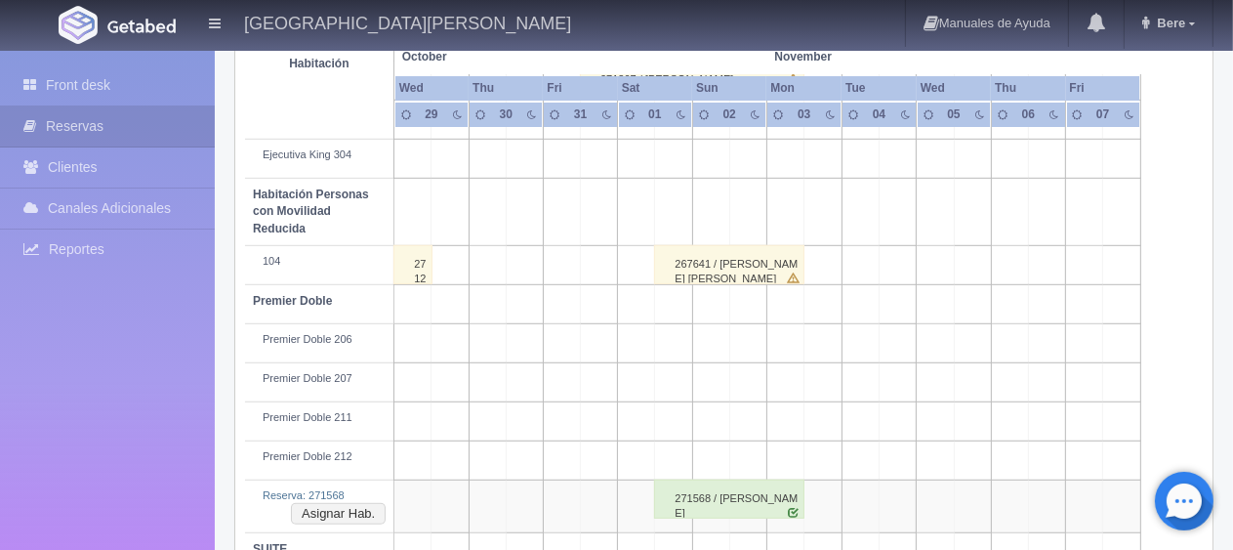
scroll to position [1093, 0]
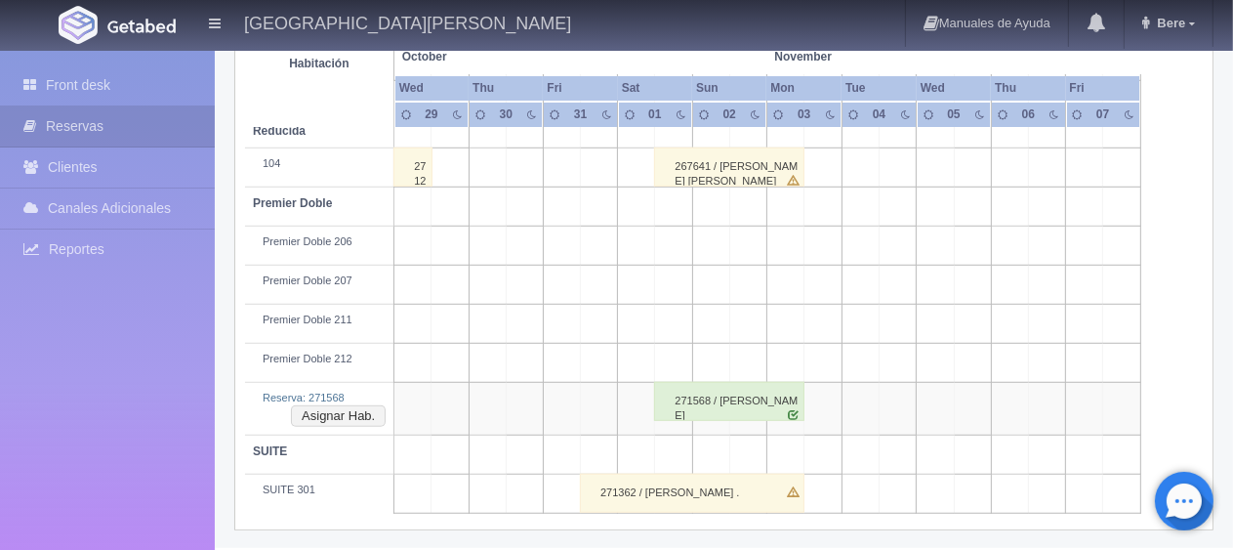
click at [733, 396] on div "271568 / Alyssa Wallace" at bounding box center [729, 401] width 150 height 39
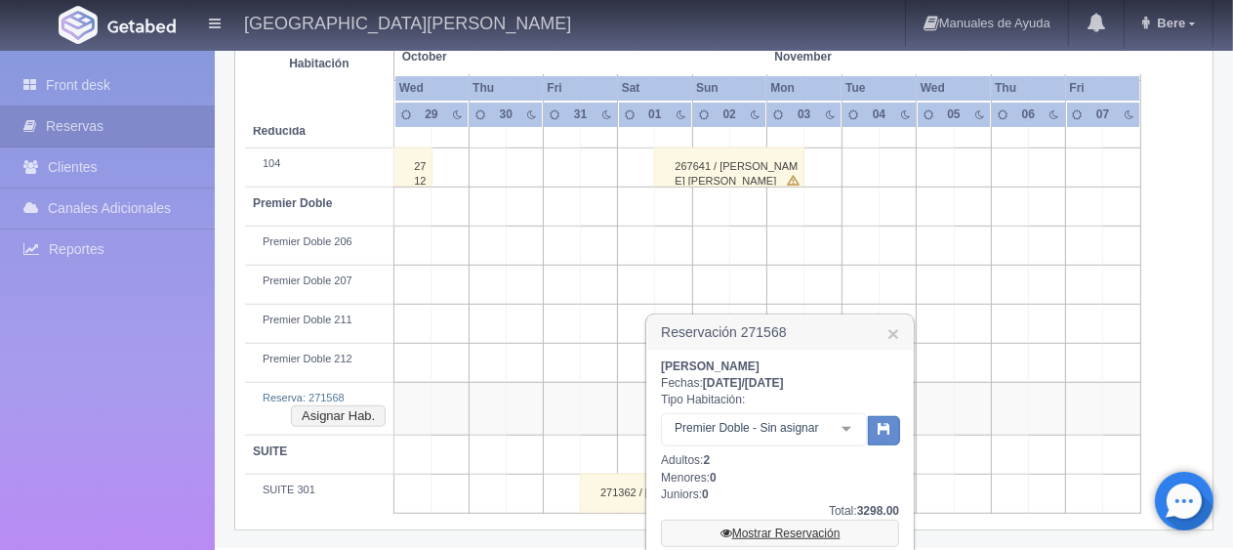
click at [760, 532] on link "Mostrar Reservación" at bounding box center [780, 532] width 238 height 27
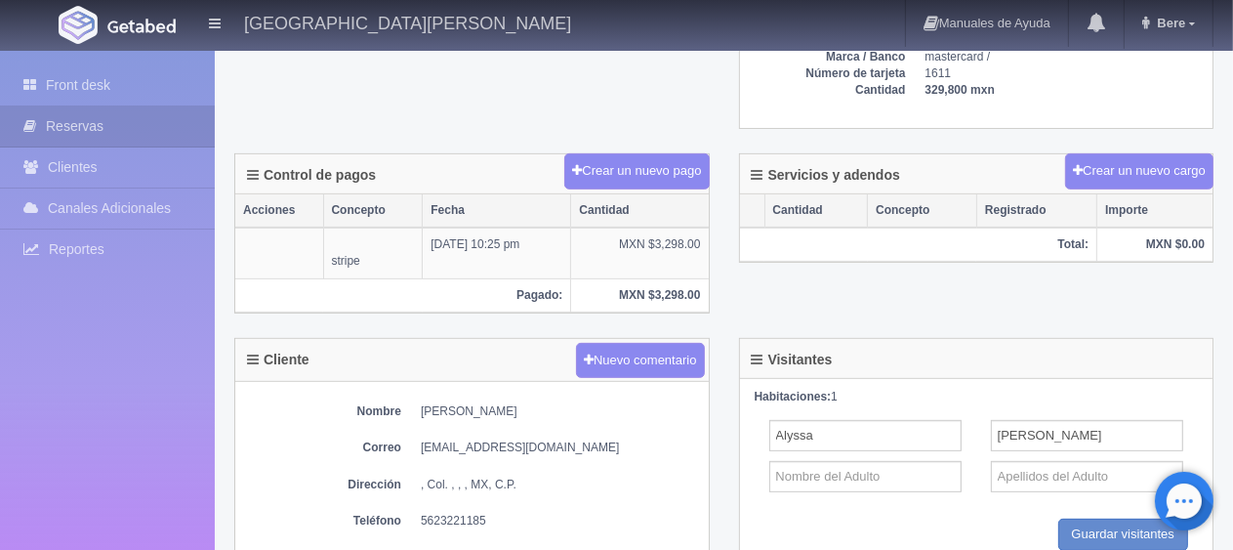
scroll to position [390, 0]
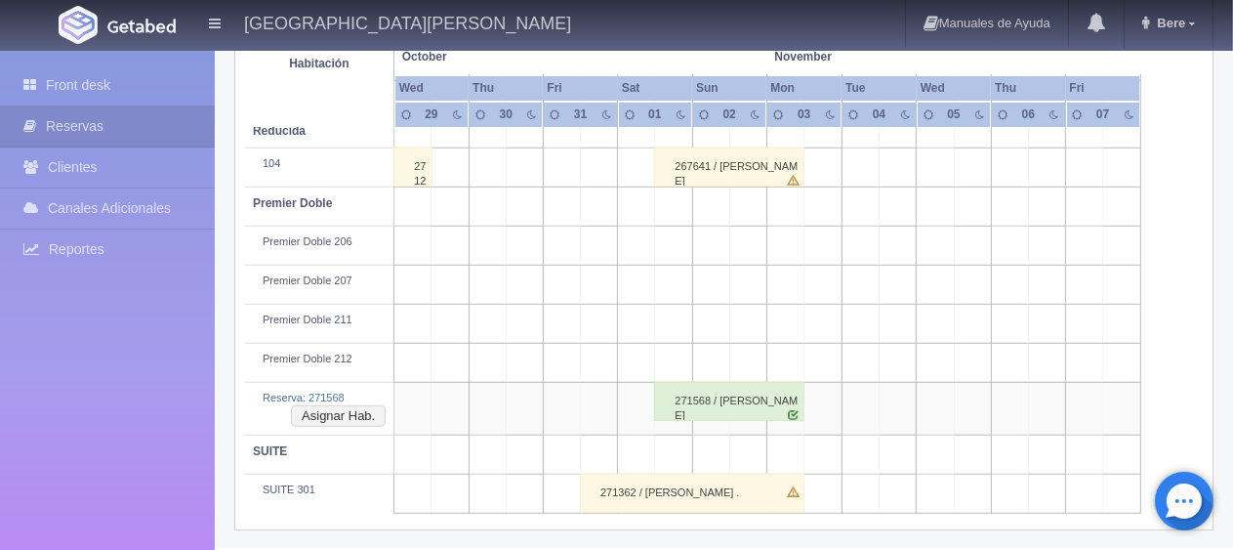
scroll to position [1093, 0]
click at [725, 395] on div "271568 / Alyssa Wallace" at bounding box center [729, 401] width 150 height 39
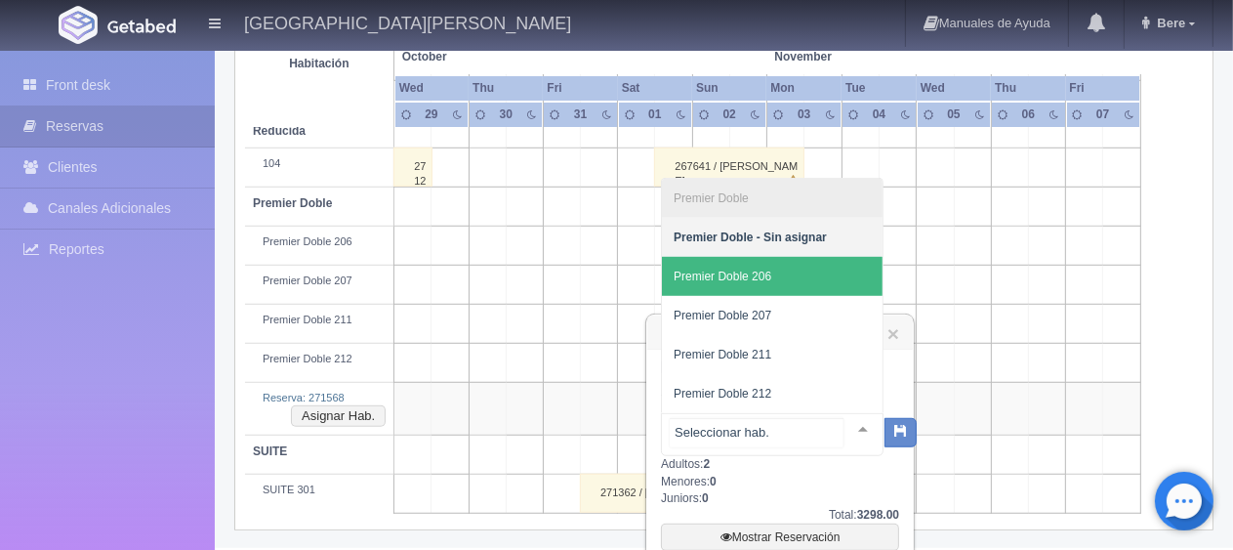
click at [786, 280] on span "Premier Doble 206" at bounding box center [772, 276] width 221 height 39
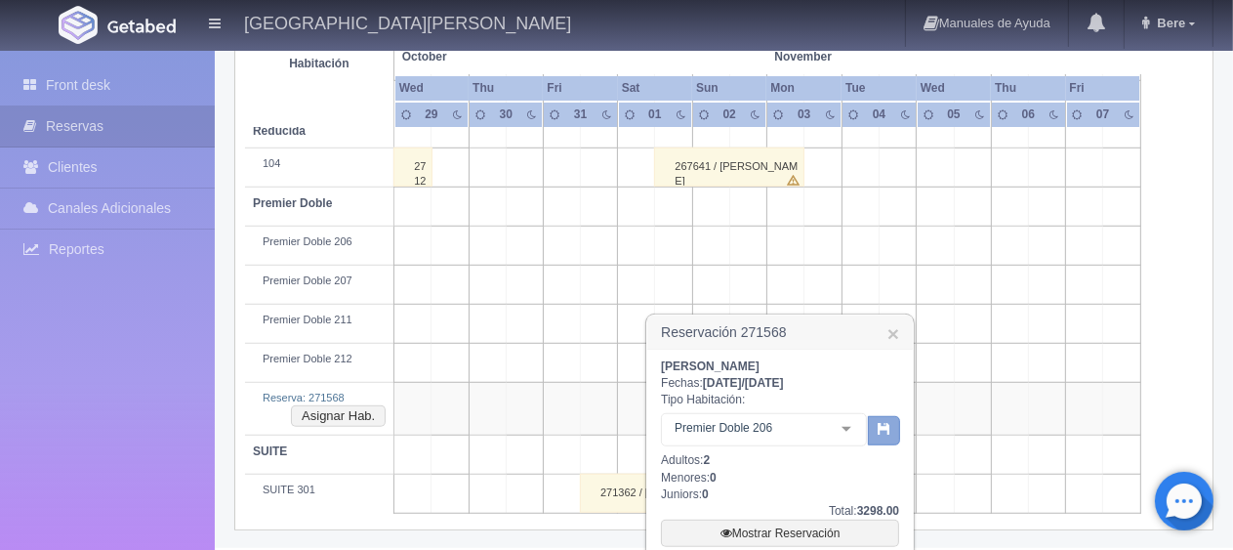
click at [880, 434] on icon "button" at bounding box center [883, 428] width 13 height 13
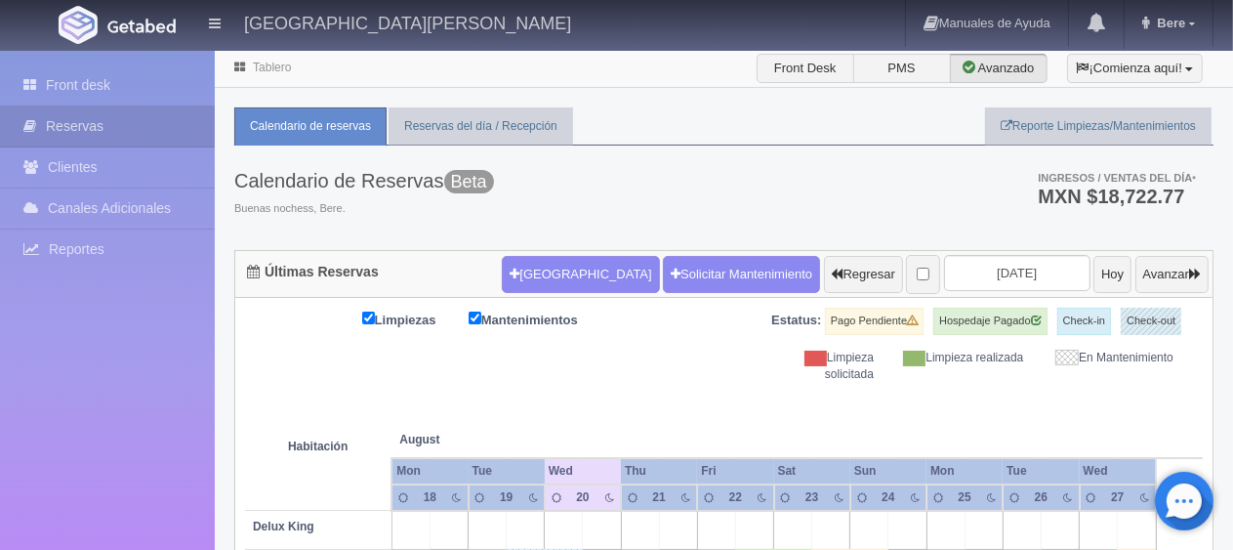
click at [980, 252] on div "[GEOGRAPHIC_DATA] Solicitar Mantenimiento Regresar [DATE] Hoy Avanzar" at bounding box center [855, 274] width 716 height 51
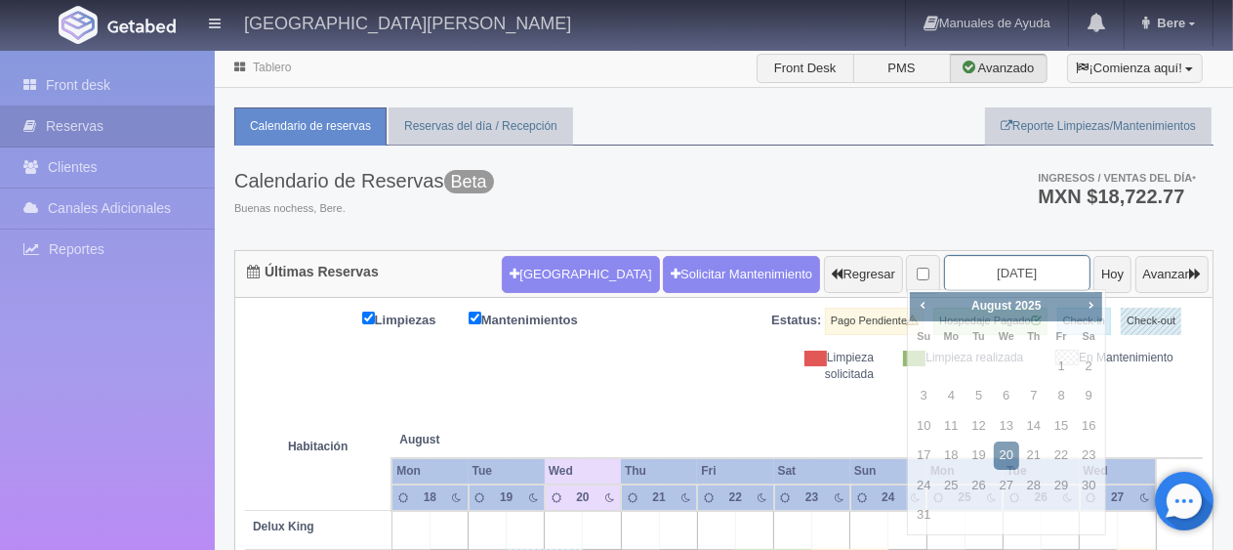
click at [976, 259] on input "2025-08-20" at bounding box center [1017, 273] width 146 height 36
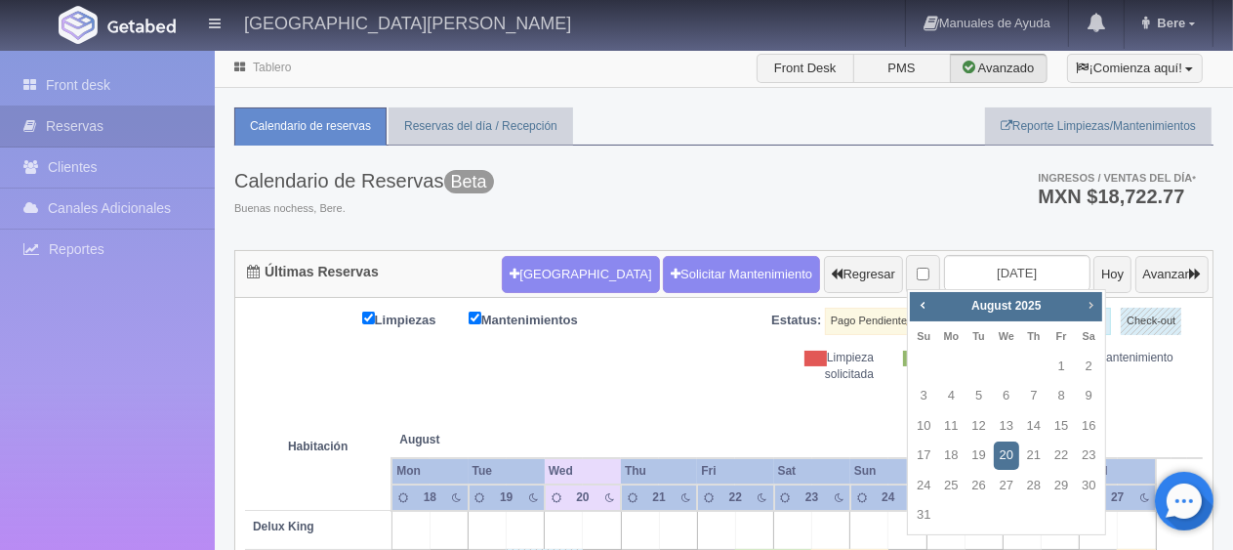
click at [1087, 302] on span "Next" at bounding box center [1090, 305] width 16 height 16
click at [1059, 490] on link "31" at bounding box center [1060, 485] width 25 height 28
type input "[DATE]"
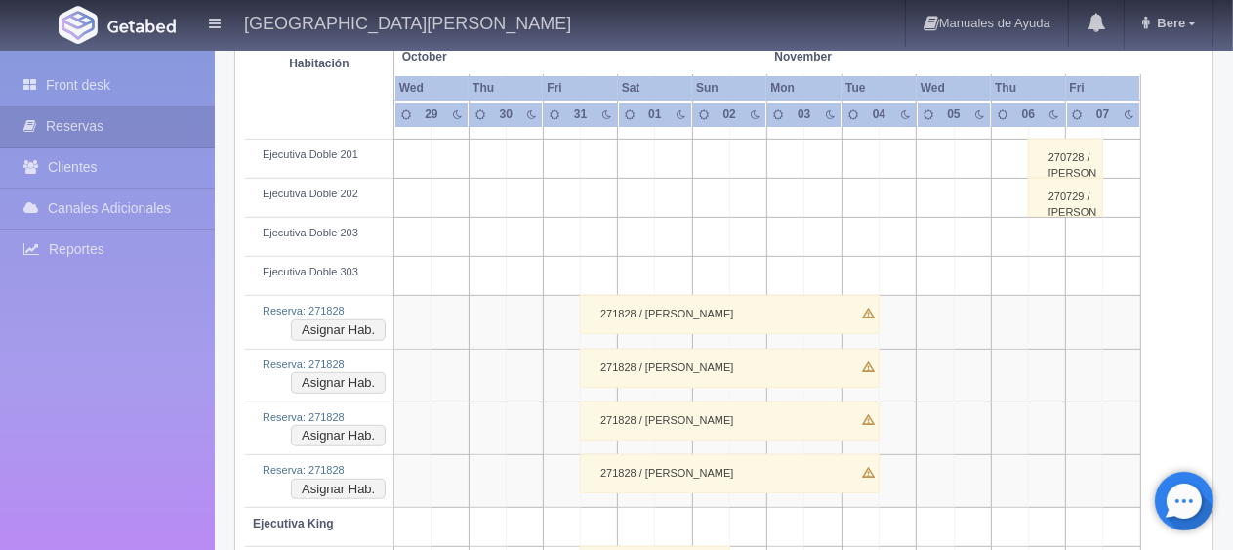
scroll to position [781, 0]
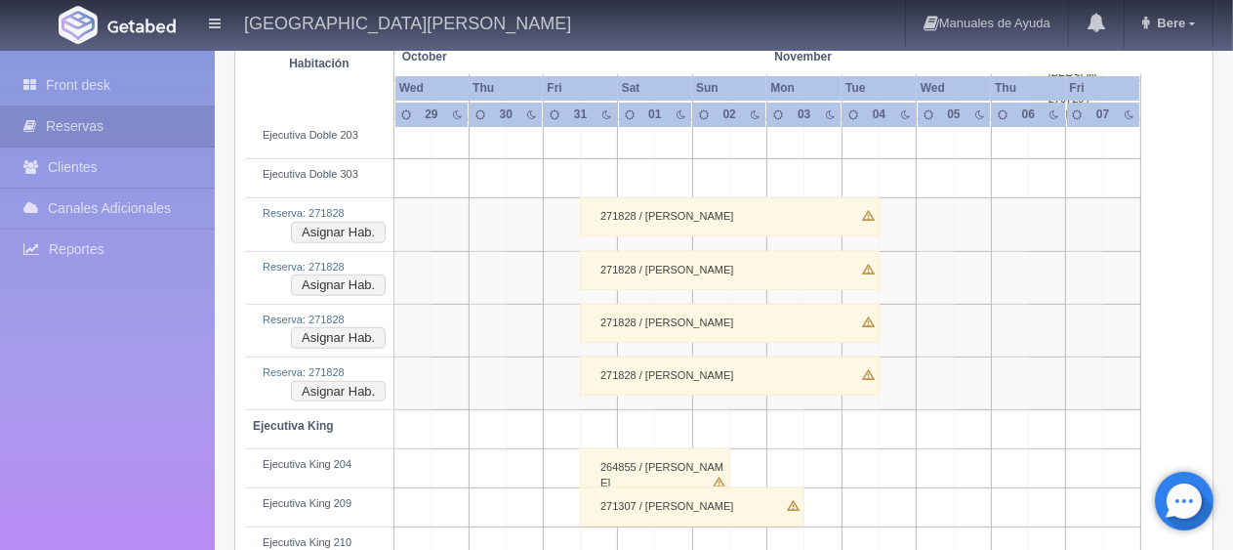
click at [684, 378] on div "271828 / AURORA GARCIA" at bounding box center [730, 375] width 300 height 39
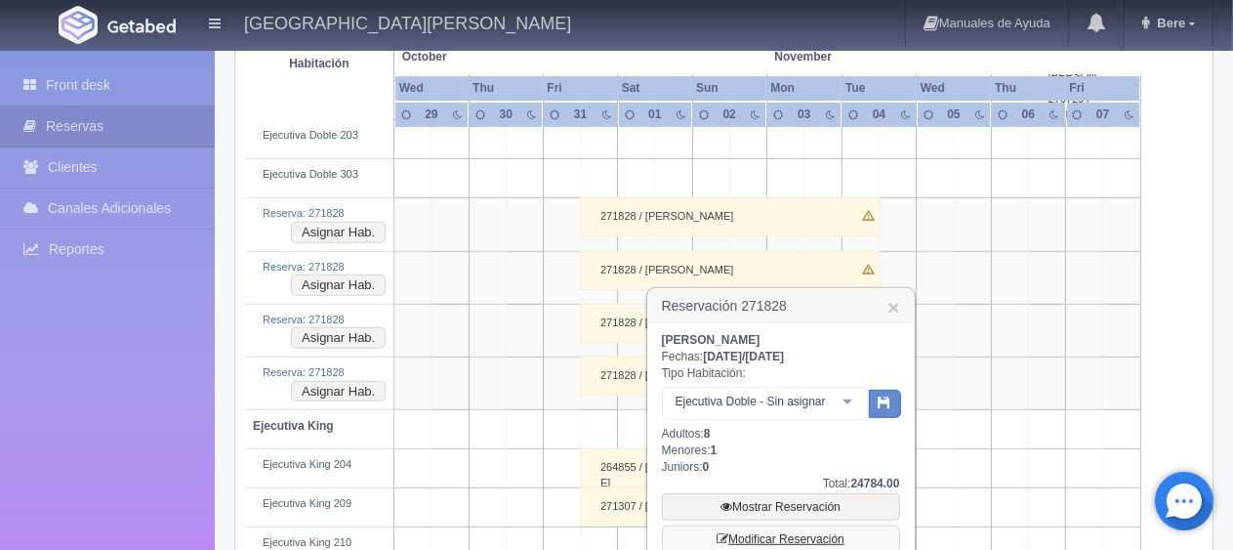
click at [759, 540] on link "Modificar Reservación" at bounding box center [781, 538] width 238 height 27
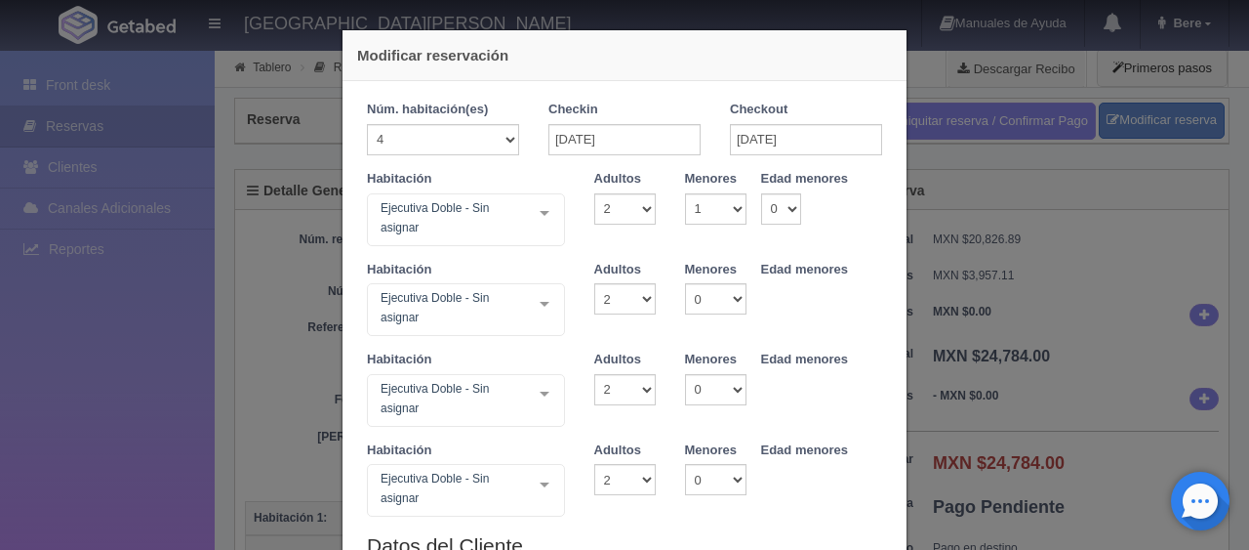
select select "2"
select select "1"
select select "2"
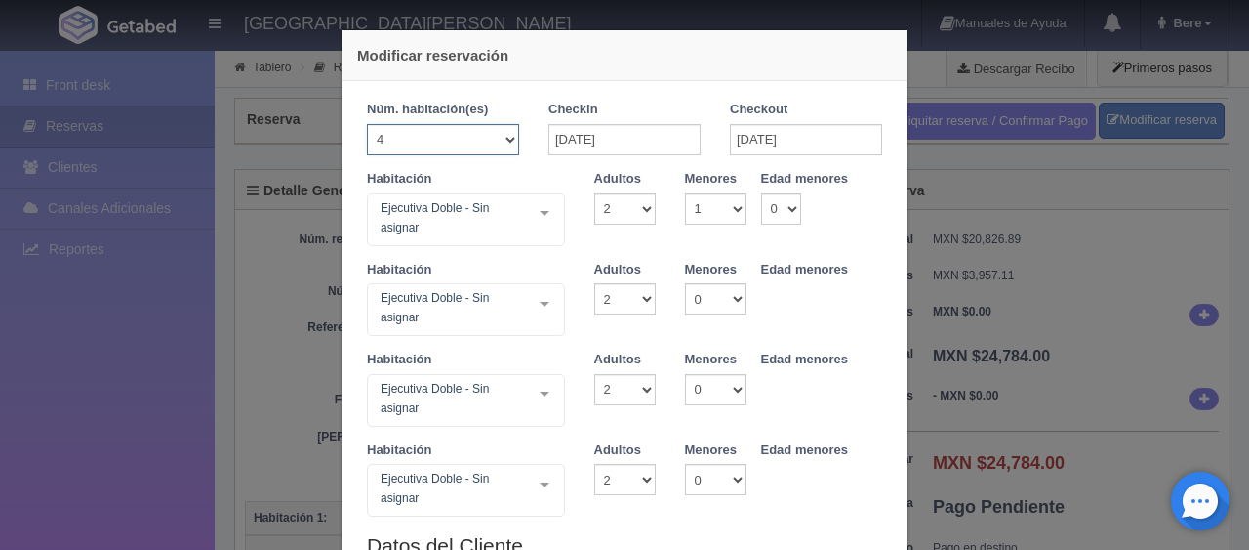
click at [459, 143] on select "1 2 3 4 5 6 7 8 9 10 11 12 13 14 15 16 17 18 19 20" at bounding box center [443, 139] width 152 height 31
select select "2"
click at [367, 124] on select "1 2 3 4 5 6 7 8 9 10 11 12 13 14 15 16 17 18 19 20" at bounding box center [443, 139] width 152 height 31
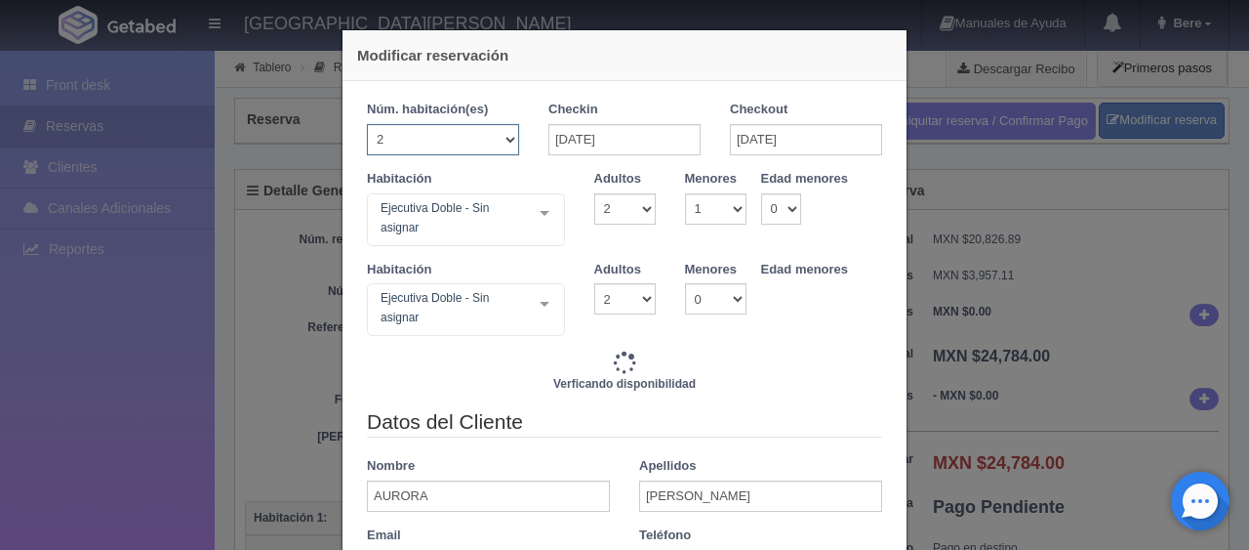
type input "12392.00"
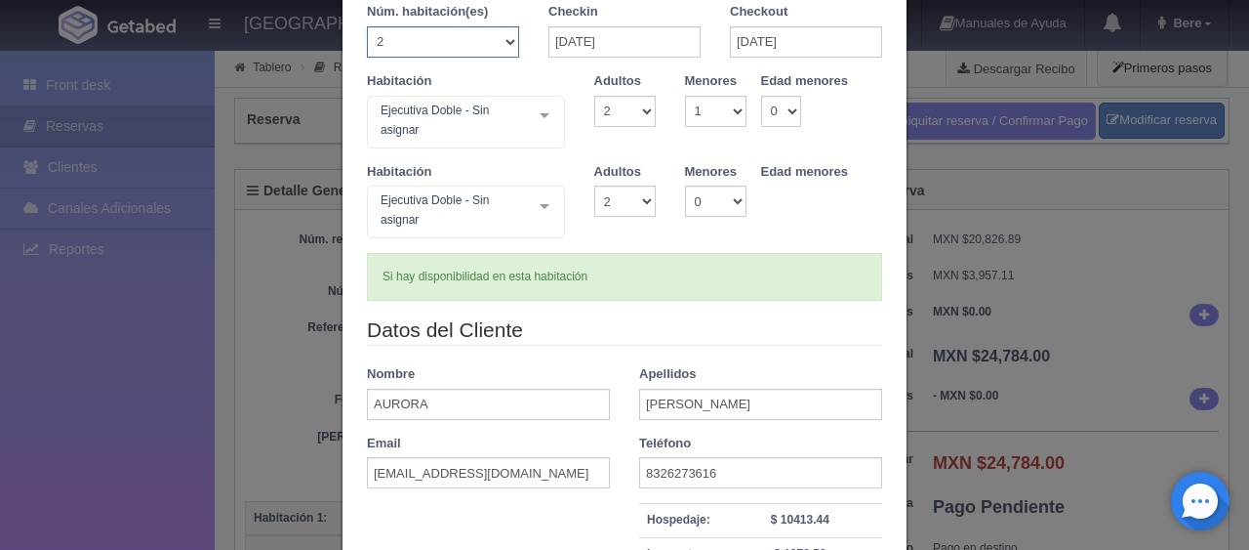
scroll to position [380, 0]
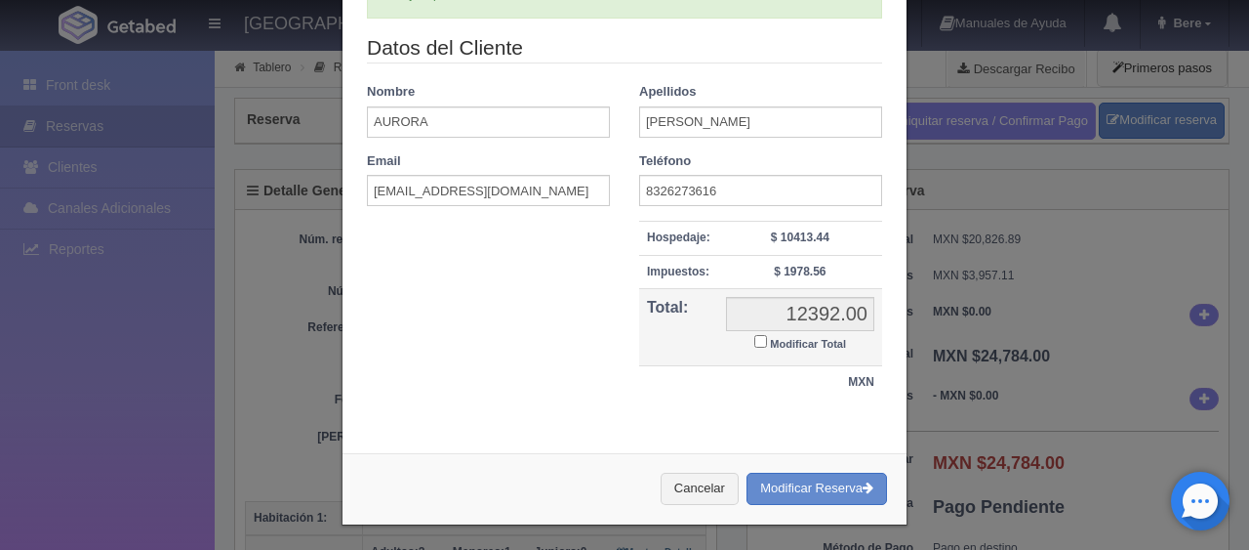
click at [755, 337] on input "Modificar Total" at bounding box center [761, 341] width 13 height 13
checkbox input "true"
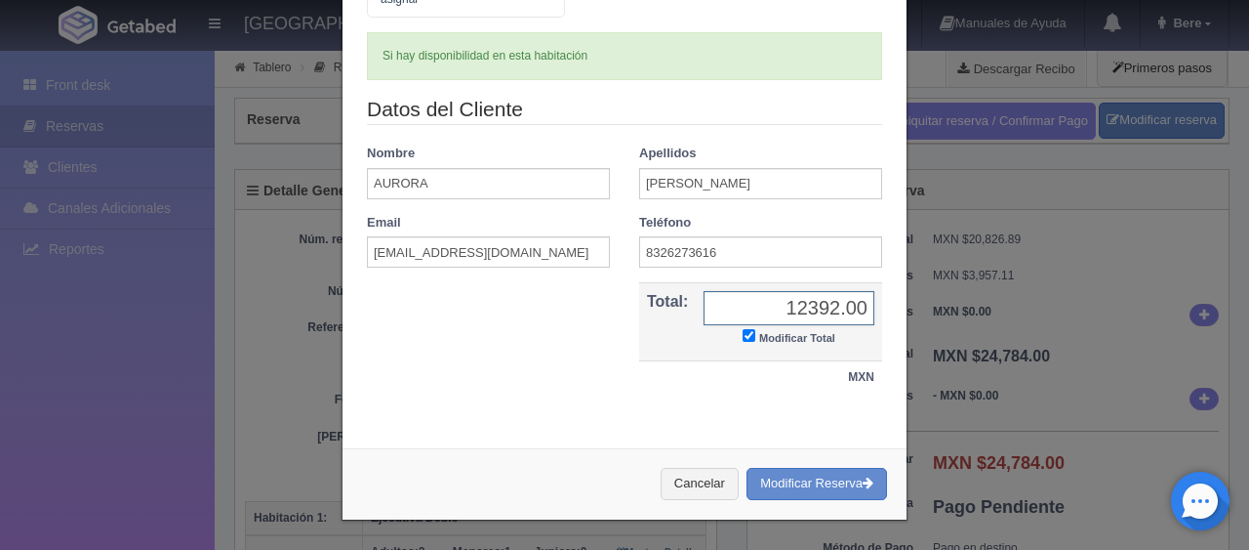
scroll to position [313, 0]
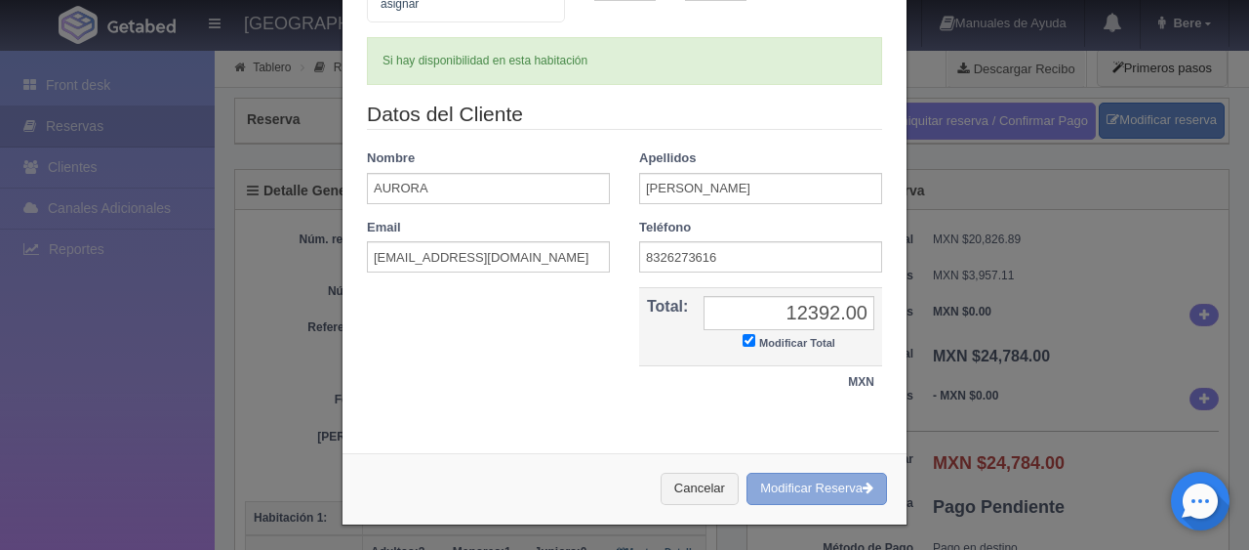
click at [784, 484] on button "Modificar Reserva" at bounding box center [817, 488] width 141 height 32
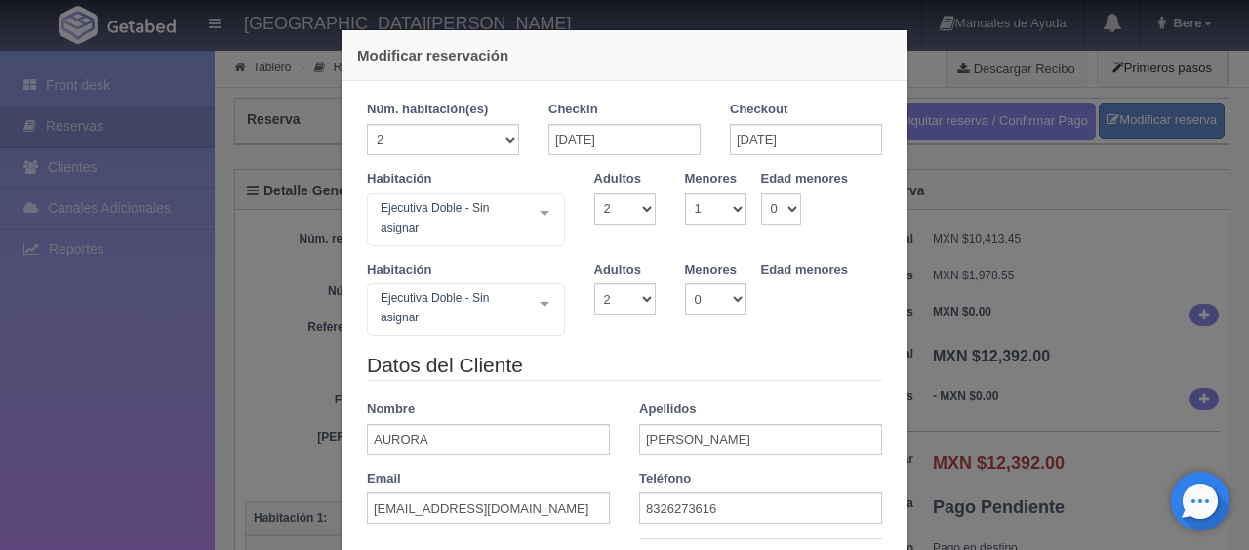
select select "2"
select select "1"
select select "2"
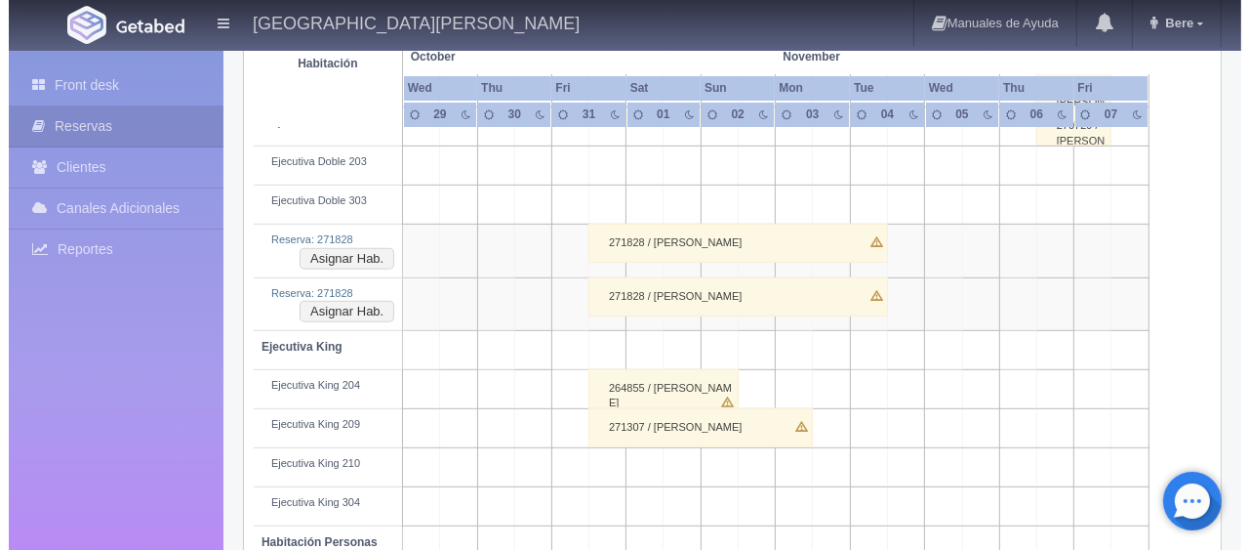
scroll to position [852, 0]
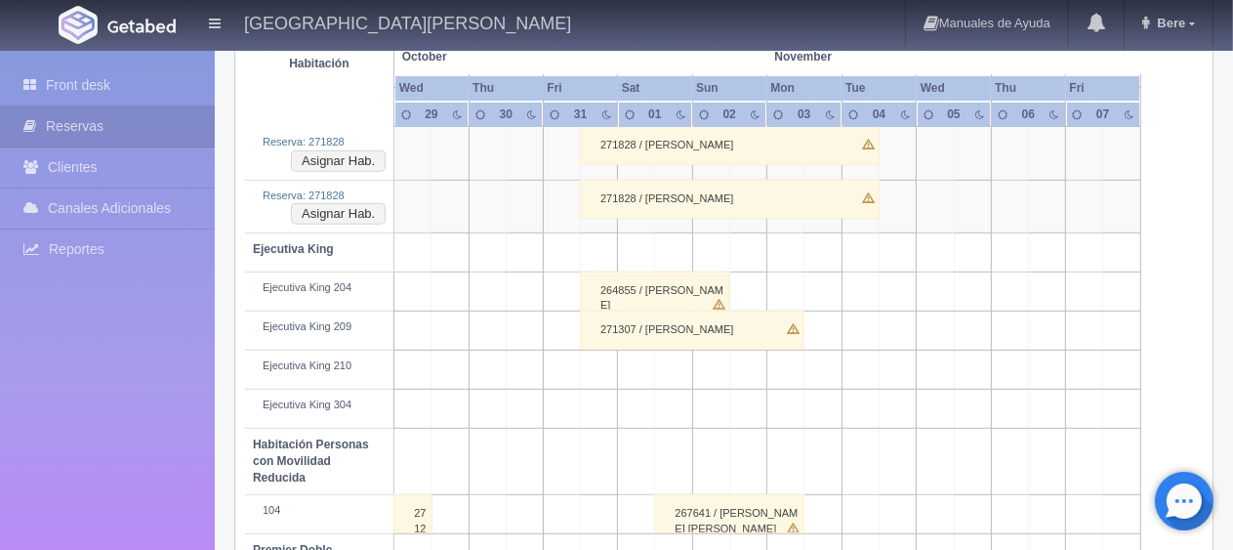
click at [611, 365] on td at bounding box center [599, 368] width 37 height 39
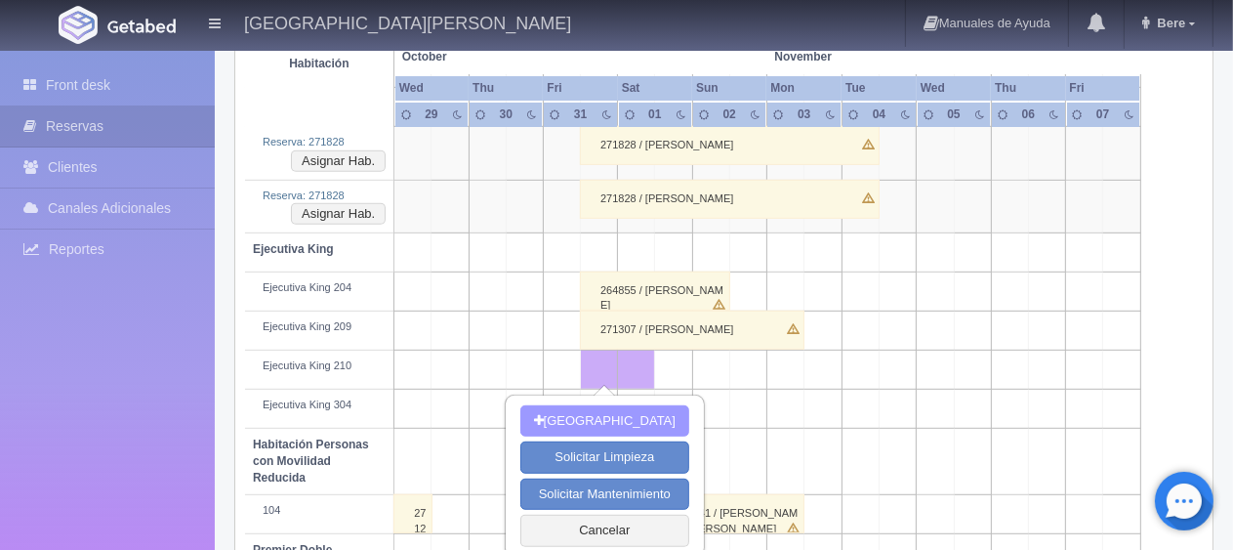
click at [620, 429] on button "[GEOGRAPHIC_DATA]" at bounding box center [604, 421] width 169 height 32
type input "[DATE]"
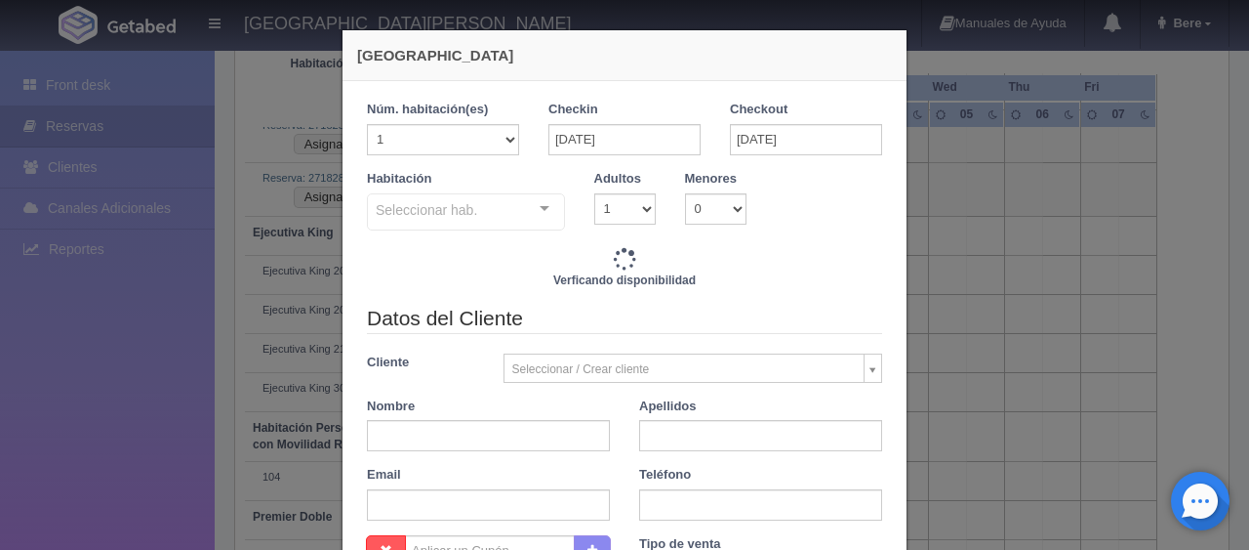
checkbox input "false"
type input "1299.00"
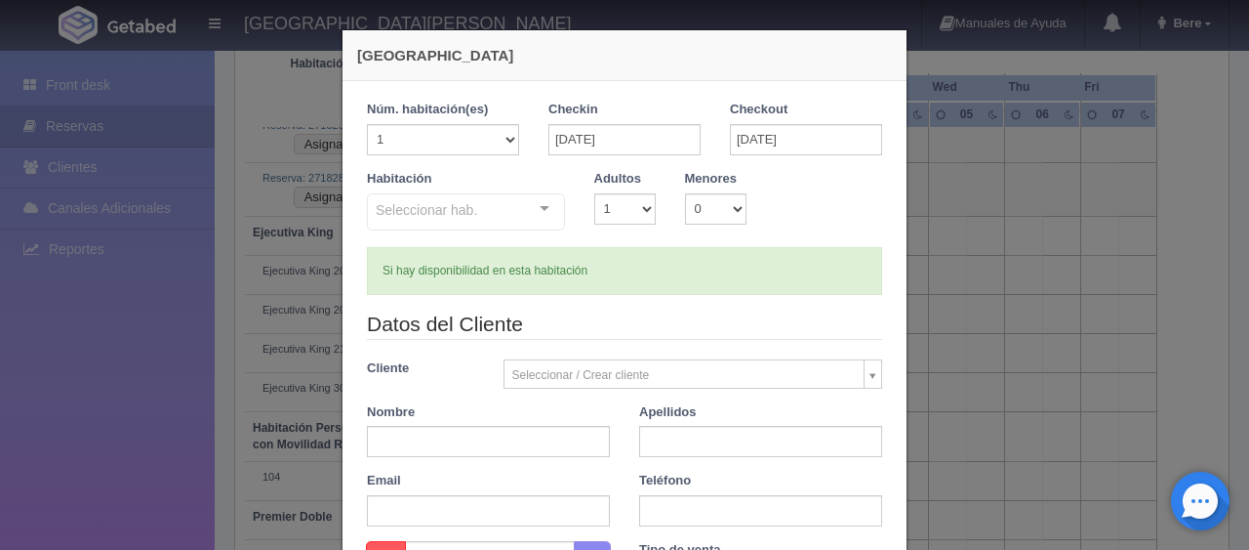
checkbox input "false"
drag, startPoint x: 602, startPoint y: 206, endPoint x: 602, endPoint y: 217, distance: 10.7
click at [602, 206] on select "1 2 3 4 5 6 7 8 9 10" at bounding box center [624, 208] width 61 height 31
select select "2"
click at [594, 193] on select "1 2 3 4 5 6 7 8 9 10" at bounding box center [624, 208] width 61 height 31
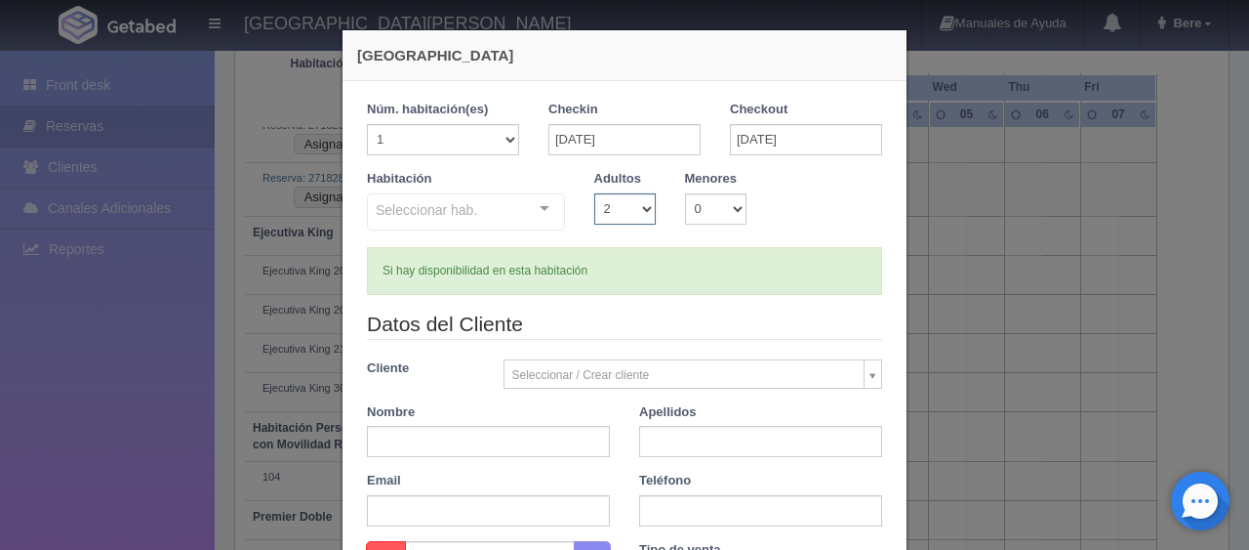
checkbox input "false"
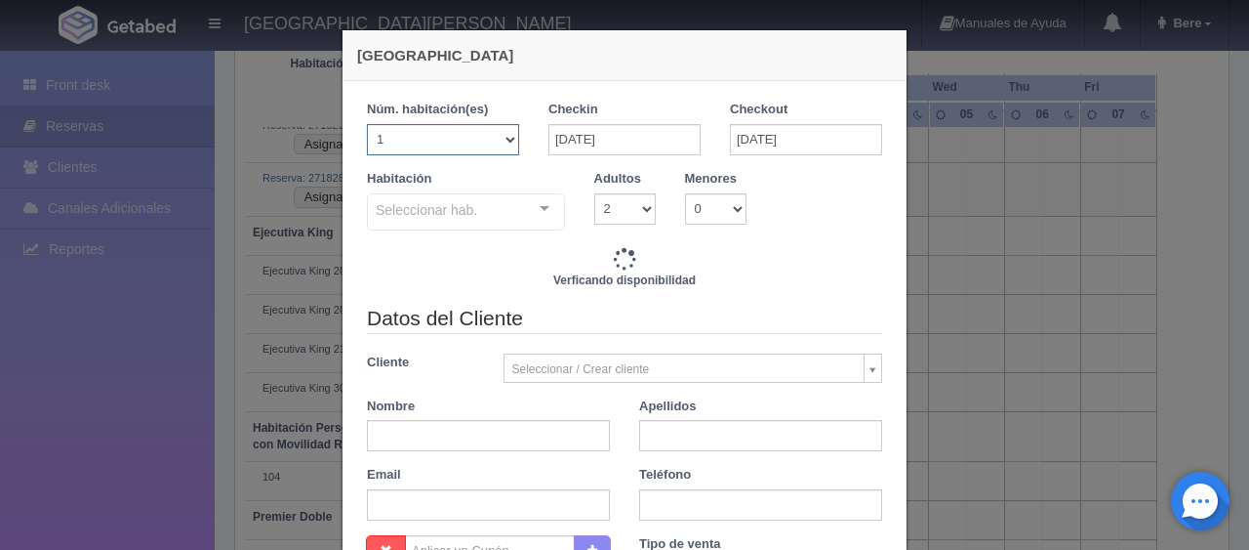
drag, startPoint x: 467, startPoint y: 139, endPoint x: 463, endPoint y: 151, distance: 13.3
click at [466, 139] on select "1 2 3 4 5 6 7 8 9 10 11 12 13 14 15 16 17 18 19 20" at bounding box center [443, 139] width 152 height 31
type input "1549.00"
checkbox input "false"
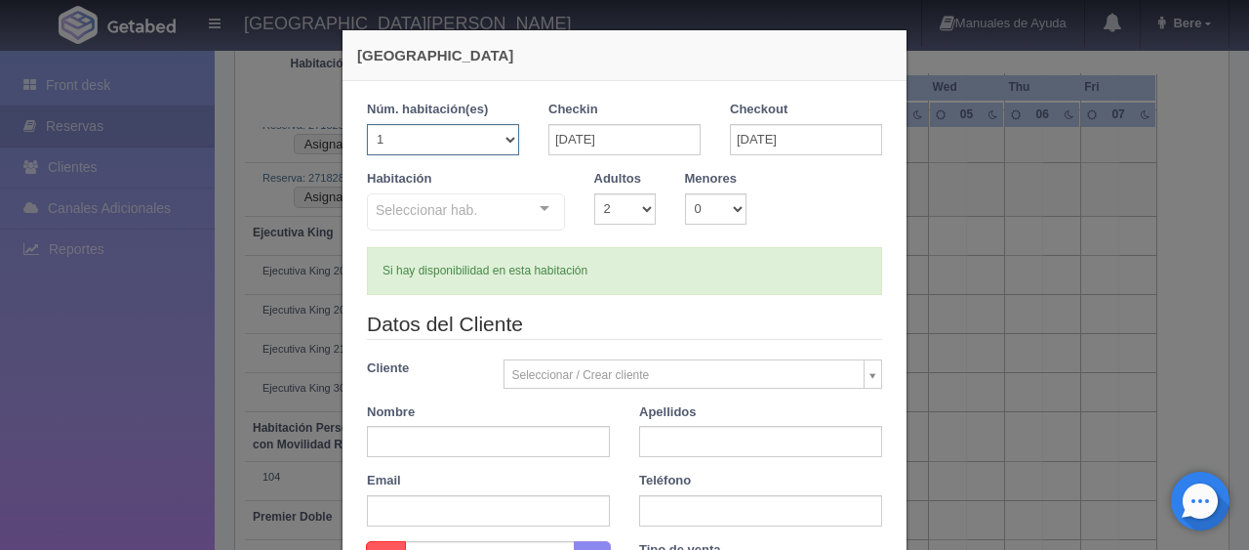
select select "2"
click at [367, 124] on select "1 2 3 4 5 6 7 8 9 10 11 12 13 14 15 16 17 18 19 20" at bounding box center [443, 139] width 152 height 31
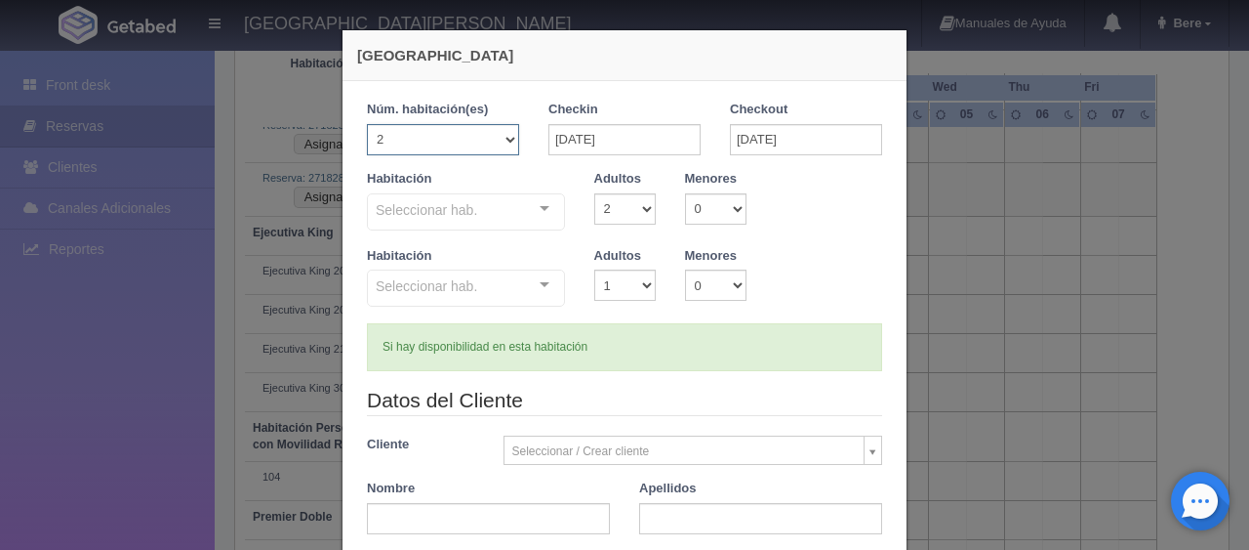
checkbox input "false"
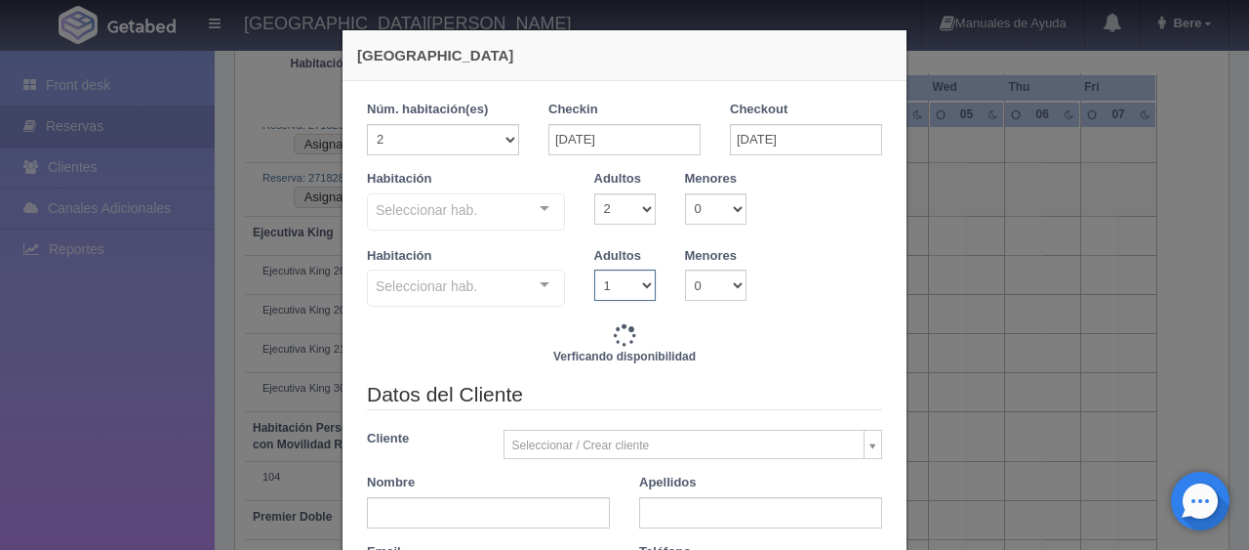
click at [626, 283] on select "1 2 3 4 5 6 7 8 9 10" at bounding box center [624, 284] width 61 height 31
type input "2848.00"
checkbox input "false"
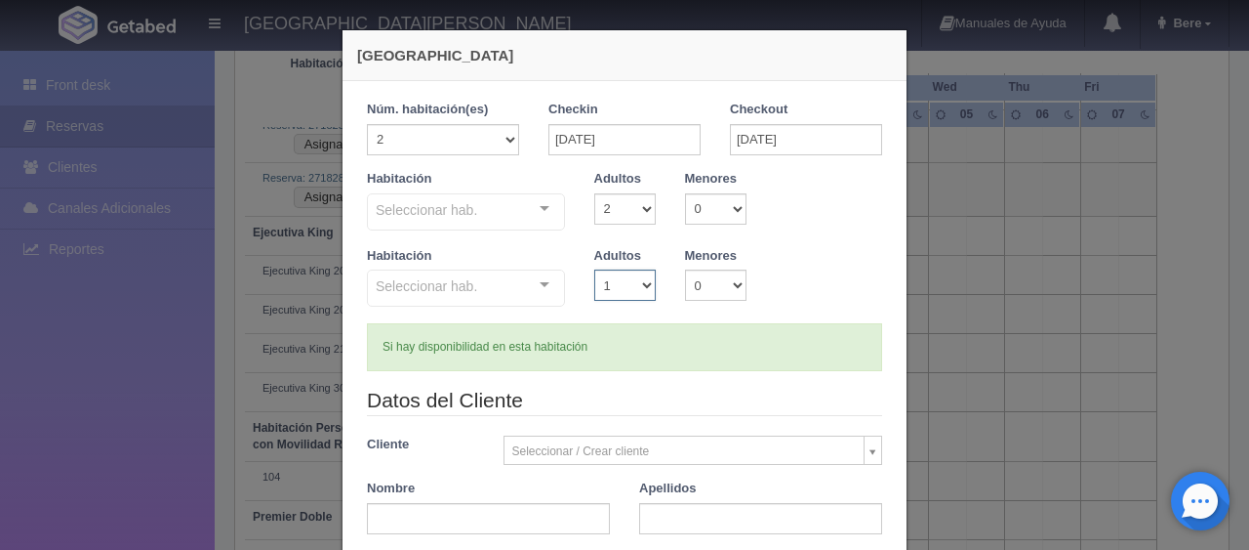
select select "2"
click at [594, 269] on select "1 2 3 4 5 6 7 8 9 10" at bounding box center [624, 284] width 61 height 31
checkbox input "false"
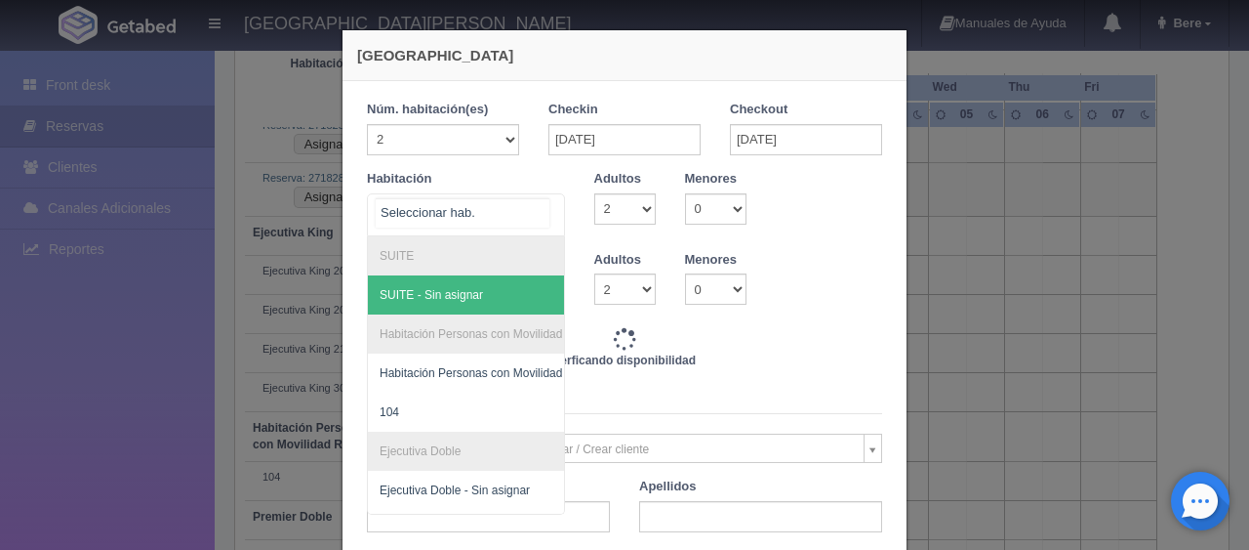
click at [428, 193] on div at bounding box center [466, 214] width 198 height 43
click at [424, 213] on input "text" at bounding box center [463, 212] width 174 height 29
type input "3098.00"
checkbox input "false"
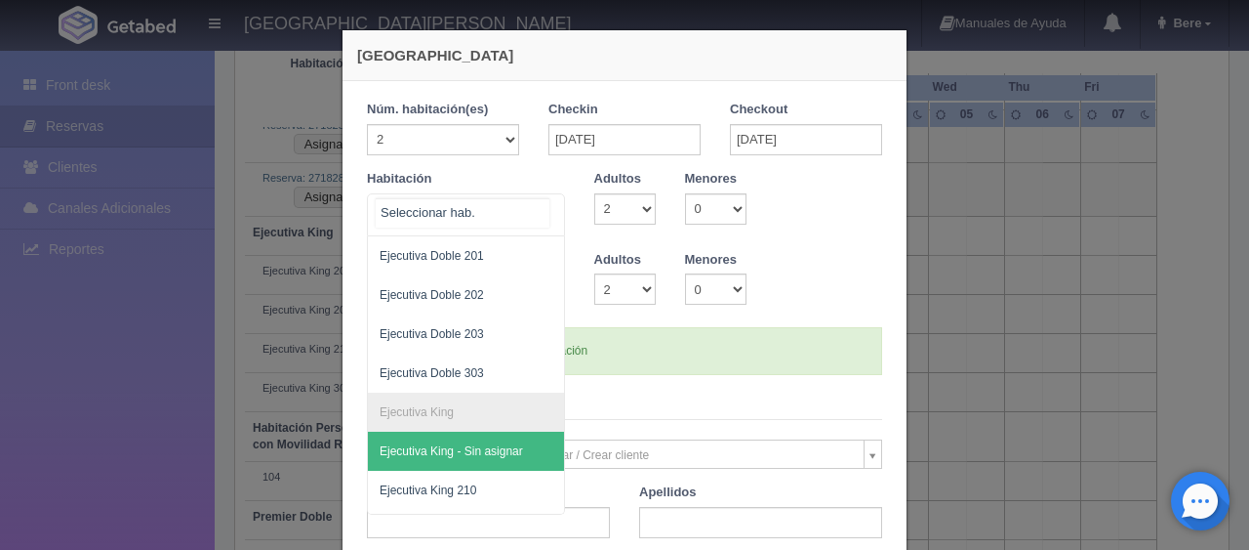
scroll to position [488, 0]
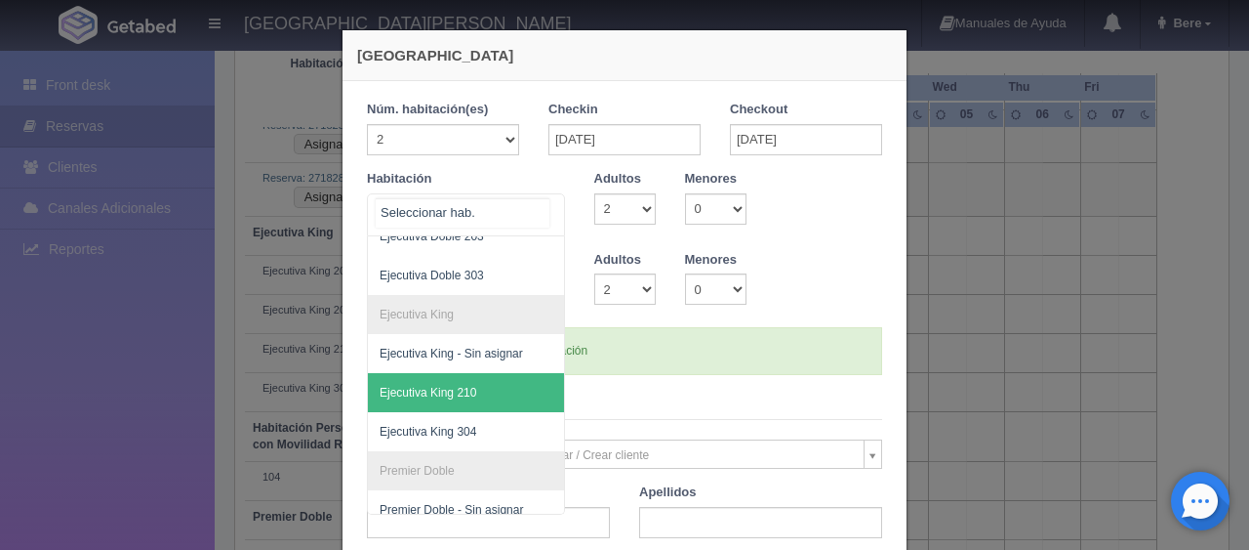
click at [432, 382] on span "Ejecutiva King 210" at bounding box center [532, 392] width 328 height 39
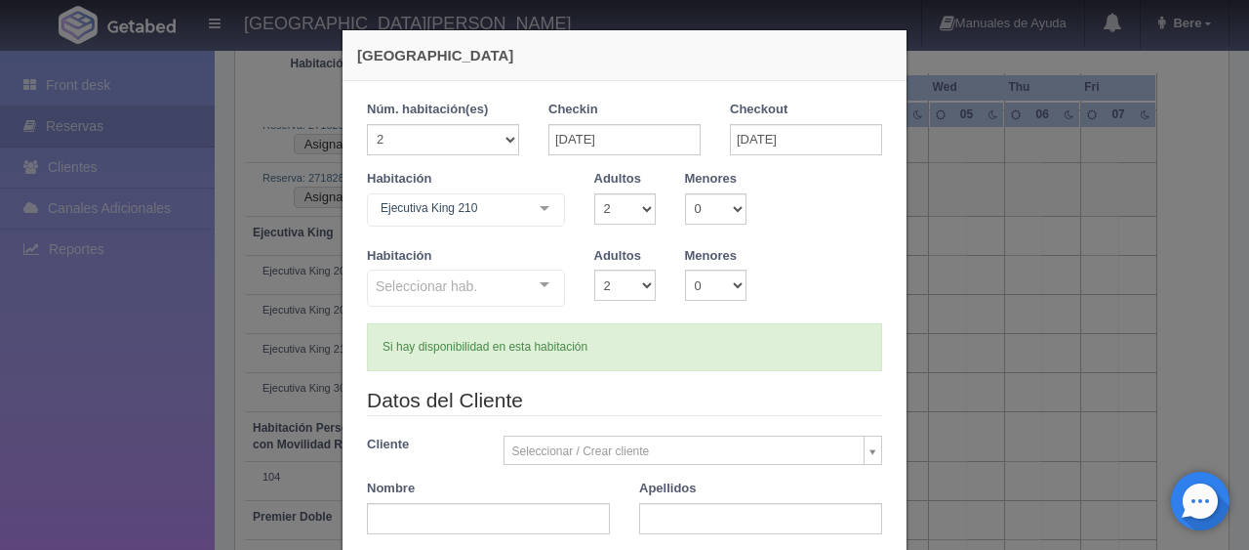
checkbox input "false"
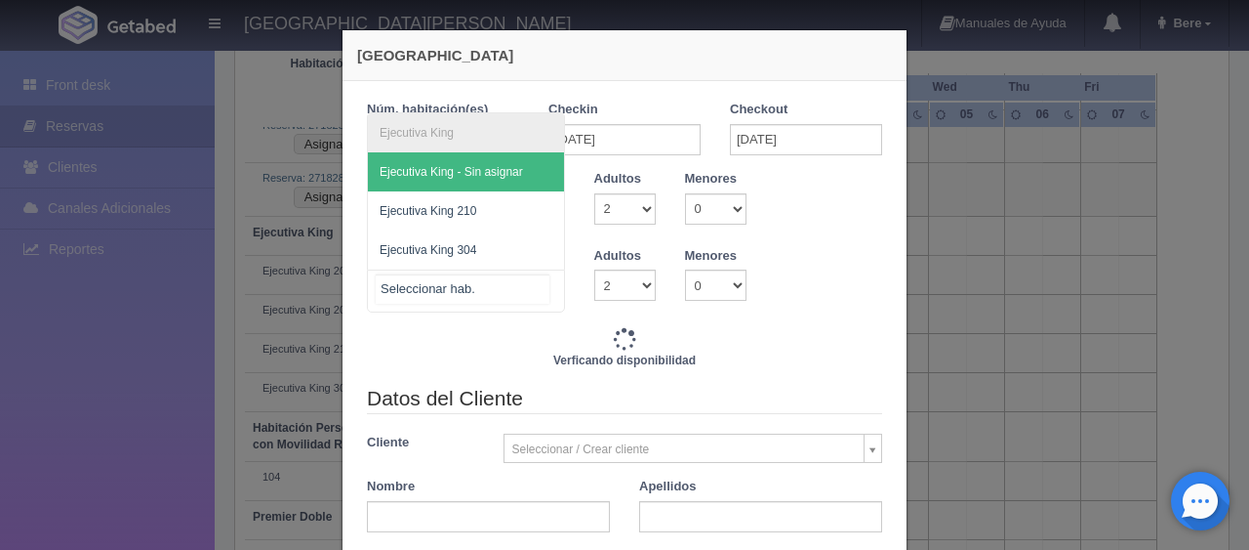
click at [439, 303] on div at bounding box center [466, 290] width 198 height 43
type input "3098.00"
checkbox input "false"
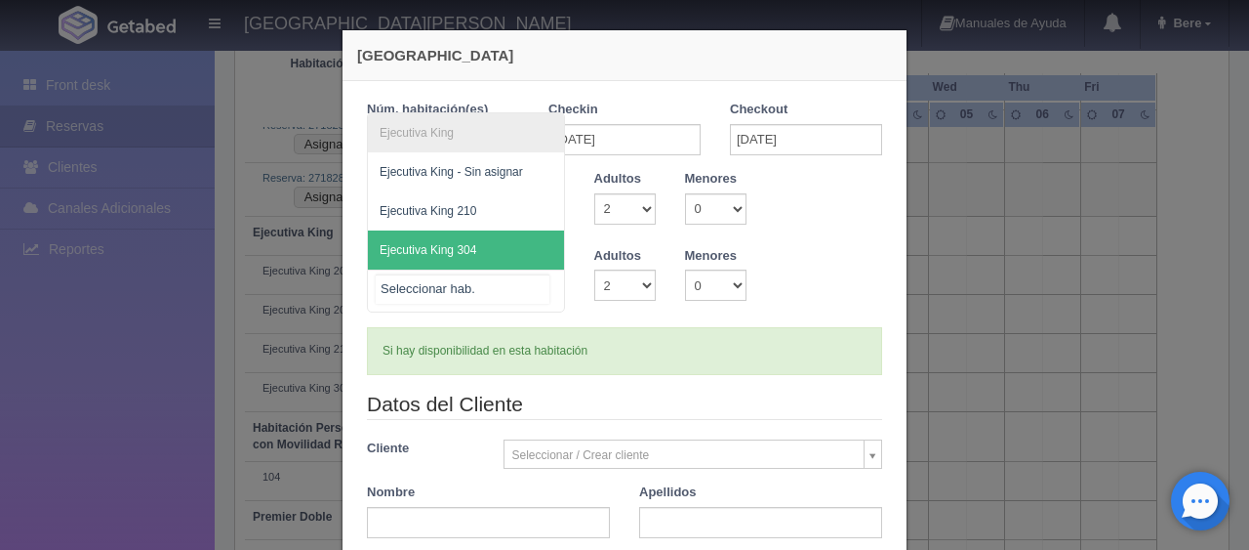
click at [457, 252] on span "Ejecutiva King 304" at bounding box center [428, 250] width 97 height 14
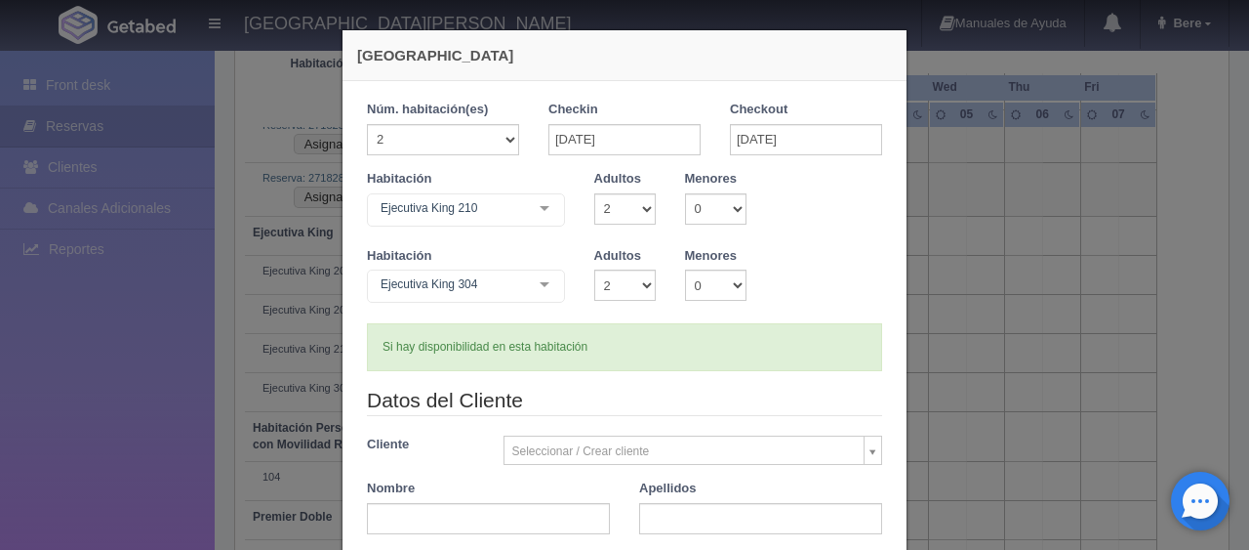
scroll to position [195, 0]
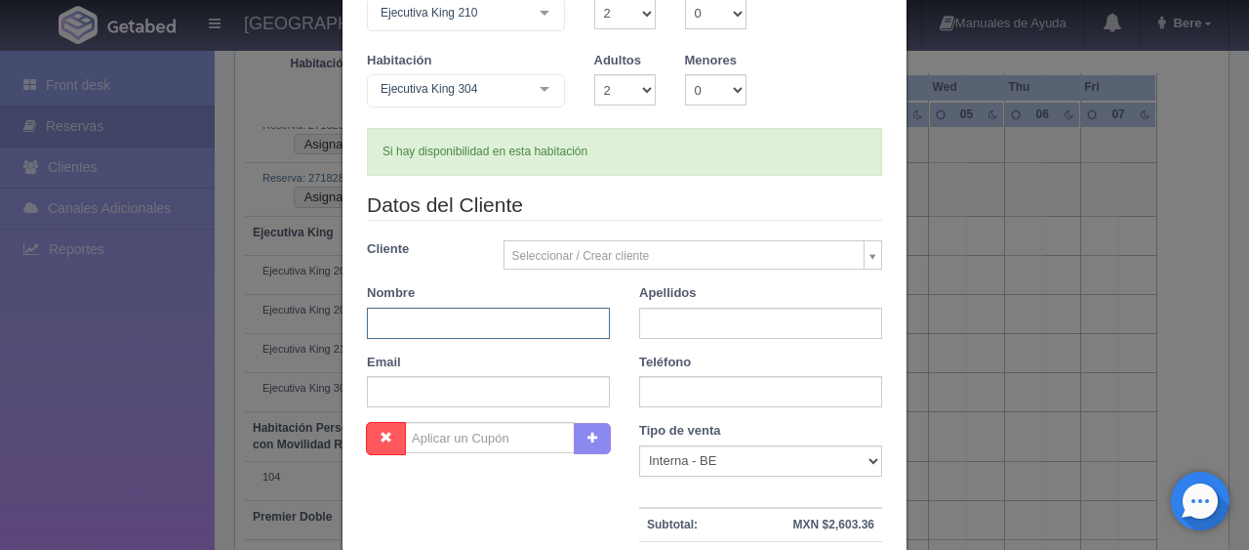
click at [451, 322] on input "text" at bounding box center [488, 322] width 243 height 31
type input "Aurora"
click at [691, 320] on input "text" at bounding box center [760, 322] width 243 height 31
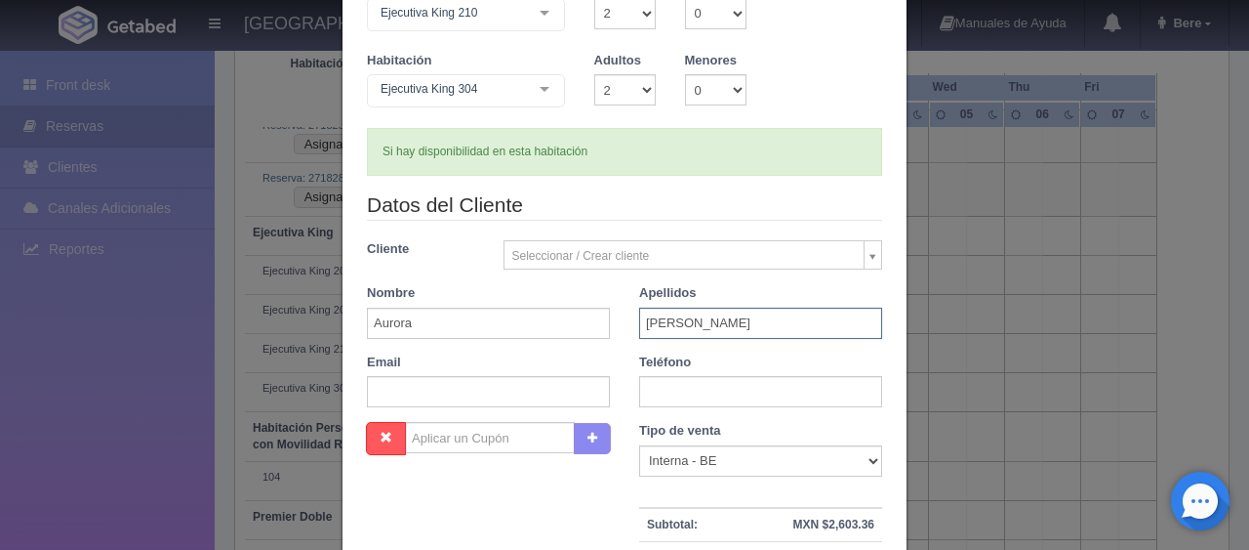
type input "Garcia"
click at [651, 404] on input "text" at bounding box center [760, 391] width 243 height 31
type input "8326273616"
click at [722, 463] on select "Correo Electronico Interna - BE Llamada OTA Externa Otro WALK IN" at bounding box center [760, 460] width 243 height 31
click at [639, 445] on select "Correo Electronico Interna - BE Llamada OTA Externa Otro WALK IN" at bounding box center [760, 460] width 243 height 31
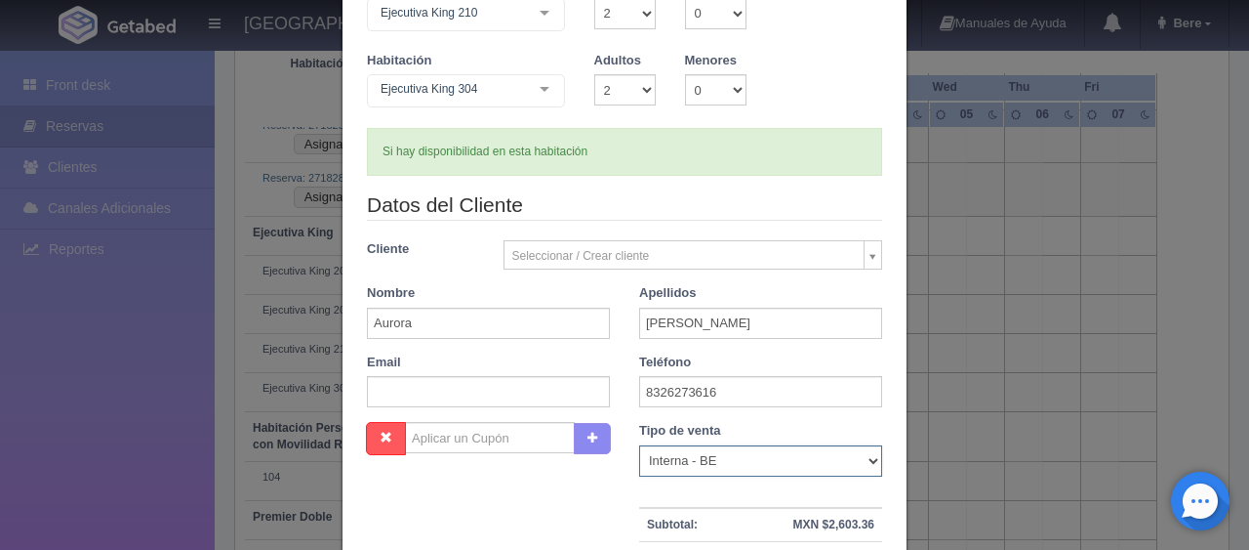
scroll to position [390, 0]
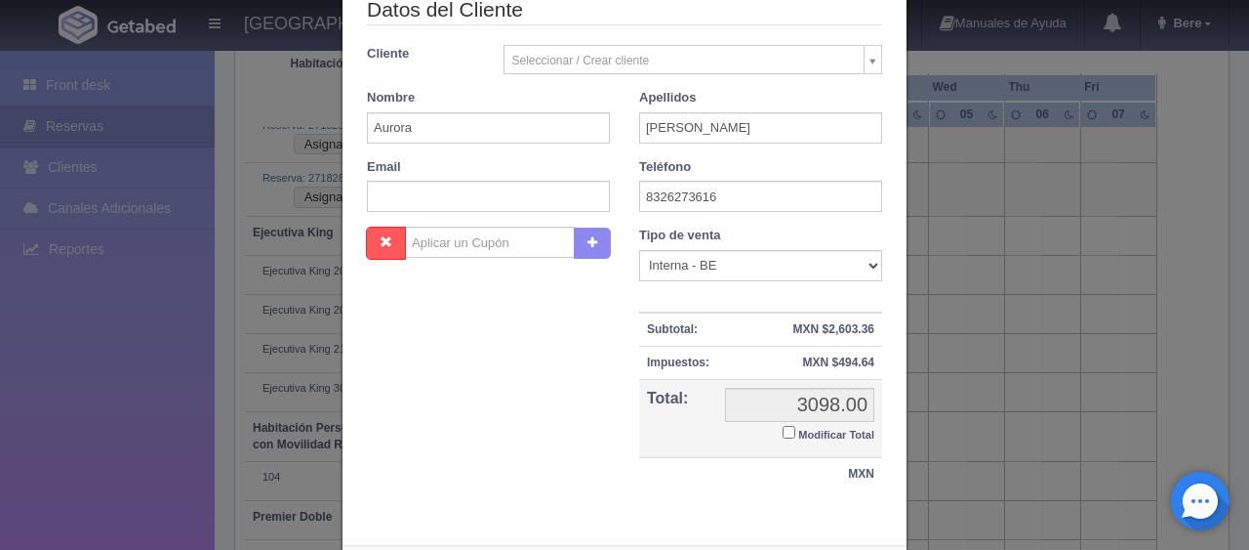
click at [783, 428] on input "Modificar Total" at bounding box center [789, 432] width 13 height 13
checkbox input "true"
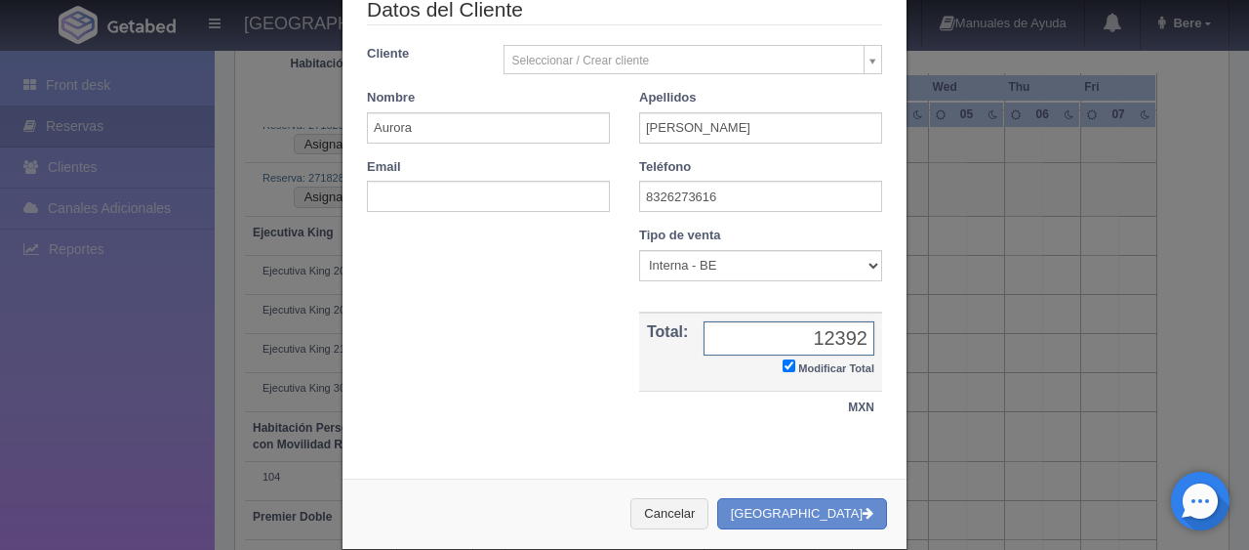
scroll to position [0, 0]
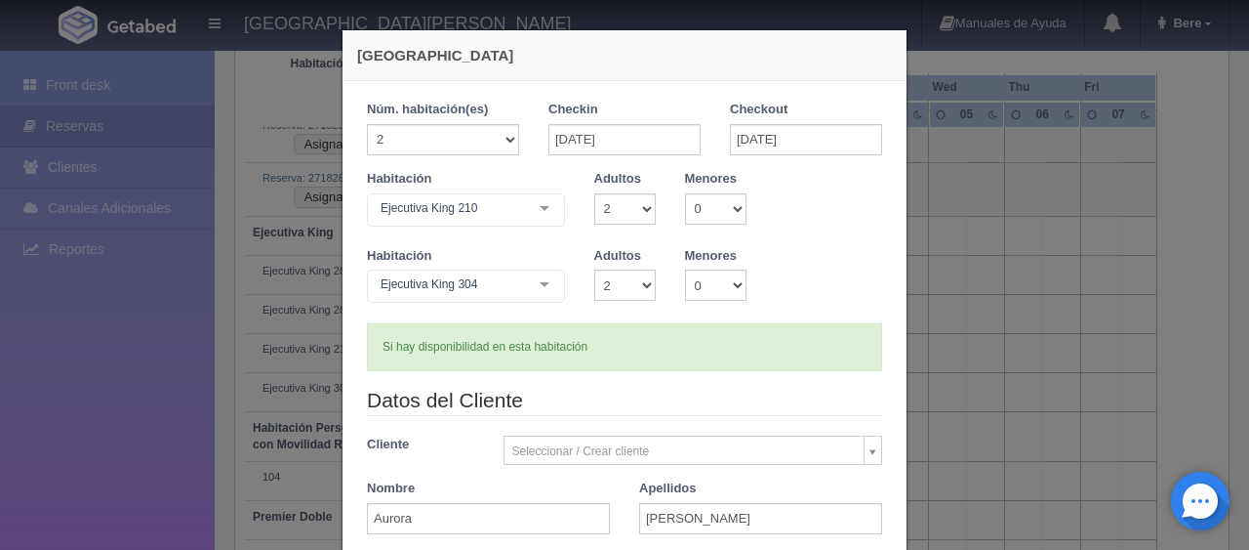
type input "12392"
click at [768, 132] on input "01-11-2025" at bounding box center [806, 139] width 152 height 31
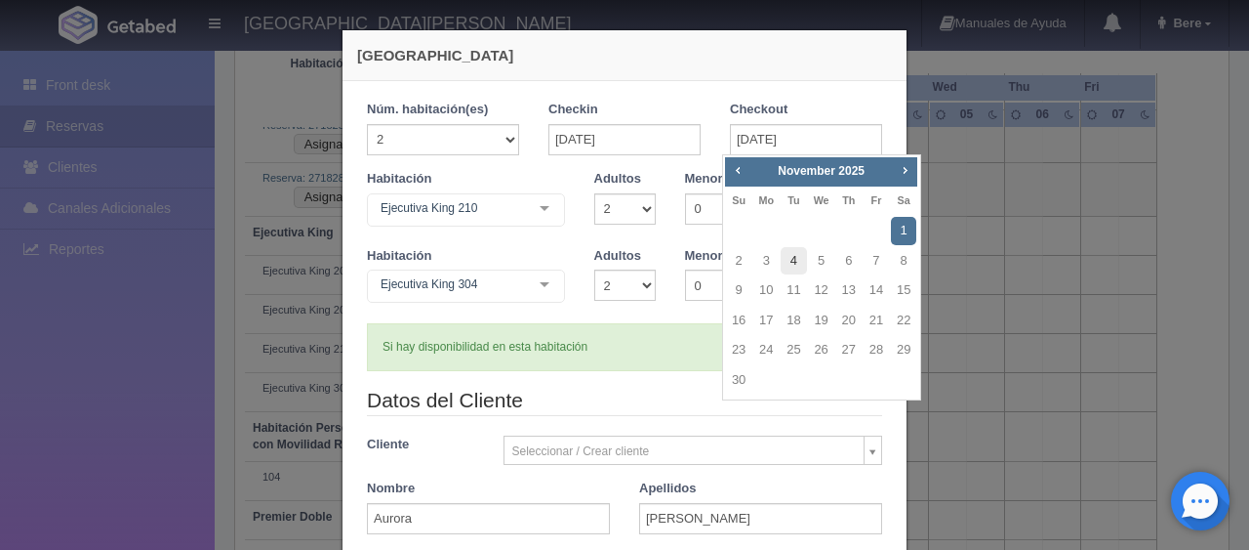
click at [804, 258] on link "4" at bounding box center [793, 261] width 25 height 28
type input "04-11-2025"
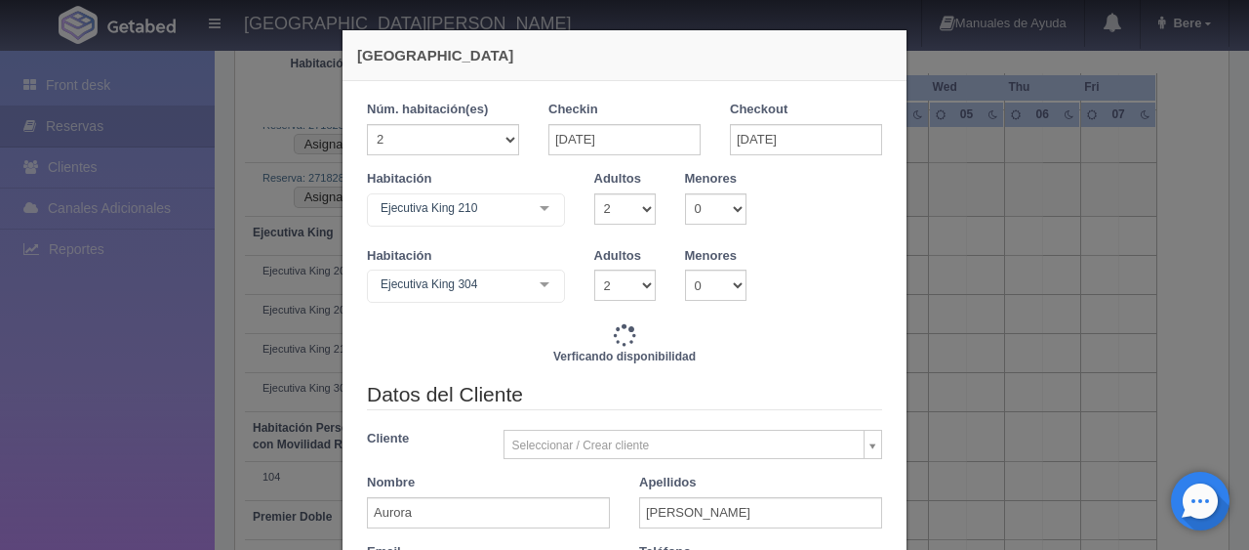
checkbox input "false"
type input "12392.00"
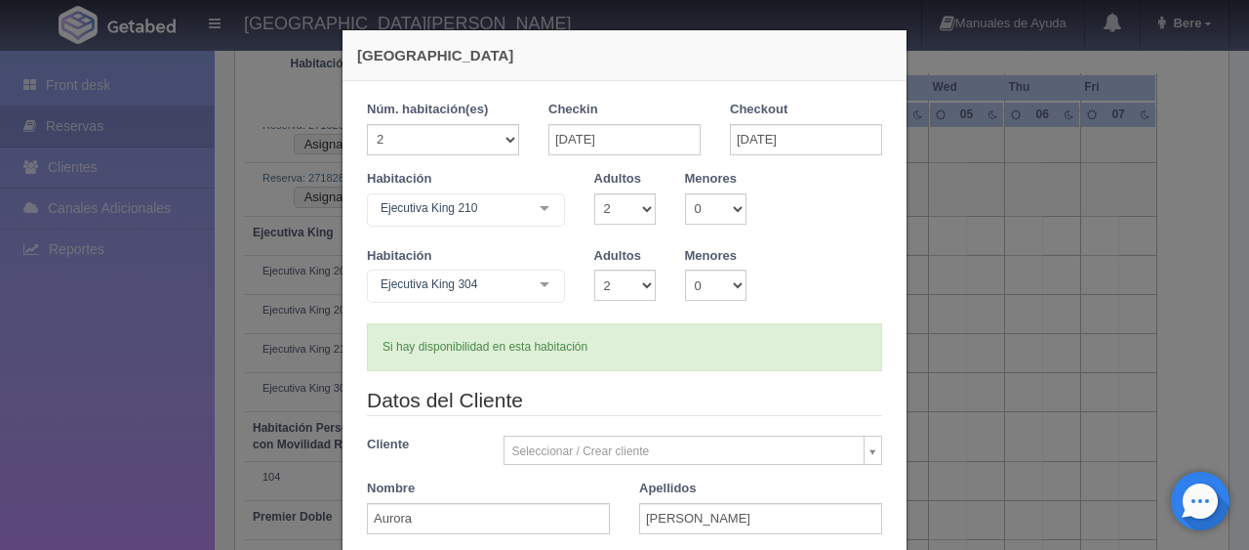
checkbox input "false"
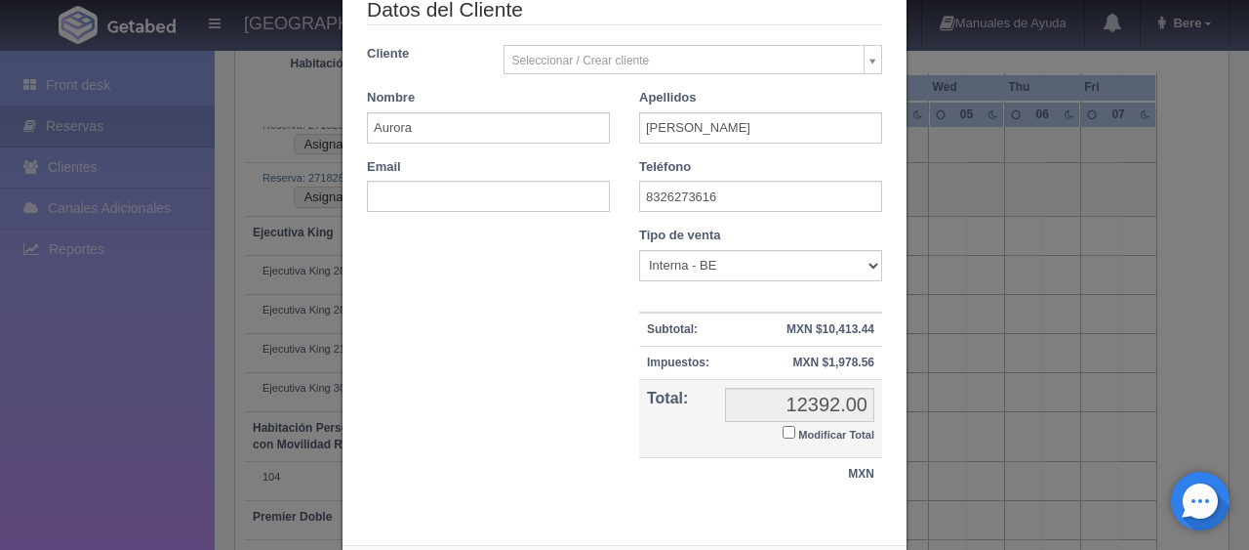
scroll to position [483, 0]
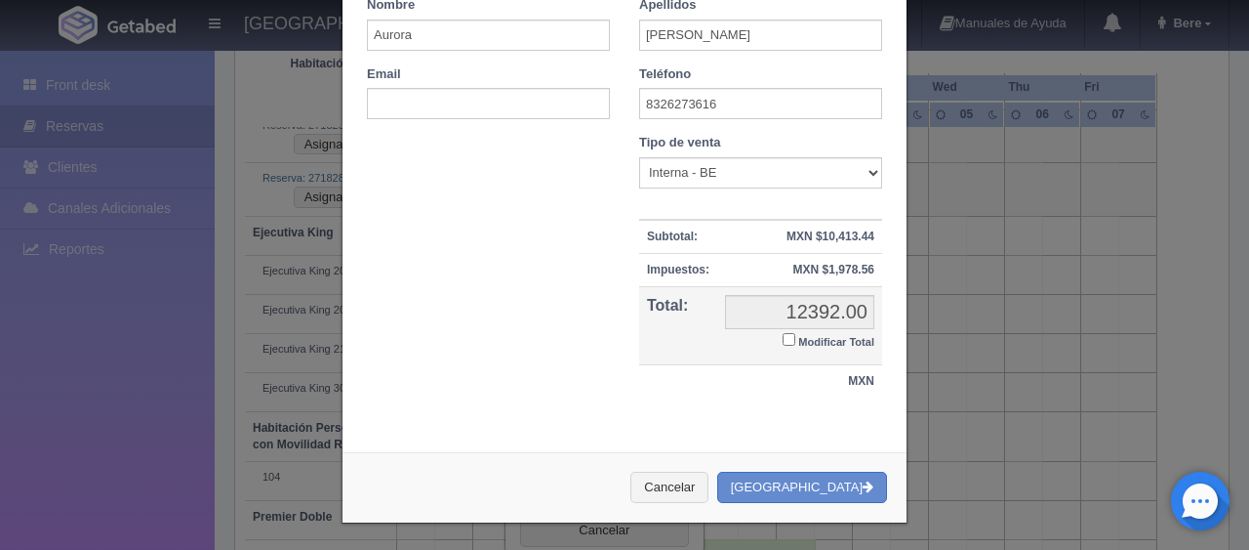
click at [818, 463] on div "Cancelar Crear Reserva" at bounding box center [625, 487] width 564 height 71
click at [813, 471] on button "[GEOGRAPHIC_DATA]" at bounding box center [802, 487] width 170 height 32
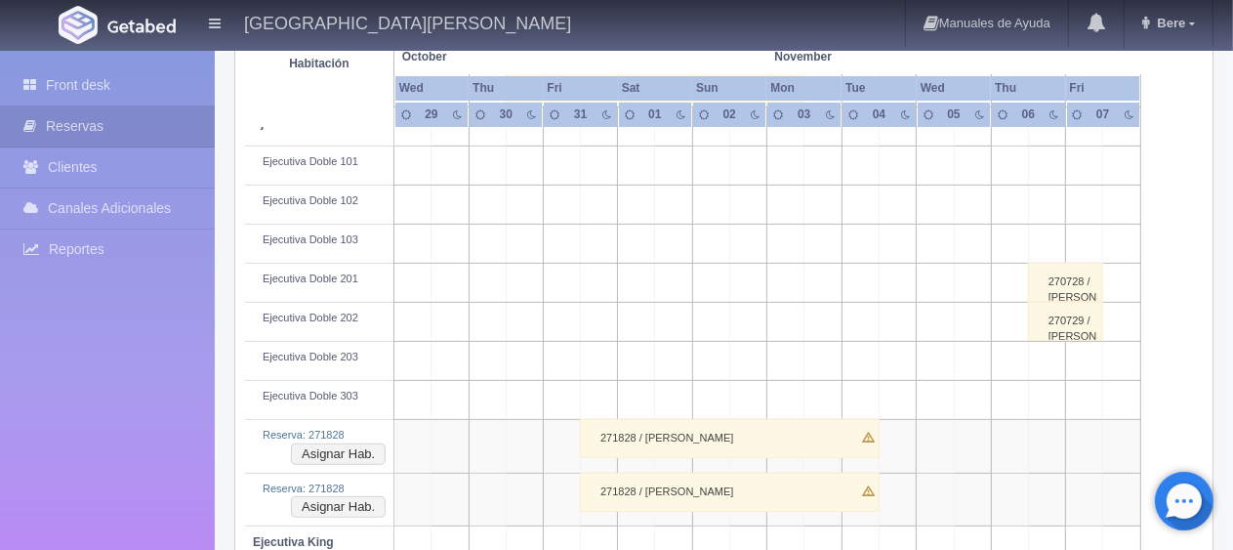
scroll to position [657, 0]
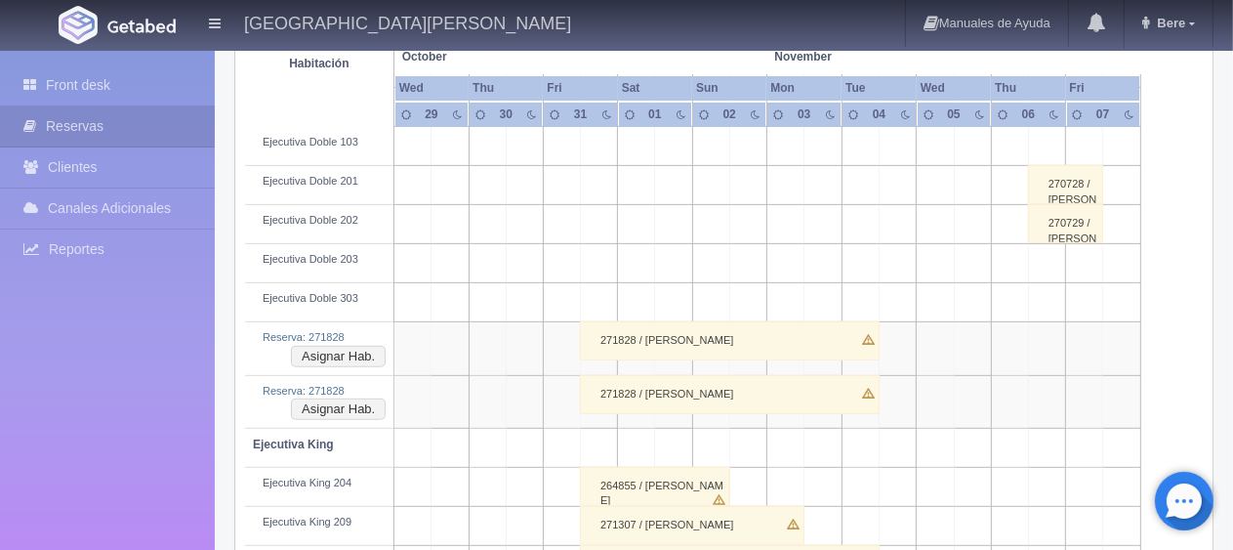
click at [652, 332] on div "271828 / [PERSON_NAME]" at bounding box center [730, 340] width 300 height 39
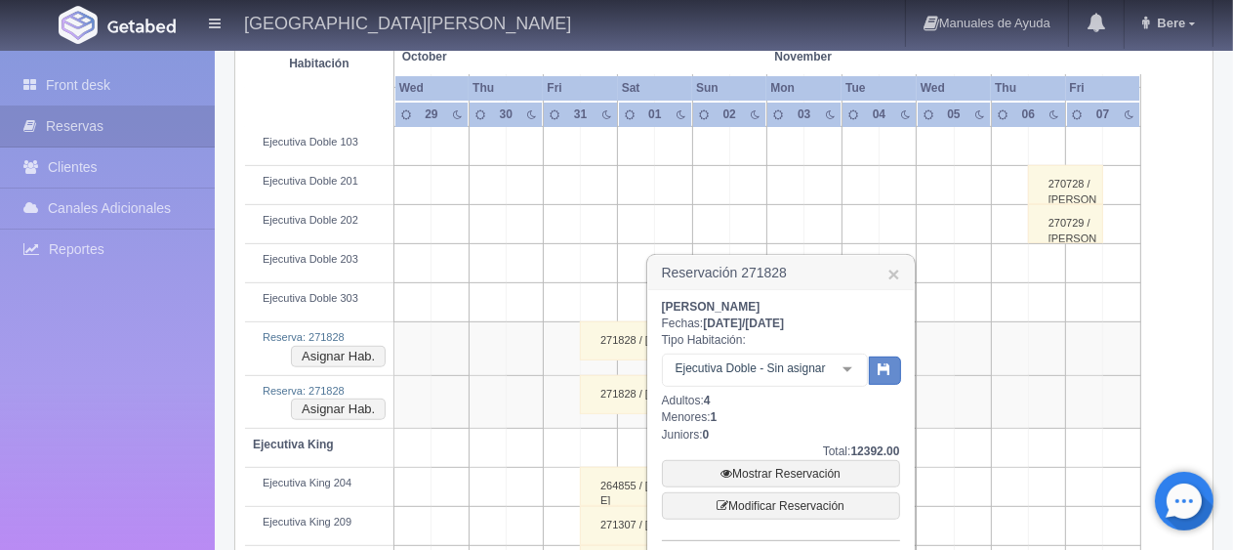
click at [724, 382] on div "Ejecutiva Doble - Sin asignar" at bounding box center [765, 369] width 206 height 33
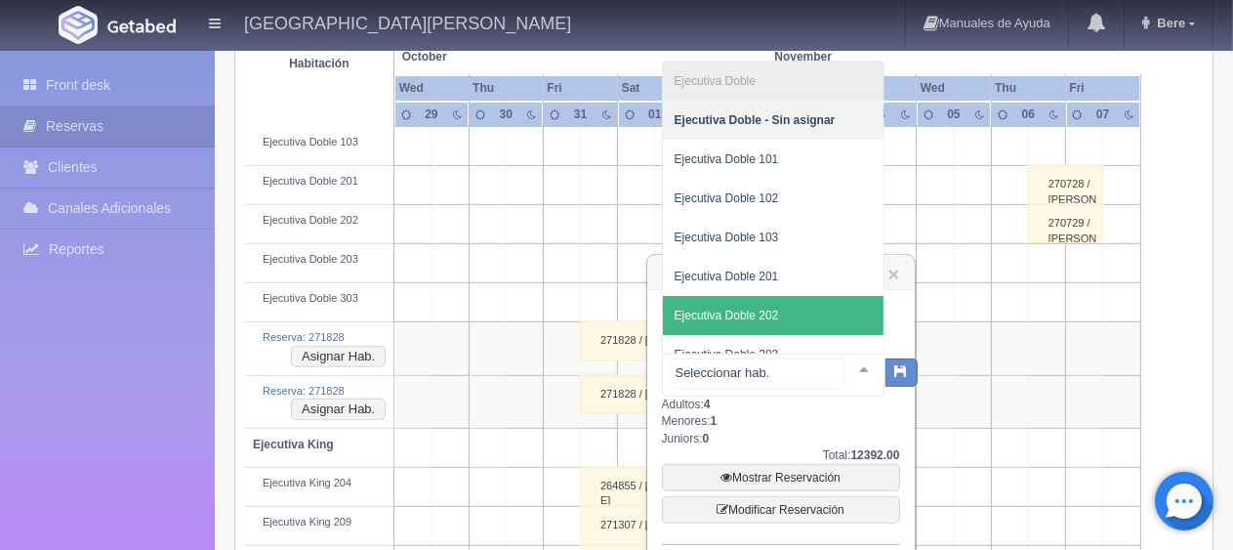
click at [785, 309] on span "Ejecutiva Doble 202" at bounding box center [773, 315] width 221 height 39
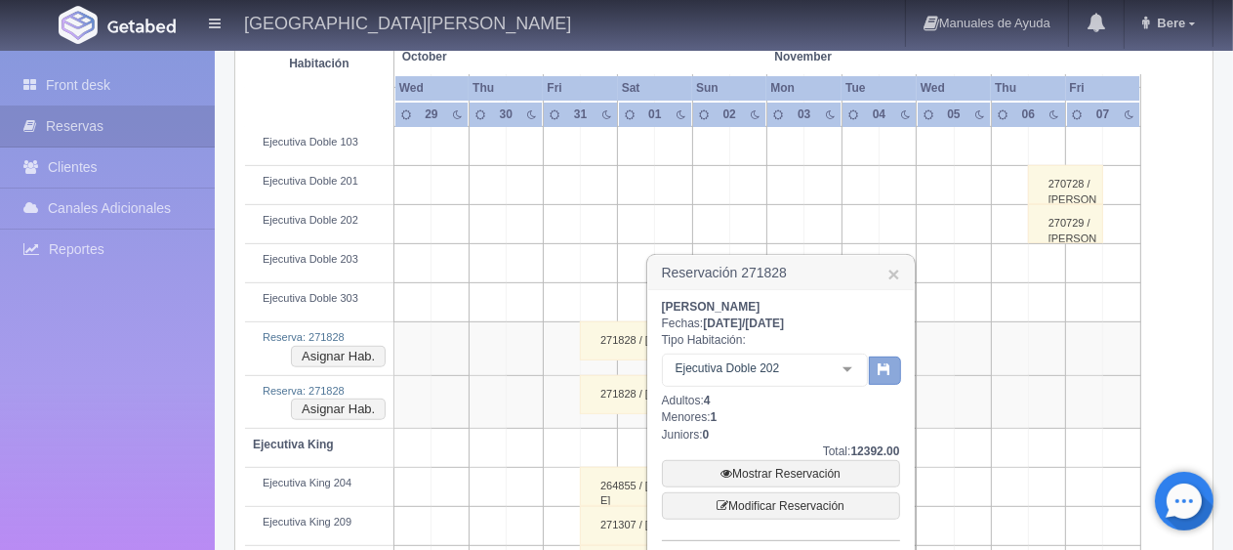
click at [886, 373] on icon "button" at bounding box center [884, 368] width 13 height 13
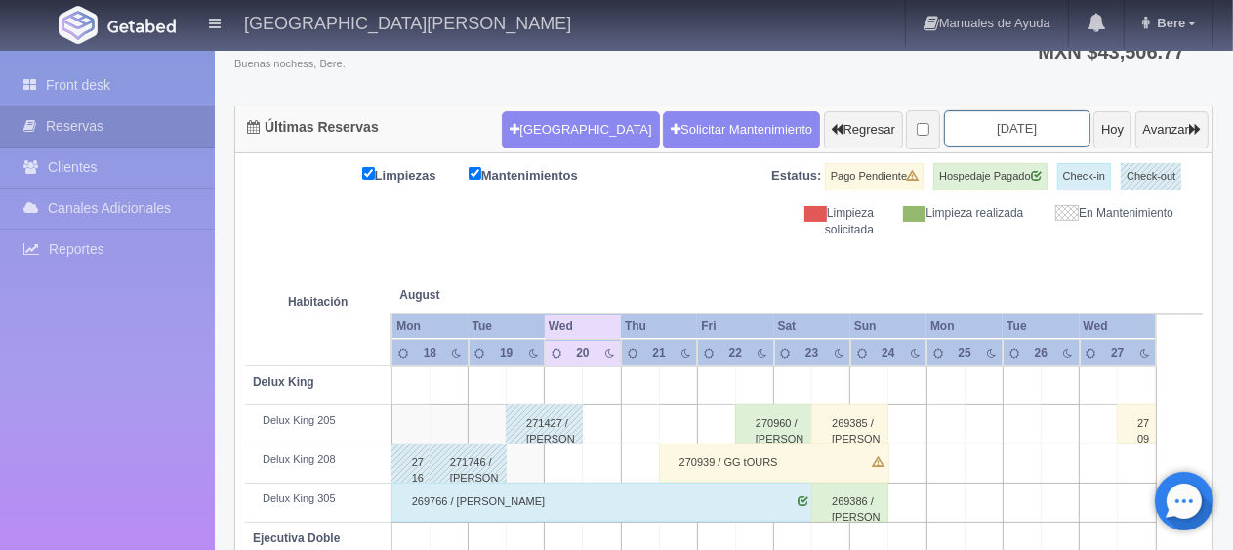
click at [979, 121] on input "[DATE]" at bounding box center [1017, 128] width 146 height 36
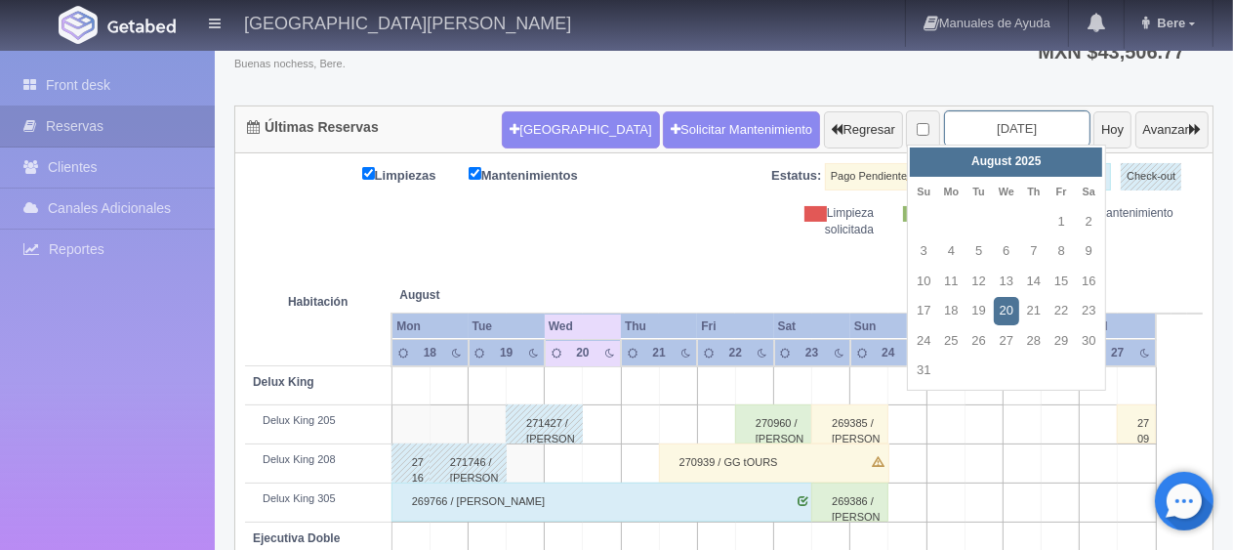
scroll to position [144, 0]
click at [1087, 165] on span "Next" at bounding box center [1090, 160] width 16 height 16
click at [1065, 343] on link "31" at bounding box center [1060, 341] width 25 height 28
type input "[DATE]"
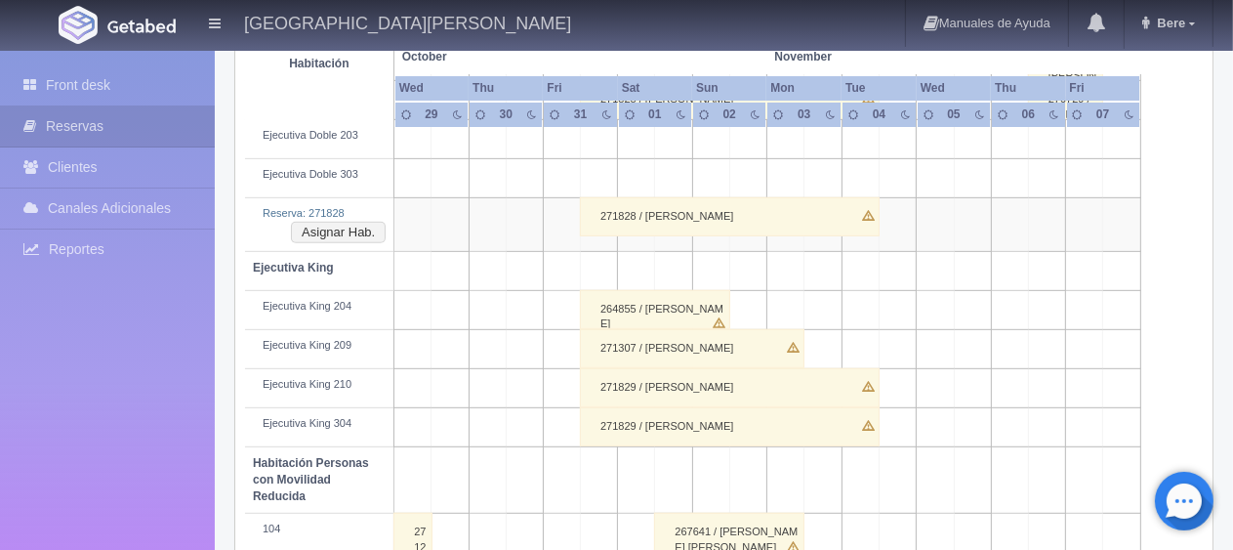
scroll to position [683, 0]
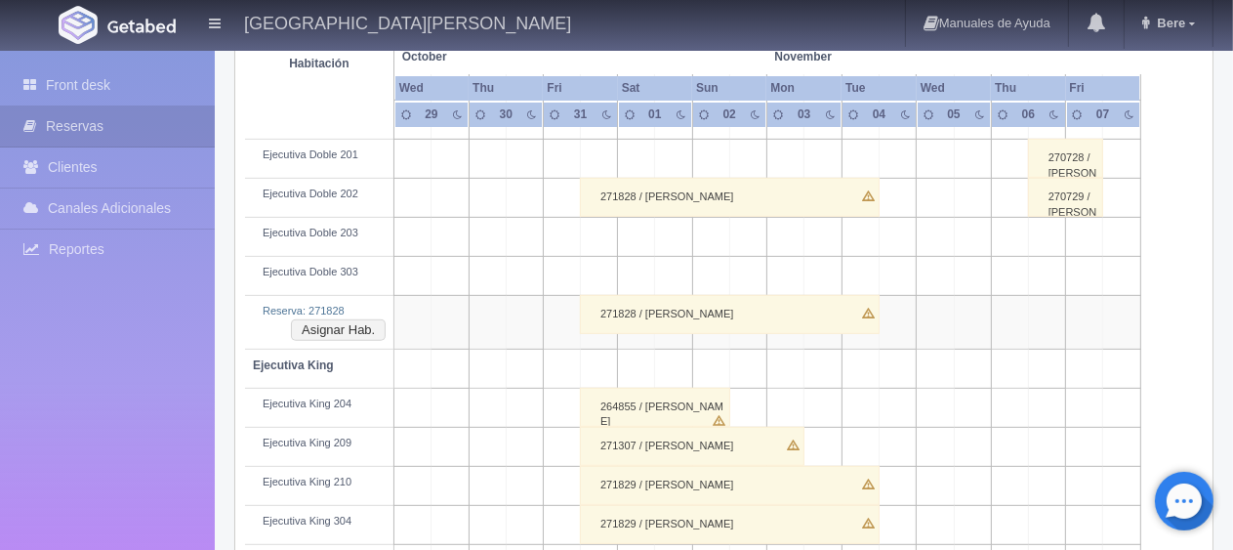
click at [703, 314] on div "271828 / [PERSON_NAME]" at bounding box center [730, 314] width 300 height 39
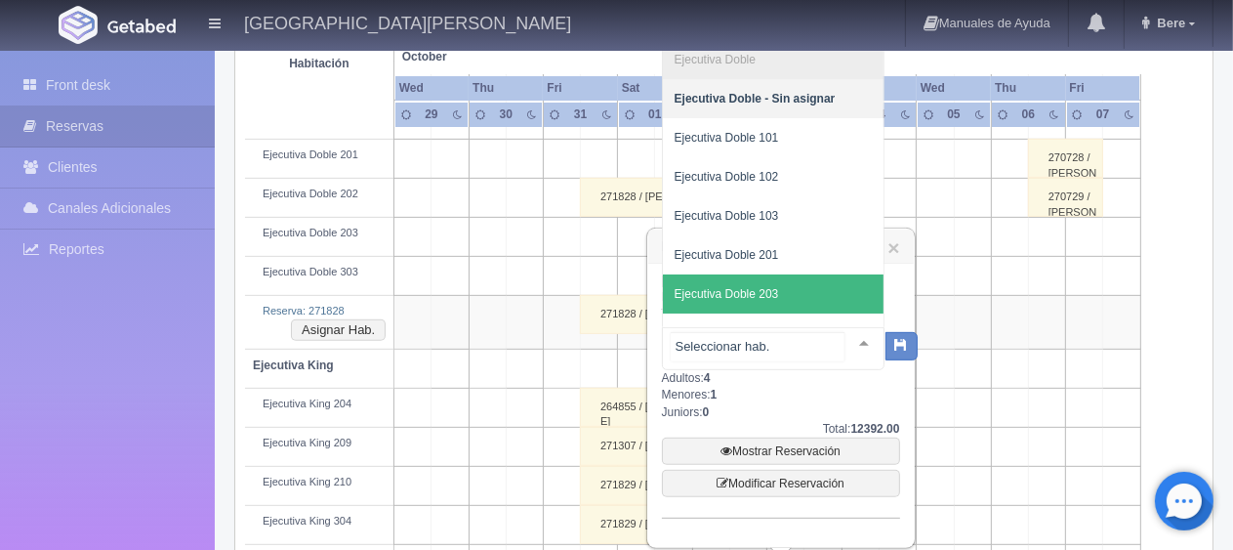
click at [800, 292] on span "Ejecutiva Doble 203" at bounding box center [773, 293] width 221 height 39
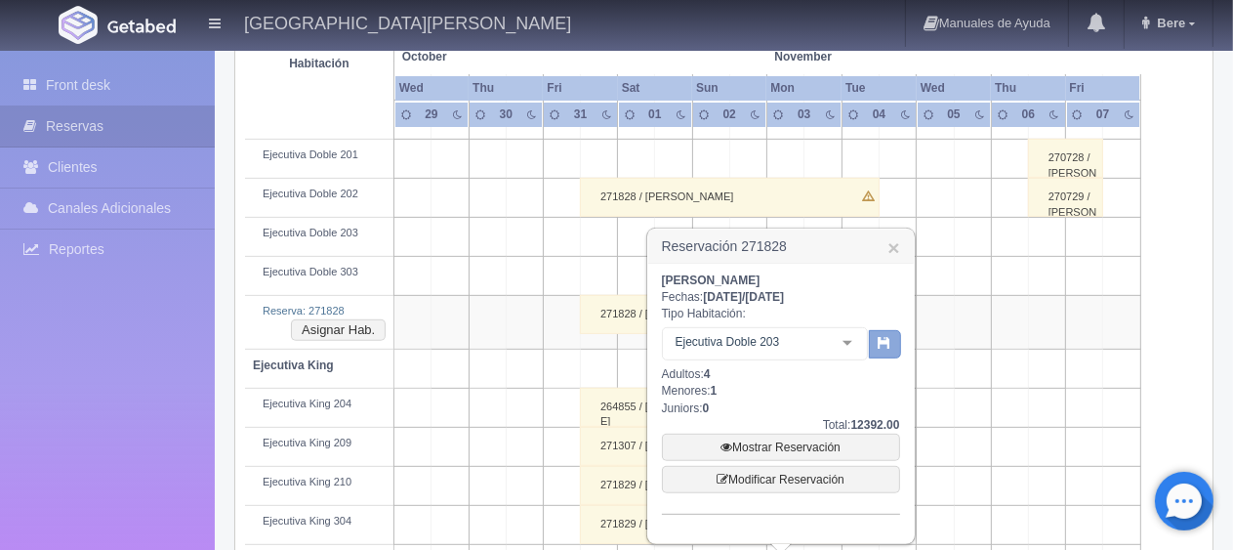
click at [879, 344] on icon "button" at bounding box center [884, 342] width 13 height 13
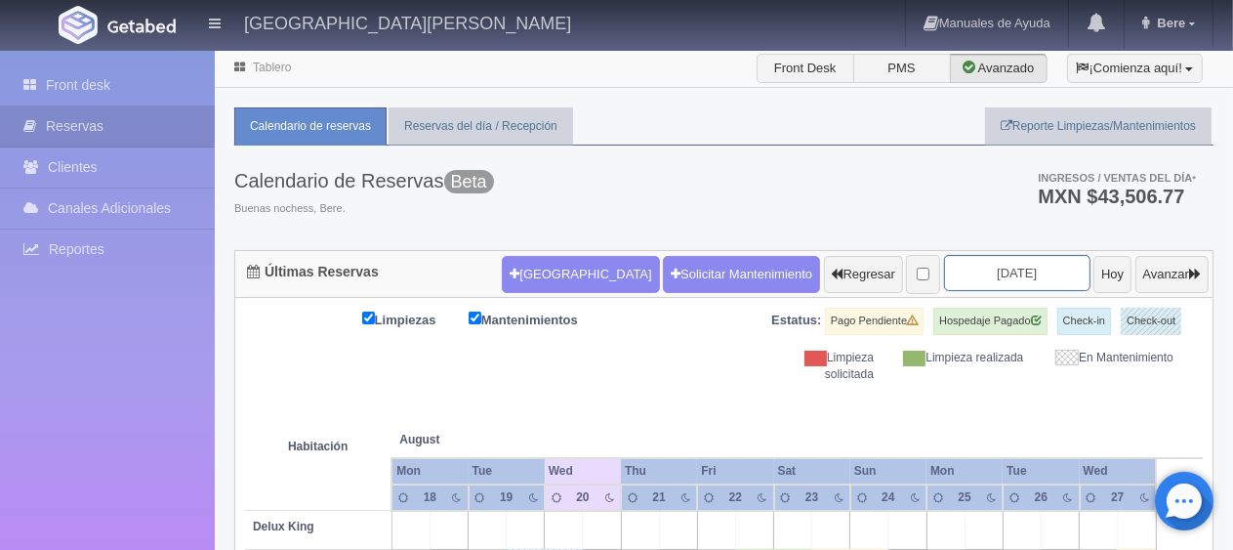
click at [970, 280] on input "2025-08-20" at bounding box center [1017, 273] width 146 height 36
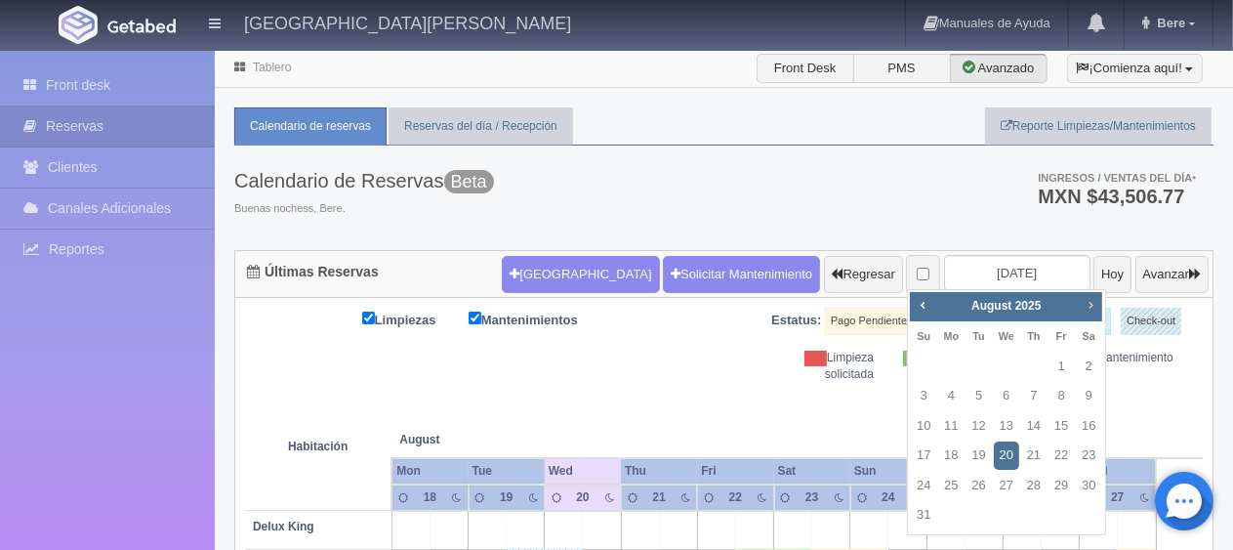
click at [1081, 300] on link "Next" at bounding box center [1090, 304] width 21 height 21
click at [1085, 310] on span "Next" at bounding box center [1090, 305] width 16 height 16
click at [1062, 487] on link "31" at bounding box center [1060, 485] width 25 height 28
type input "[DATE]"
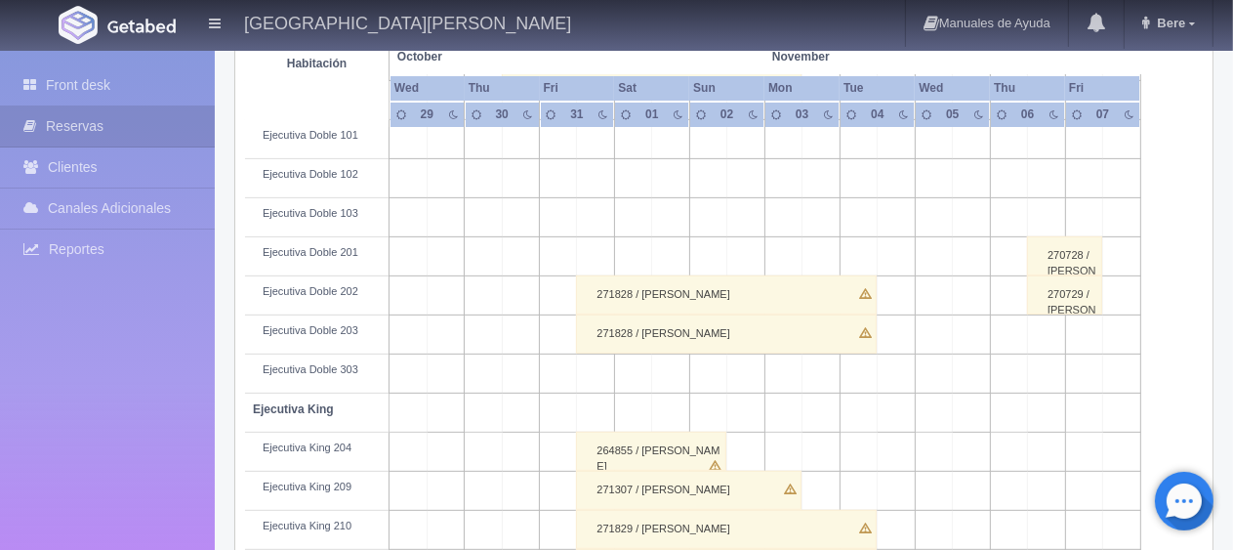
scroll to position [488, 0]
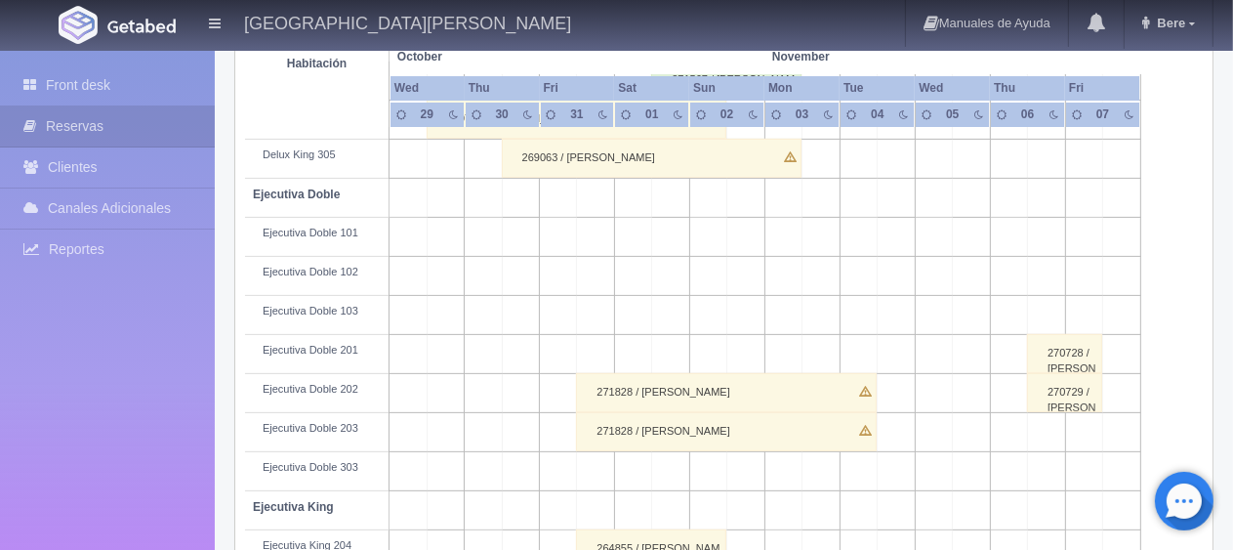
click at [673, 385] on div "271828 / [PERSON_NAME]" at bounding box center [726, 392] width 300 height 39
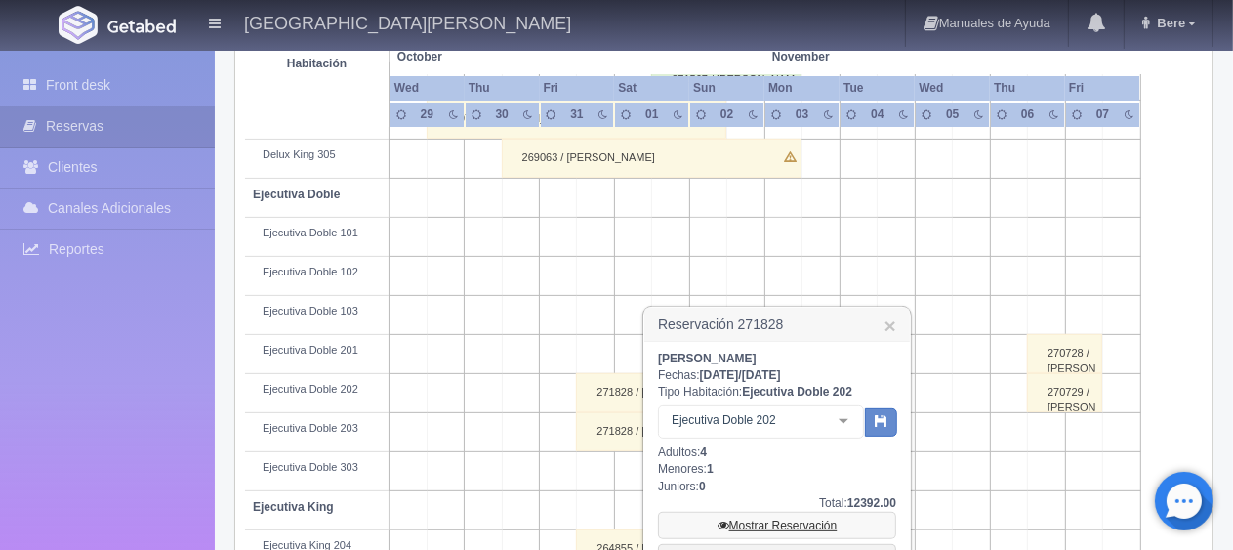
click at [798, 526] on link "Mostrar Reservación" at bounding box center [777, 524] width 238 height 27
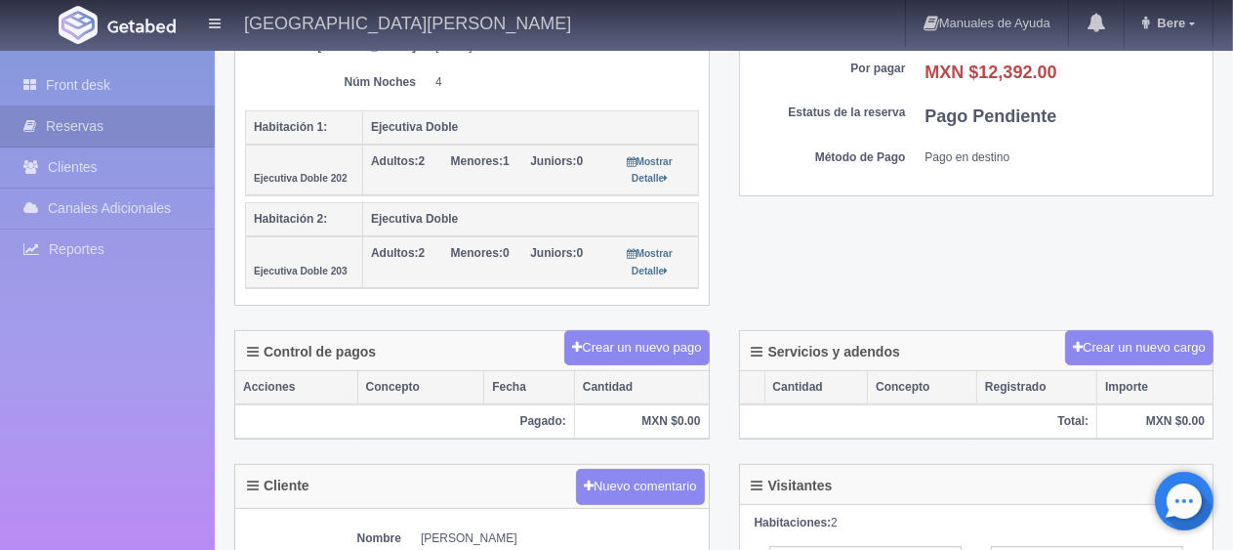
scroll to position [683, 0]
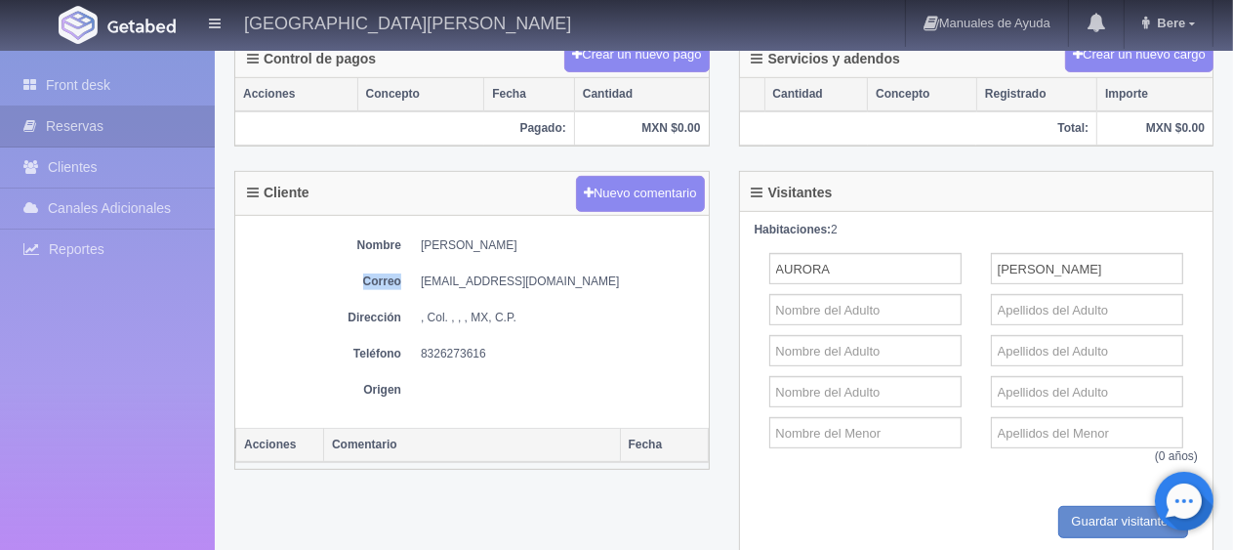
drag, startPoint x: 413, startPoint y: 246, endPoint x: 597, endPoint y: 244, distance: 184.5
click at [597, 244] on div "Nombre [PERSON_NAME] Correo [EMAIL_ADDRESS][DOMAIN_NAME] Dirección , Col. , , ,…" at bounding box center [471, 322] width 473 height 213
drag, startPoint x: 418, startPoint y: 238, endPoint x: 602, endPoint y: 248, distance: 184.7
click at [602, 248] on div "Nombre [PERSON_NAME] Correo [EMAIL_ADDRESS][DOMAIN_NAME] Dirección , Col. , , ,…" at bounding box center [471, 322] width 473 height 213
click at [537, 260] on div "Nombre [PERSON_NAME] Correo [EMAIL_ADDRESS][DOMAIN_NAME] Dirección , Col. , , ,…" at bounding box center [471, 322] width 473 height 213
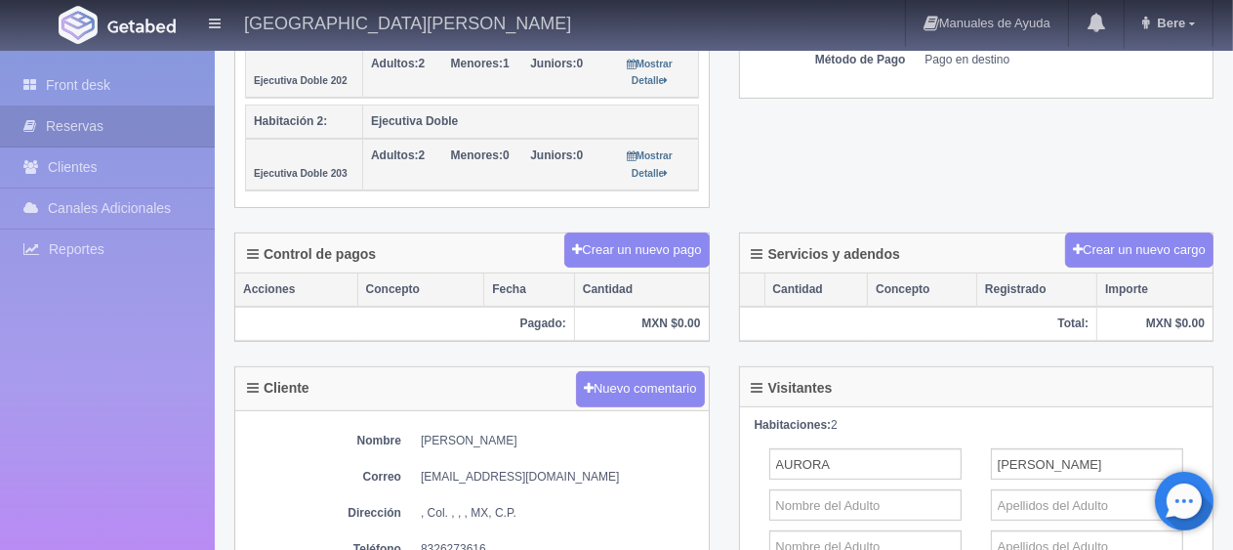
scroll to position [195, 0]
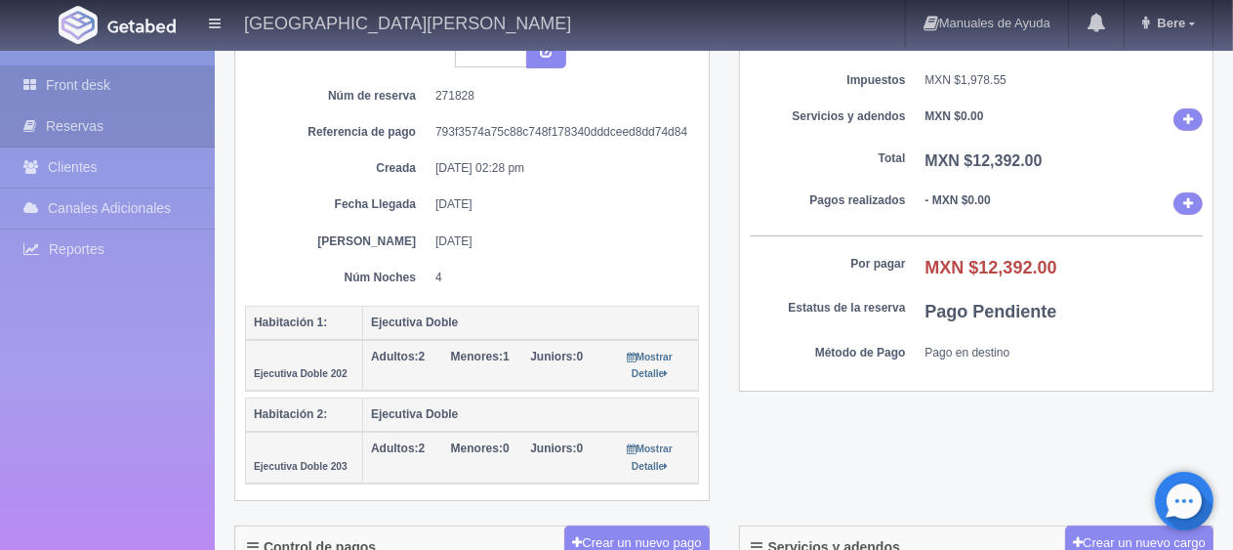
click at [153, 100] on link "Front desk" at bounding box center [107, 85] width 215 height 40
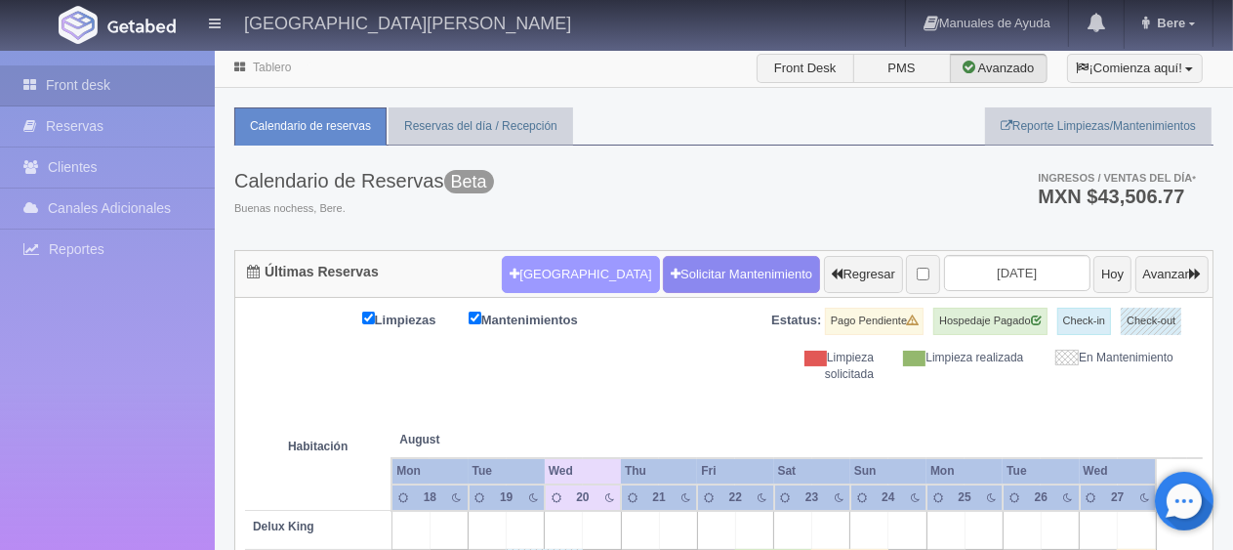
click at [532, 283] on button "[GEOGRAPHIC_DATA]" at bounding box center [580, 274] width 157 height 37
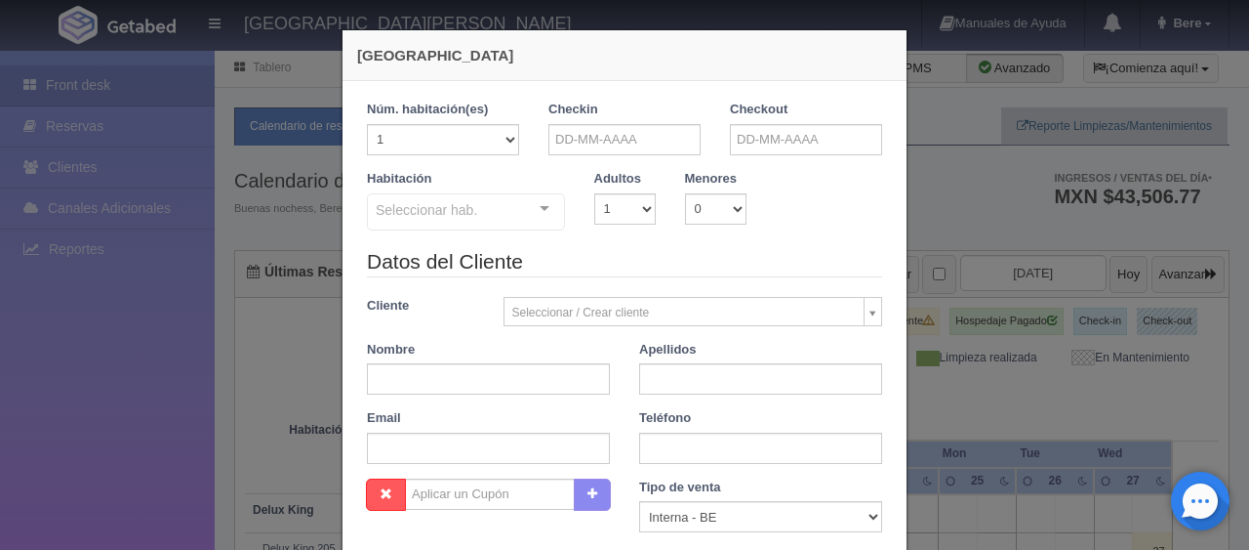
checkbox input "false"
click at [595, 144] on input "text" at bounding box center [625, 139] width 152 height 31
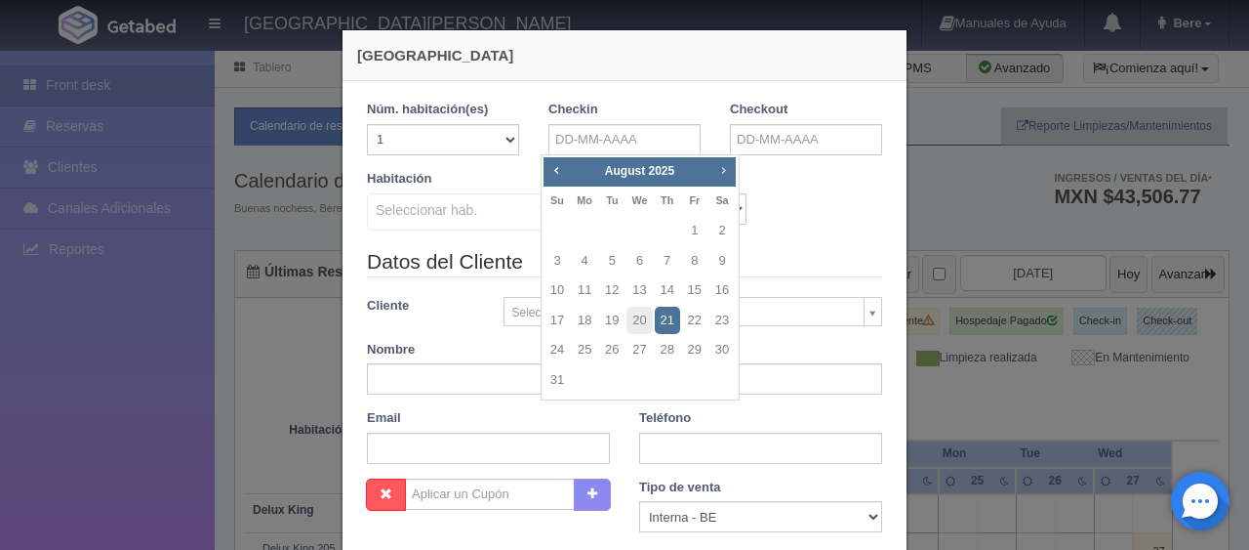
click at [723, 179] on link "Next" at bounding box center [724, 169] width 21 height 21
click at [574, 260] on link "8" at bounding box center [584, 261] width 25 height 28
type input "08-09-2025"
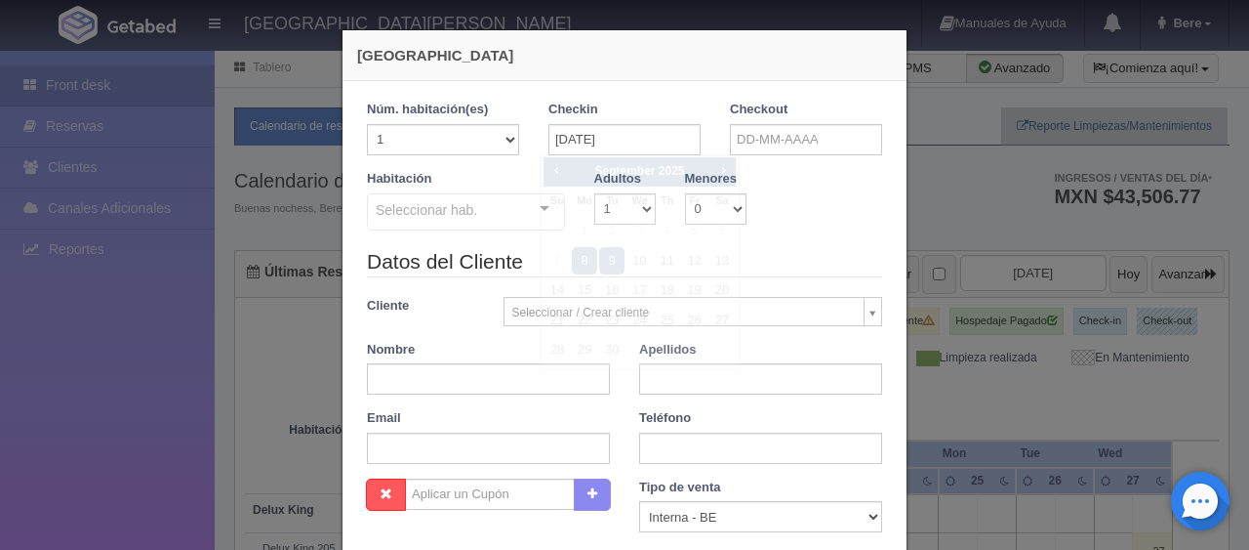
checkbox input "false"
click at [757, 157] on div "Checkout" at bounding box center [806, 135] width 182 height 69
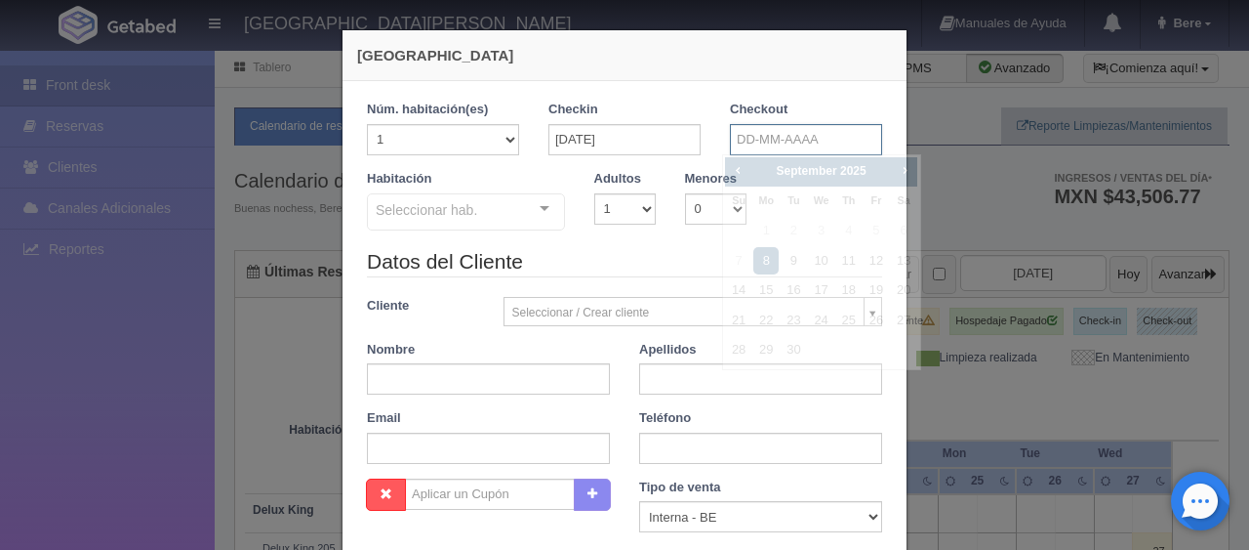
click at [754, 134] on input "text" at bounding box center [806, 139] width 152 height 31
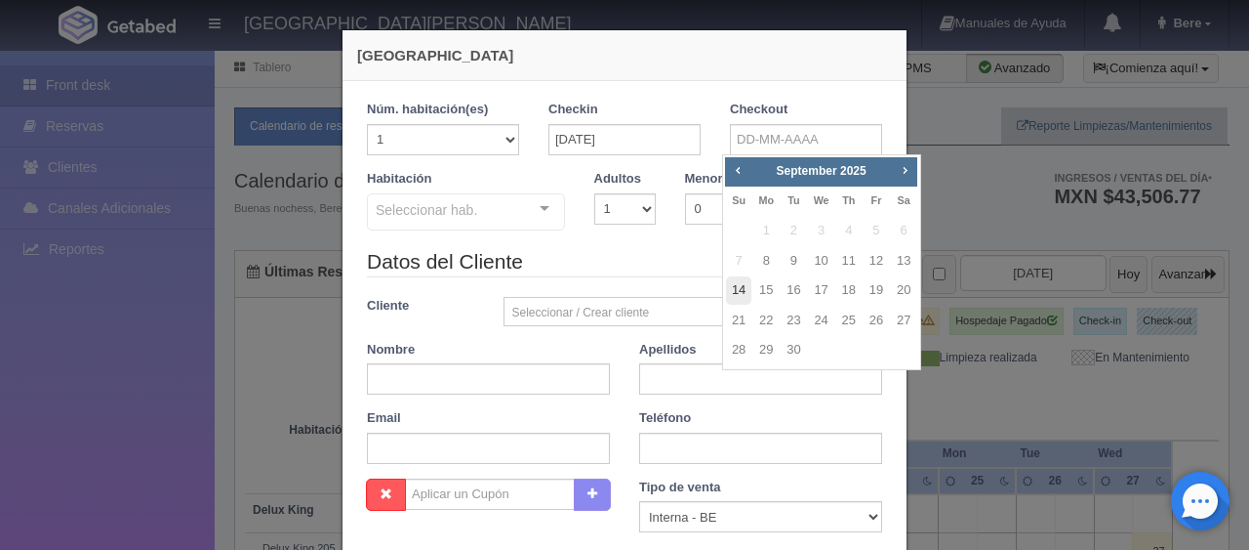
click at [734, 295] on link "14" at bounding box center [738, 290] width 25 height 28
type input "14-09-2025"
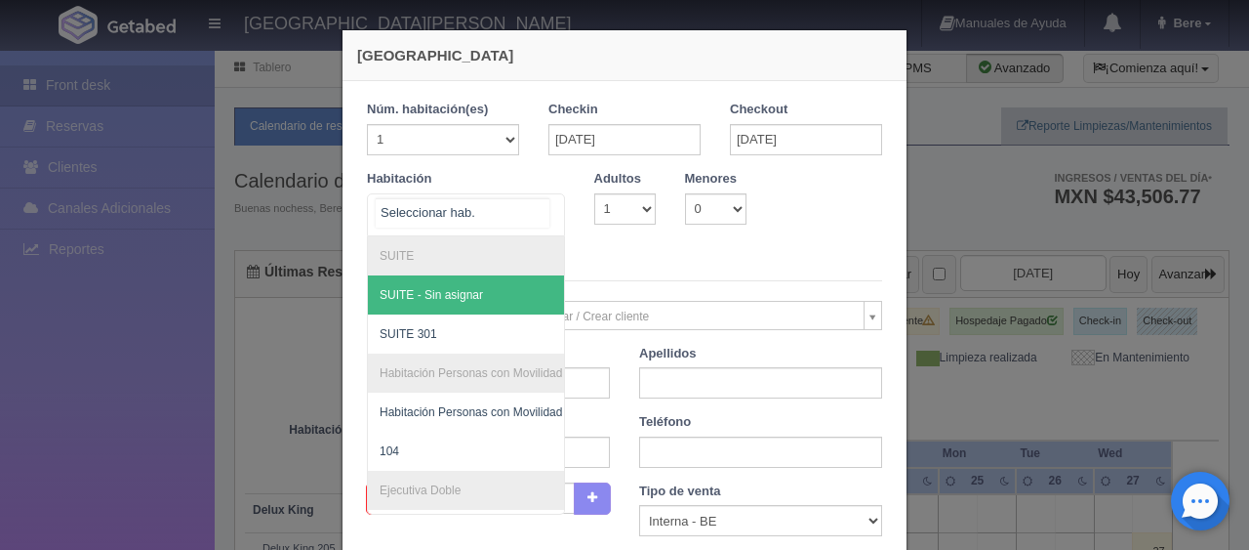
click at [523, 212] on div "SUITE SUITE - Sin asignar SUITE 301 Habitación Personas con Movilidad Reducida …" at bounding box center [466, 214] width 198 height 43
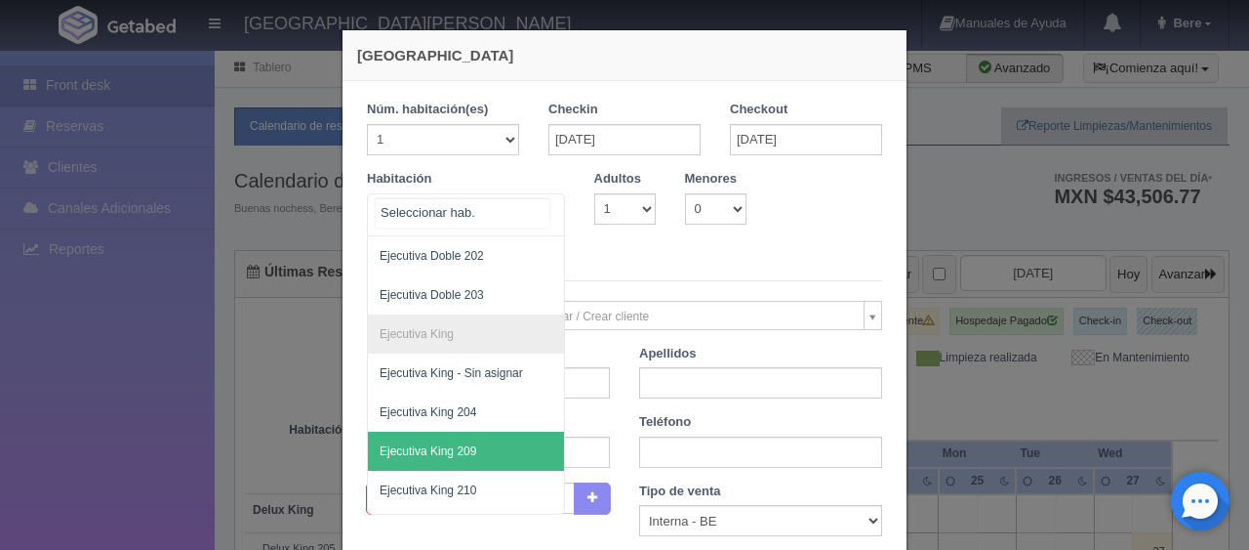
scroll to position [488, 0]
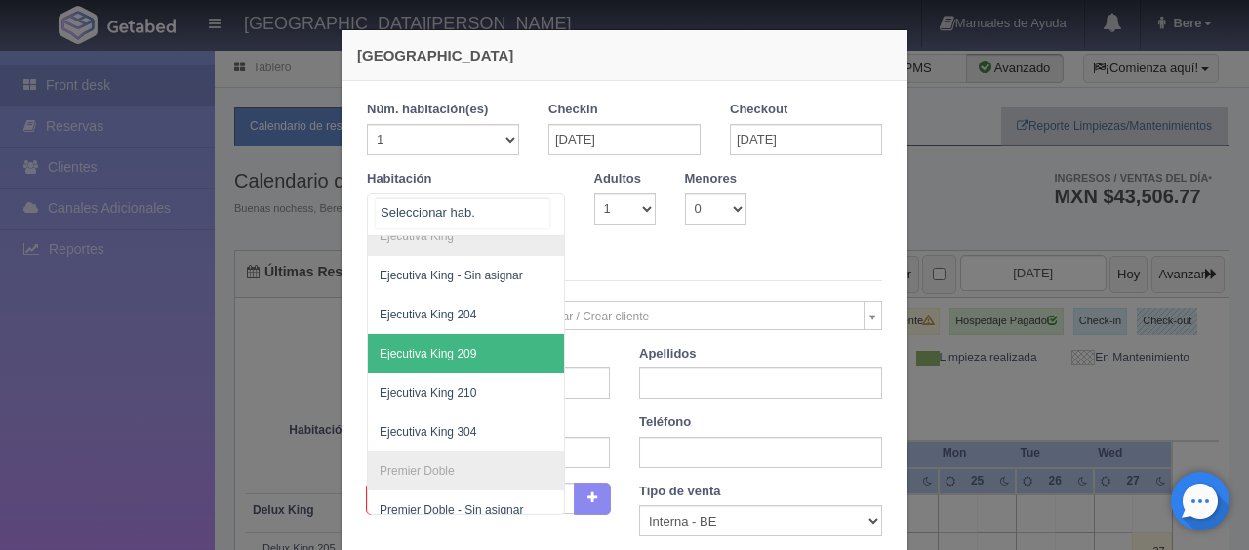
click at [457, 356] on span "Ejecutiva King 209" at bounding box center [428, 354] width 97 height 14
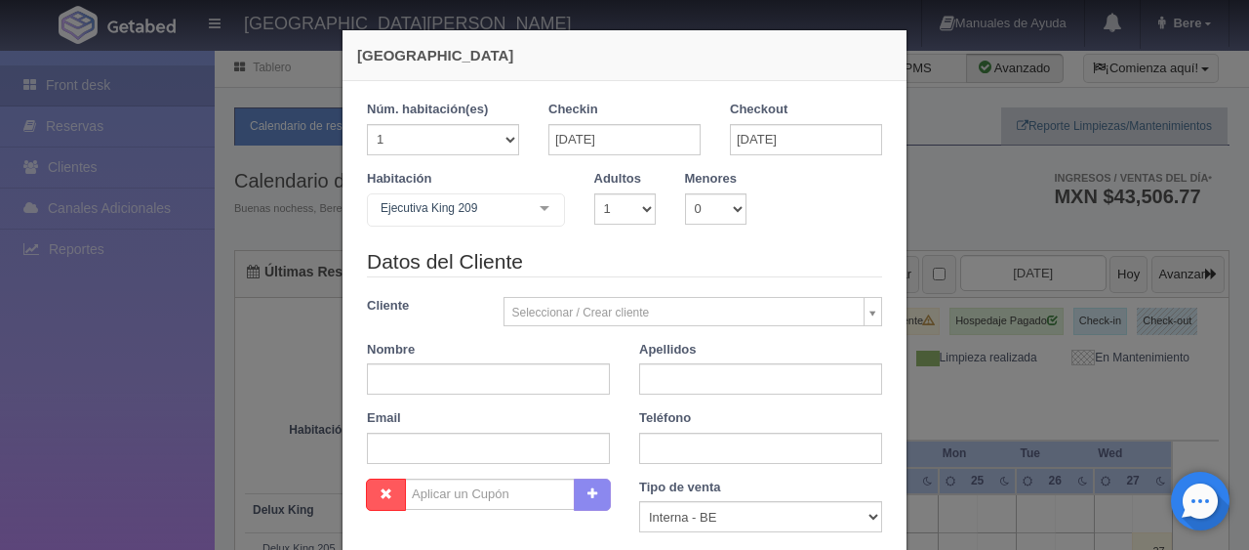
checkbox input "false"
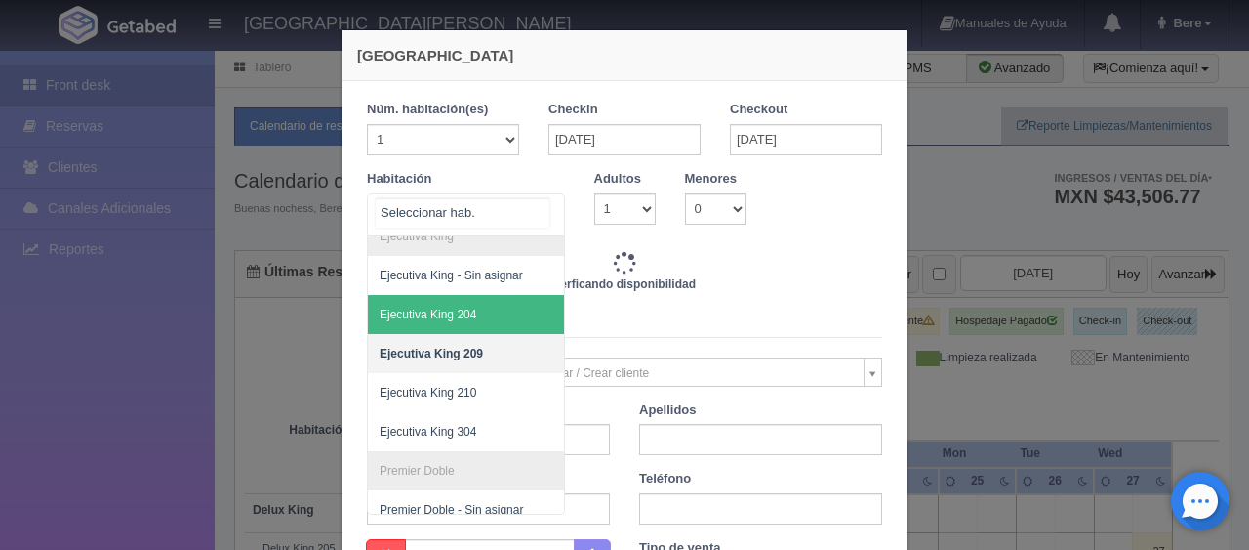
type input "7794.00"
checkbox input "false"
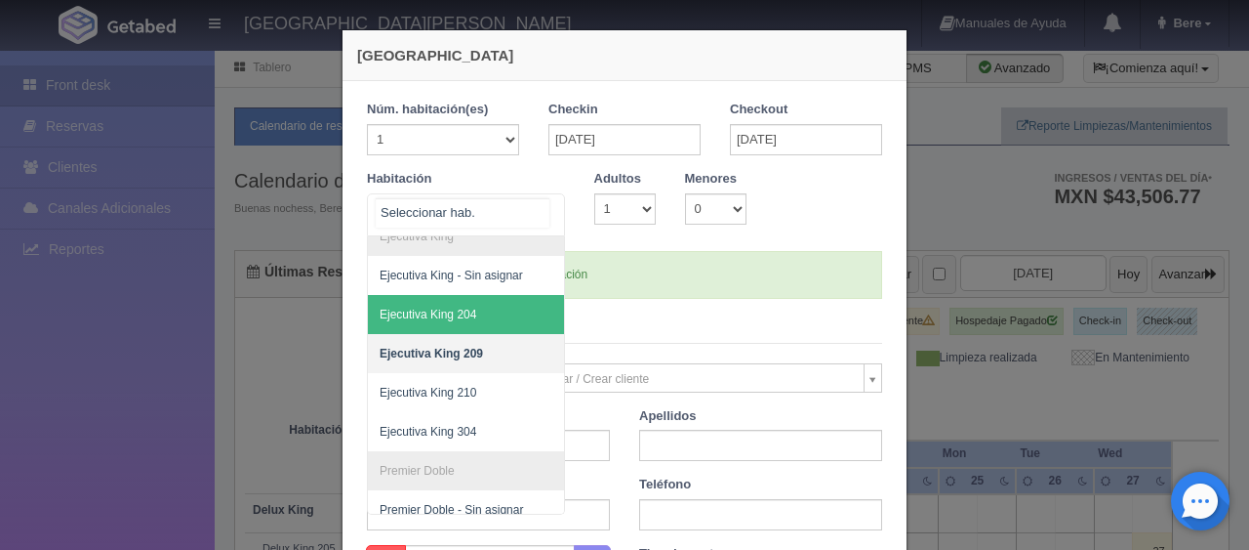
click at [456, 307] on span "Ejecutiva King 204" at bounding box center [428, 314] width 97 height 14
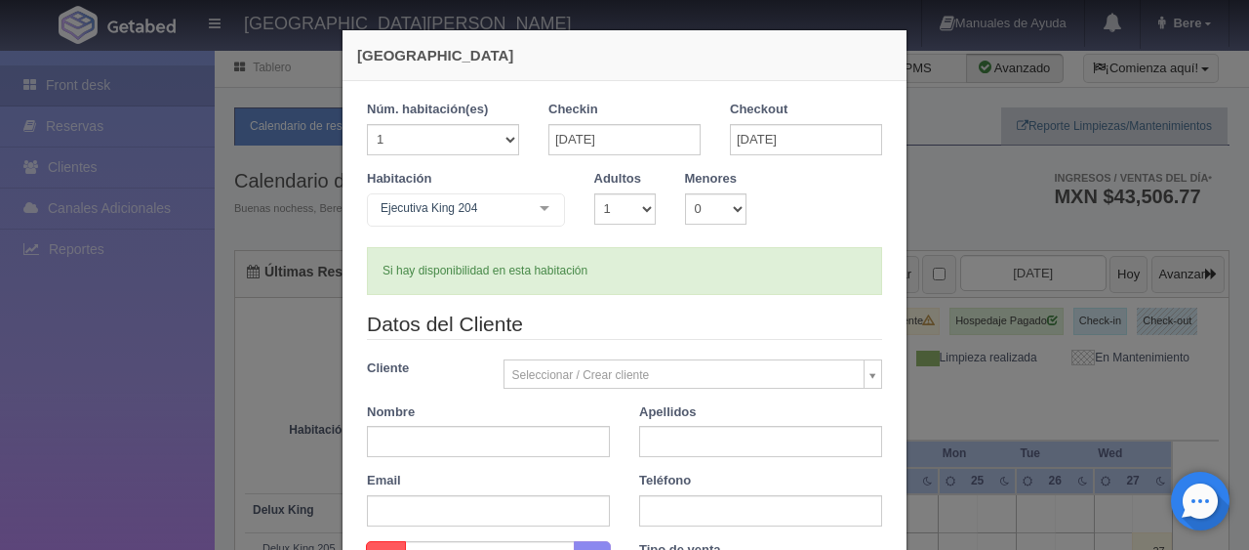
checkbox input "false"
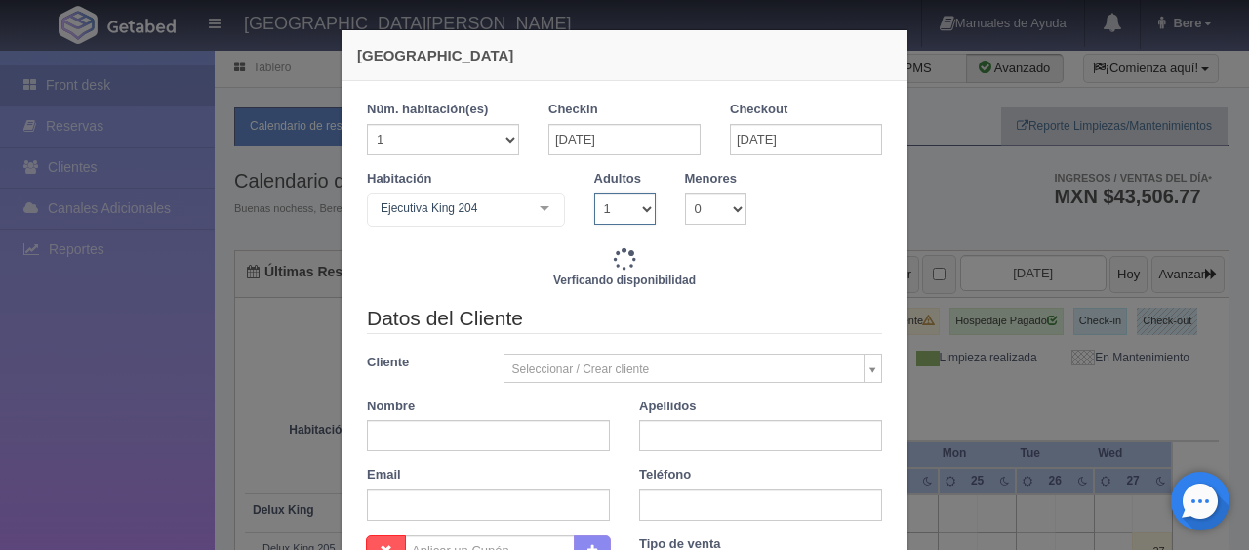
type input "7794.00"
checkbox input "false"
click at [621, 197] on select "1 2 3 4 5 6 7 8 9 10" at bounding box center [624, 208] width 61 height 31
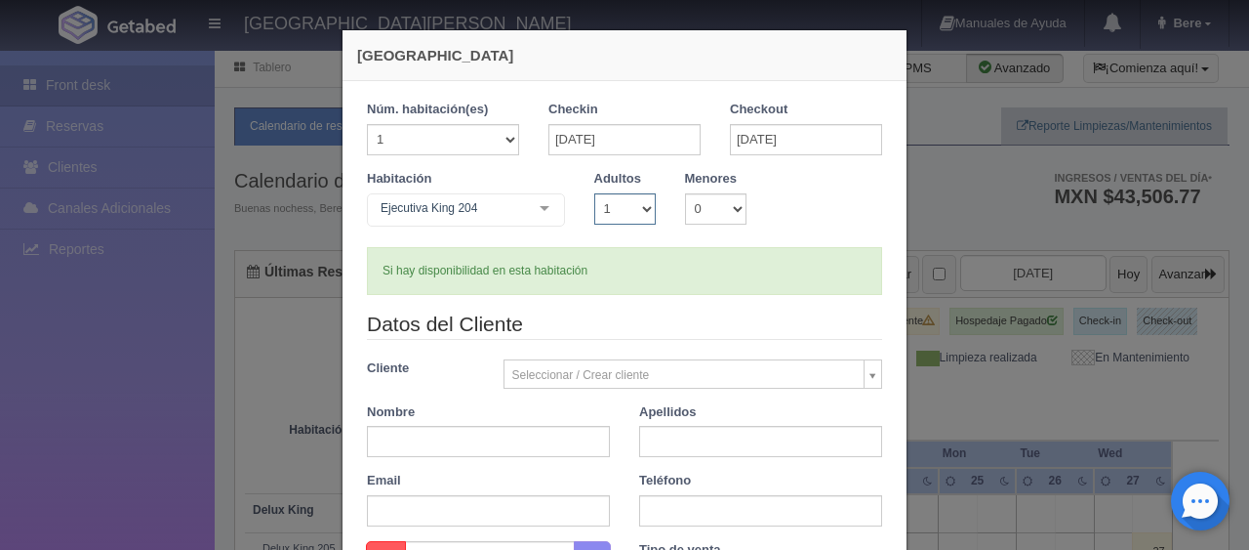
select select "2"
click at [594, 193] on select "1 2 3 4 5 6 7 8 9 10" at bounding box center [624, 208] width 61 height 31
checkbox input "false"
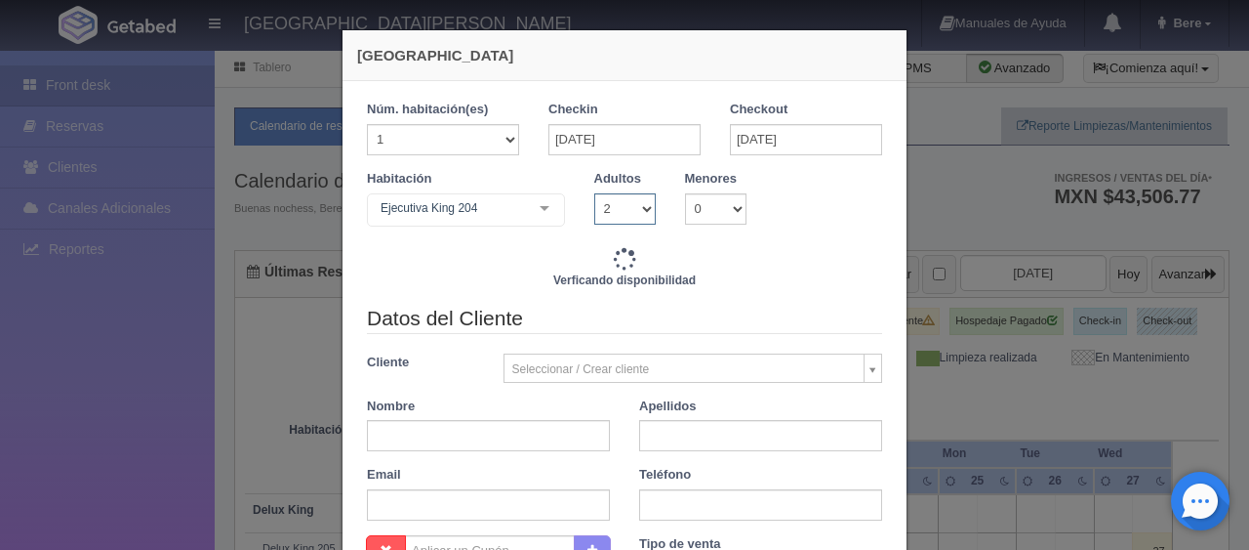
type input "9294.00"
checkbox input "false"
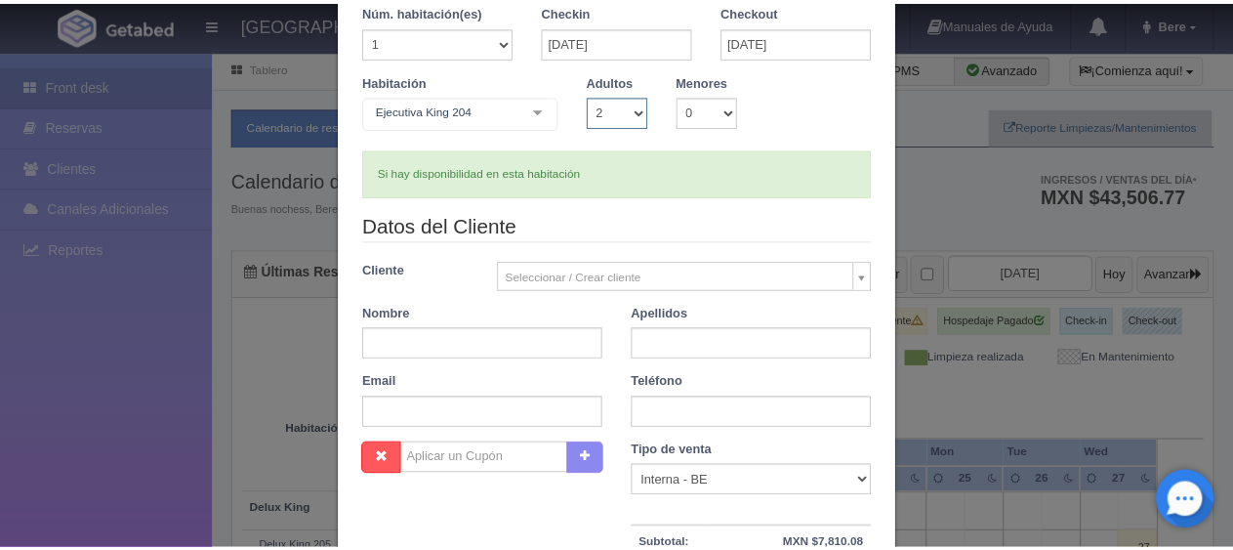
scroll to position [0, 0]
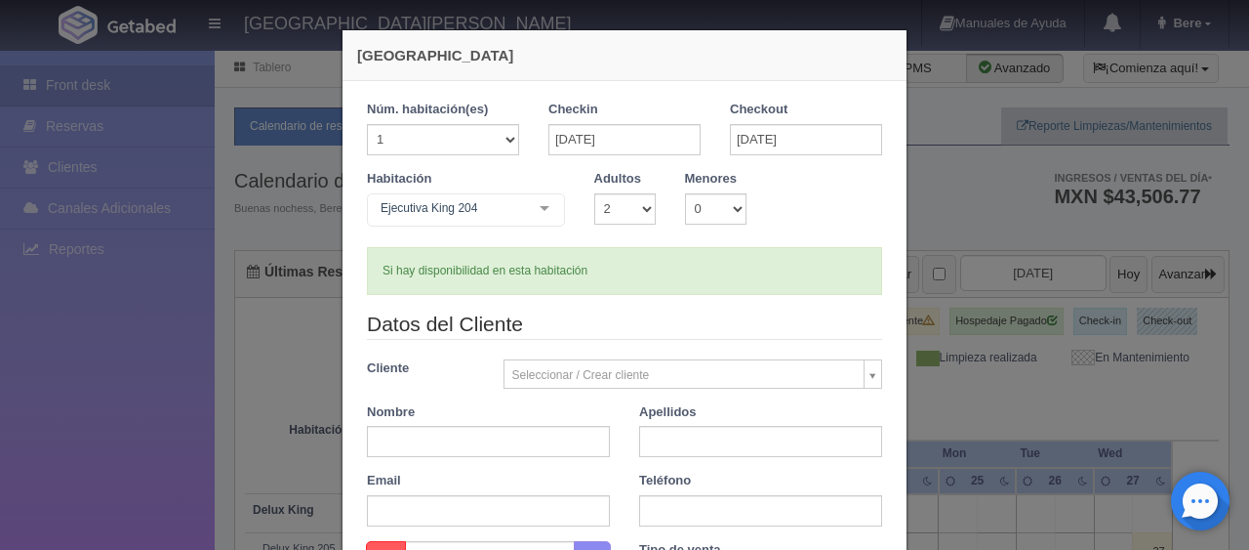
click at [223, 376] on div "Nueva Reserva 1 Núm. habitación(es) 1 2 3 4 5 6 7 8 9 10 11 12 13 14 15 16 17 1…" at bounding box center [624, 275] width 1249 height 550
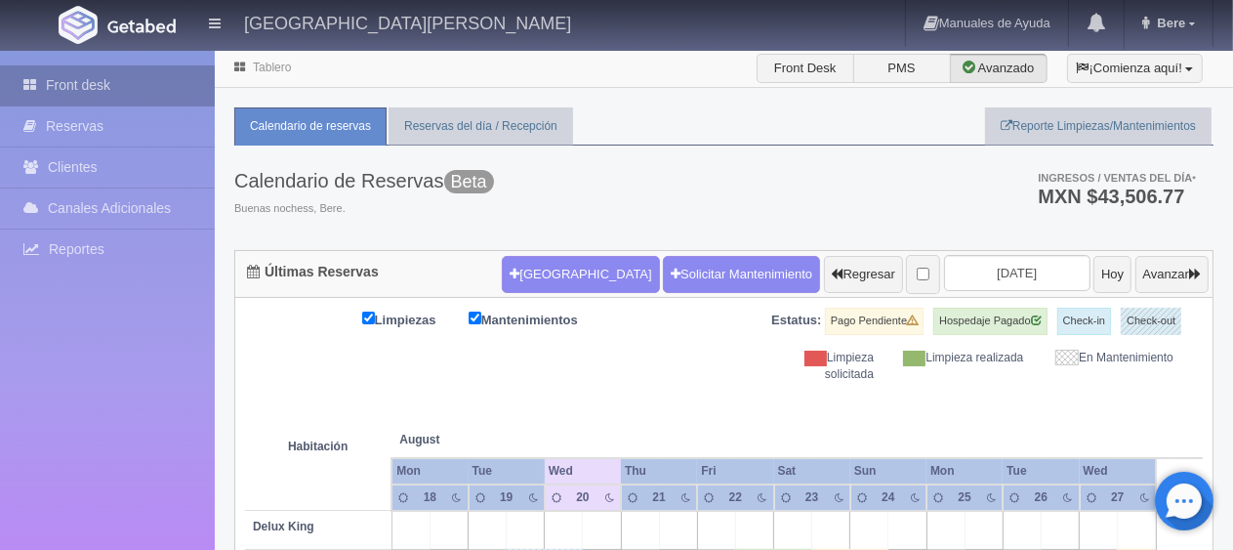
click at [111, 90] on link "Front desk" at bounding box center [107, 85] width 215 height 40
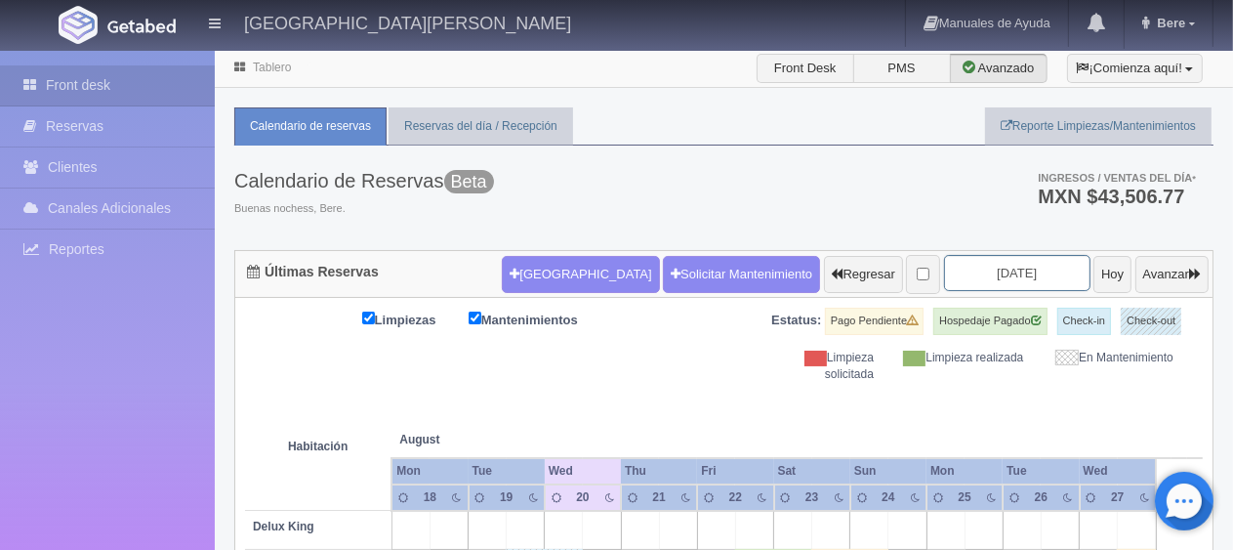
click at [1009, 260] on input "[DATE]" at bounding box center [1017, 273] width 146 height 36
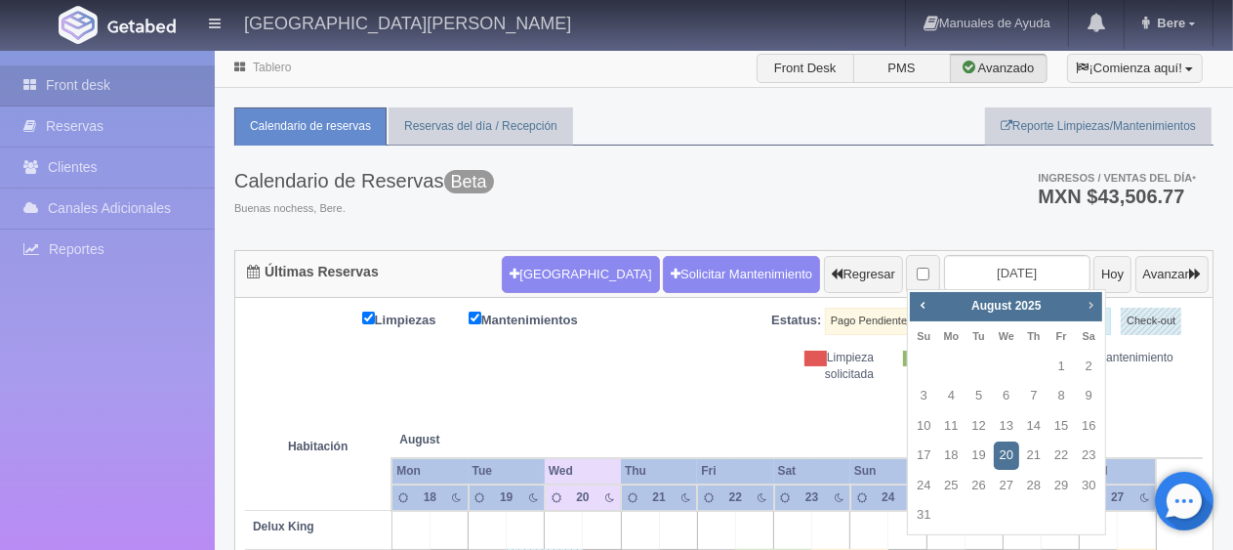
click at [1080, 306] on link "Next" at bounding box center [1090, 304] width 21 height 21
click at [1061, 491] on link "31" at bounding box center [1060, 485] width 25 height 28
type input "[DATE]"
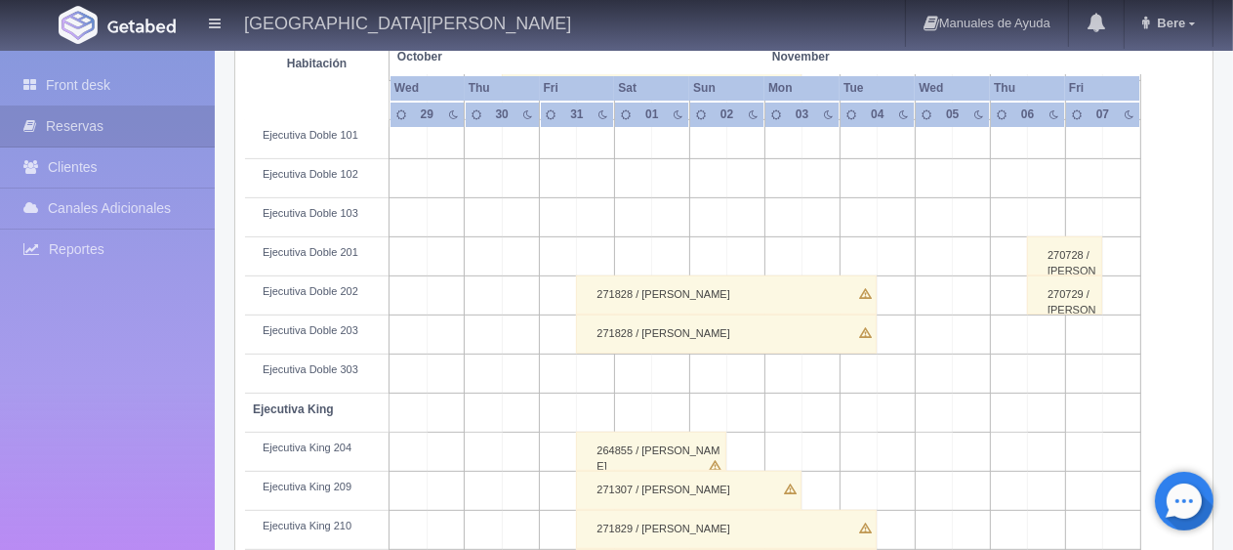
scroll to position [878, 0]
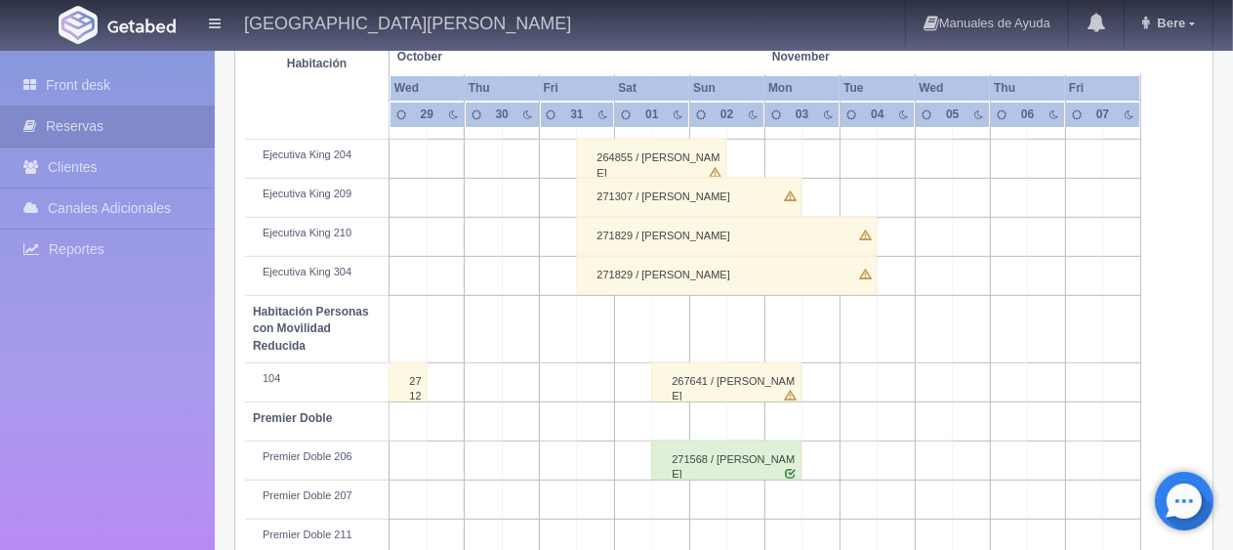
click at [675, 245] on div "271829 / [PERSON_NAME]" at bounding box center [726, 236] width 300 height 39
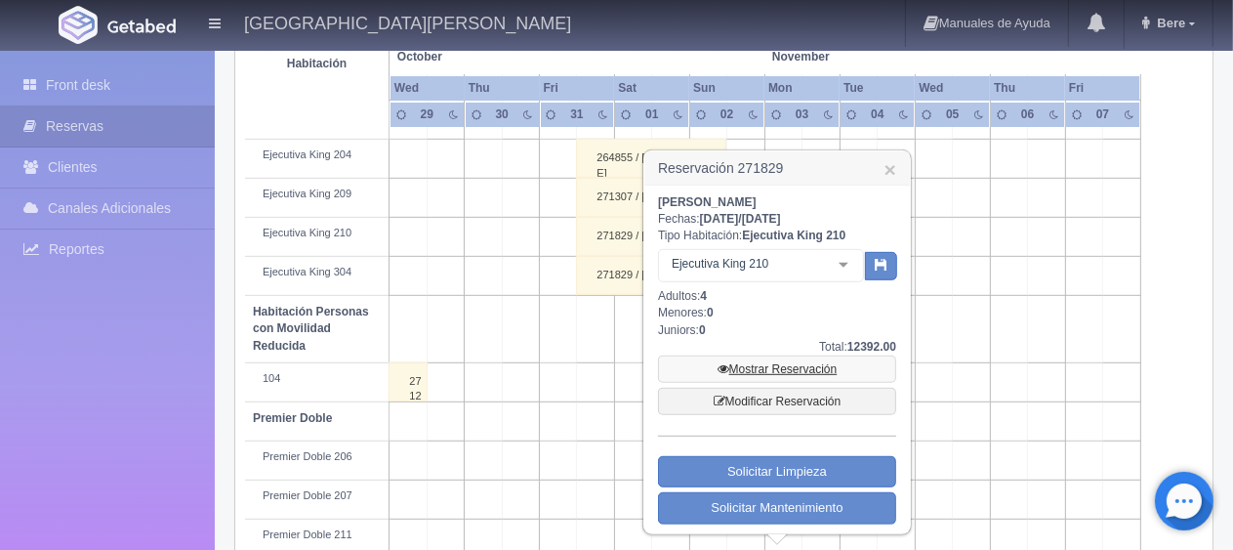
click at [739, 372] on link "Mostrar Reservación" at bounding box center [777, 368] width 238 height 27
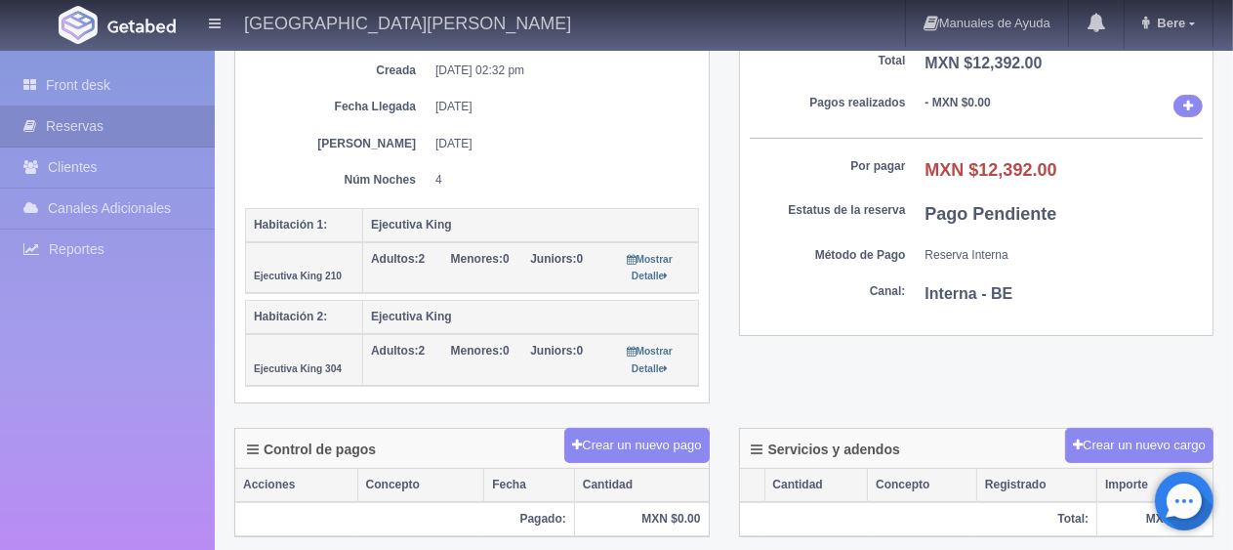
scroll to position [586, 0]
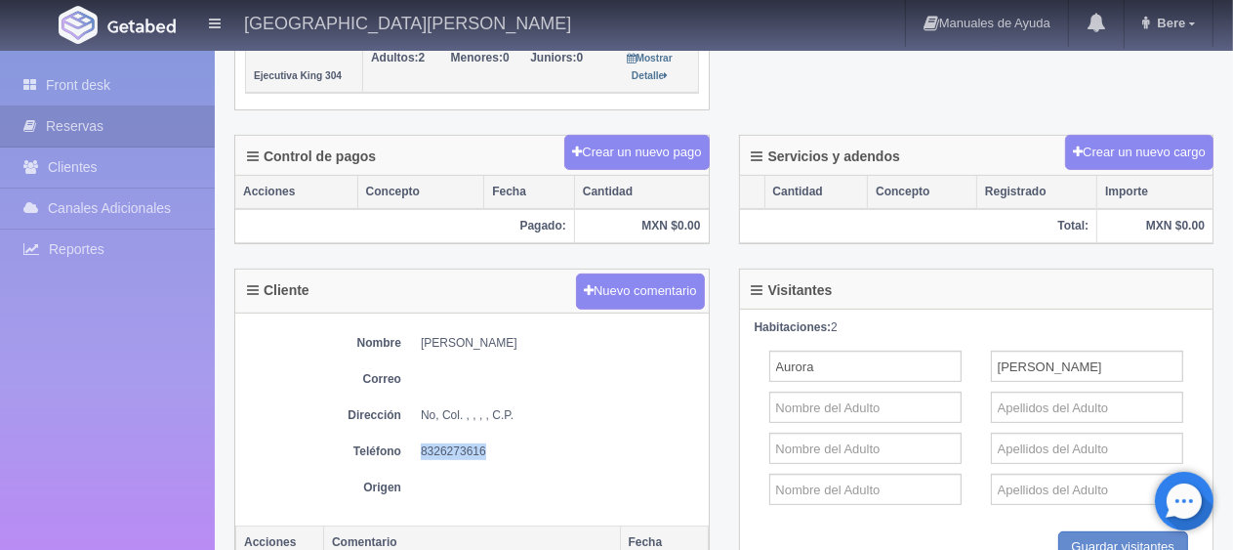
drag, startPoint x: 414, startPoint y: 439, endPoint x: 563, endPoint y: 437, distance: 149.4
click at [563, 443] on dl "Teléfono [PHONE_NUMBER]" at bounding box center [472, 451] width 454 height 17
copy dd "8326273616"
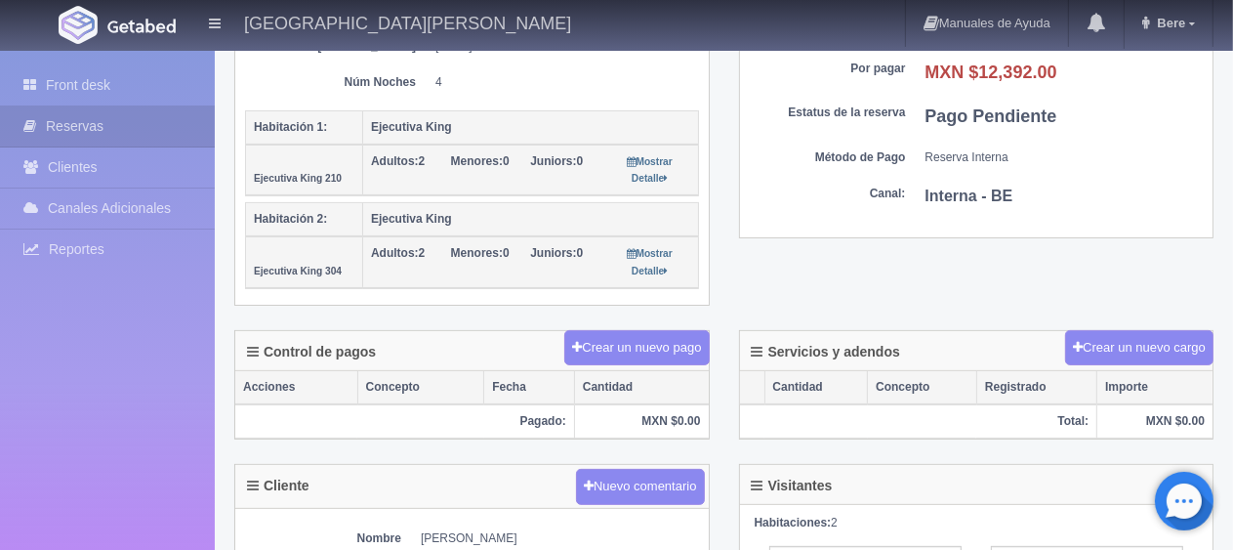
scroll to position [98, 0]
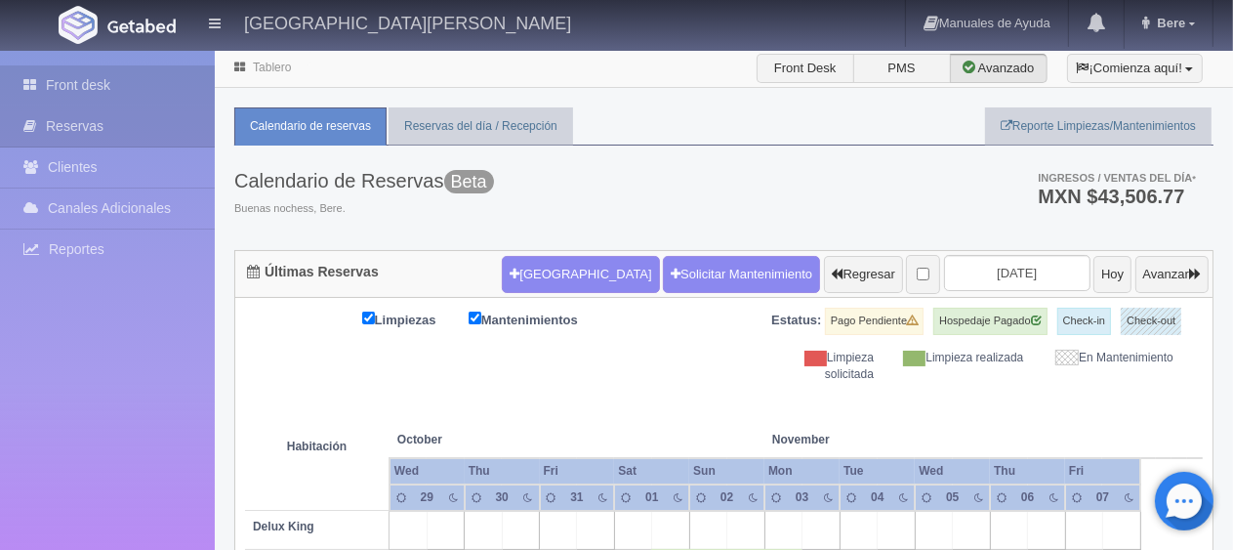
click at [69, 90] on link "Front desk" at bounding box center [107, 85] width 215 height 40
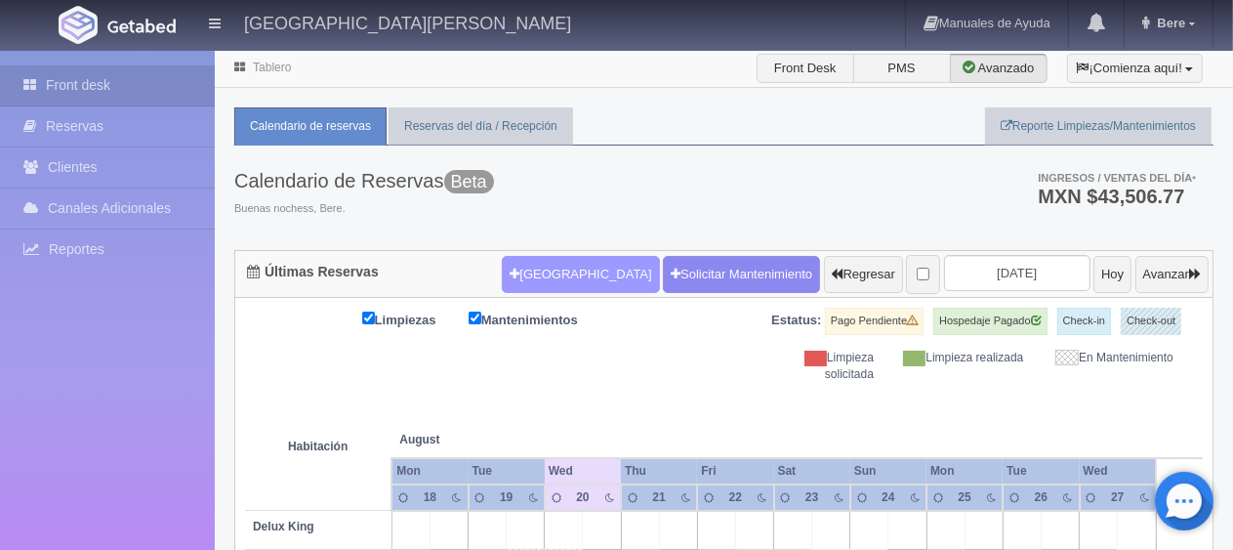
click at [574, 280] on button "[GEOGRAPHIC_DATA]" at bounding box center [580, 274] width 157 height 37
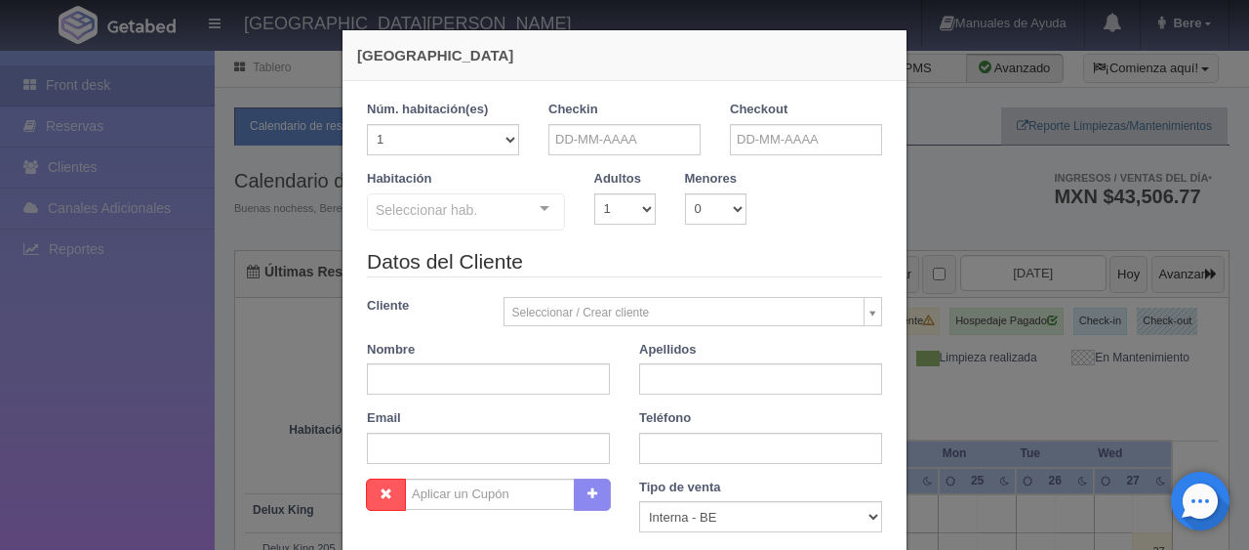
checkbox input "false"
click at [589, 127] on input "text" at bounding box center [625, 139] width 152 height 31
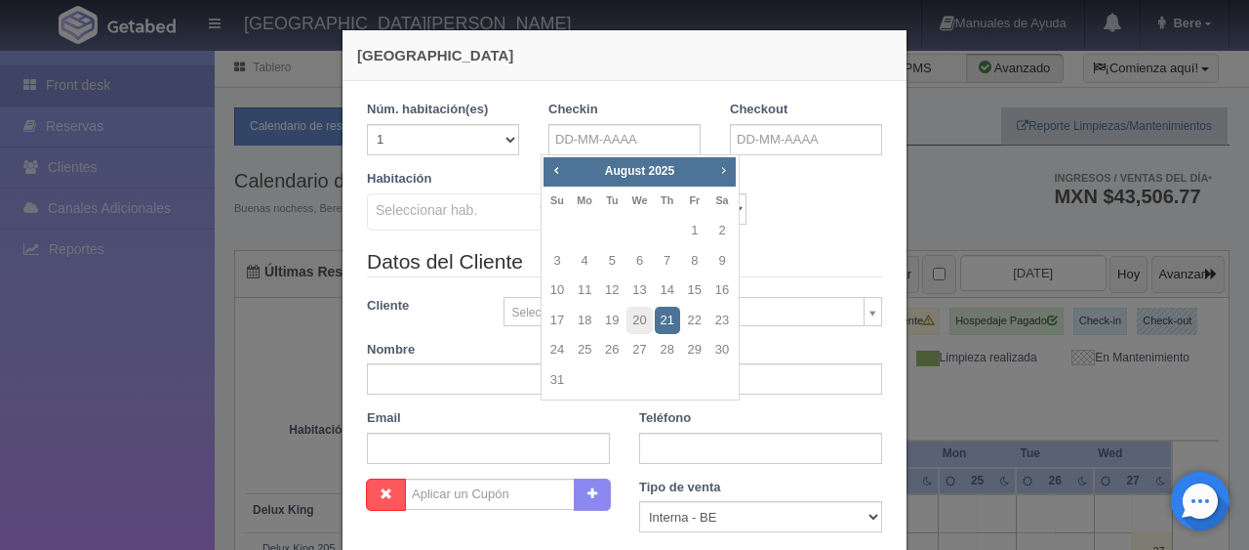
click at [724, 170] on span "Next" at bounding box center [723, 170] width 16 height 16
click at [730, 170] on span "Next" at bounding box center [723, 170] width 16 height 16
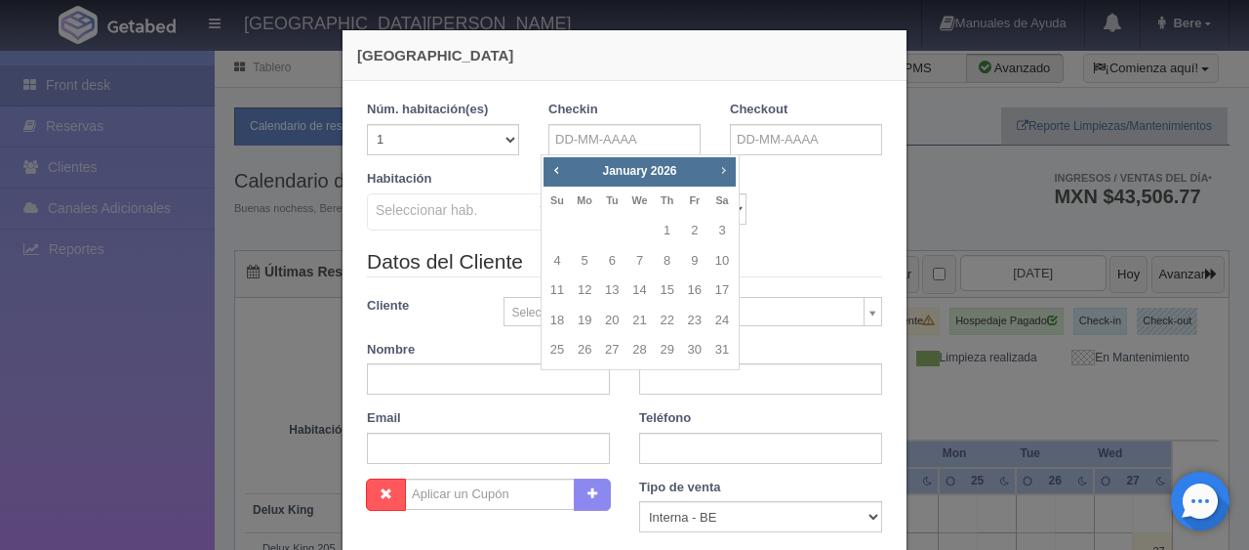
click at [728, 170] on span "Next" at bounding box center [723, 170] width 16 height 16
click at [727, 170] on span "Next" at bounding box center [723, 170] width 16 height 16
click at [724, 169] on span "Next" at bounding box center [723, 170] width 16 height 16
click at [701, 264] on link "8" at bounding box center [694, 261] width 25 height 28
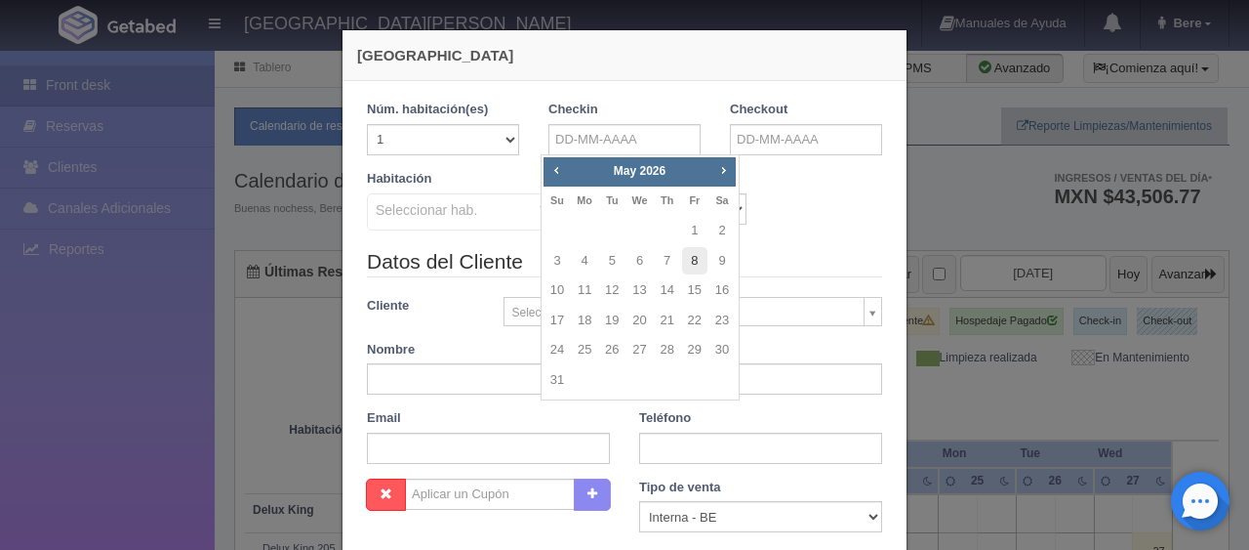
type input "08-05-2026"
checkbox input "false"
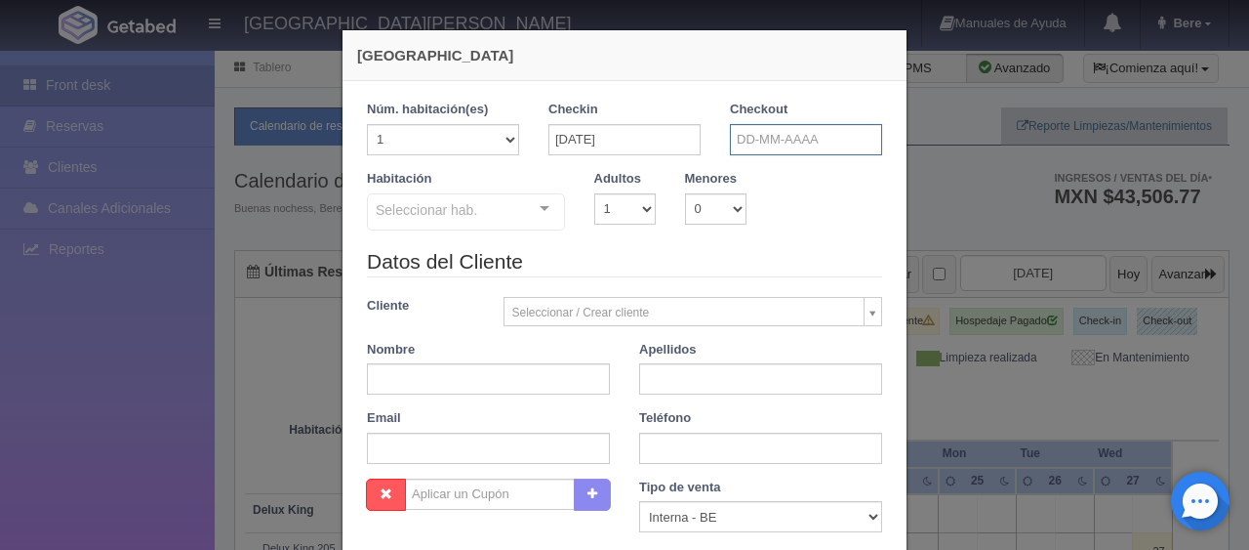
click at [771, 137] on input "text" at bounding box center [806, 139] width 152 height 31
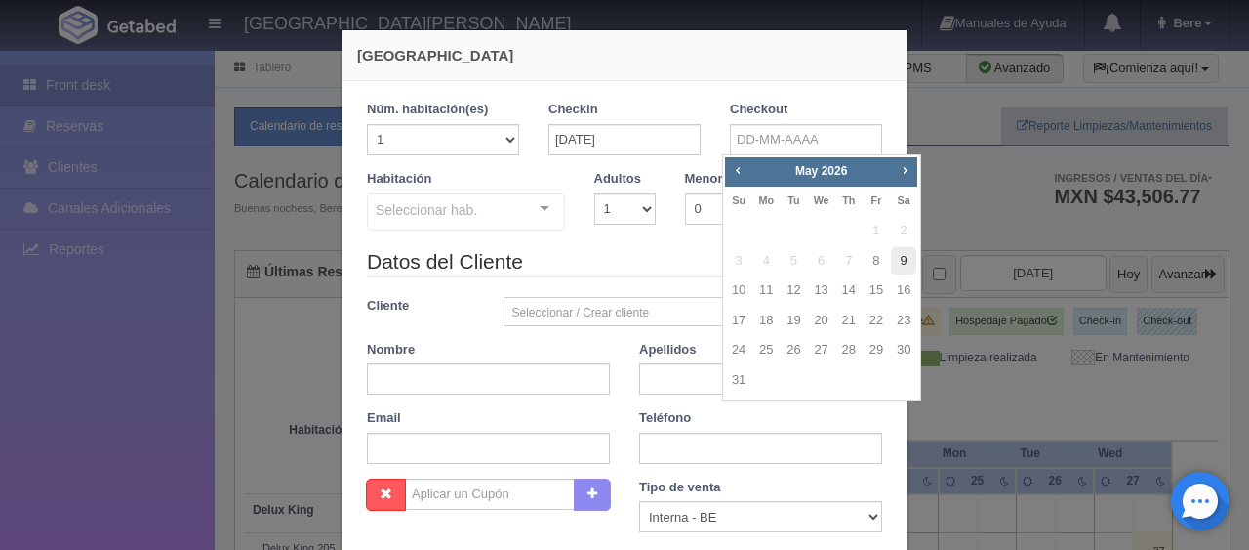
click at [901, 258] on link "9" at bounding box center [903, 261] width 25 height 28
type input "09-05-2026"
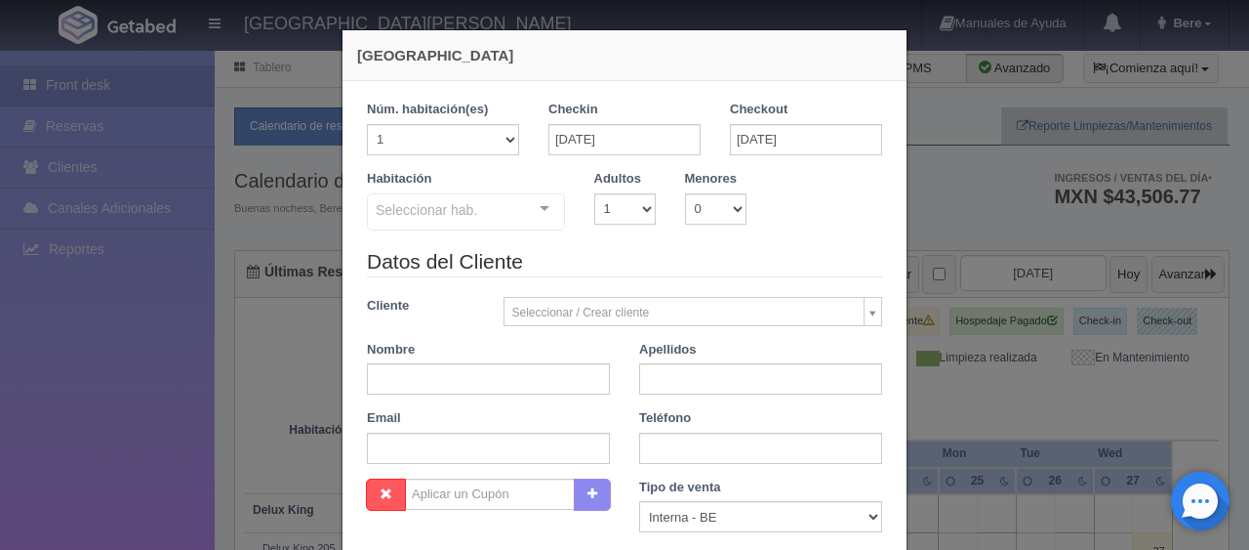
checkbox input "false"
click at [465, 228] on div "Seleccionar hab. SUITE SUITE - Sin asignar SUITE 301 Habitación Personas con Mo…" at bounding box center [466, 212] width 198 height 39
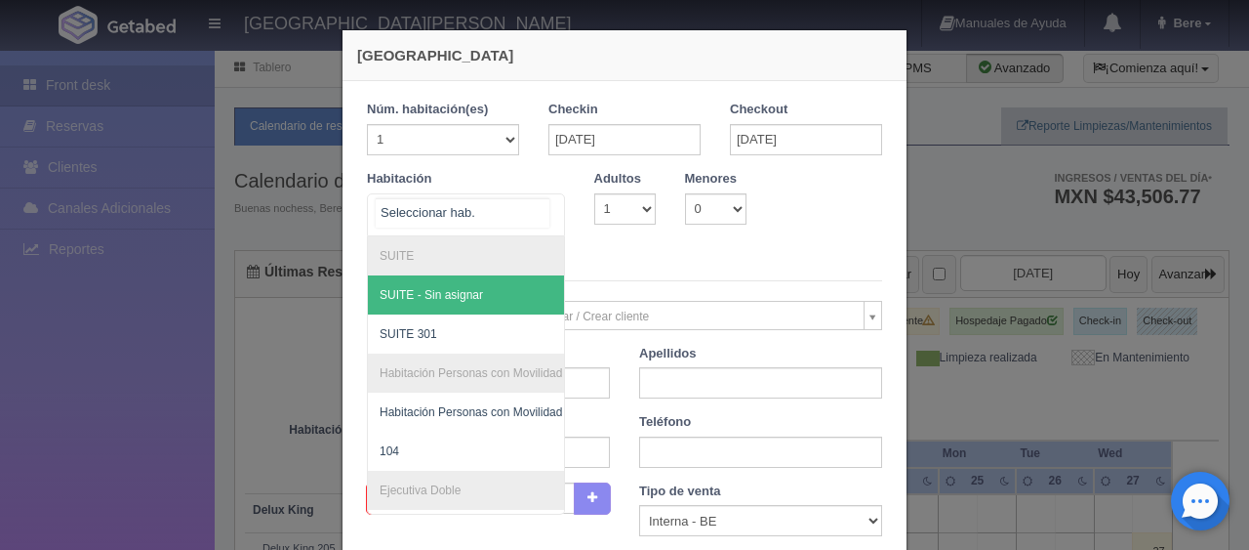
click at [484, 222] on input "text" at bounding box center [463, 212] width 174 height 29
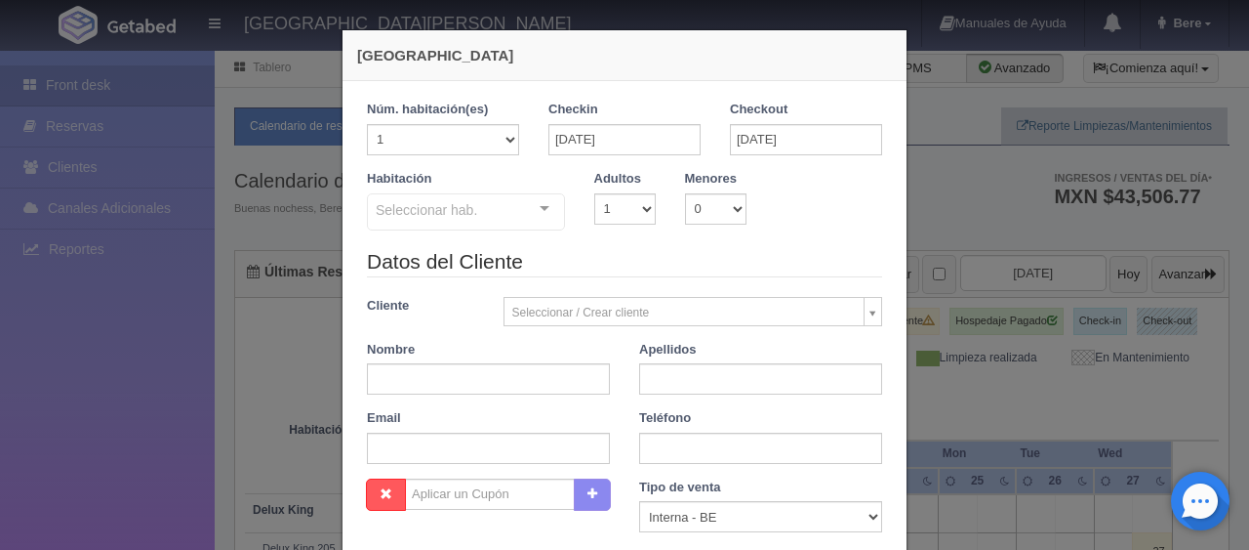
click at [626, 111] on div "Checkin 08-05-2026" at bounding box center [625, 128] width 152 height 55
click at [628, 152] on input "08-05-2026" at bounding box center [625, 139] width 152 height 31
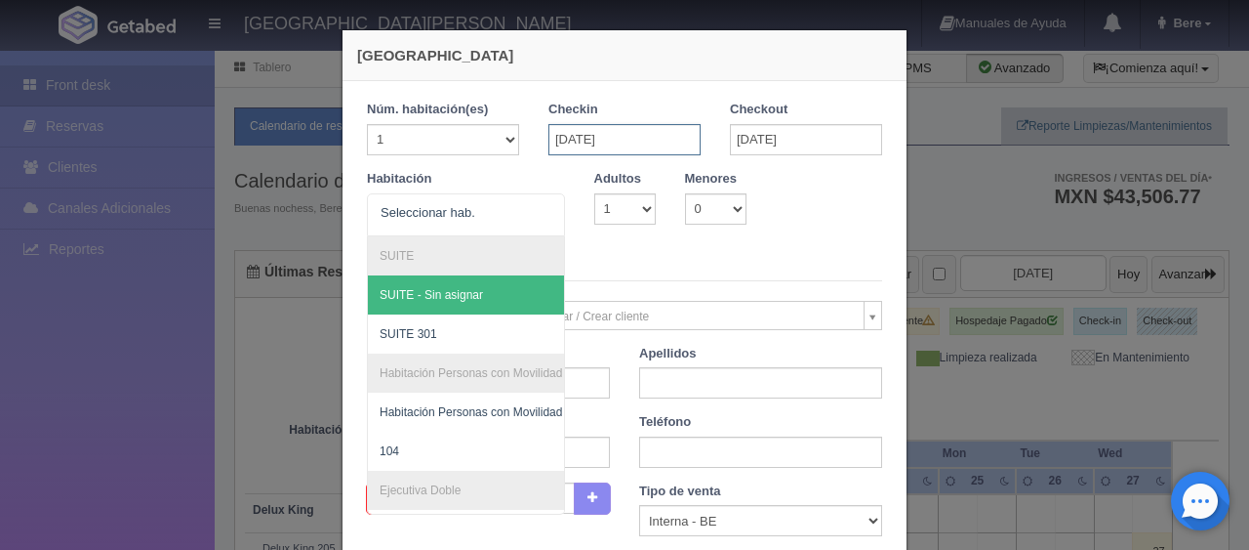
click at [591, 139] on input "08-05-2026" at bounding box center [625, 139] width 152 height 31
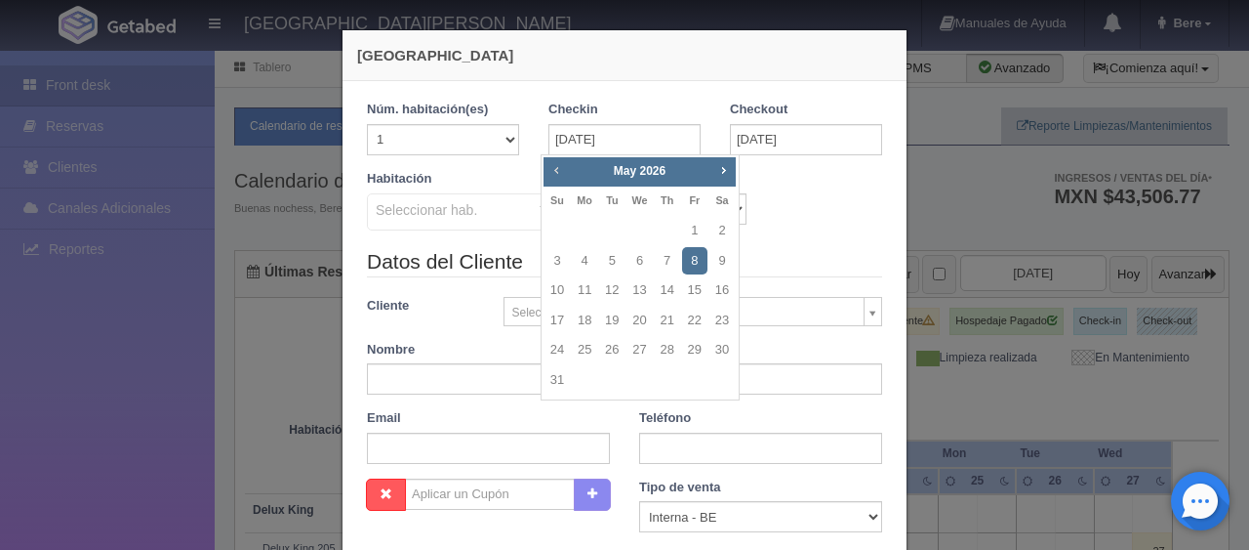
click at [556, 170] on span "Prev" at bounding box center [557, 170] width 16 height 16
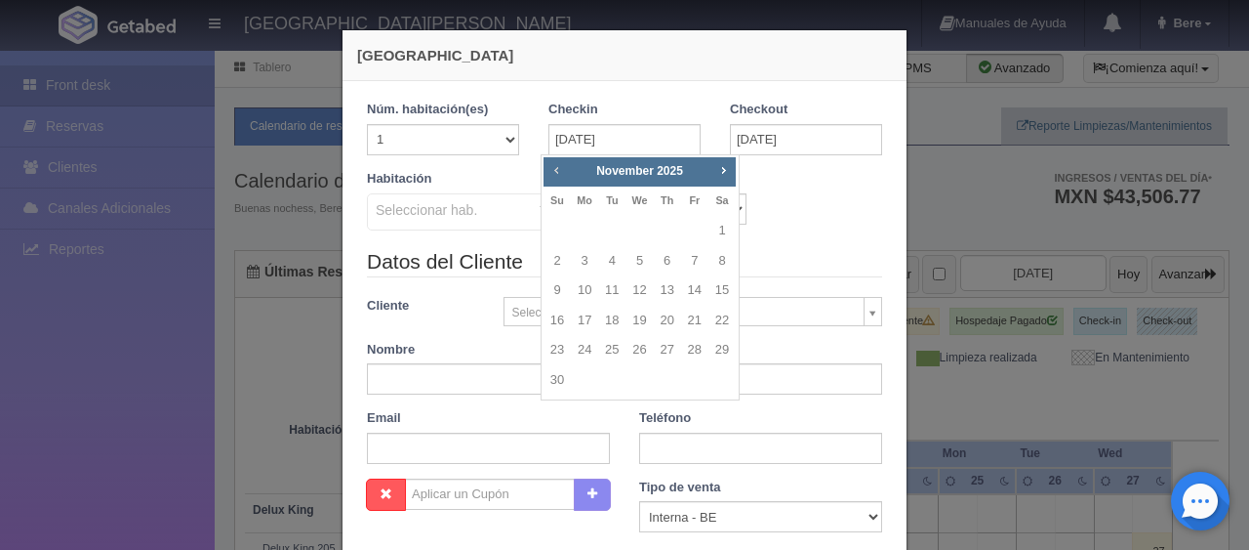
click at [556, 170] on span "Prev" at bounding box center [557, 170] width 16 height 16
click at [718, 170] on span "Next" at bounding box center [723, 170] width 16 height 16
click at [585, 255] on link "8" at bounding box center [584, 261] width 25 height 28
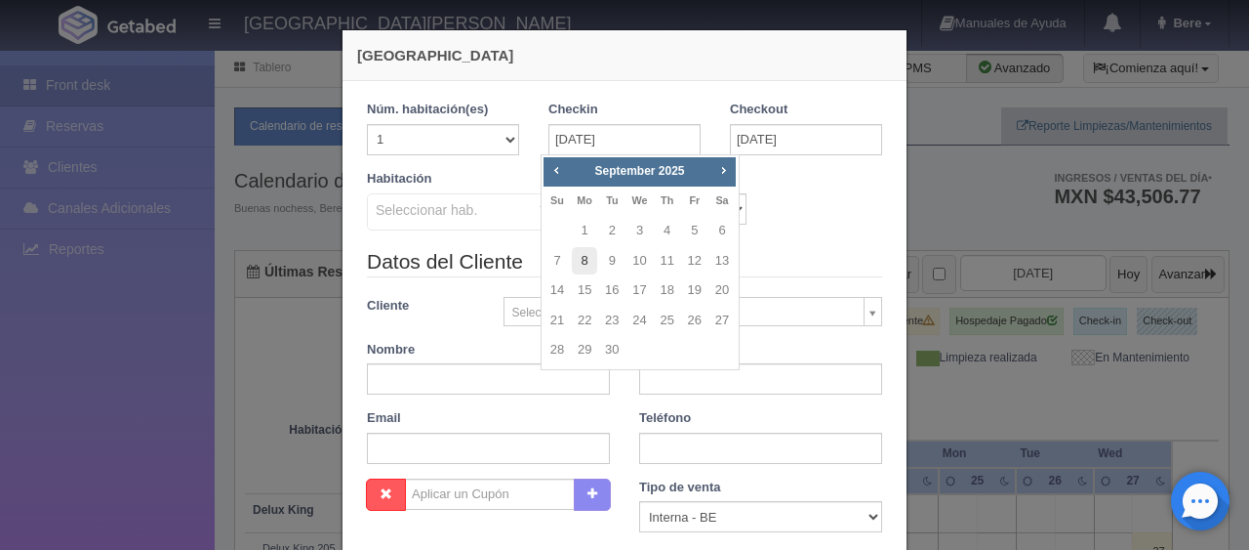
type input "08-09-2025"
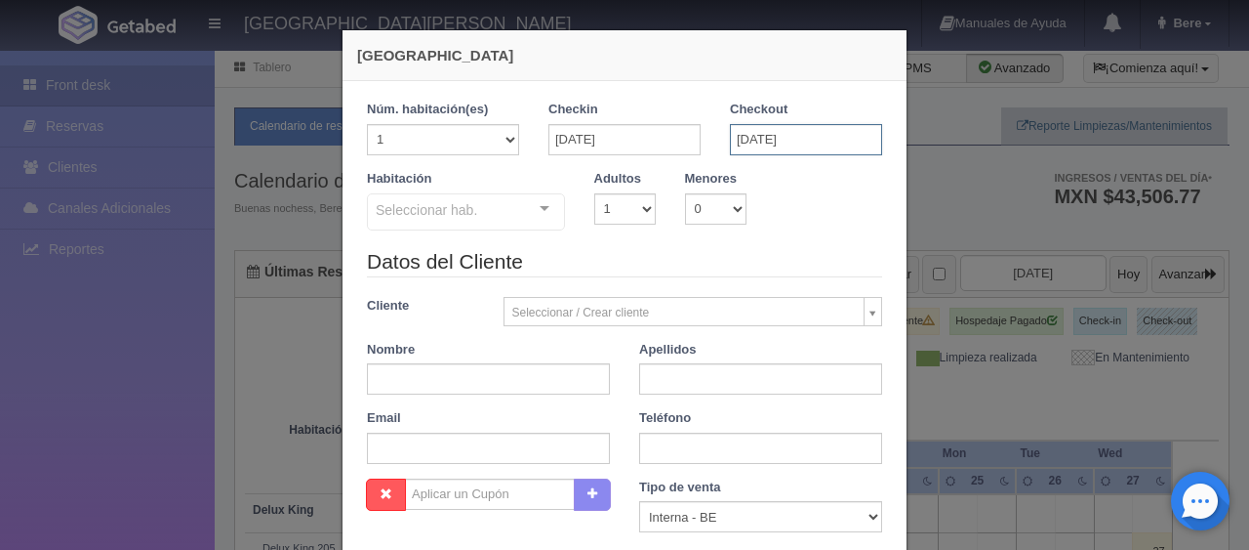
checkbox input "false"
click at [813, 124] on input "09-05-2026" at bounding box center [806, 139] width 152 height 31
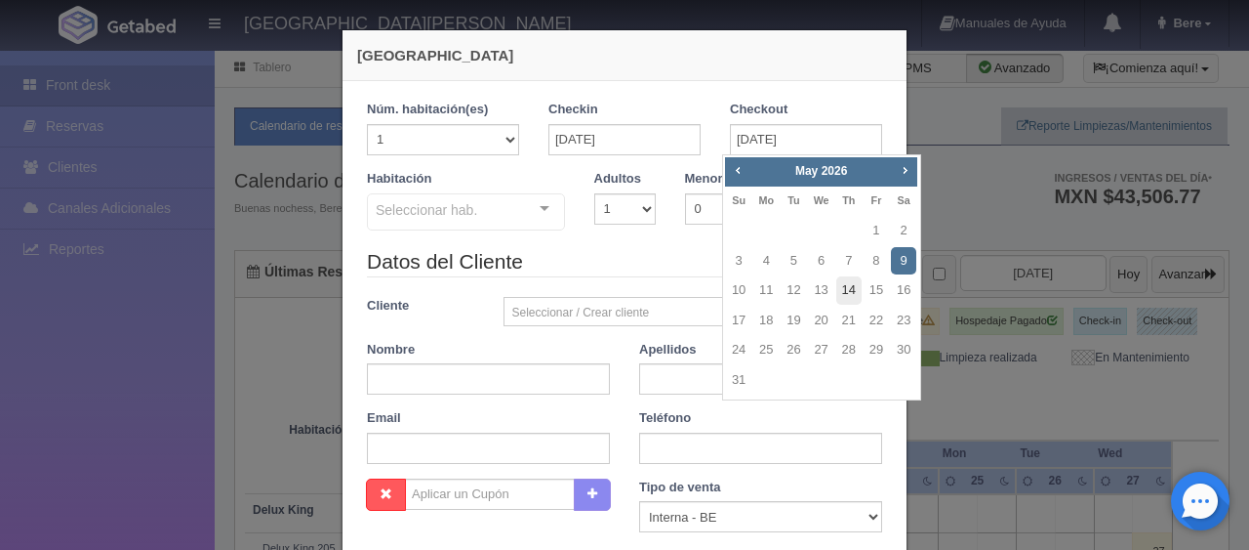
click at [855, 293] on link "14" at bounding box center [848, 290] width 25 height 28
type input "14-05-2026"
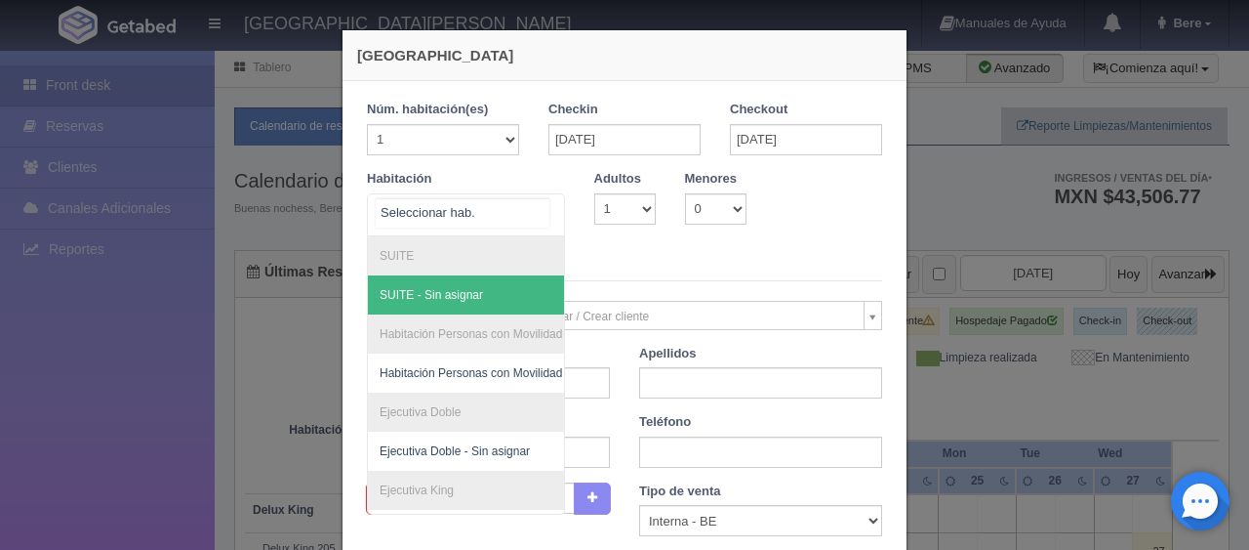
click at [476, 216] on div at bounding box center [466, 214] width 198 height 43
checkbox input "false"
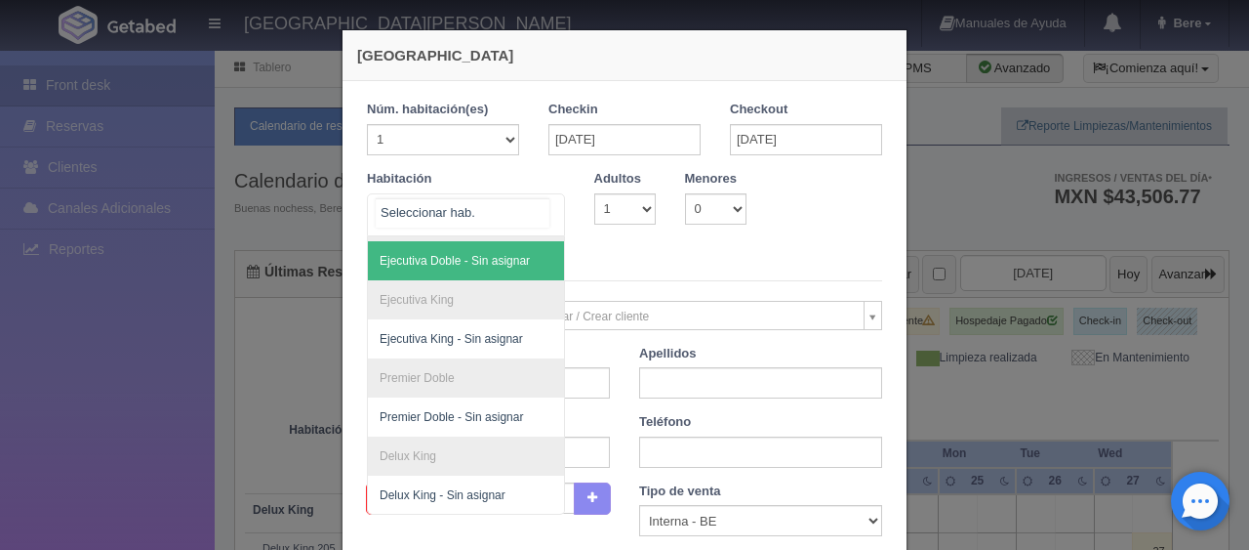
click at [514, 208] on div at bounding box center [466, 214] width 198 height 43
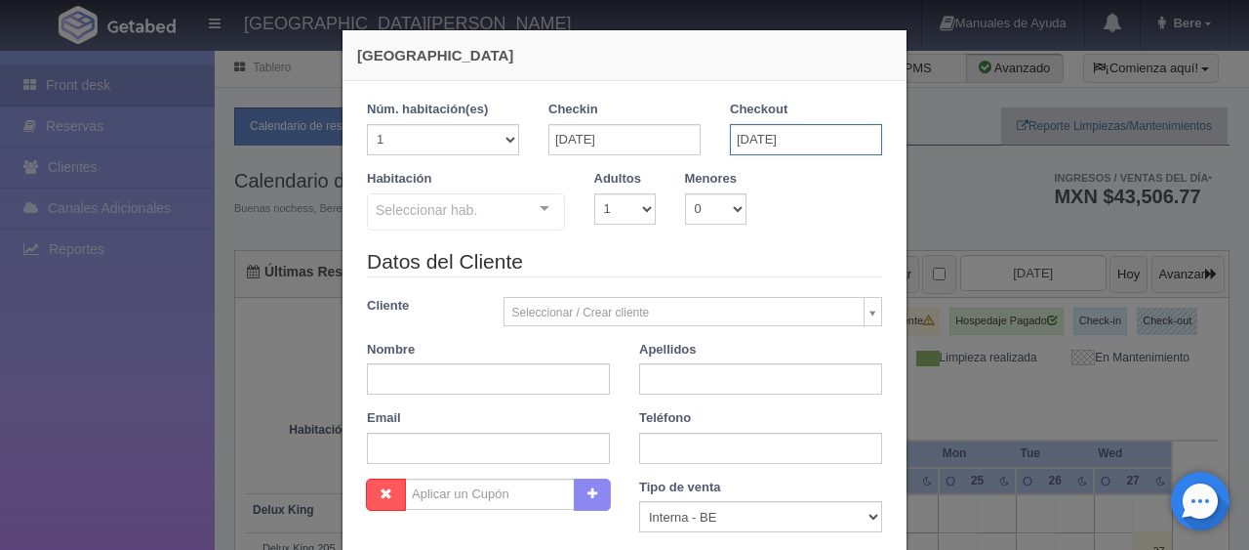
click at [848, 133] on input "14-05-2026" at bounding box center [806, 139] width 152 height 31
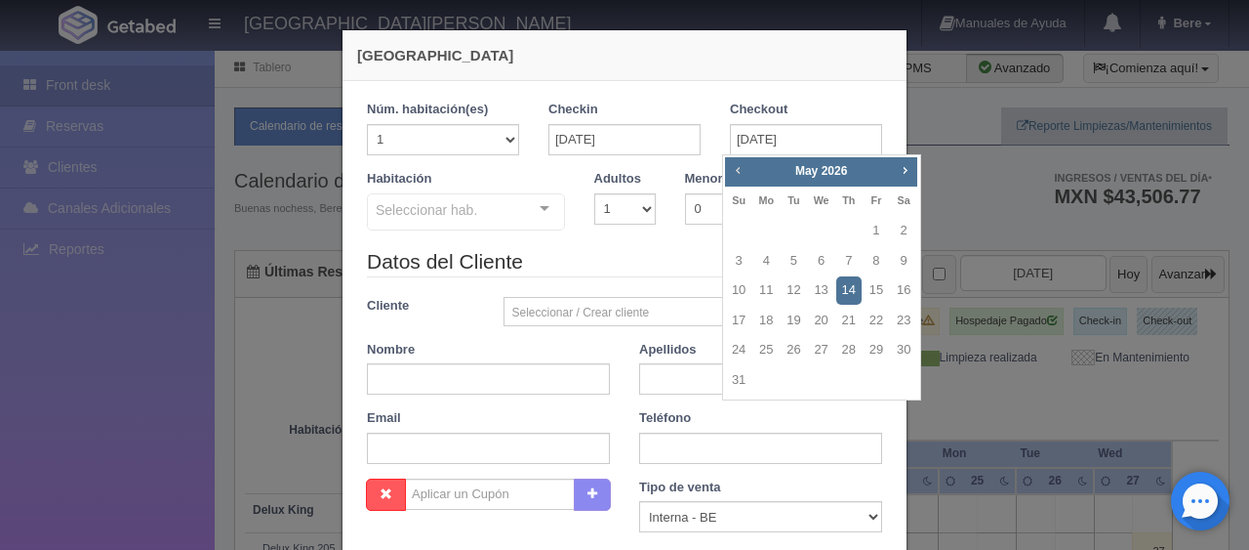
click at [746, 167] on link "Prev" at bounding box center [737, 169] width 21 height 21
click at [743, 167] on span "Prev" at bounding box center [738, 170] width 16 height 16
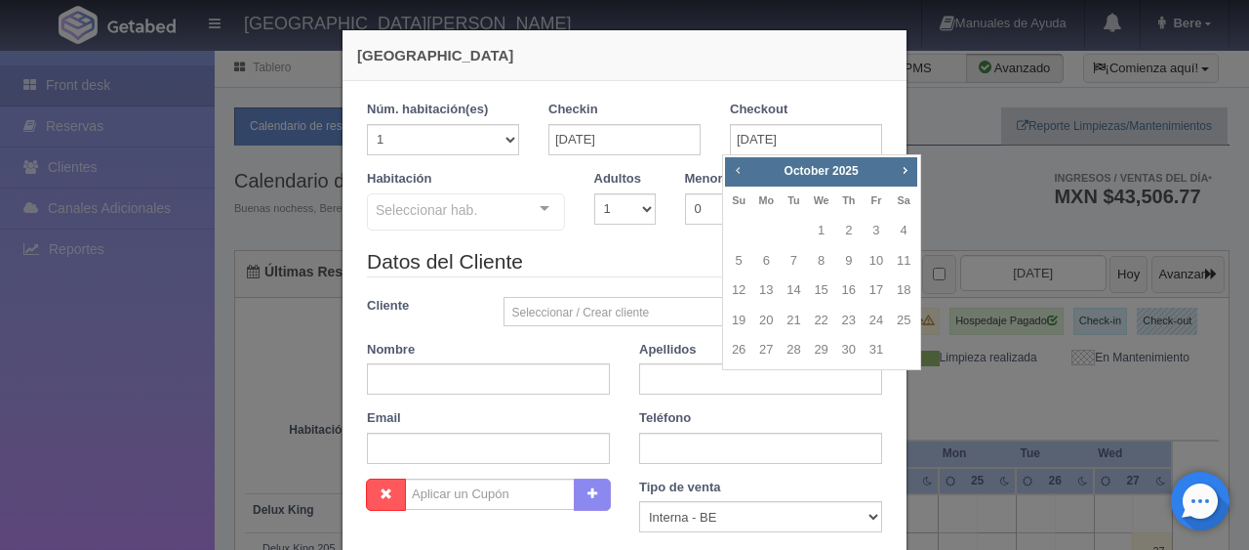
click at [743, 167] on span "Prev" at bounding box center [738, 170] width 16 height 16
click at [748, 295] on link "14" at bounding box center [738, 290] width 25 height 28
type input "14-09-2025"
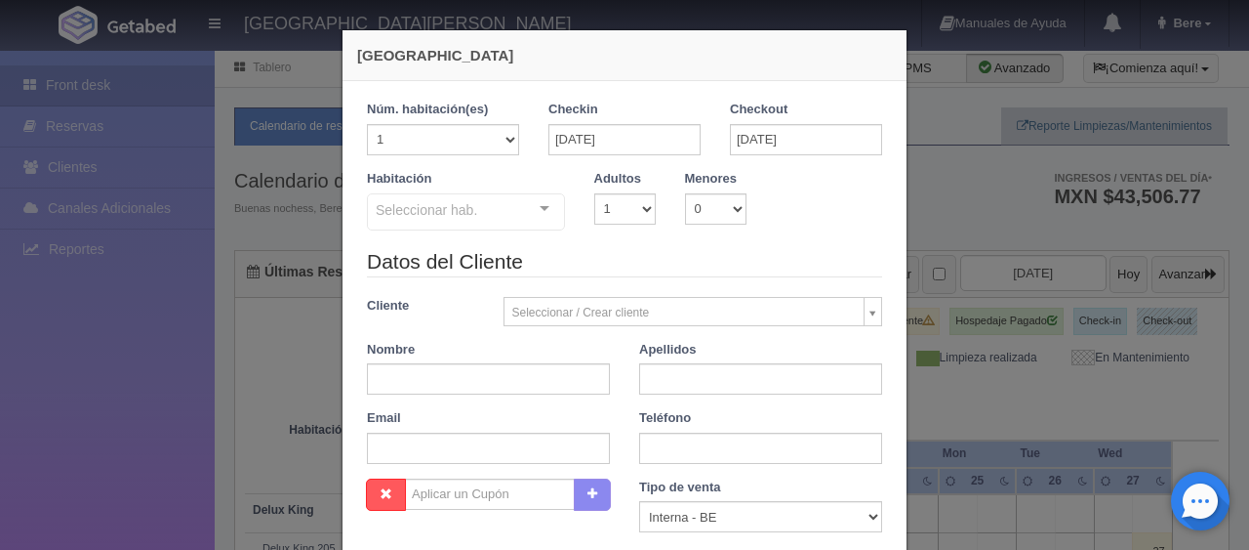
click at [437, 224] on div "Seleccionar hab." at bounding box center [466, 211] width 198 height 37
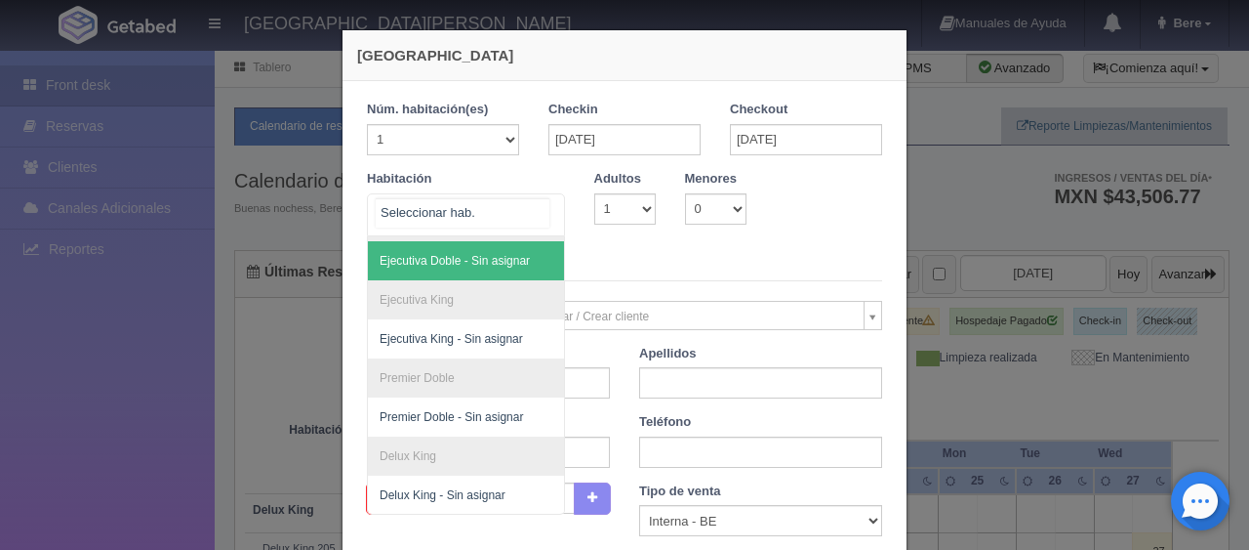
checkbox input "false"
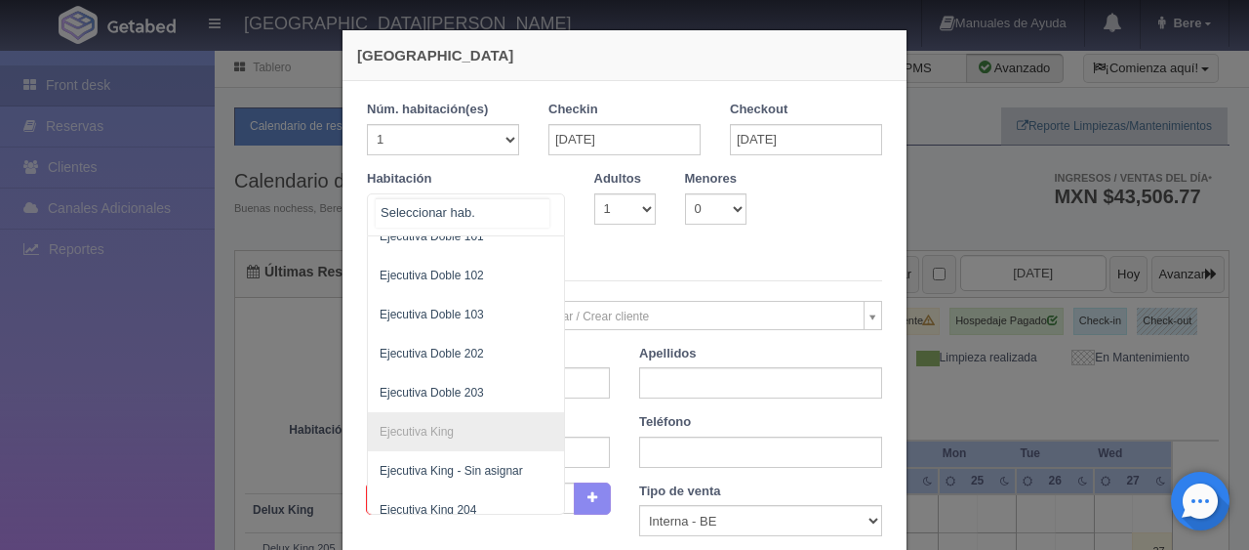
scroll to position [781, 0]
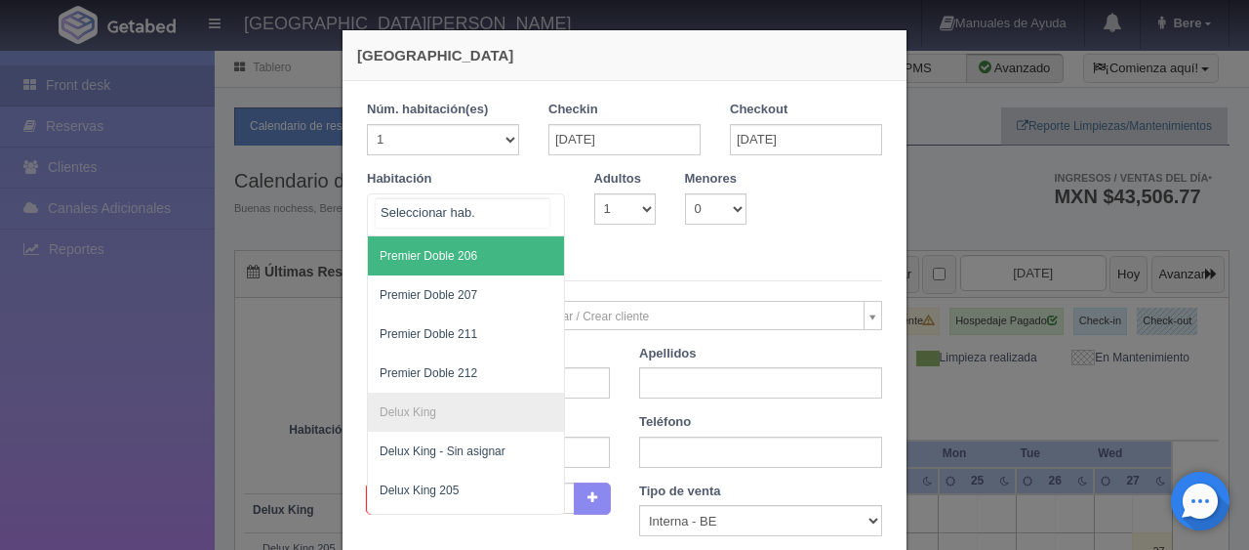
click at [484, 206] on div at bounding box center [466, 214] width 198 height 43
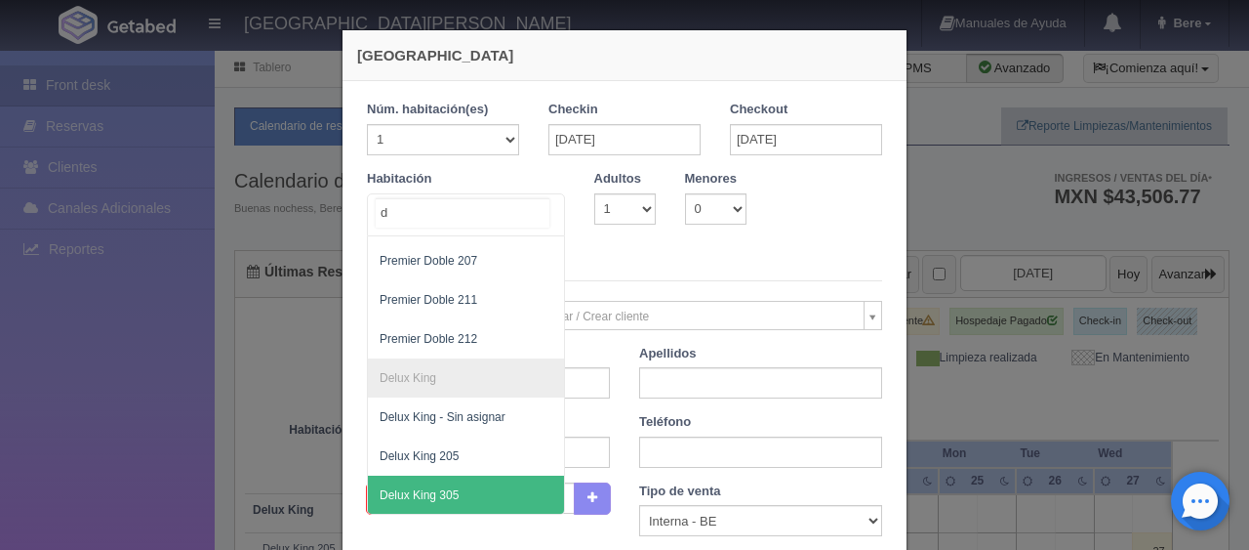
scroll to position [480, 0]
type input "de"
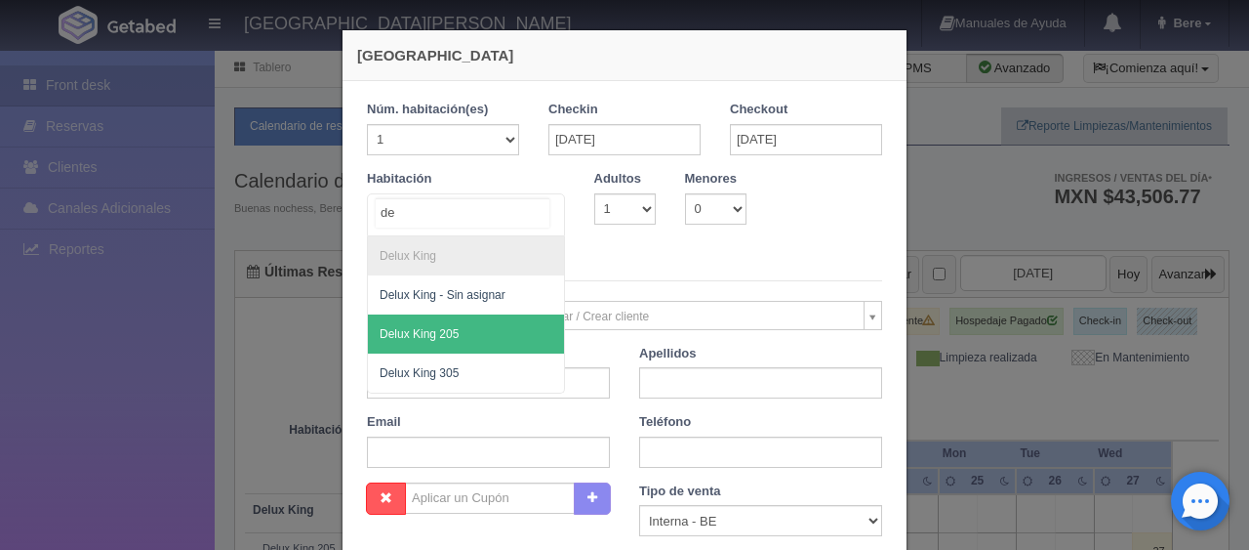
click at [495, 314] on span "Delux King 205" at bounding box center [466, 333] width 196 height 39
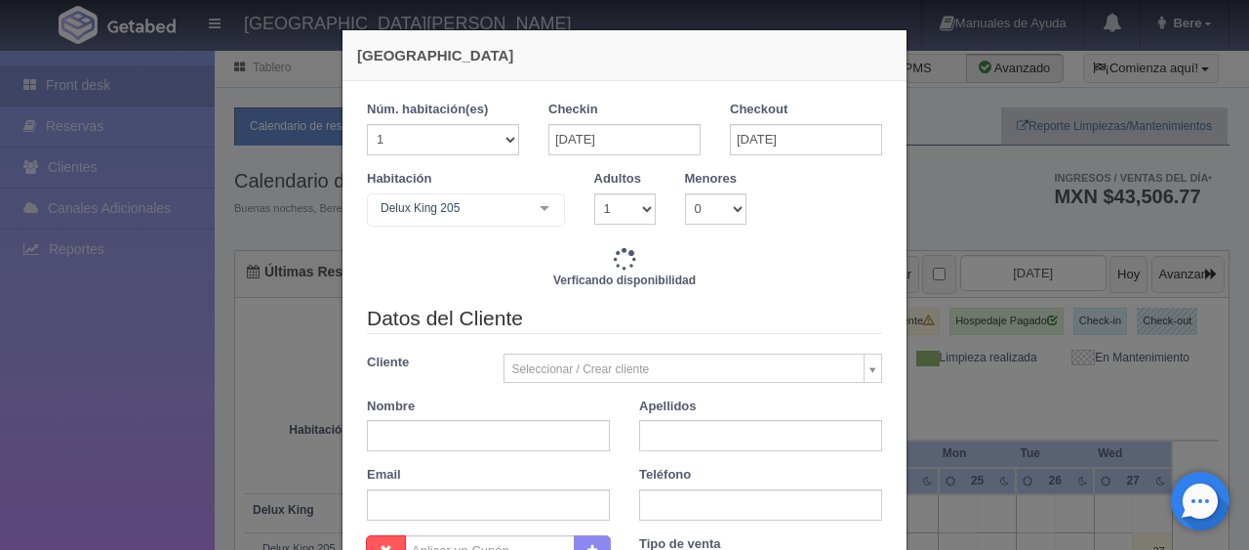
checkbox input "false"
type input "7794.00"
checkbox input "false"
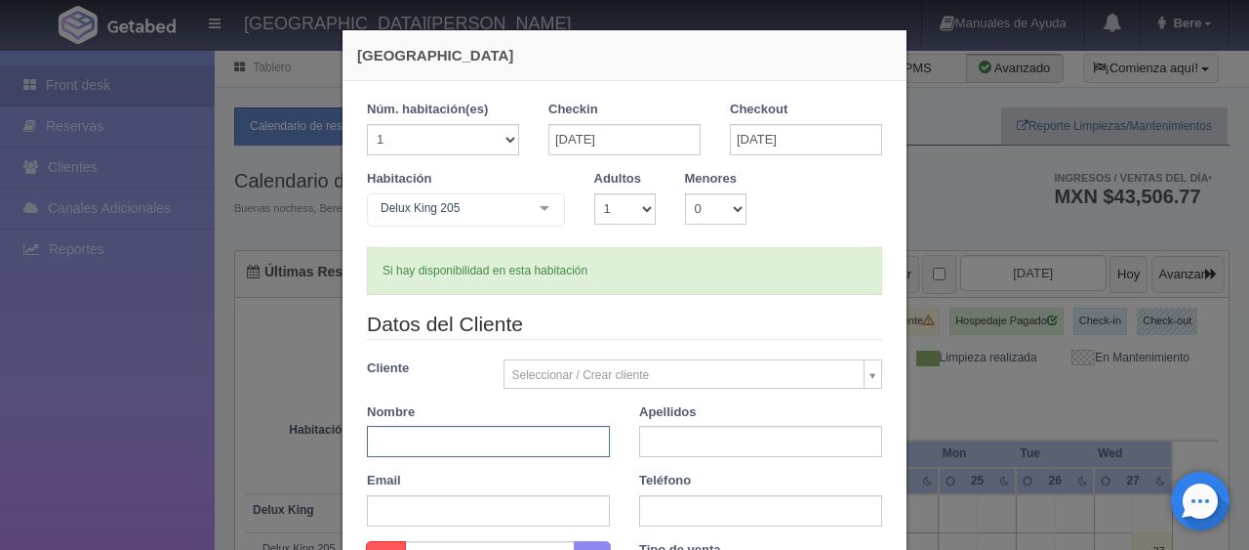
click at [535, 433] on input "text" at bounding box center [488, 441] width 243 height 31
paste input "[PERSON_NAME]"
drag, startPoint x: 481, startPoint y: 433, endPoint x: 405, endPoint y: 447, distance: 77.3
click at [405, 447] on input "[PERSON_NAME]" at bounding box center [488, 441] width 243 height 31
type input "Arnold"
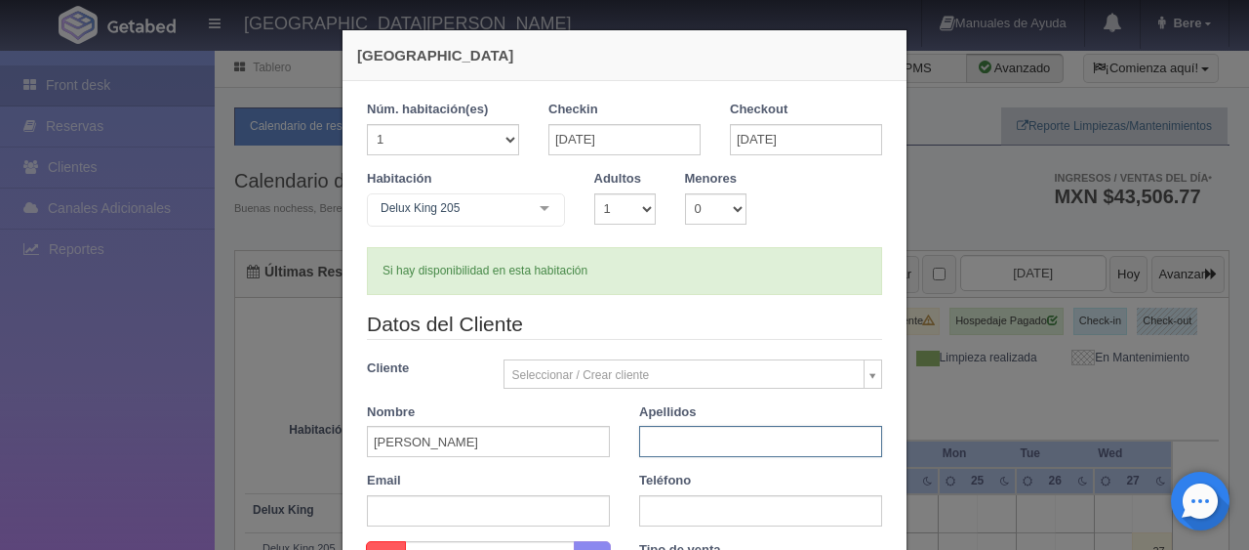
paste input "Lua"
type input "Lua"
drag, startPoint x: 687, startPoint y: 505, endPoint x: 548, endPoint y: 236, distance: 302.5
click at [687, 505] on input "text" at bounding box center [760, 510] width 243 height 31
paste input "1 5596650105"
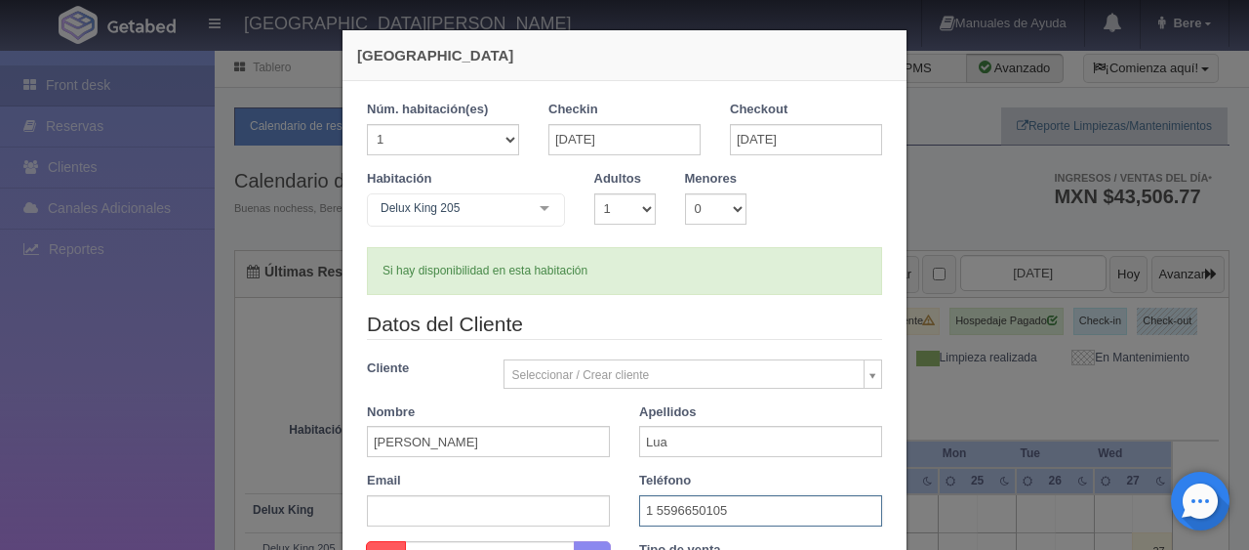
scroll to position [390, 0]
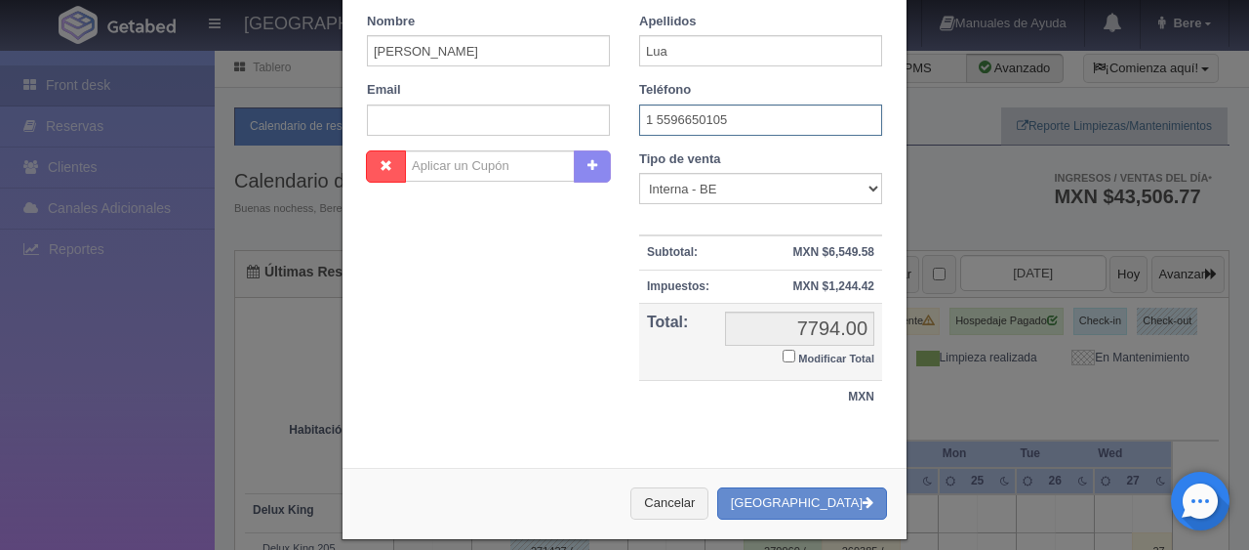
type input "1 5596650105"
click at [798, 352] on small "Modificar Total" at bounding box center [836, 358] width 76 height 12
click at [795, 350] on input "Modificar Total" at bounding box center [789, 355] width 13 height 13
checkbox input "true"
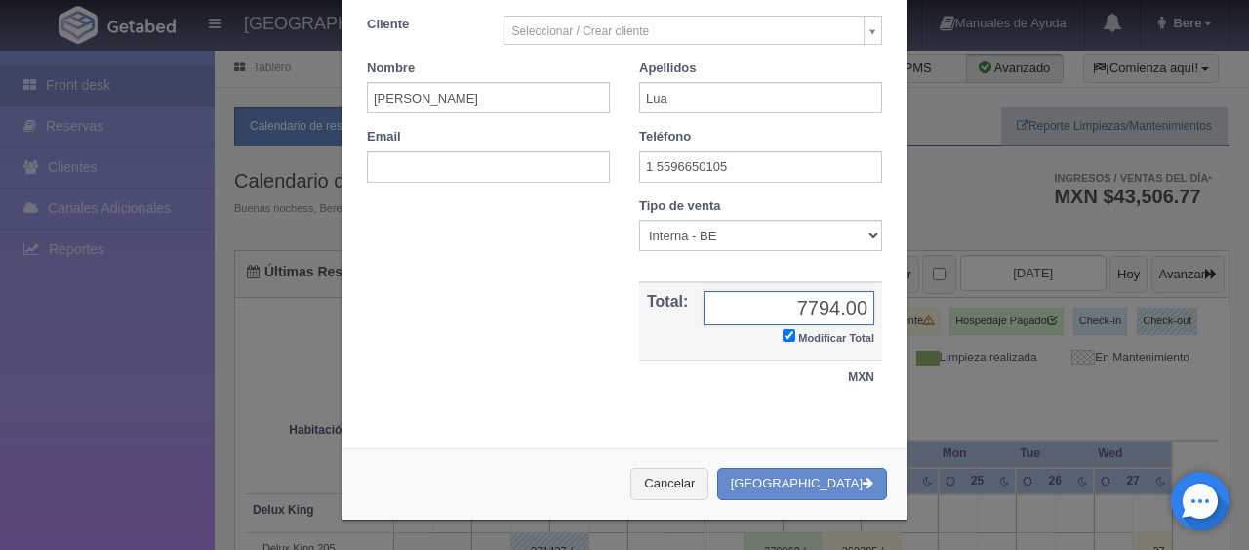
scroll to position [340, 0]
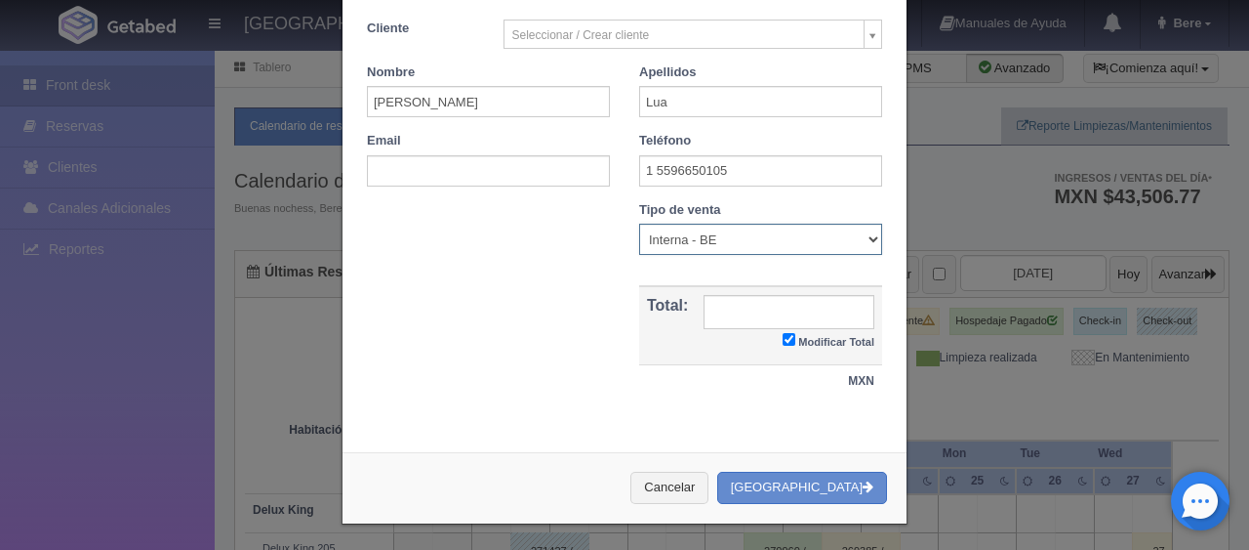
click at [725, 230] on select "Correo Electronico Interna - BE Llamada OTA Externa Otro WALK IN" at bounding box center [760, 239] width 243 height 31
select select "extota"
click at [639, 224] on select "Correo Electronico Interna - BE Llamada OTA Externa Otro WALK IN" at bounding box center [760, 239] width 243 height 31
click at [813, 295] on input "text" at bounding box center [789, 312] width 171 height 34
type input "9463.08"
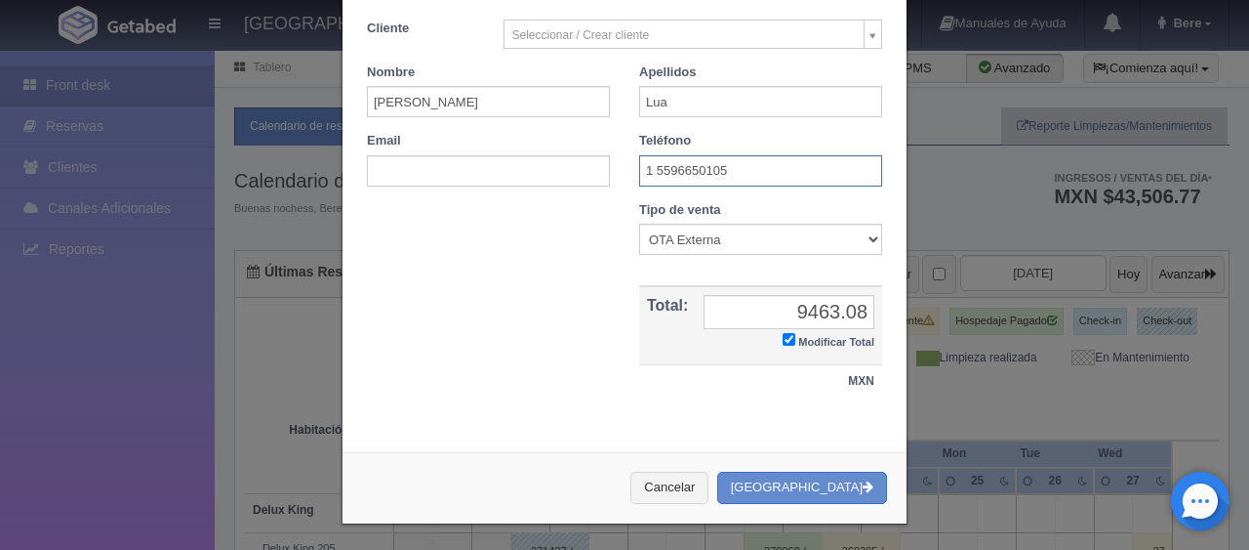
click at [661, 172] on input "1 5596650105" at bounding box center [760, 170] width 243 height 31
type input "1 5596650105"
click at [832, 486] on button "[GEOGRAPHIC_DATA]" at bounding box center [802, 487] width 170 height 32
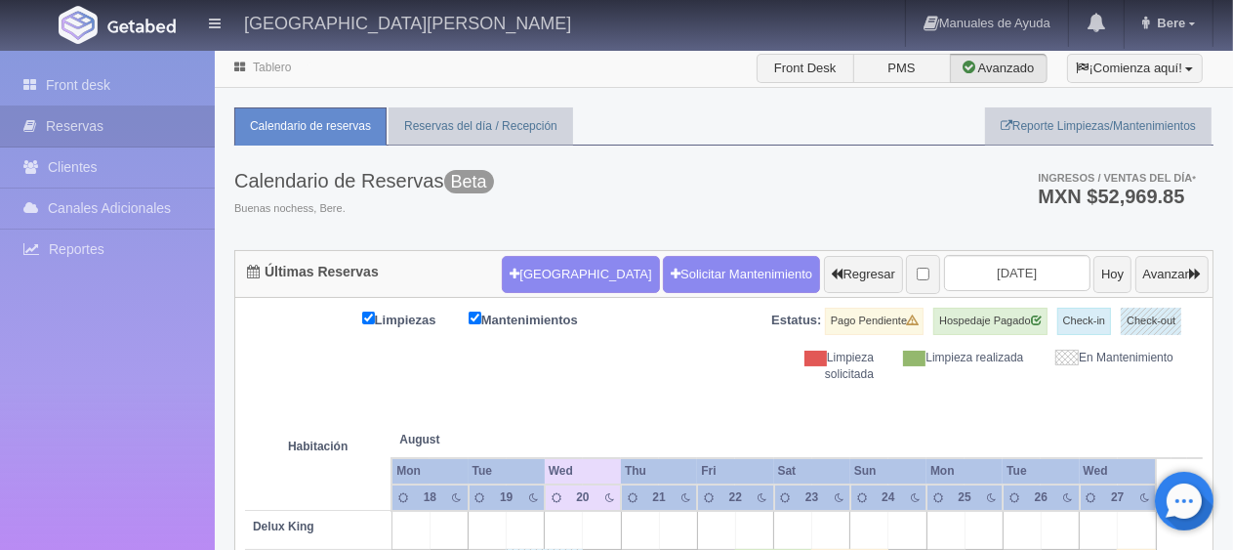
click at [538, 254] on form "[GEOGRAPHIC_DATA] Solicitar Mantenimiento Regresar [DATE] Hoy Avanzar" at bounding box center [855, 274] width 707 height 41
click at [540, 263] on button "Nueva Reserva" at bounding box center [580, 274] width 157 height 37
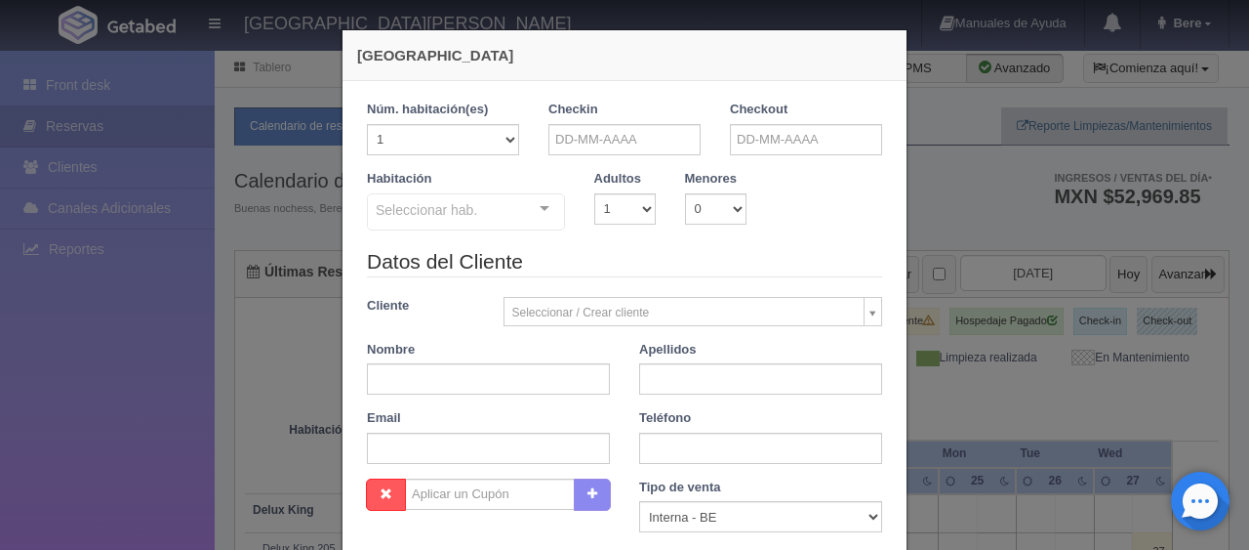
checkbox input "false"
click at [554, 144] on input "text" at bounding box center [625, 139] width 152 height 31
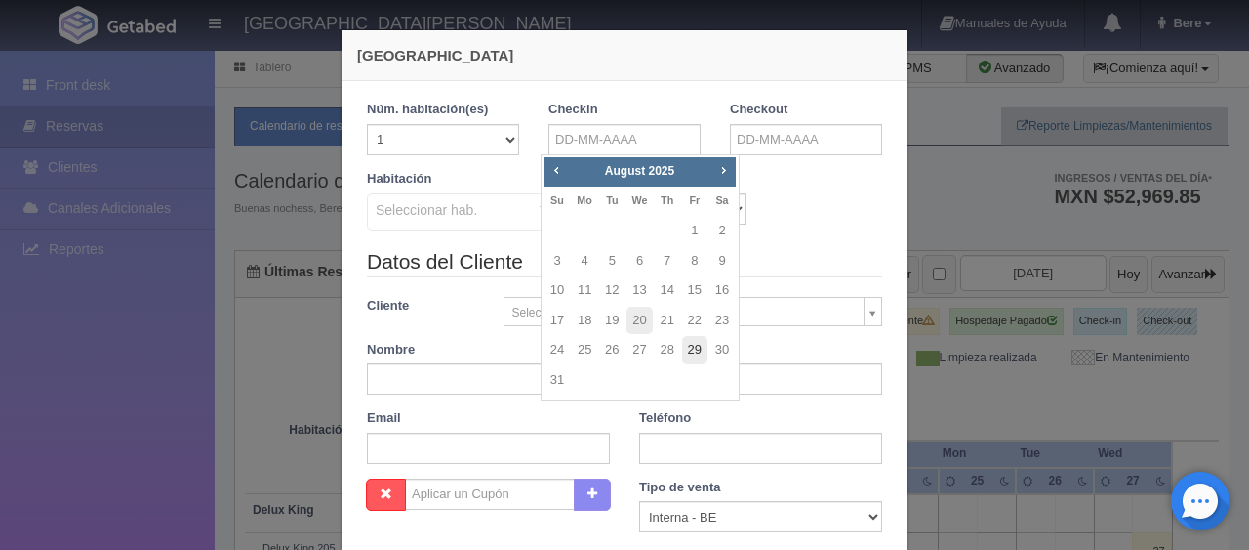
click at [695, 346] on link "29" at bounding box center [694, 350] width 25 height 28
type input "[DATE]"
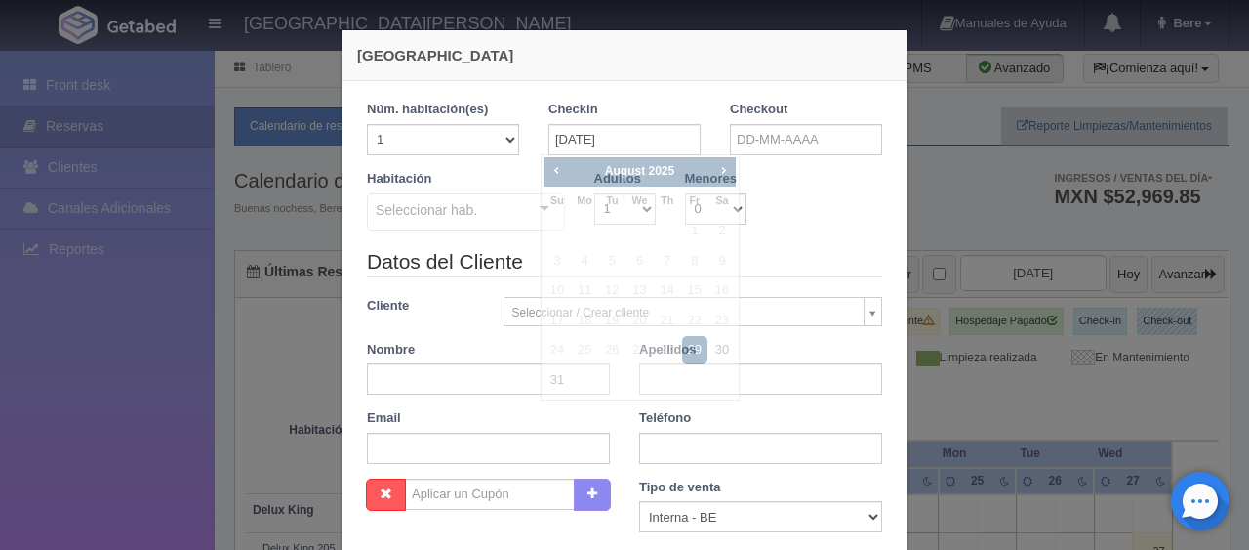
checkbox input "false"
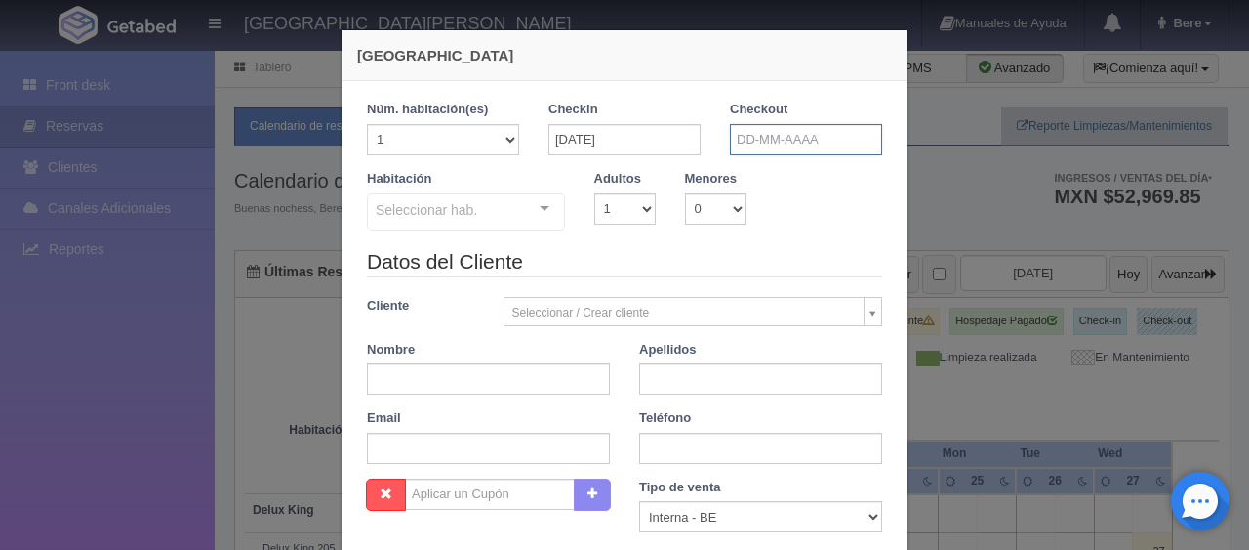
click at [804, 135] on input "text" at bounding box center [806, 139] width 152 height 31
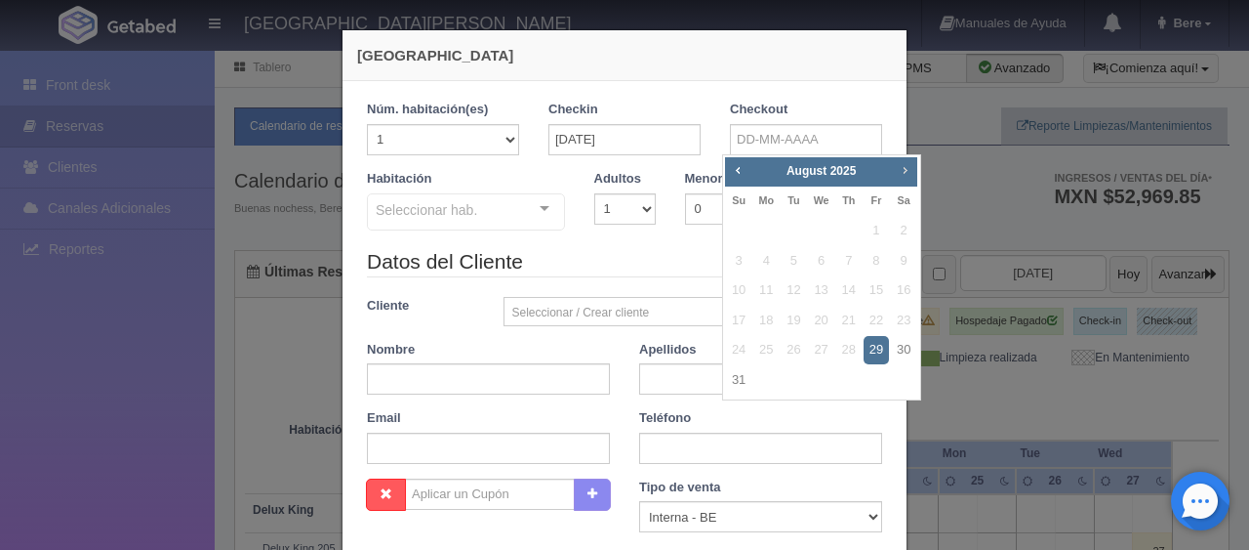
click at [905, 172] on span "Next" at bounding box center [905, 170] width 16 height 16
click at [797, 231] on link "2" at bounding box center [793, 231] width 25 height 28
type input "[DATE]"
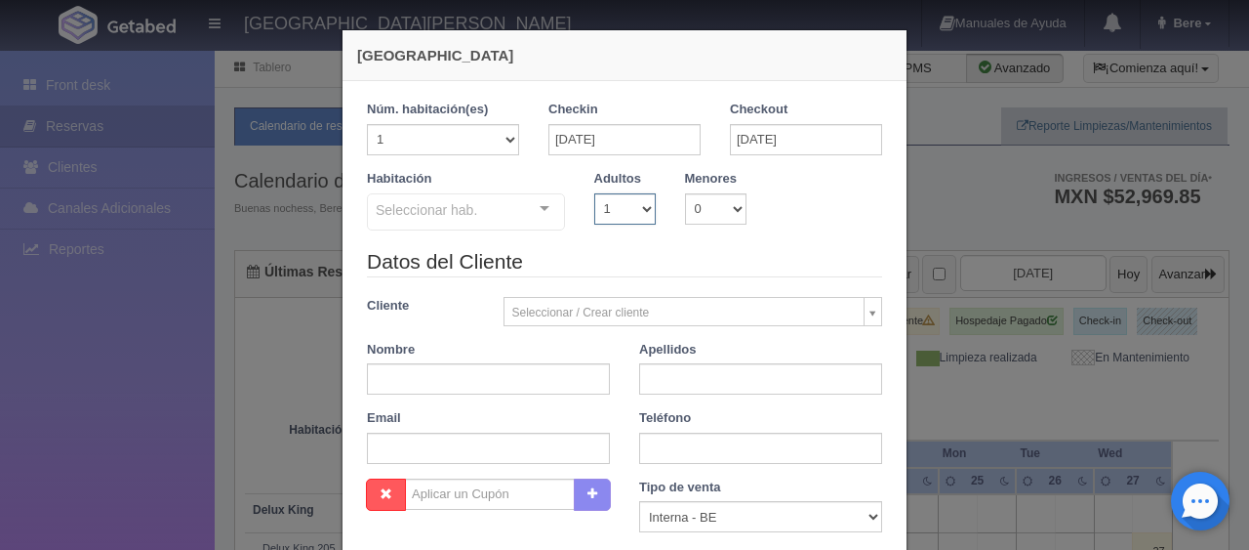
click at [640, 212] on select "1 2 3 4 5 6 7 8 9 10" at bounding box center [624, 208] width 61 height 31
checkbox input "false"
select select "4"
click at [594, 193] on select "1 2 3 4 5 6 7 8 9 10" at bounding box center [624, 208] width 61 height 31
checkbox input "false"
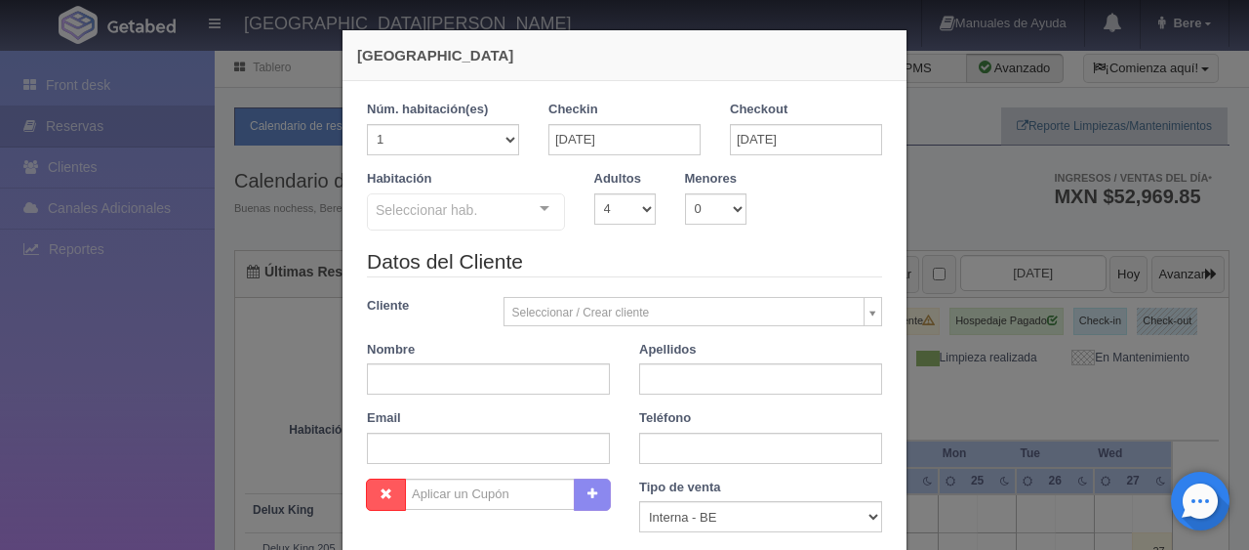
click at [511, 218] on div "Seleccionar hab." at bounding box center [466, 211] width 198 height 37
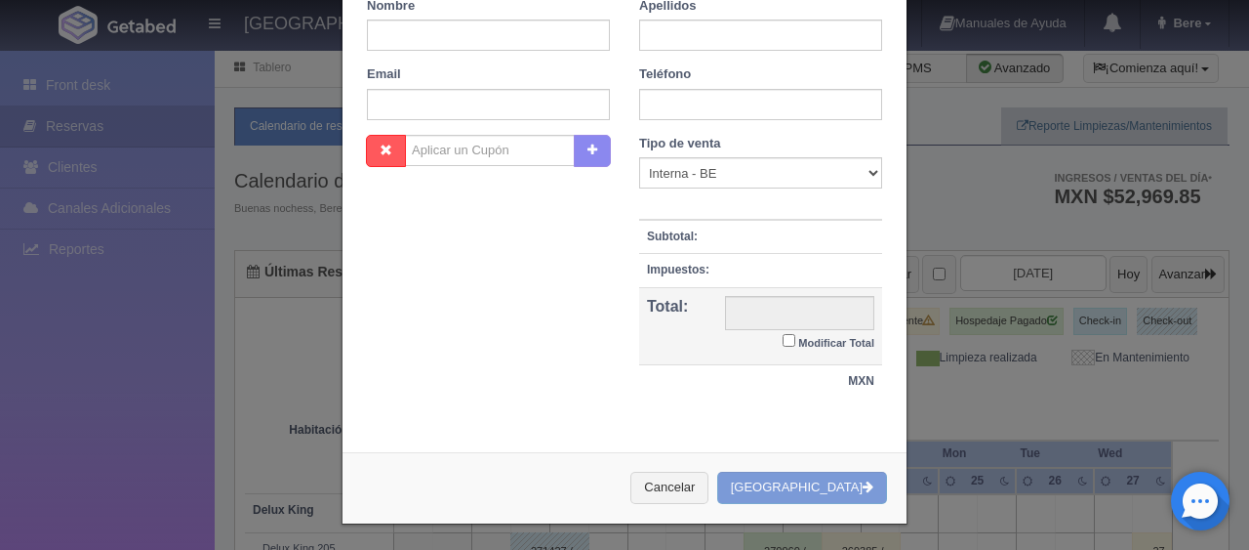
click at [929, 310] on div "Nueva Reserva 1 Núm. habitación(es) 1 2 3 4 5 6 7 8 9 10 11 12 13 14 15 16 17 1…" at bounding box center [624, 275] width 1249 height 550
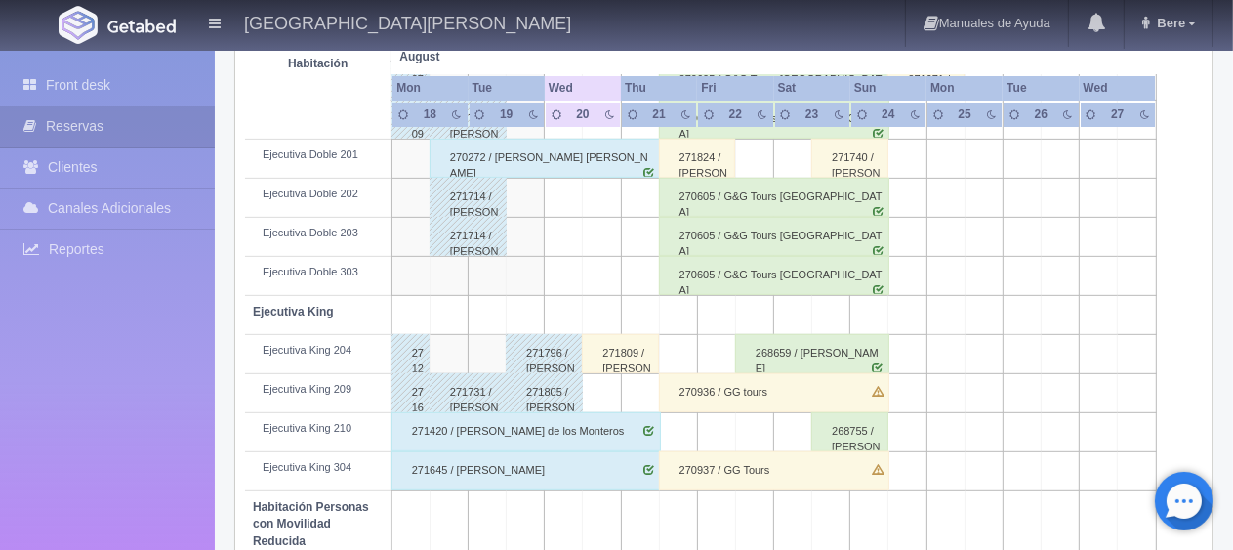
scroll to position [586, 0]
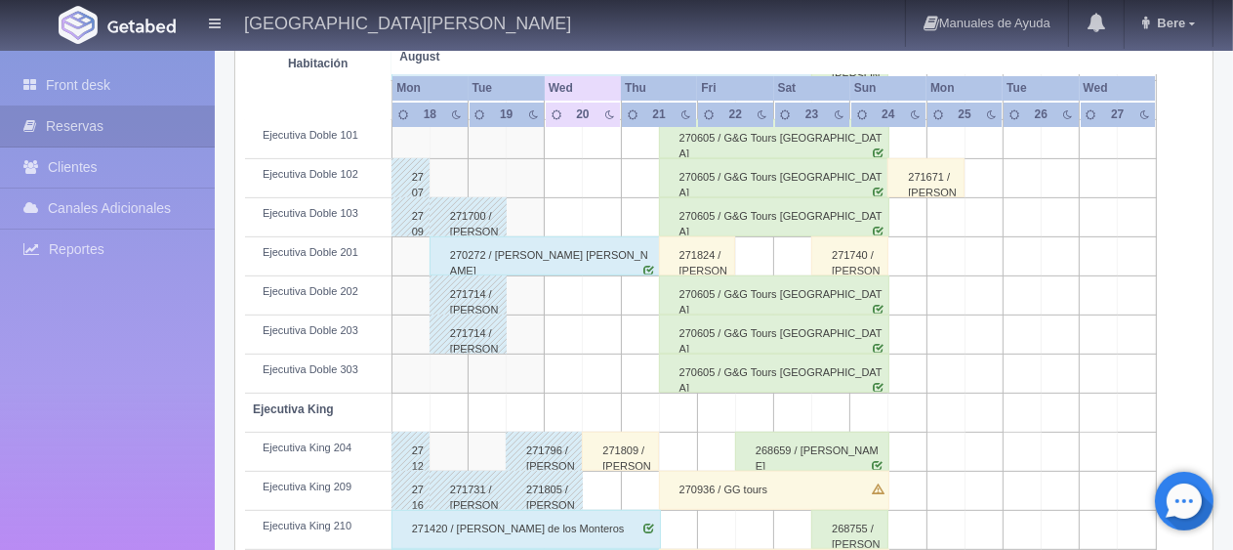
click at [555, 454] on div "271796 / [PERSON_NAME]" at bounding box center [544, 450] width 77 height 39
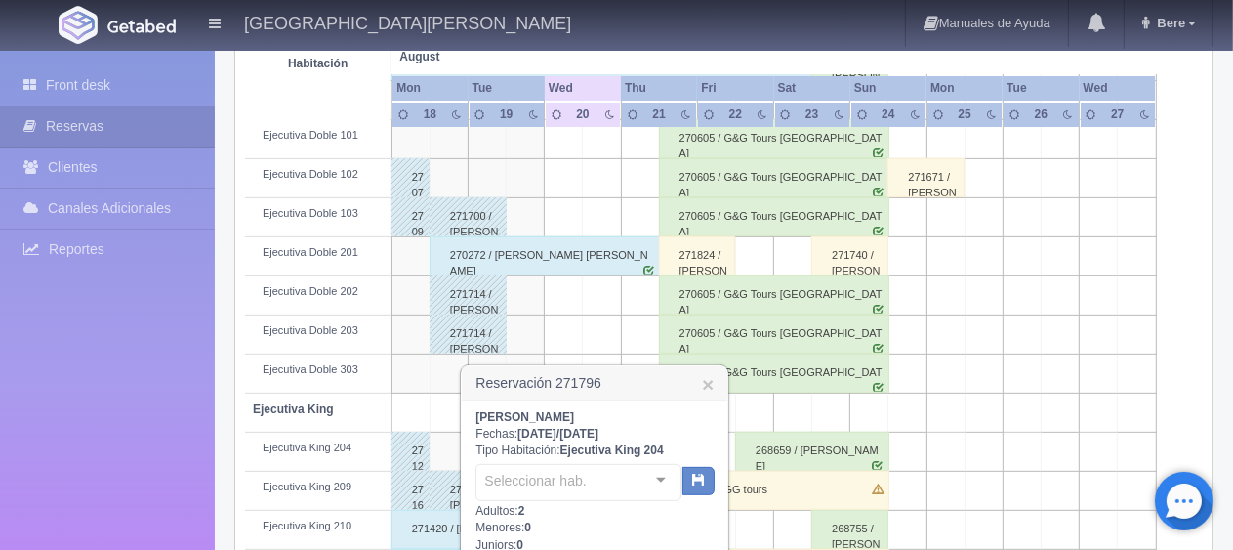
scroll to position [878, 0]
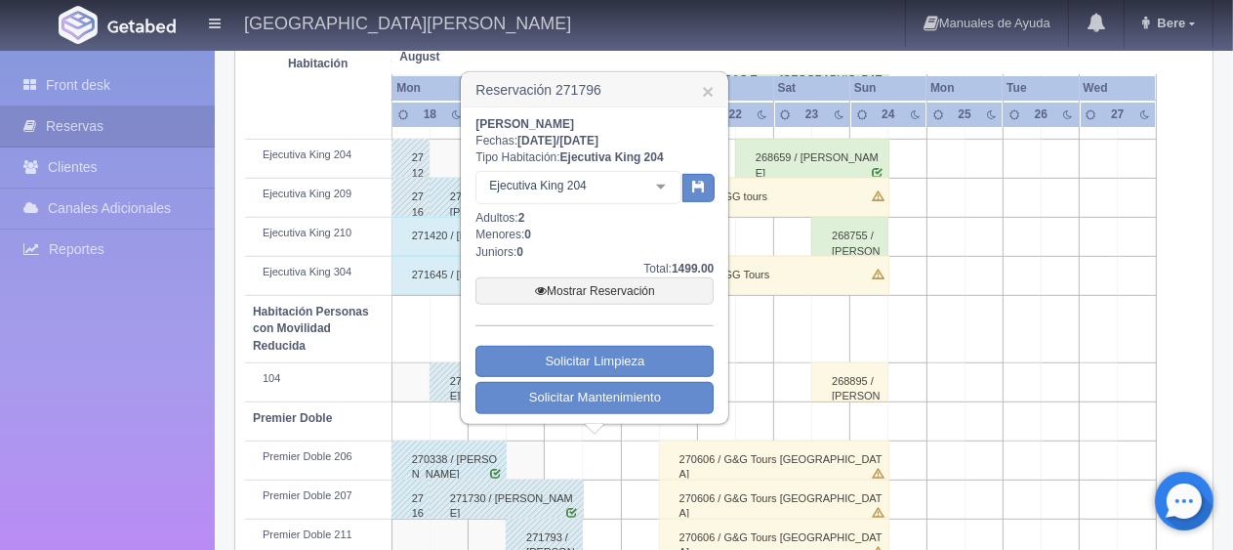
click at [716, 88] on h3 "Reservación 271796 ×" at bounding box center [594, 90] width 265 height 34
click at [711, 88] on link "×" at bounding box center [708, 91] width 12 height 20
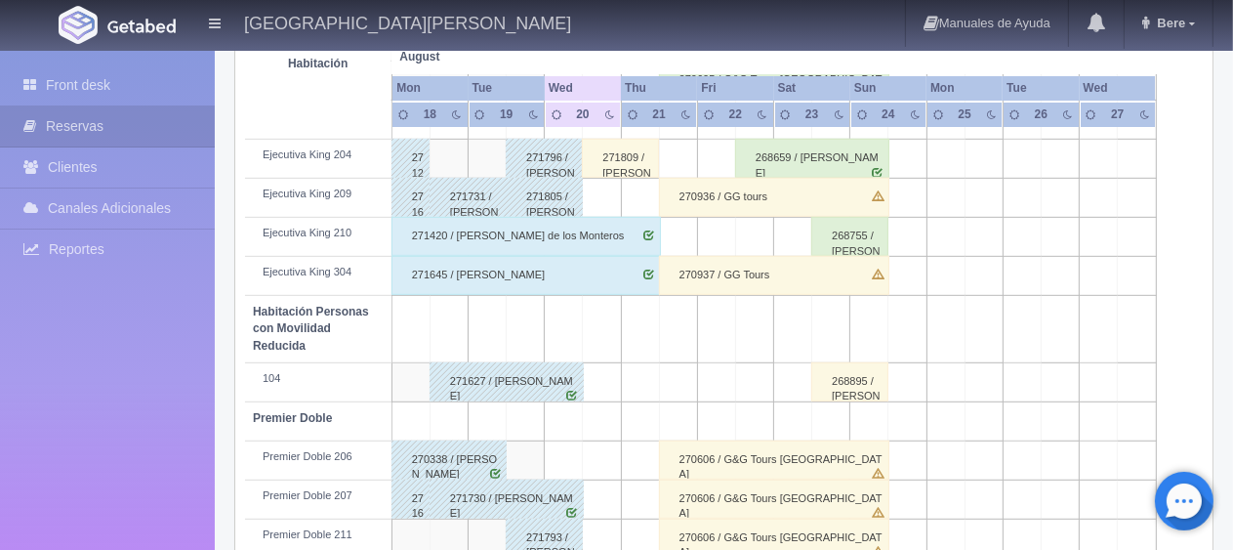
click at [637, 166] on div "271809 / [PERSON_NAME] De [PERSON_NAME]" at bounding box center [620, 158] width 77 height 39
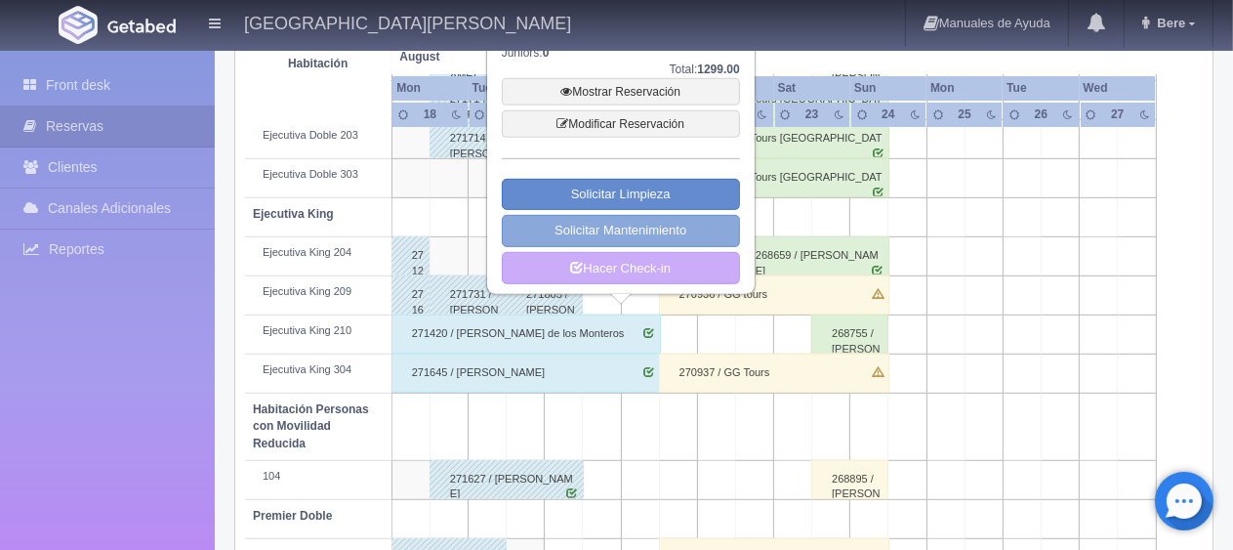
scroll to position [683, 0]
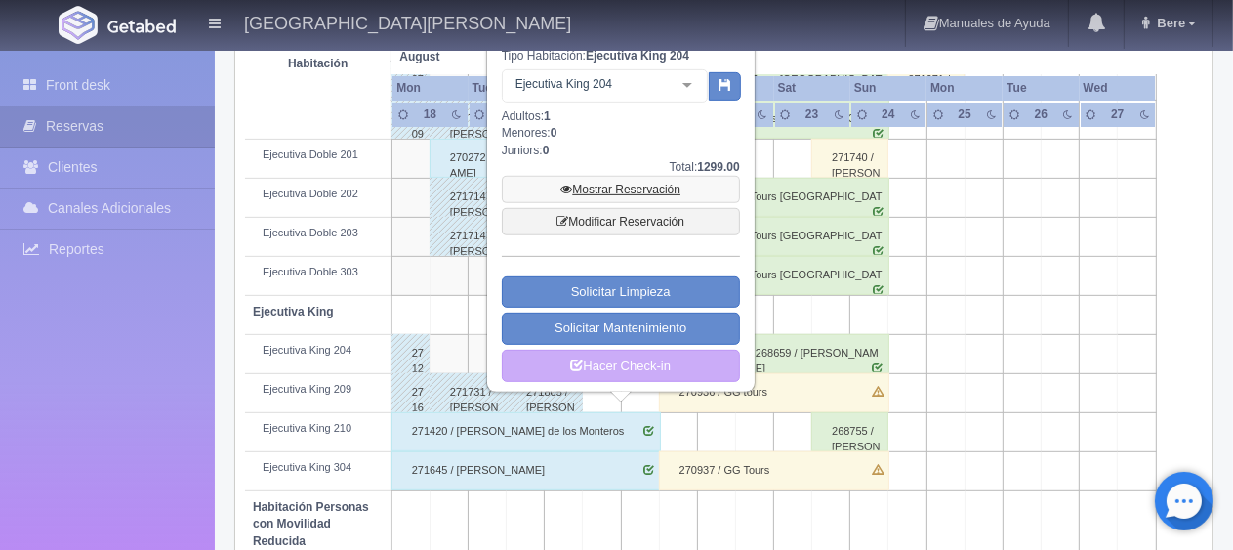
click at [677, 180] on link "Mostrar Reservación" at bounding box center [621, 189] width 238 height 27
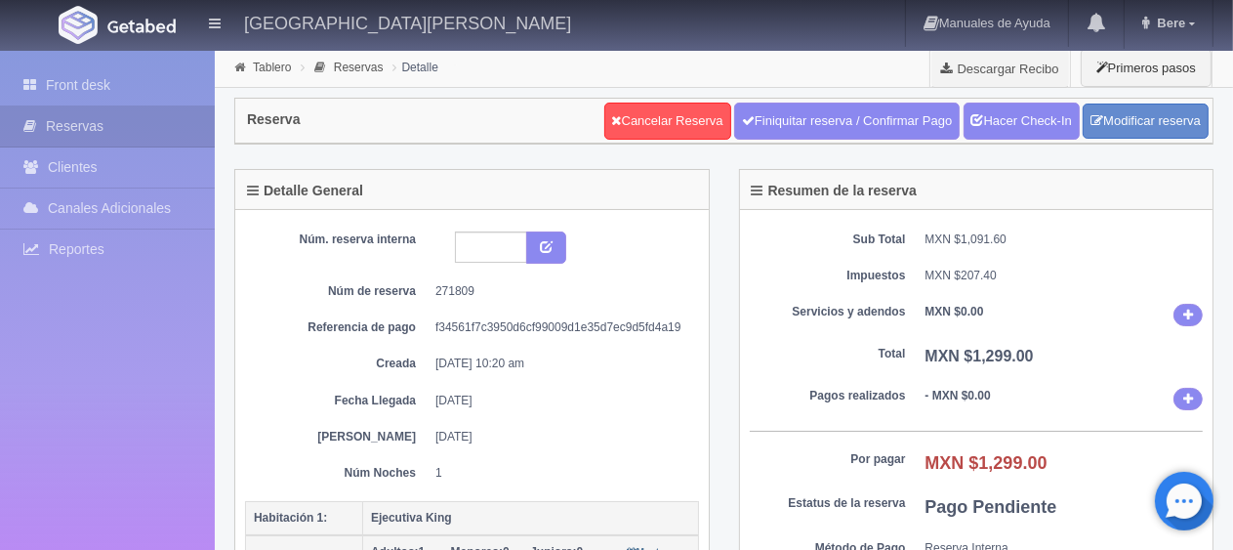
scroll to position [488, 0]
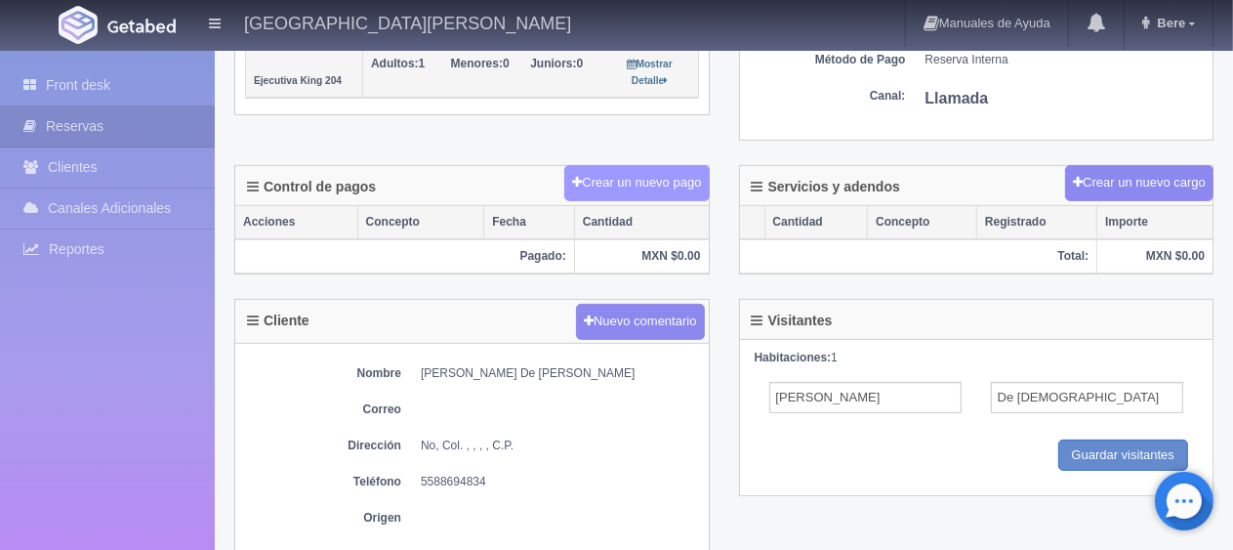
click at [650, 178] on button "Crear un nuevo pago" at bounding box center [636, 183] width 144 height 36
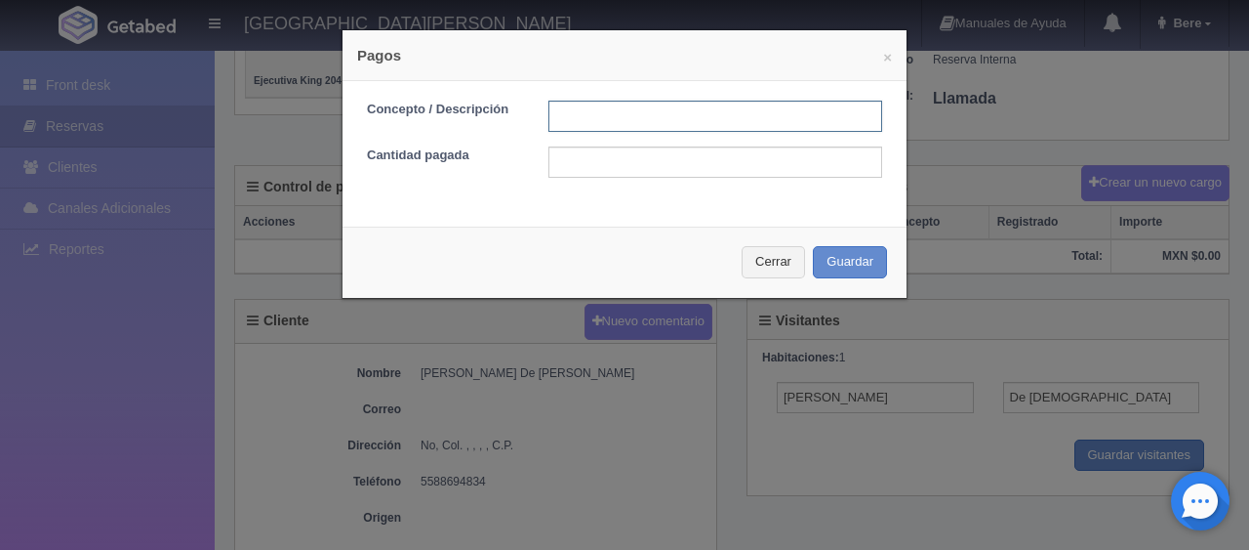
click at [666, 108] on input "text" at bounding box center [716, 116] width 334 height 31
click at [774, 263] on button "Cerrar" at bounding box center [773, 262] width 63 height 32
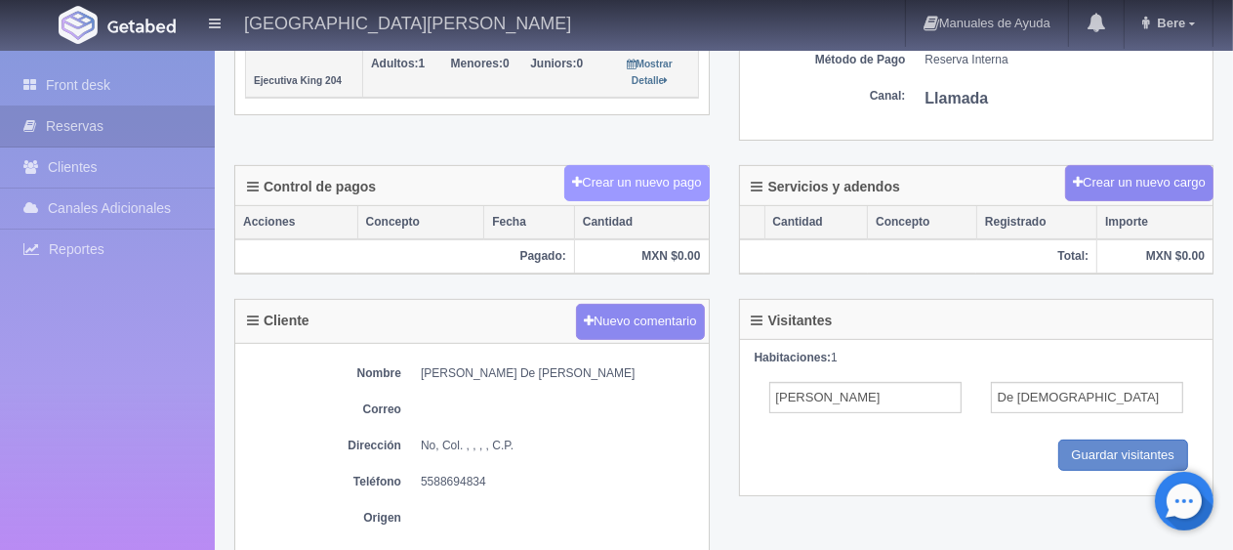
click at [647, 169] on button "Crear un nuevo pago" at bounding box center [636, 183] width 144 height 36
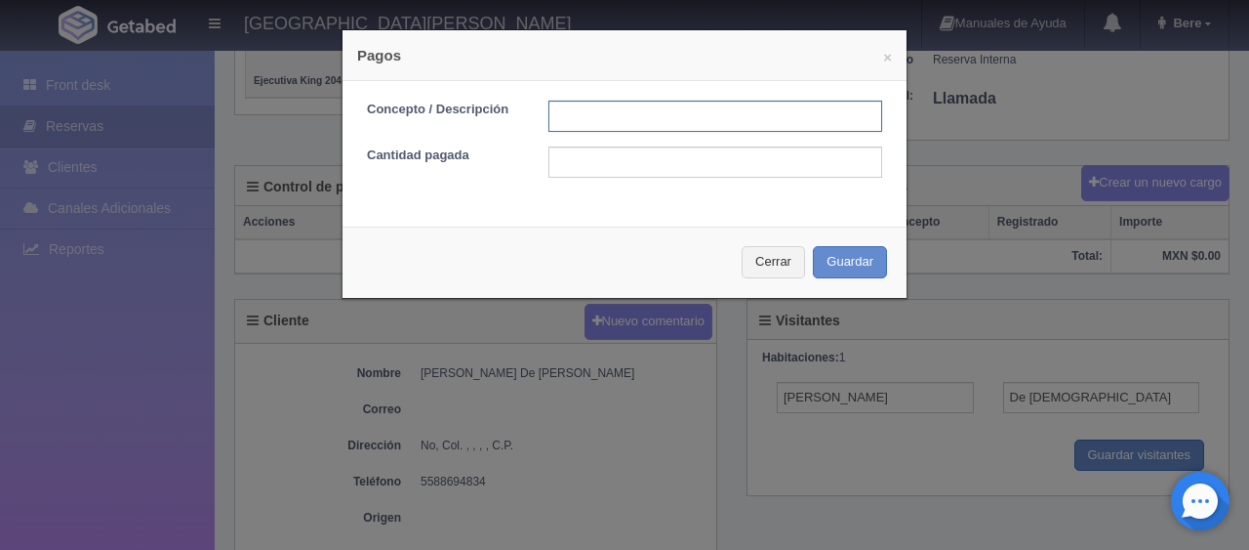
click at [647, 111] on input "text" at bounding box center [716, 116] width 334 height 31
click at [592, 162] on input "text" at bounding box center [716, 161] width 334 height 31
click at [597, 121] on input "text" at bounding box center [716, 116] width 334 height 31
click at [589, 178] on input "text" at bounding box center [716, 161] width 334 height 31
click at [605, 122] on input "text" at bounding box center [716, 116] width 334 height 31
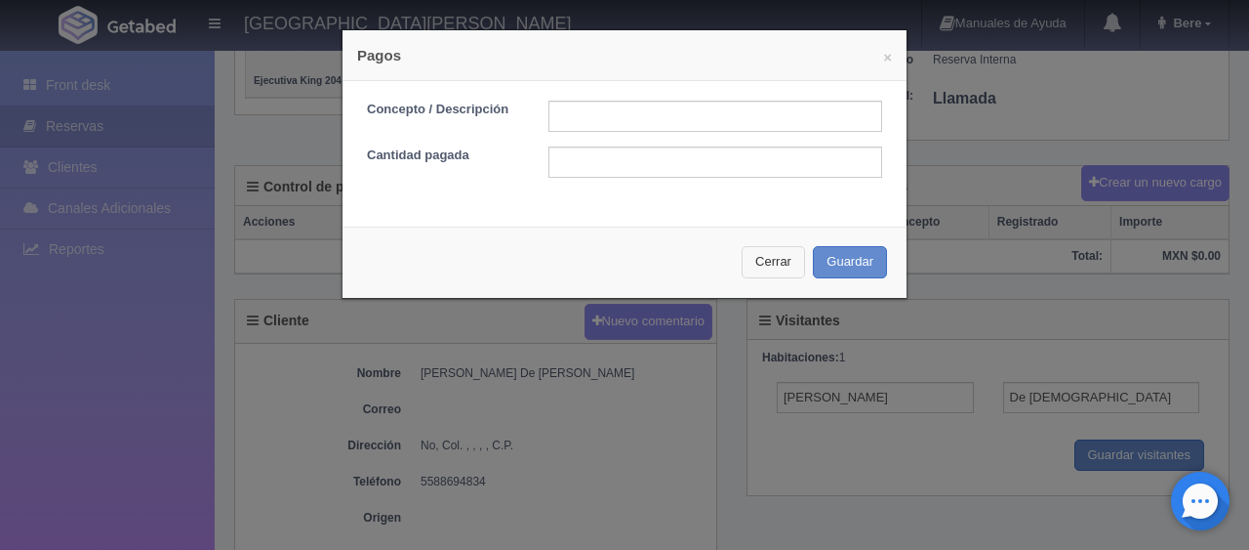
click at [781, 256] on button "Cerrar" at bounding box center [773, 262] width 63 height 32
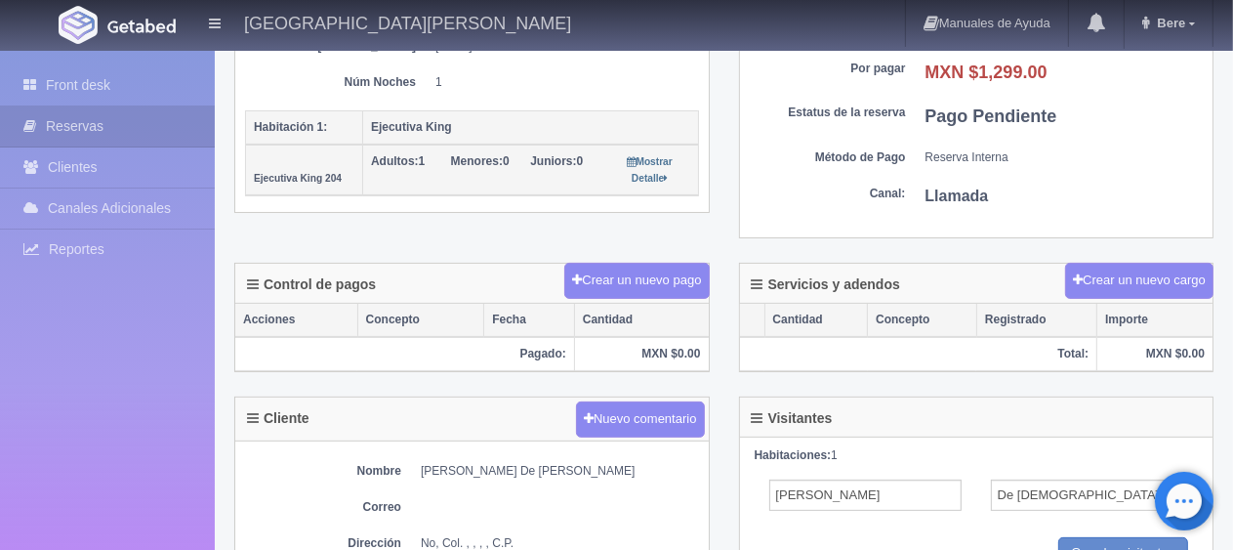
scroll to position [0, 0]
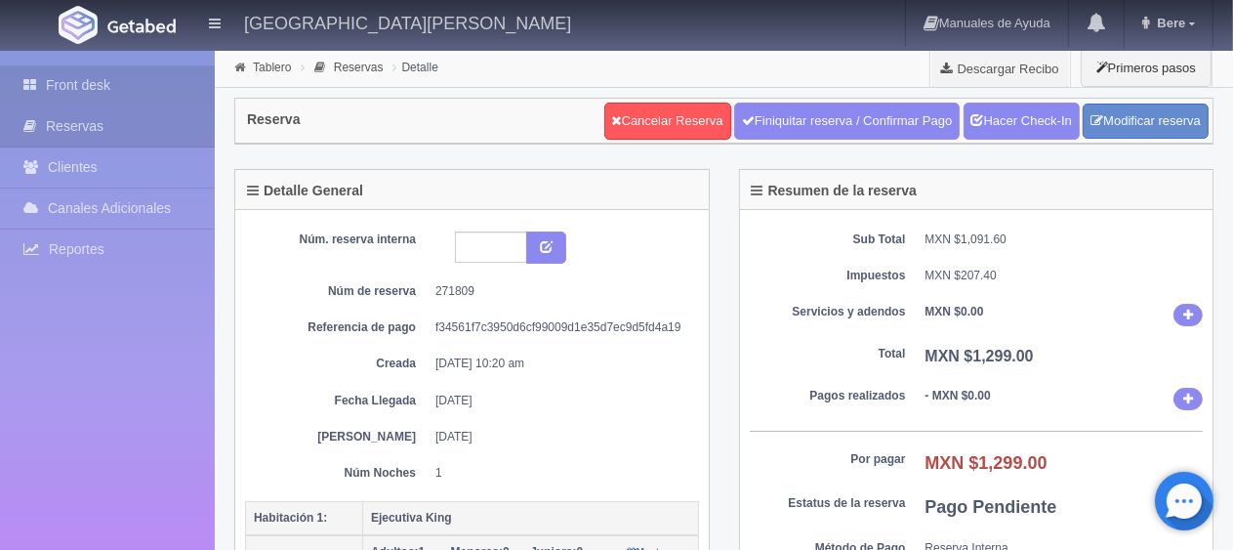
click at [148, 84] on link "Front desk" at bounding box center [107, 85] width 215 height 40
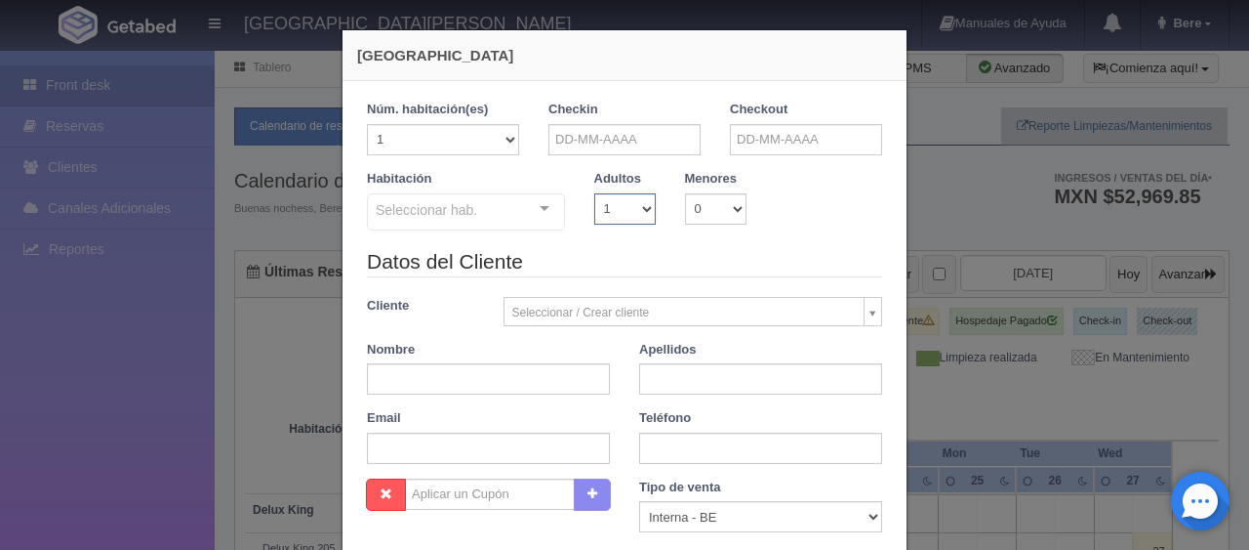
click at [609, 193] on select "1 2 3 4 5 6 7 8 9 10" at bounding box center [624, 208] width 61 height 31
click at [615, 134] on input "text" at bounding box center [625, 139] width 152 height 31
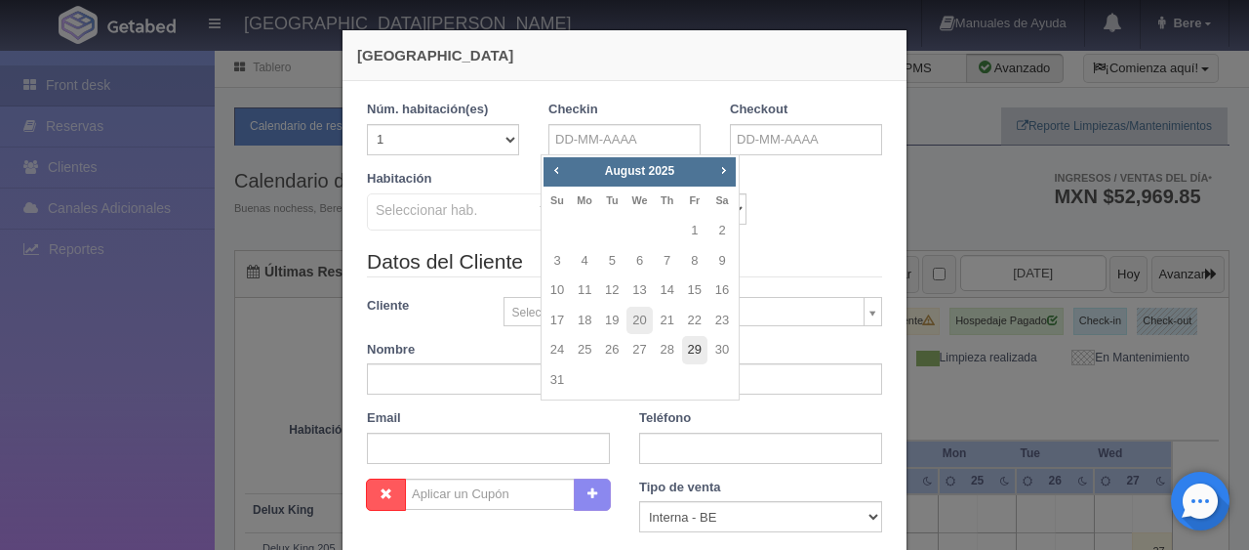
click at [697, 347] on link "29" at bounding box center [694, 350] width 25 height 28
type input "[DATE]"
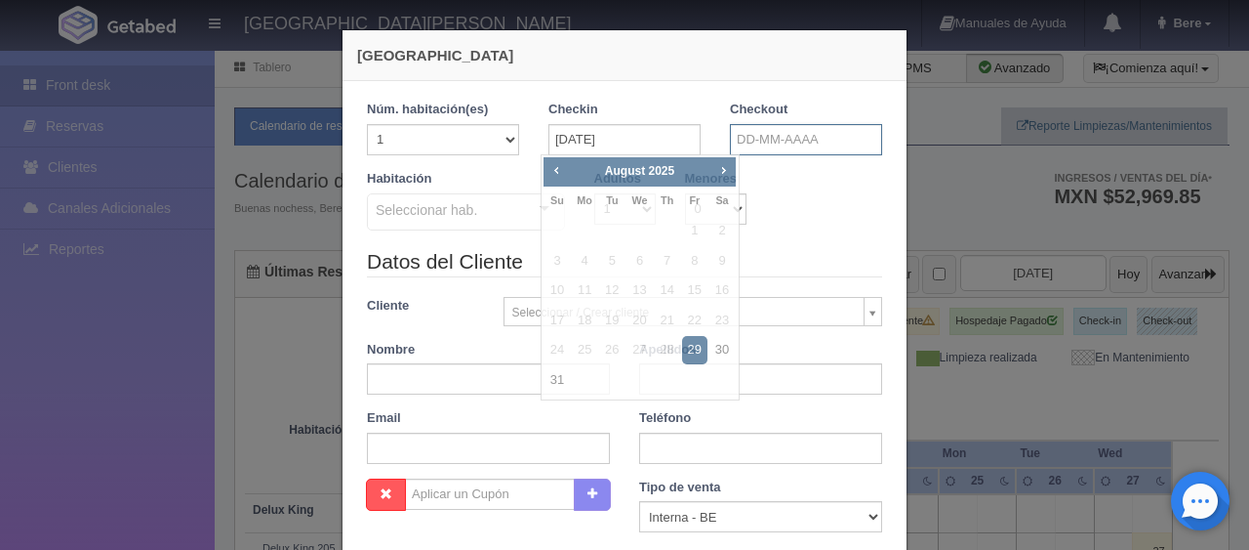
click at [795, 146] on input "text" at bounding box center [806, 139] width 152 height 31
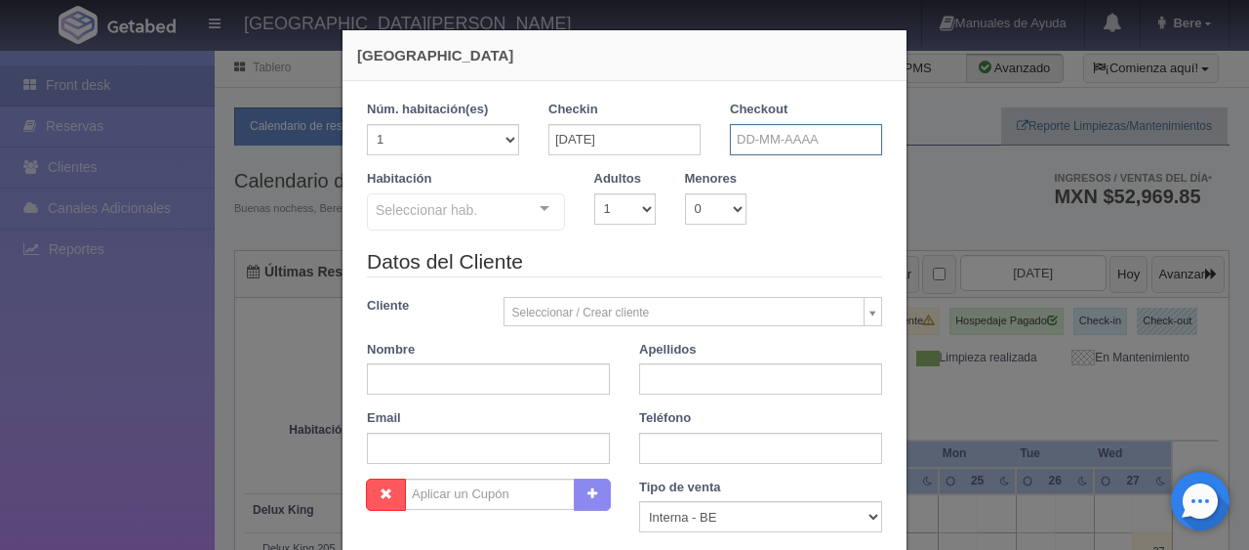
checkbox input "false"
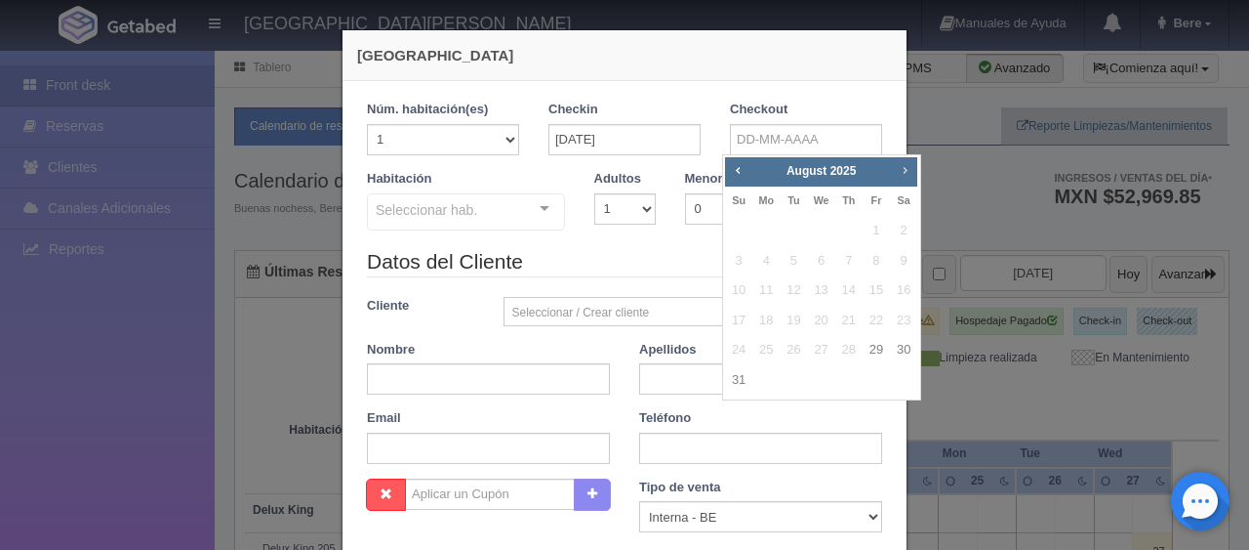
click at [909, 174] on span "Next" at bounding box center [905, 170] width 16 height 16
click at [785, 232] on link "2" at bounding box center [793, 231] width 25 height 28
type input "[DATE]"
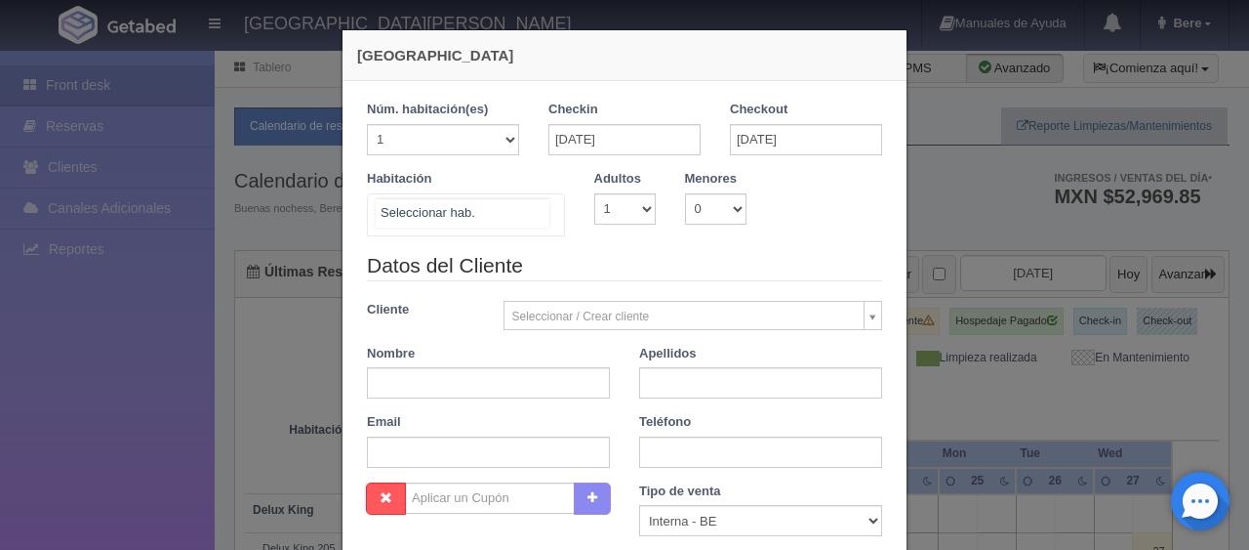
click at [499, 213] on div at bounding box center [466, 214] width 198 height 43
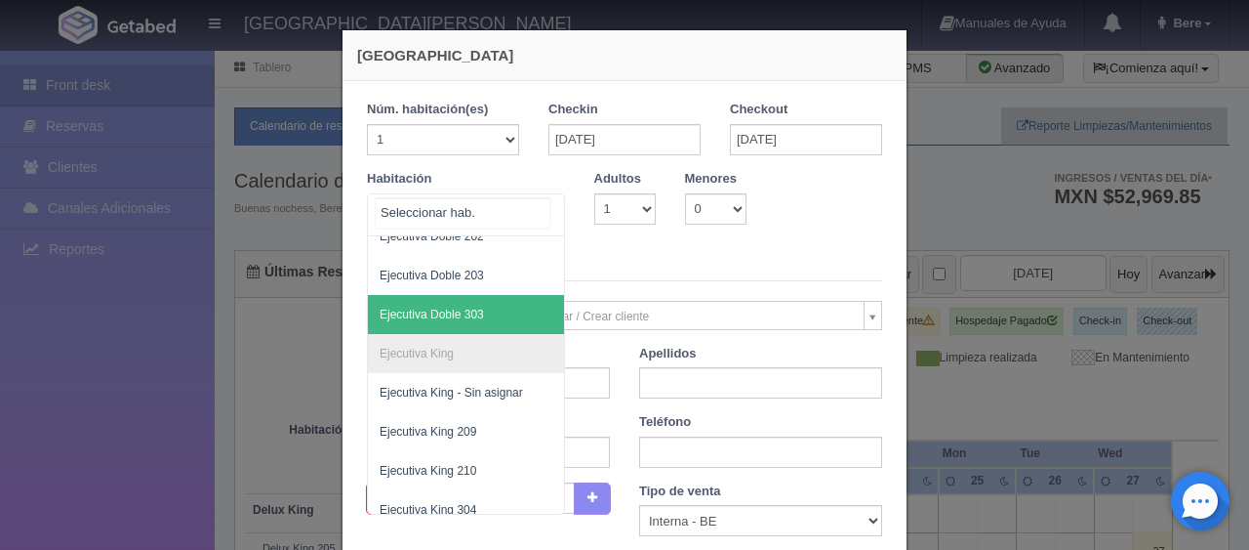
scroll to position [293, 0]
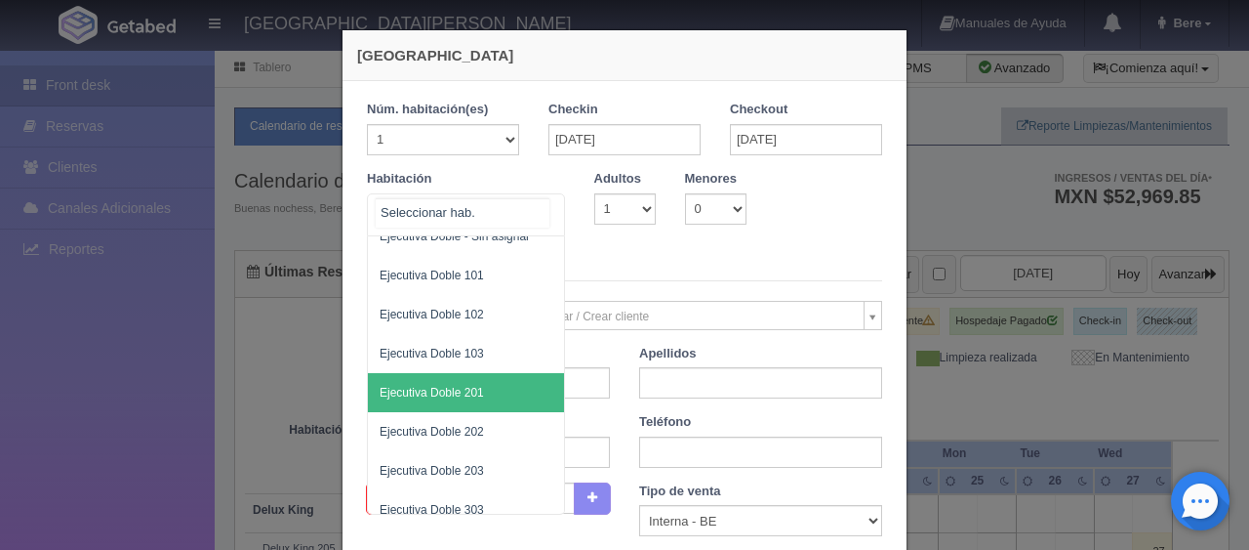
click at [473, 387] on span "Ejecutiva Doble 201" at bounding box center [432, 393] width 104 height 14
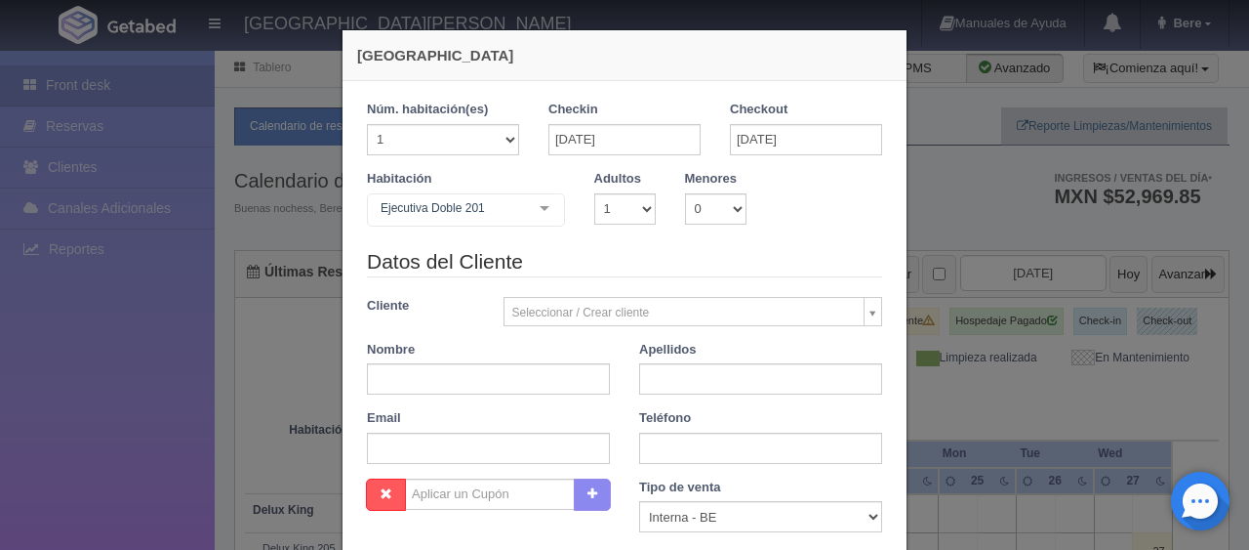
checkbox input "false"
click at [609, 217] on select "1 2 3 4 5 6 7 8 9 10" at bounding box center [624, 208] width 61 height 31
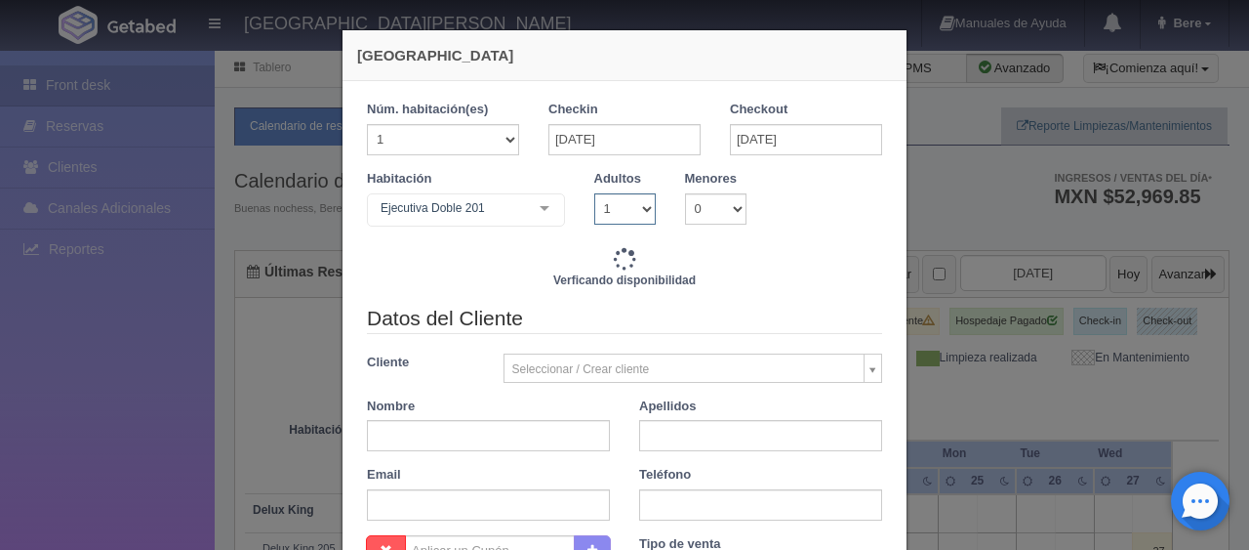
select select "4"
click at [594, 193] on select "1 2 3 4 5 6 7 8 9 10" at bounding box center [624, 208] width 61 height 31
checkbox input "false"
type input "5196.00"
checkbox input "false"
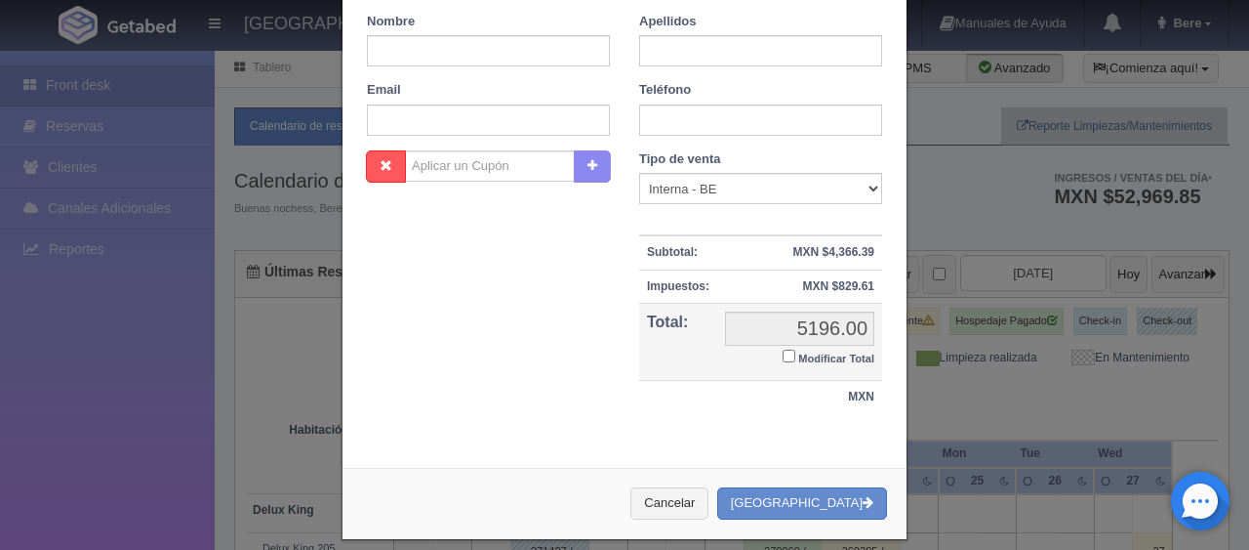
scroll to position [406, 0]
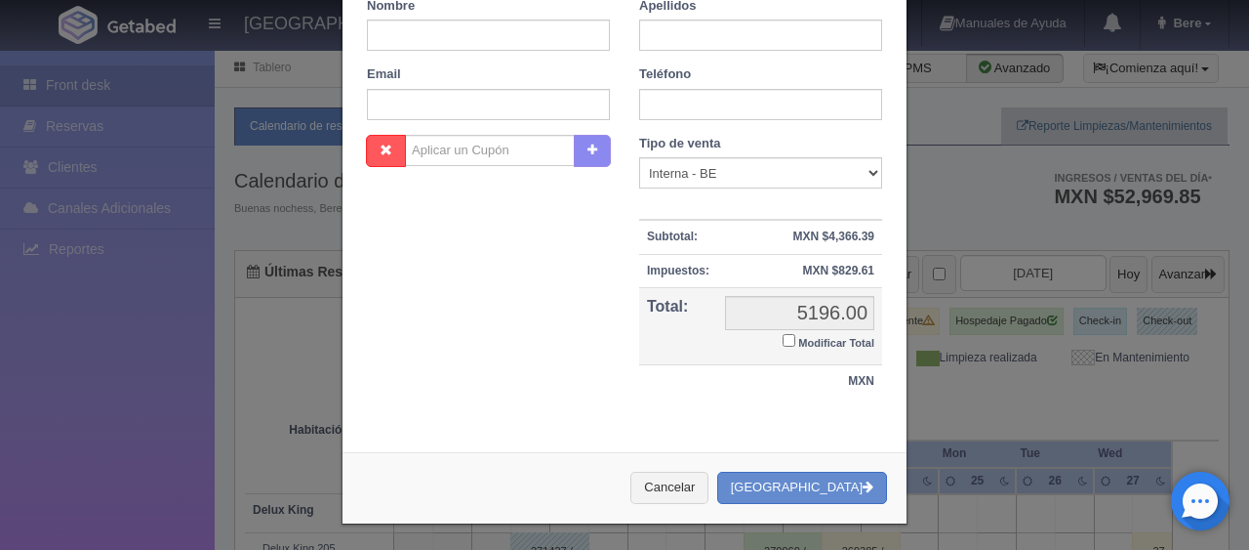
type input "7876.00"
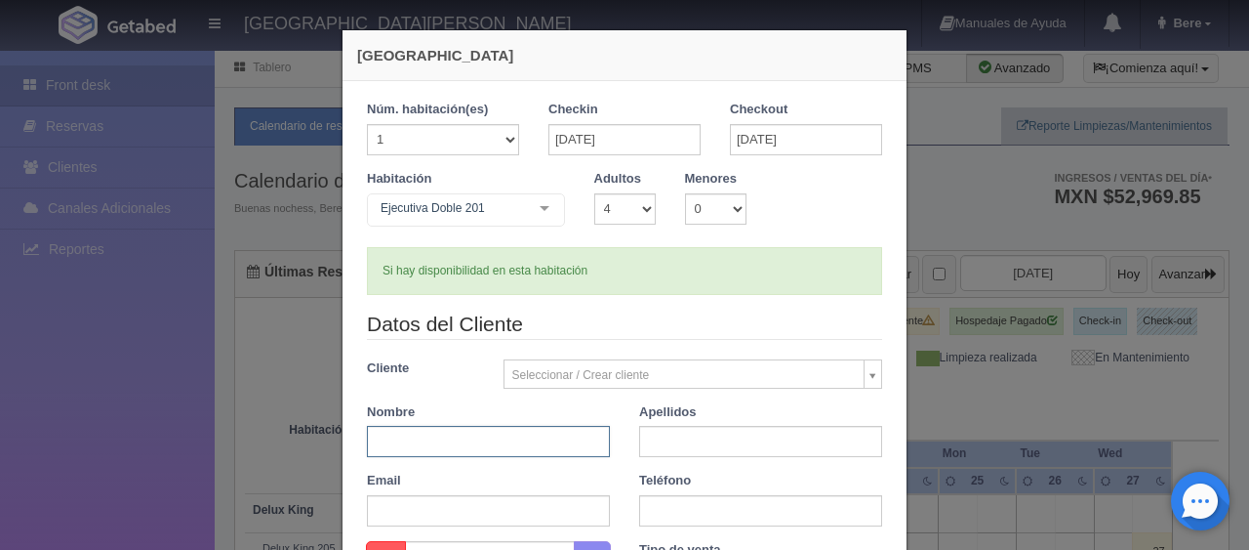
click at [526, 438] on input "text" at bounding box center [488, 441] width 243 height 31
click at [730, 337] on legend "Datos del Cliente" at bounding box center [624, 324] width 515 height 30
click at [521, 442] on input "text" at bounding box center [488, 441] width 243 height 31
click at [666, 291] on div "Si hay disponibilidad en esta habitación" at bounding box center [624, 271] width 515 height 48
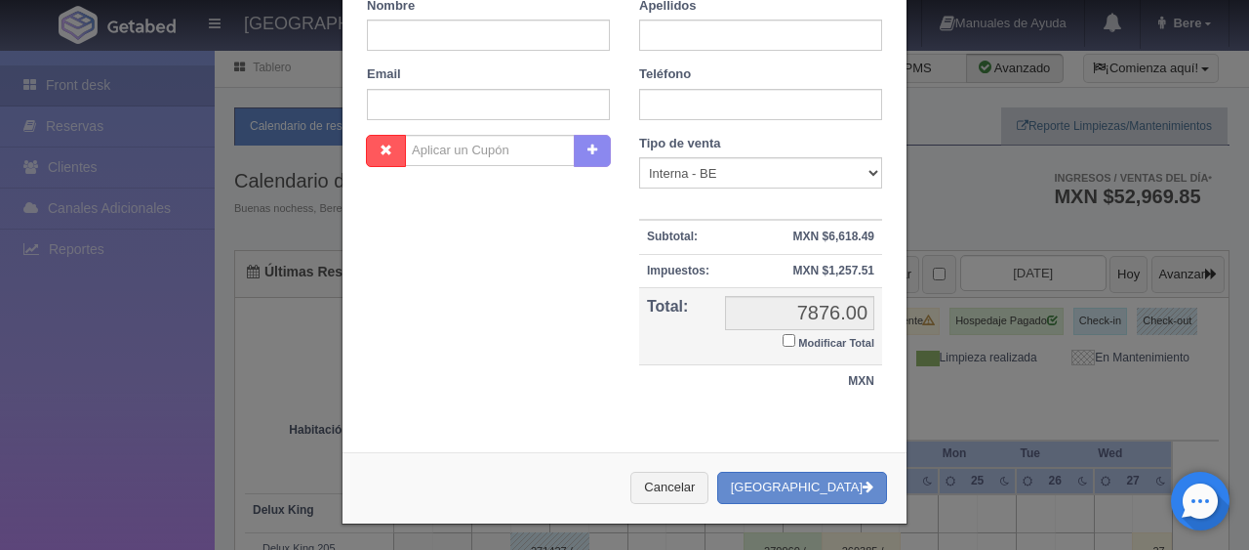
click at [810, 341] on small "Modificar Total" at bounding box center [836, 343] width 76 height 12
click at [795, 341] on input "Modificar Total" at bounding box center [789, 340] width 13 height 13
checkbox input "true"
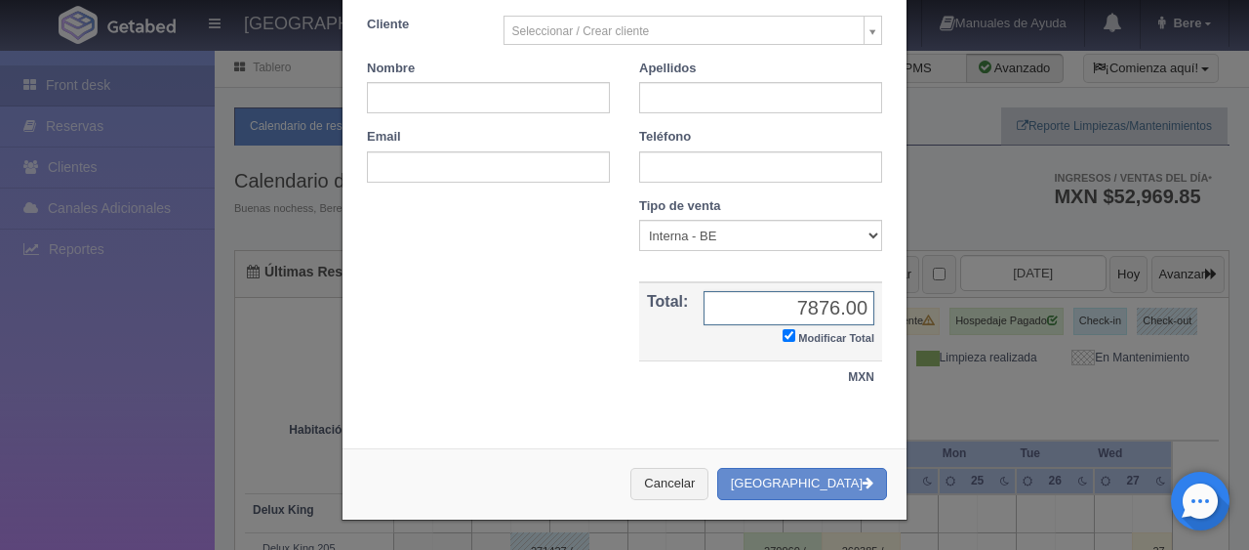
scroll to position [340, 0]
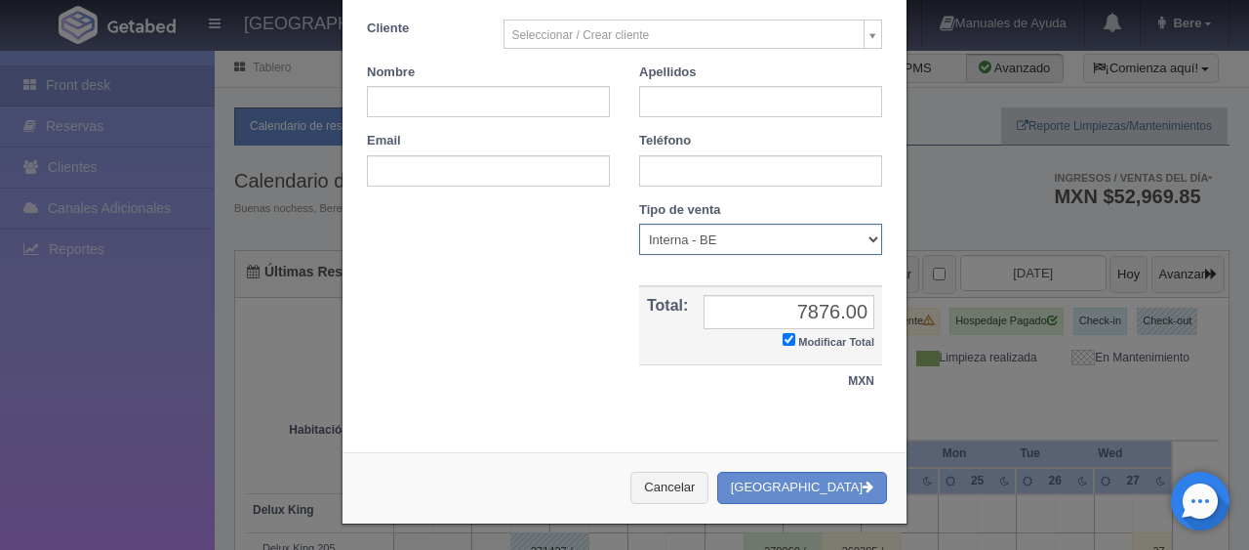
click at [703, 242] on select "Correo Electronico Interna - BE Llamada OTA Externa Otro WALK IN" at bounding box center [760, 239] width 243 height 31
select select "phone"
click at [639, 224] on select "Correo Electronico Interna - BE Llamada OTA Externa Otro WALK IN" at bounding box center [760, 239] width 243 height 31
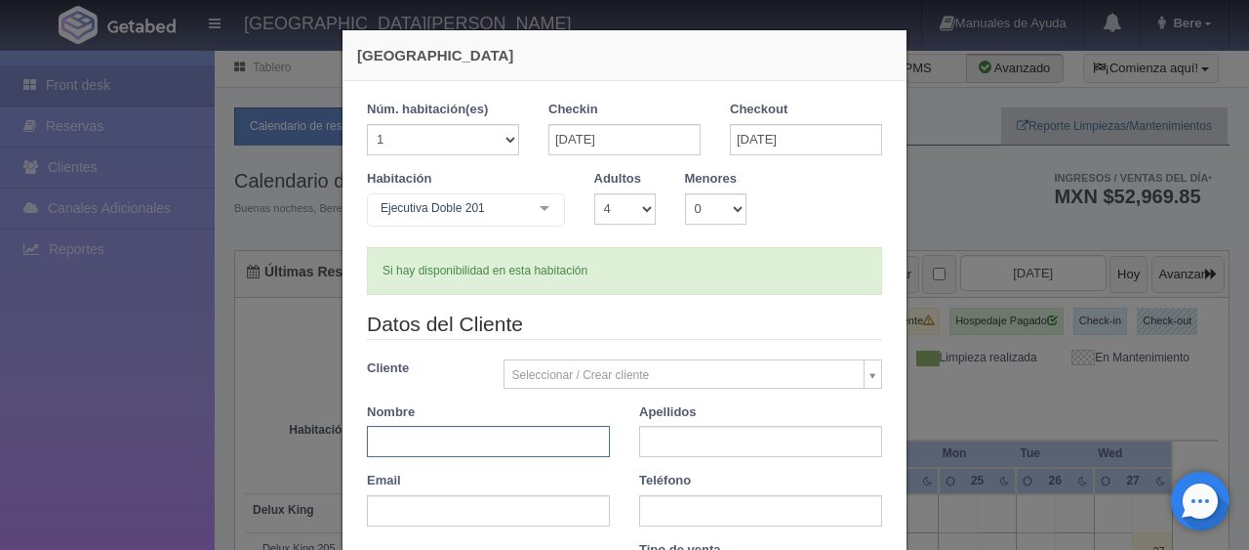
click at [500, 431] on input "text" at bounding box center [488, 441] width 243 height 31
click at [628, 294] on form "1 Núm. habitación(es) 1 2 3 4 5 6 7 8 9 10 11 12 13 14 15 16 17 18 19 20 Checki…" at bounding box center [624, 429] width 515 height 657
click at [495, 447] on input "text" at bounding box center [488, 441] width 243 height 31
type input "l"
drag, startPoint x: 467, startPoint y: 447, endPoint x: 405, endPoint y: 464, distance: 63.7
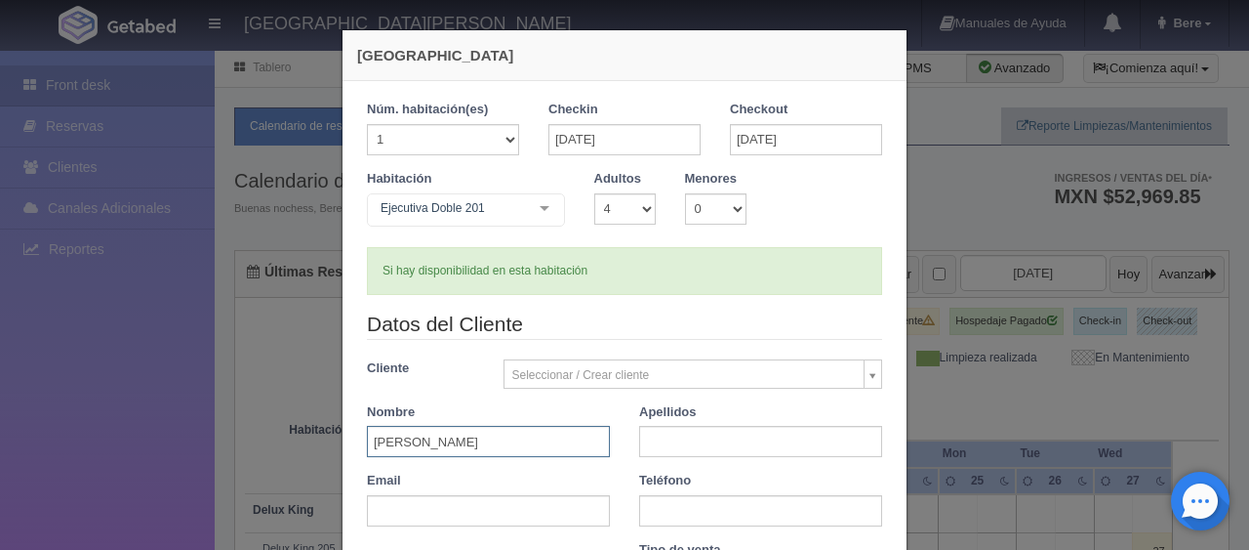
click at [405, 464] on div "Datos del Cliente Cliente Seleccionar / Crear cliente Nuevo Cliente [PERSON_NAM…" at bounding box center [624, 424] width 545 height 231
drag, startPoint x: 401, startPoint y: 444, endPoint x: 443, endPoint y: 437, distance: 42.5
click at [479, 440] on input "[PERSON_NAME]" at bounding box center [488, 441] width 243 height 31
type input "[PERSON_NAME]"
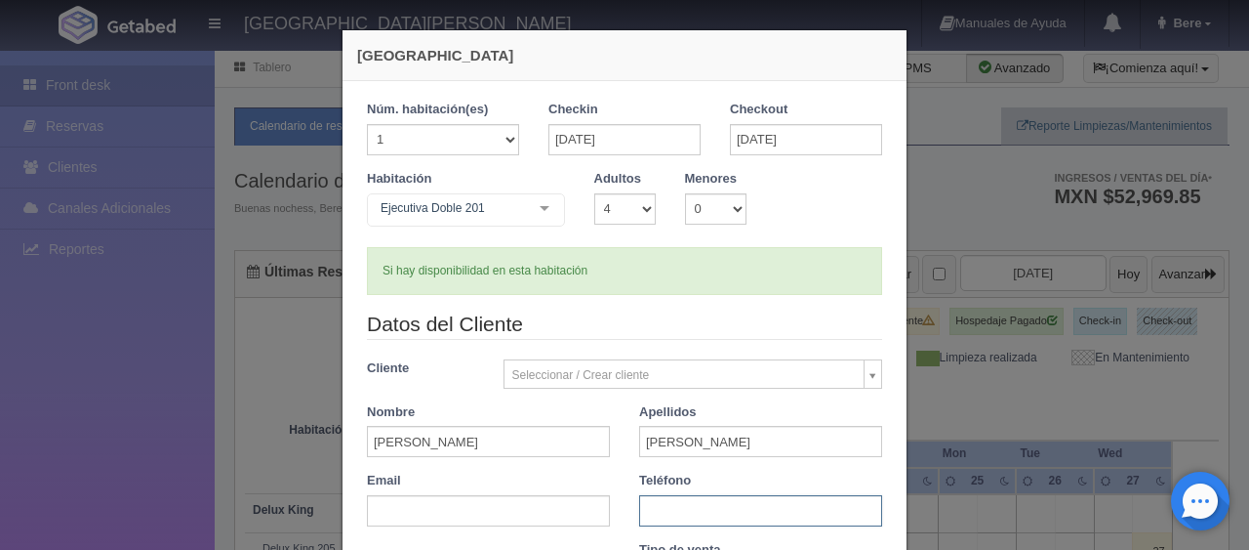
click at [646, 504] on input "text" at bounding box center [760, 510] width 243 height 31
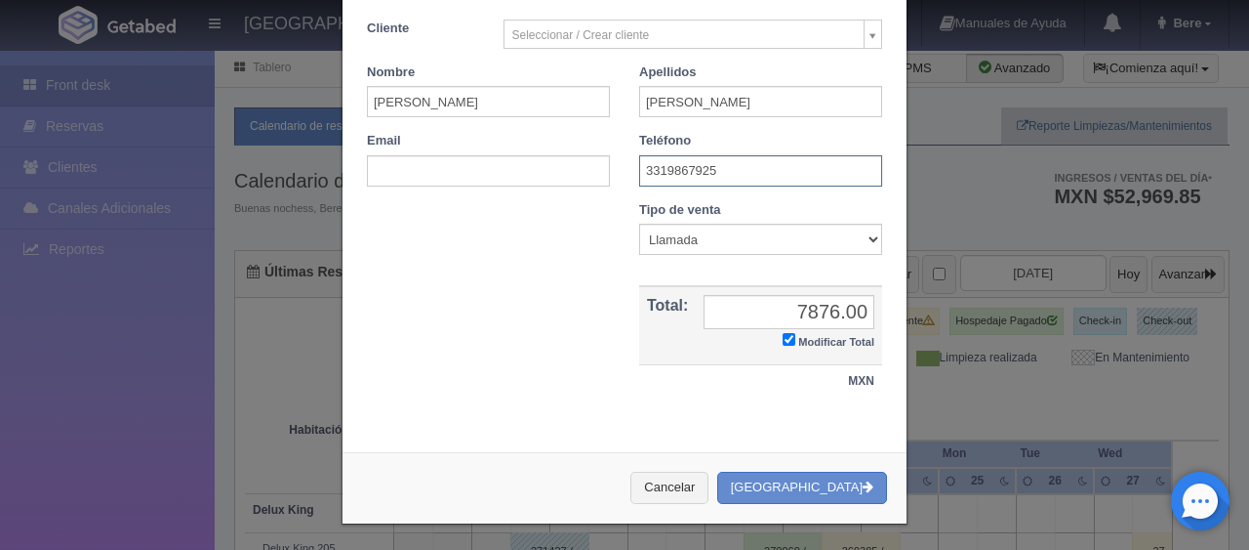
type input "3319867925"
click at [746, 229] on select "Correo Electronico Interna - BE Llamada OTA Externa Otro WALK IN" at bounding box center [760, 239] width 243 height 31
click at [734, 236] on select "Correo Electronico Interna - BE Llamada OTA Externa Otro WALK IN" at bounding box center [760, 239] width 243 height 31
click at [807, 310] on input "7876.00" at bounding box center [789, 312] width 171 height 34
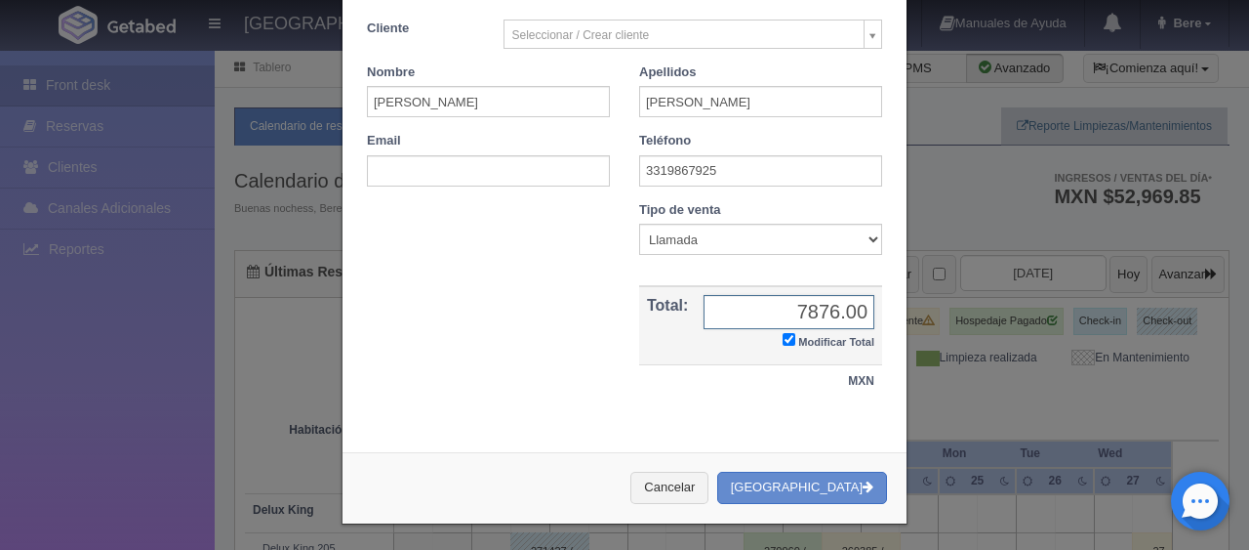
click at [807, 310] on input "7876.00" at bounding box center [789, 312] width 171 height 34
click at [816, 299] on input "text" at bounding box center [789, 312] width 171 height 34
type input "7196"
click at [832, 490] on button "[GEOGRAPHIC_DATA]" at bounding box center [802, 487] width 170 height 32
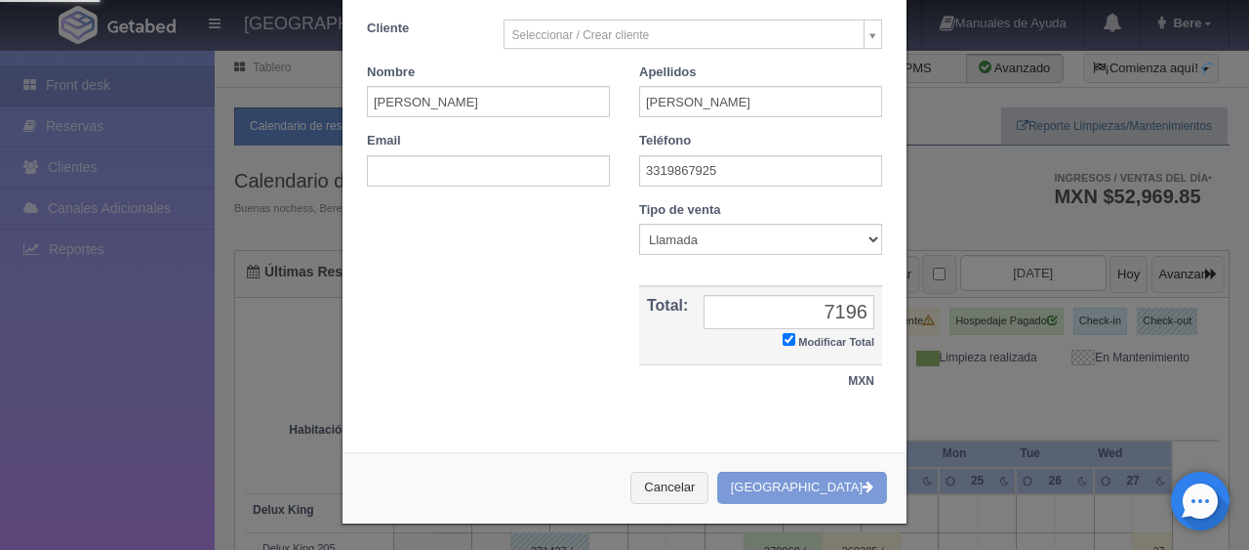
scroll to position [0, 0]
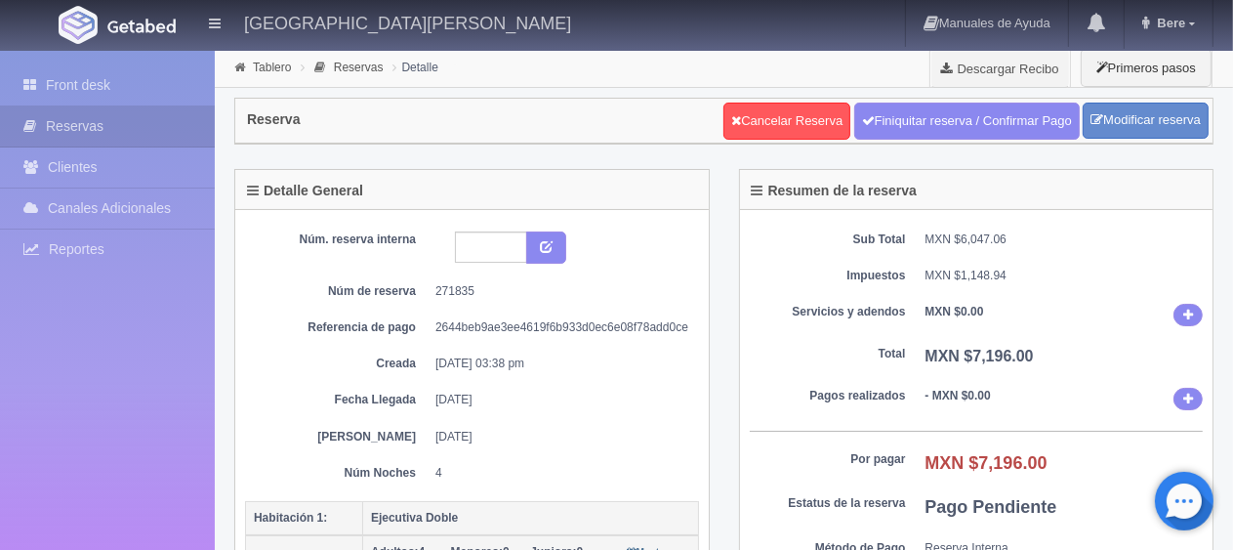
click at [595, 364] on dd "20-08-25 03:38 pm" at bounding box center [559, 363] width 249 height 17
click at [533, 346] on div "Núm. reserva interna Núm de reserva 271835 Referencia de pago 2644beb9ae3ee4619…" at bounding box center [472, 356] width 454 height 250
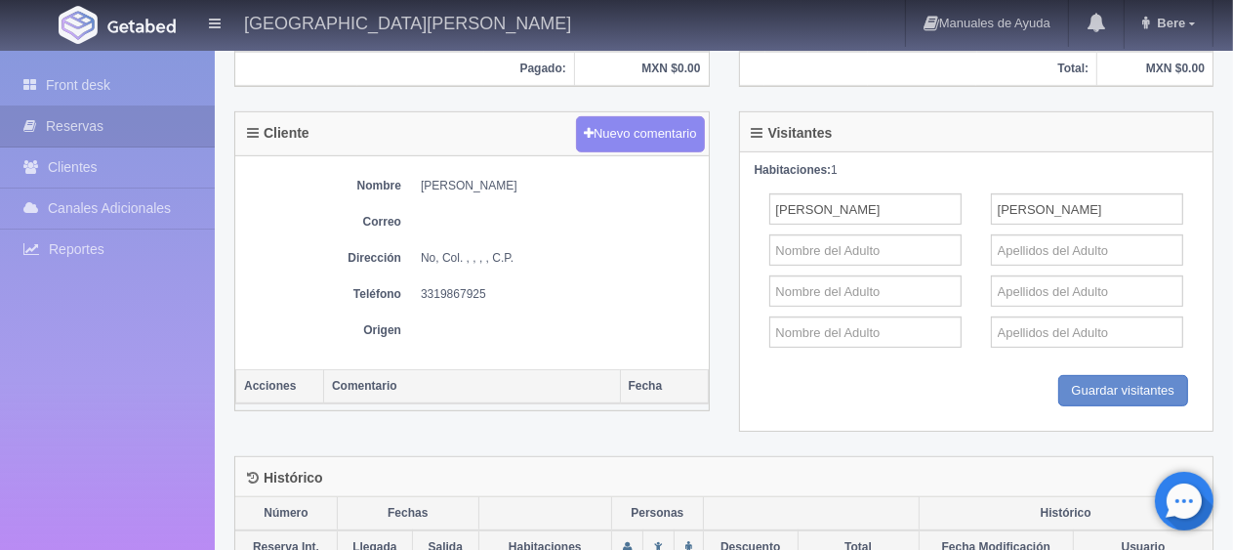
scroll to position [578, 0]
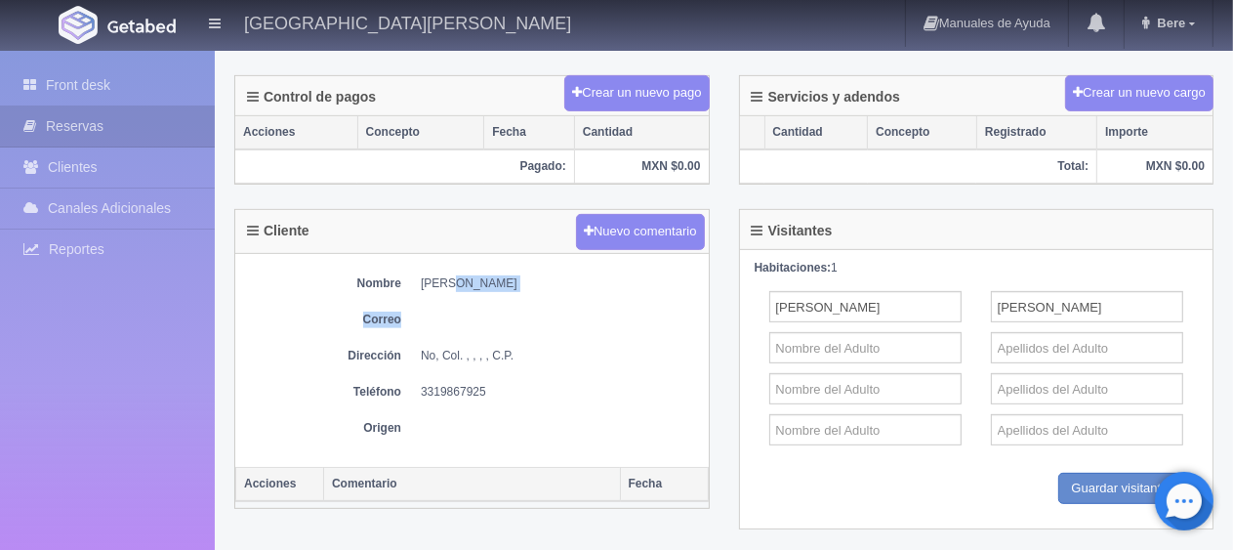
drag, startPoint x: 521, startPoint y: 295, endPoint x: 454, endPoint y: 279, distance: 69.1
click at [444, 273] on div "Nombre Linda Jimenez Correo Dirección No, Col. , , , , C.P. Teléfono 3319867925…" at bounding box center [471, 360] width 473 height 213
click at [454, 300] on div "Nombre Linda Jimenez Correo Dirección No, Col. , , , , C.P. Teléfono 3319867925…" at bounding box center [471, 360] width 473 height 213
drag, startPoint x: 417, startPoint y: 277, endPoint x: 558, endPoint y: 276, distance: 141.5
click at [558, 276] on dl "Nombre Linda Jimenez" at bounding box center [472, 283] width 454 height 17
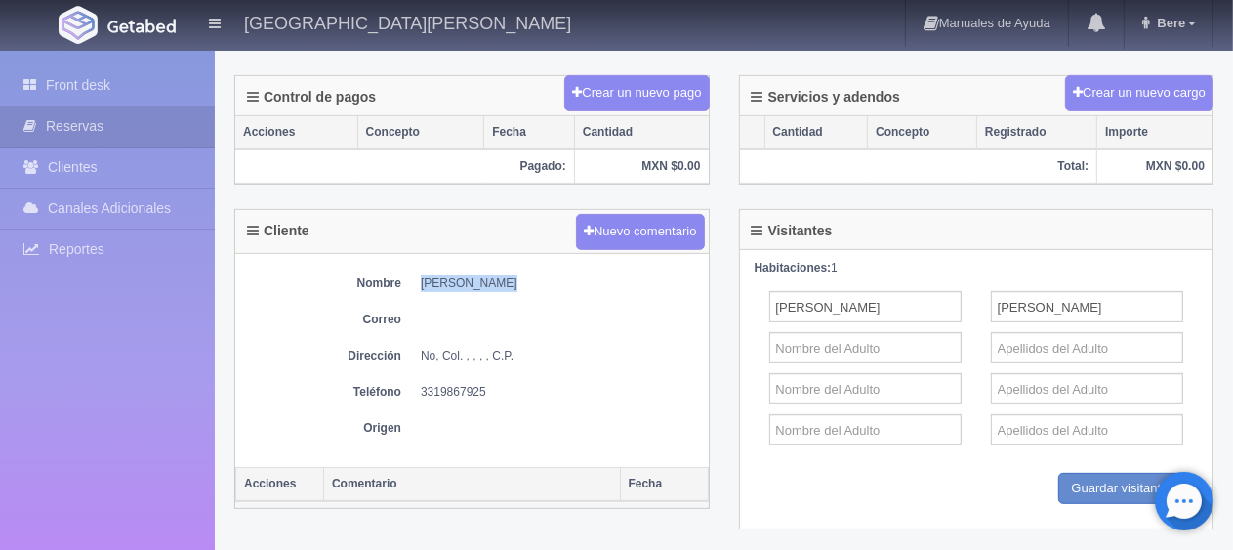
copy dd "[PERSON_NAME]"
drag, startPoint x: 509, startPoint y: 395, endPoint x: 426, endPoint y: 390, distance: 83.1
click at [426, 390] on div "Nombre Linda Jimenez Correo Dirección No, Col. , , , , C.P. Teléfono 3319867925…" at bounding box center [471, 360] width 473 height 213
click at [421, 388] on dd "3319867925" at bounding box center [560, 392] width 278 height 17
click at [421, 389] on dd "3319867925" at bounding box center [560, 392] width 278 height 17
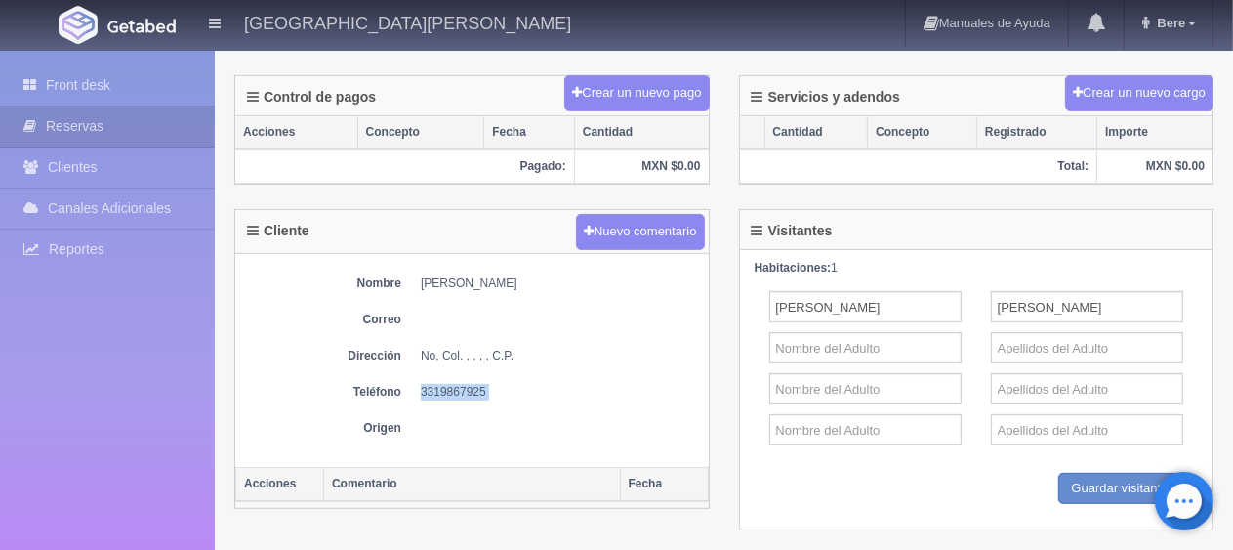
click at [421, 389] on dd "3319867925" at bounding box center [560, 392] width 278 height 17
copy div "3319867925"
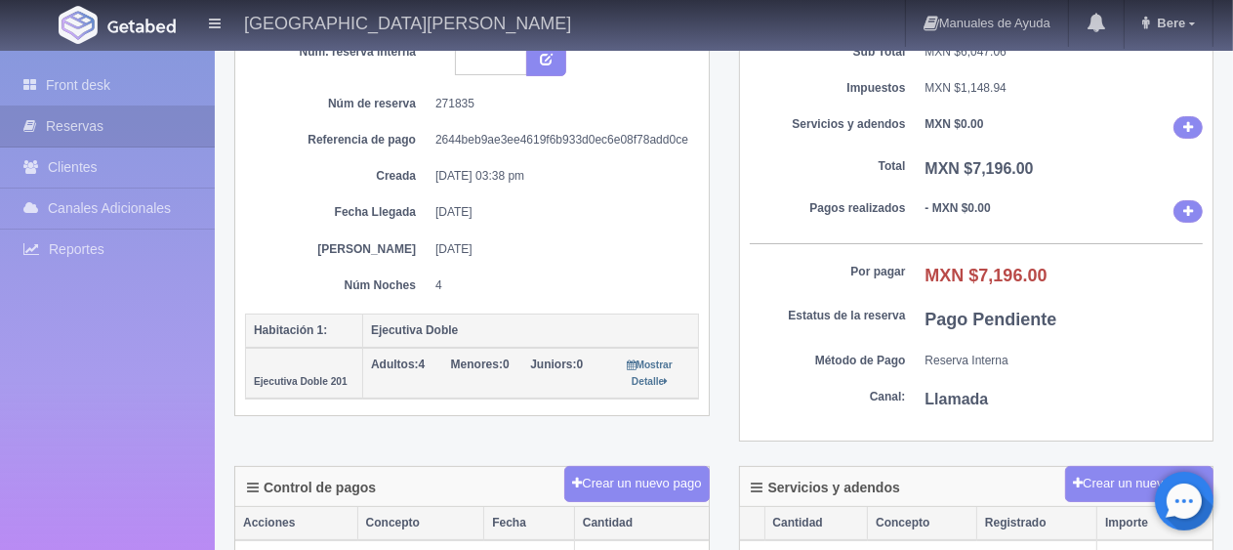
scroll to position [0, 0]
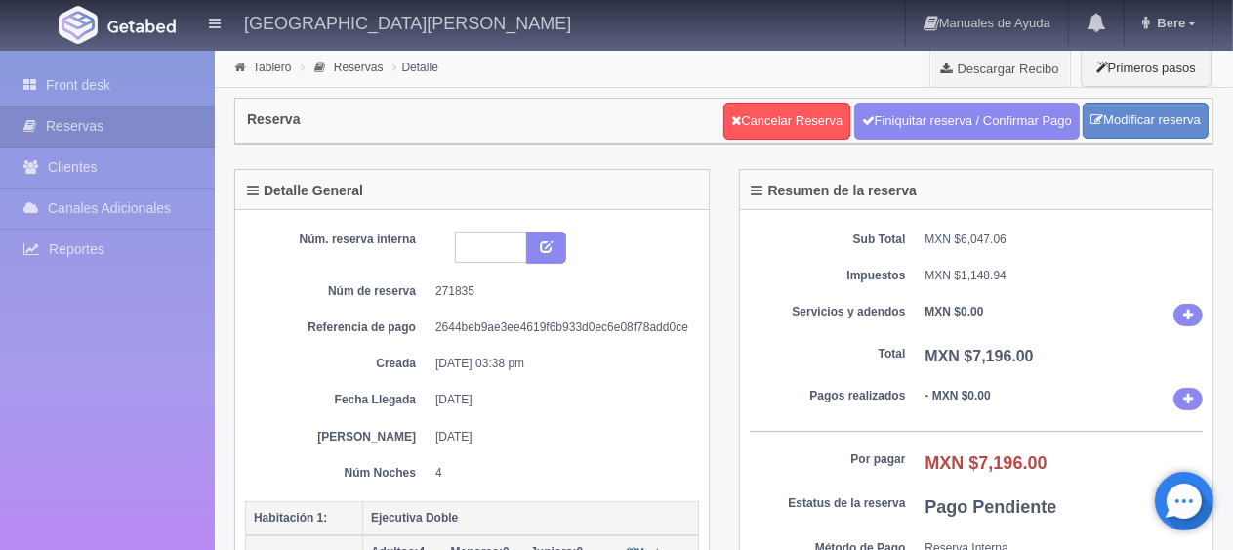
drag, startPoint x: 531, startPoint y: 361, endPoint x: 496, endPoint y: 361, distance: 35.1
click at [496, 361] on dd "20-08-25 03:38 pm" at bounding box center [559, 363] width 249 height 17
click at [513, 366] on dd "20-08-25 03:38 pm" at bounding box center [559, 363] width 249 height 17
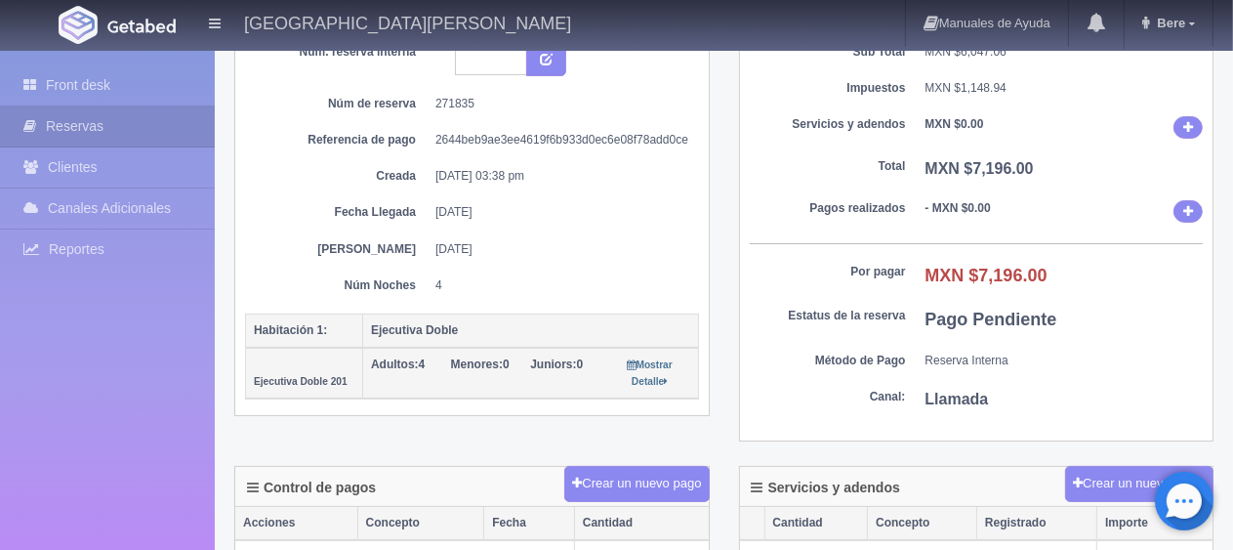
scroll to position [578, 0]
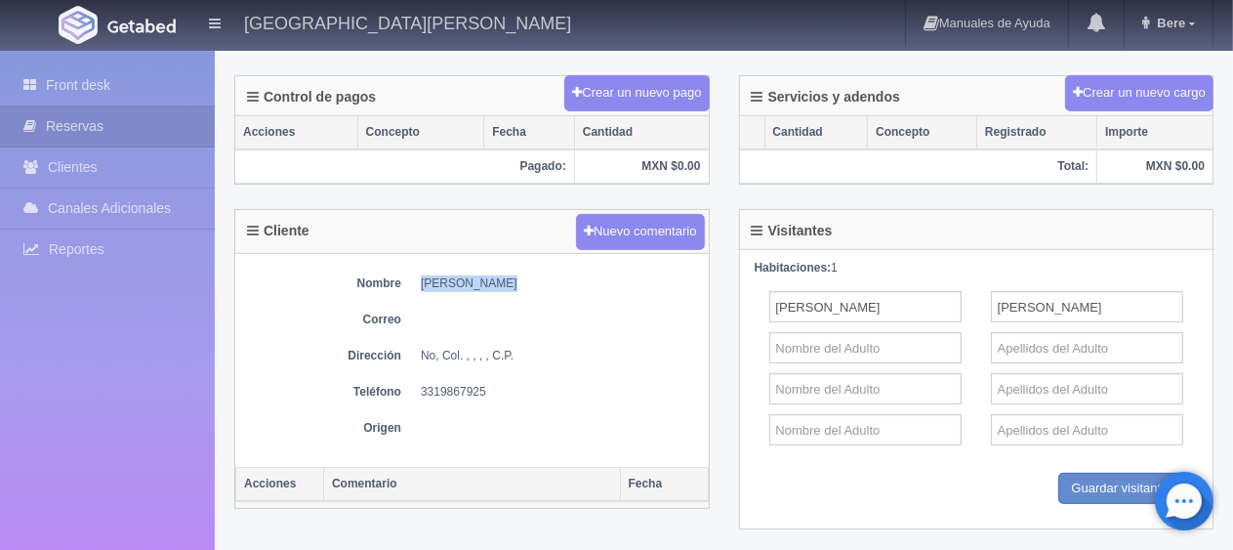
drag, startPoint x: 493, startPoint y: 275, endPoint x: 415, endPoint y: 279, distance: 78.2
click at [415, 279] on dl "Nombre Linda Jimenez" at bounding box center [472, 283] width 454 height 17
copy dd "[PERSON_NAME]"
drag, startPoint x: 506, startPoint y: 374, endPoint x: 420, endPoint y: 381, distance: 86.2
click at [420, 381] on div "Nombre Linda Jimenez Correo Dirección No, Col. , , , , C.P. Teléfono 3319867925…" at bounding box center [471, 360] width 473 height 213
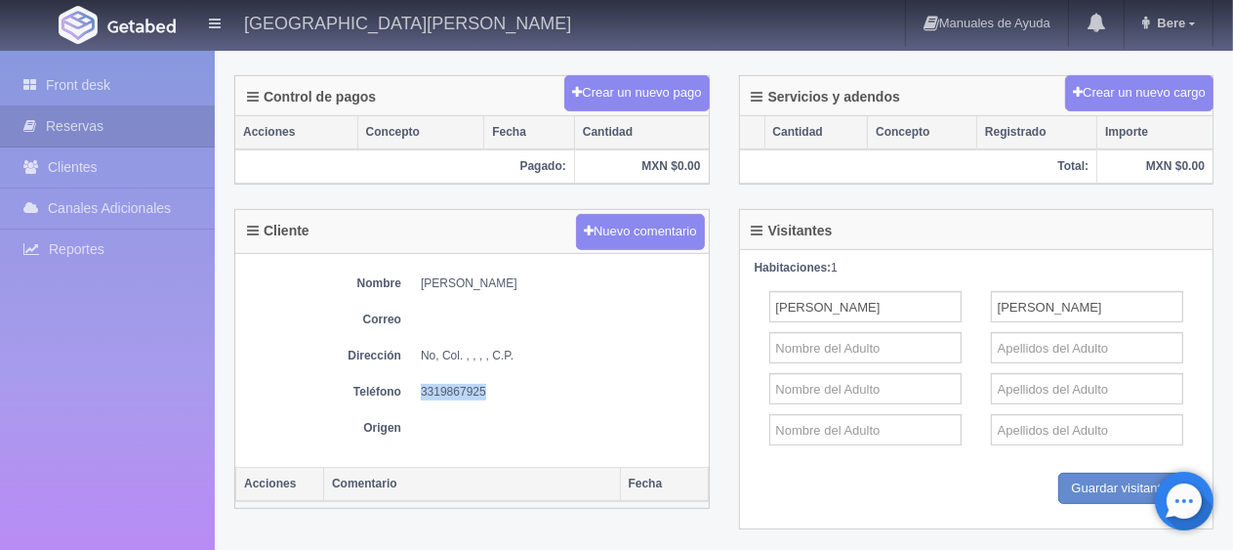
copy dd "3319867925"
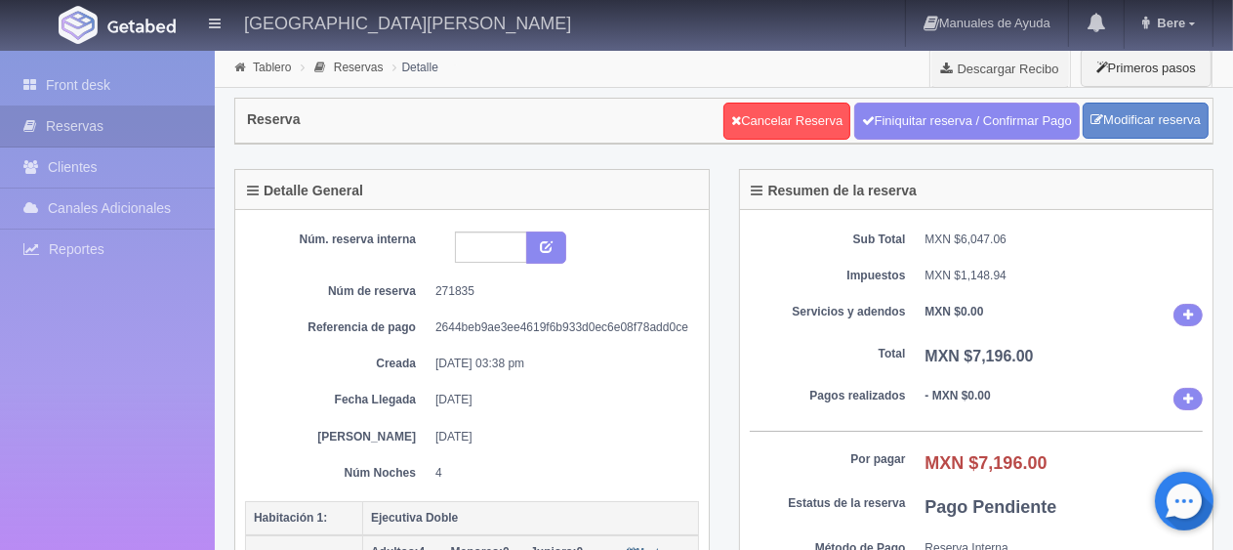
click at [571, 435] on dd "[DATE]" at bounding box center [559, 436] width 249 height 17
